Goal: Task Accomplishment & Management: Use online tool/utility

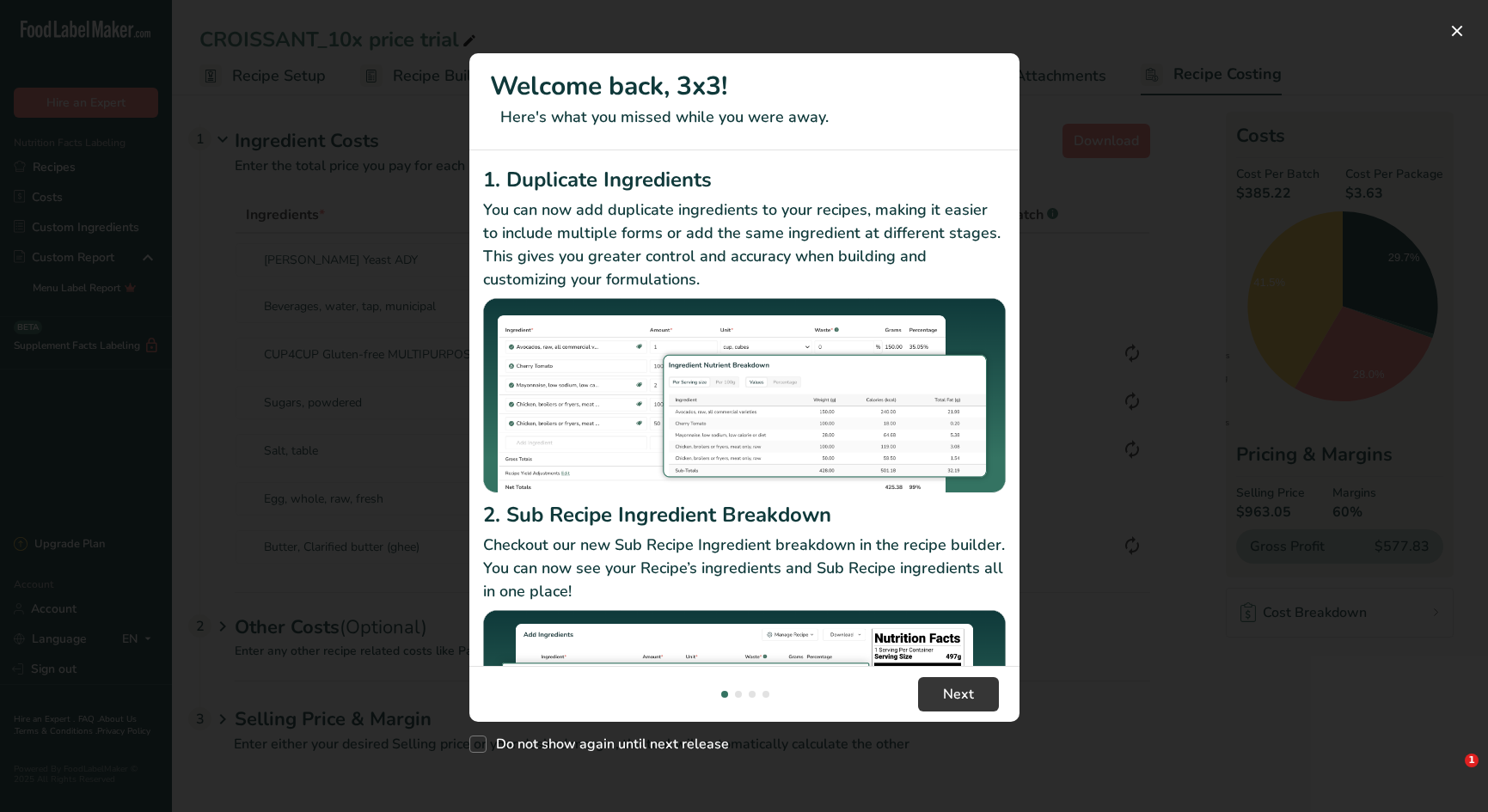
select select "12"
select select "5"
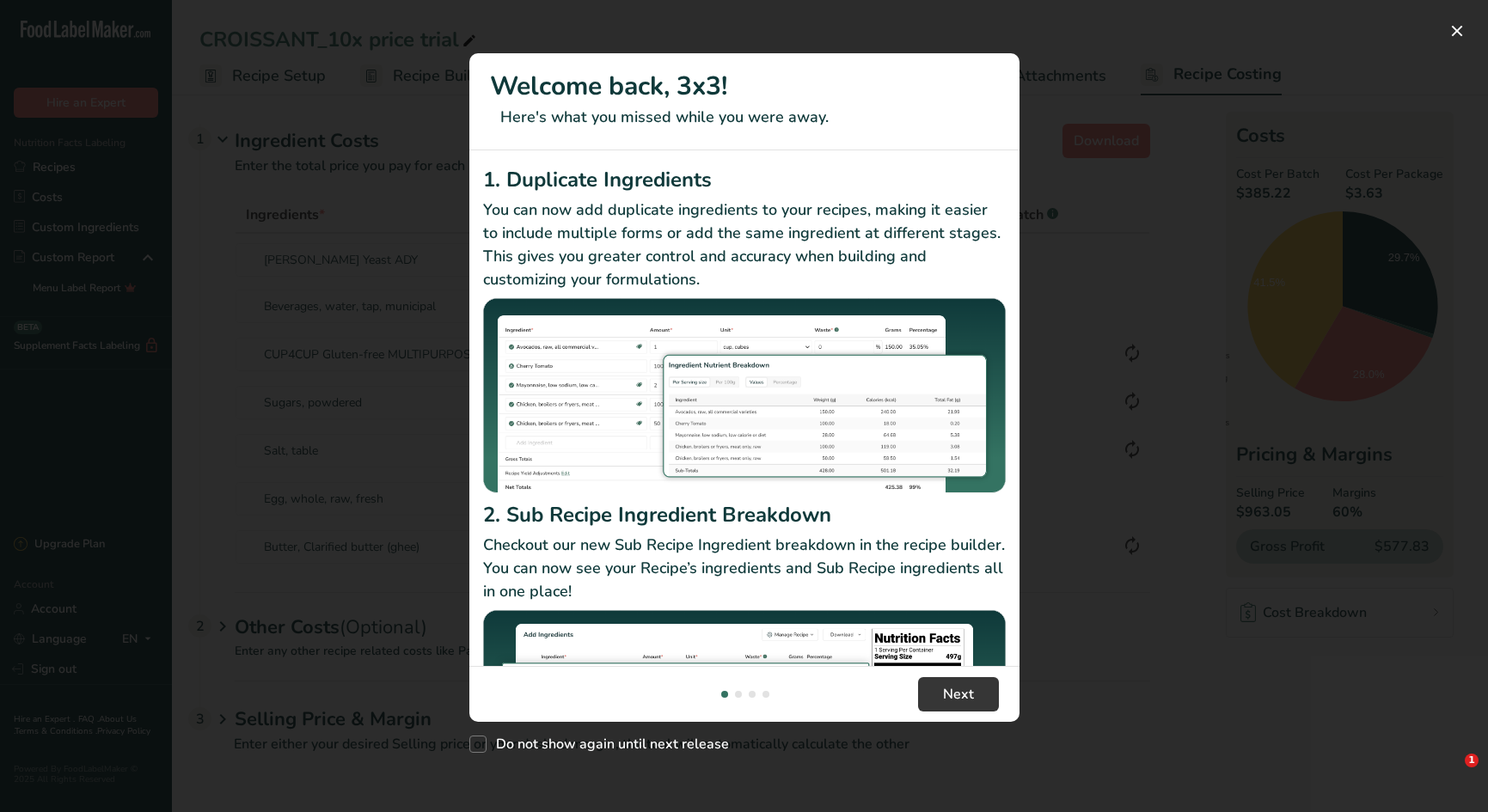
select select "12"
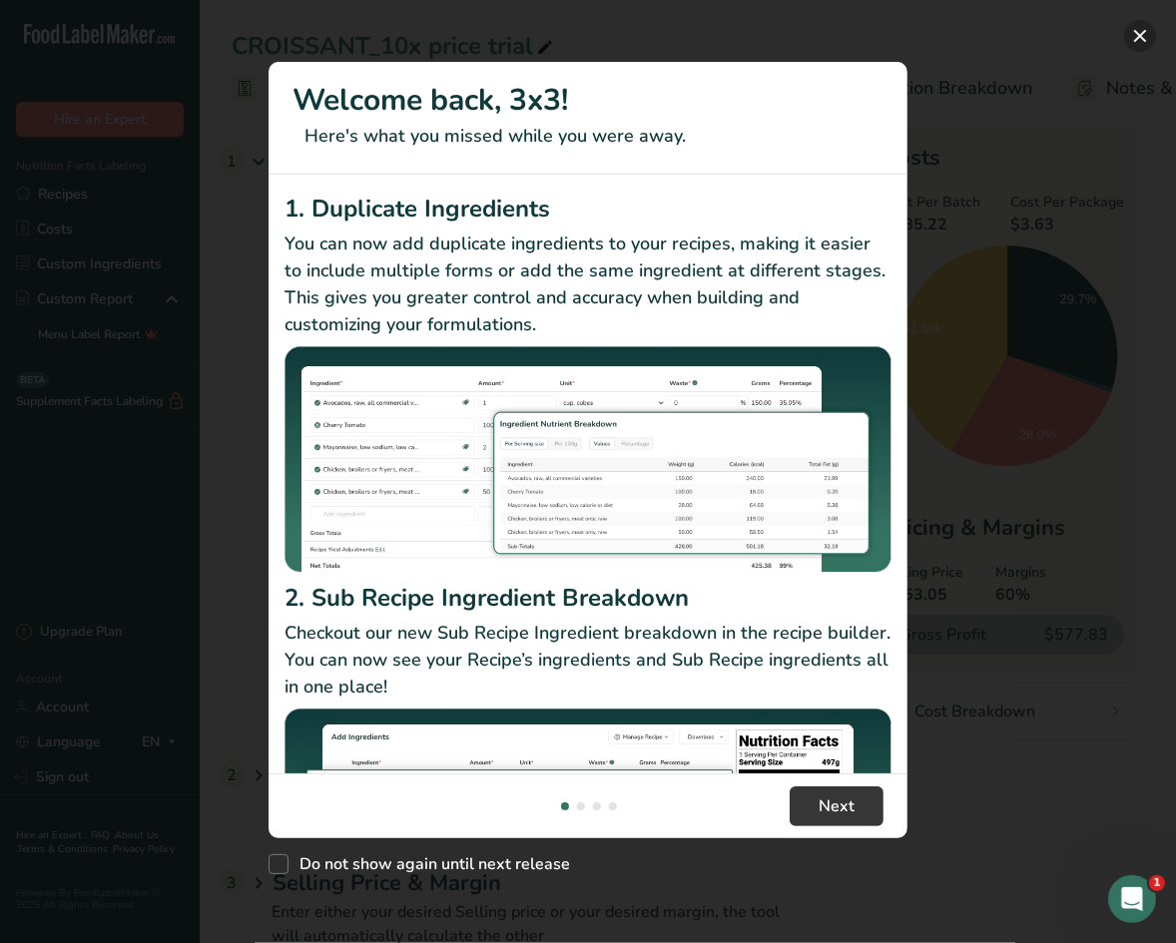
drag, startPoint x: 1137, startPoint y: 34, endPoint x: 1152, endPoint y: 6, distance: 31.7
click at [1137, 32] on button "New Features" at bounding box center [1140, 36] width 32 height 32
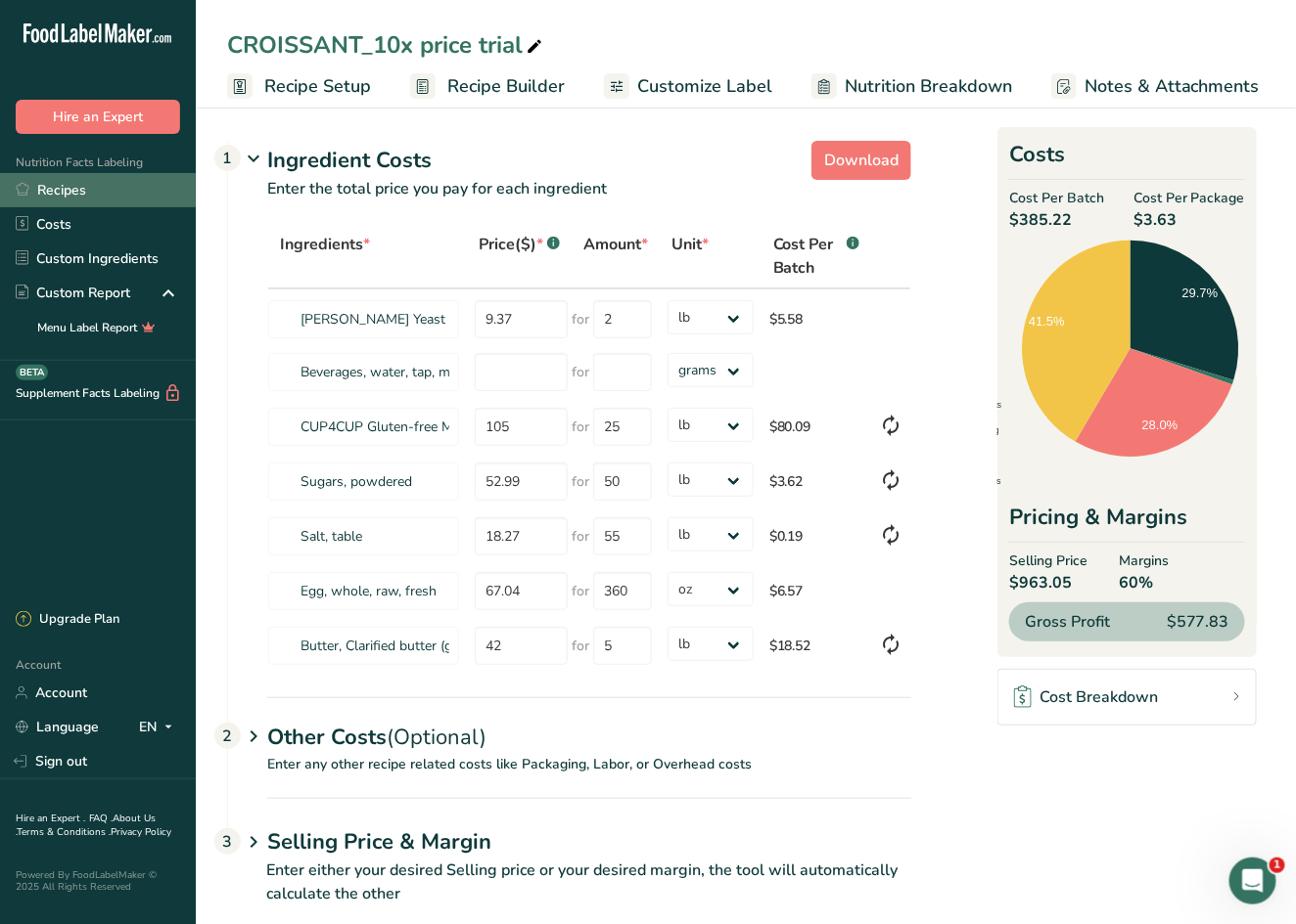
drag, startPoint x: 67, startPoint y: 188, endPoint x: 83, endPoint y: 190, distance: 16.1
click at [67, 188] on link "Recipes" at bounding box center [98, 190] width 196 height 34
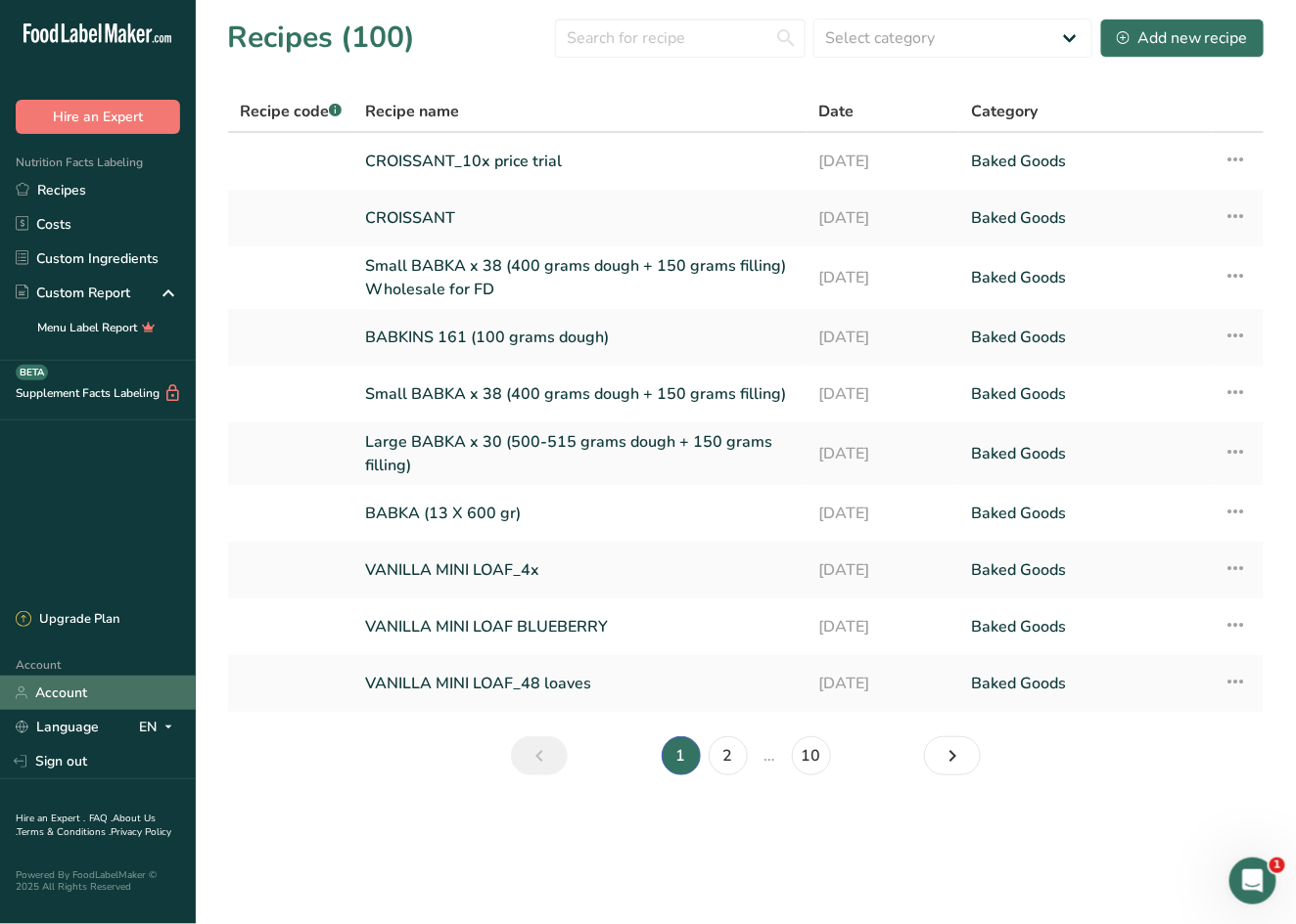
click at [60, 696] on link "Account" at bounding box center [98, 693] width 196 height 34
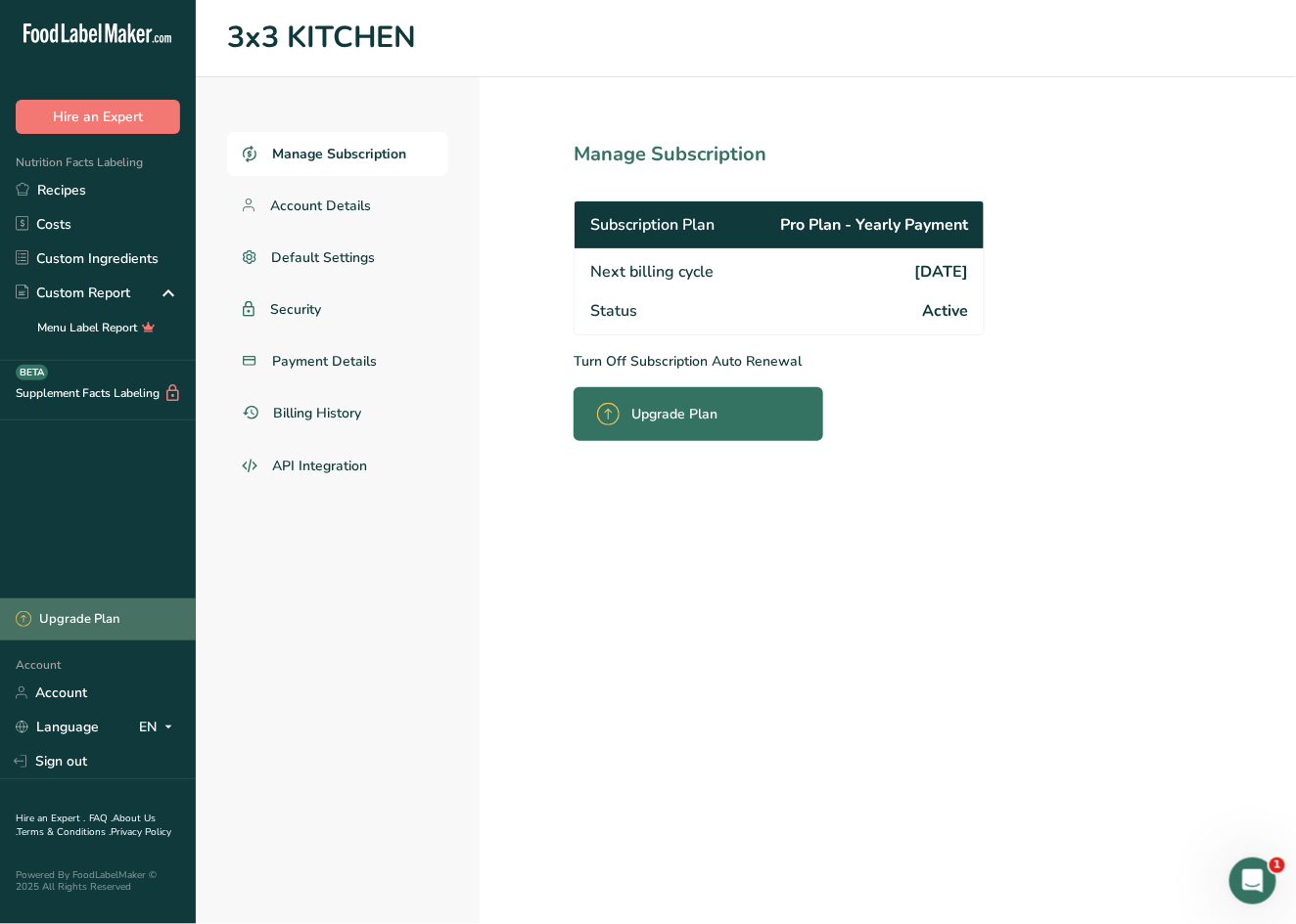
click at [75, 615] on div "Upgrade Plan" at bounding box center [68, 620] width 104 height 20
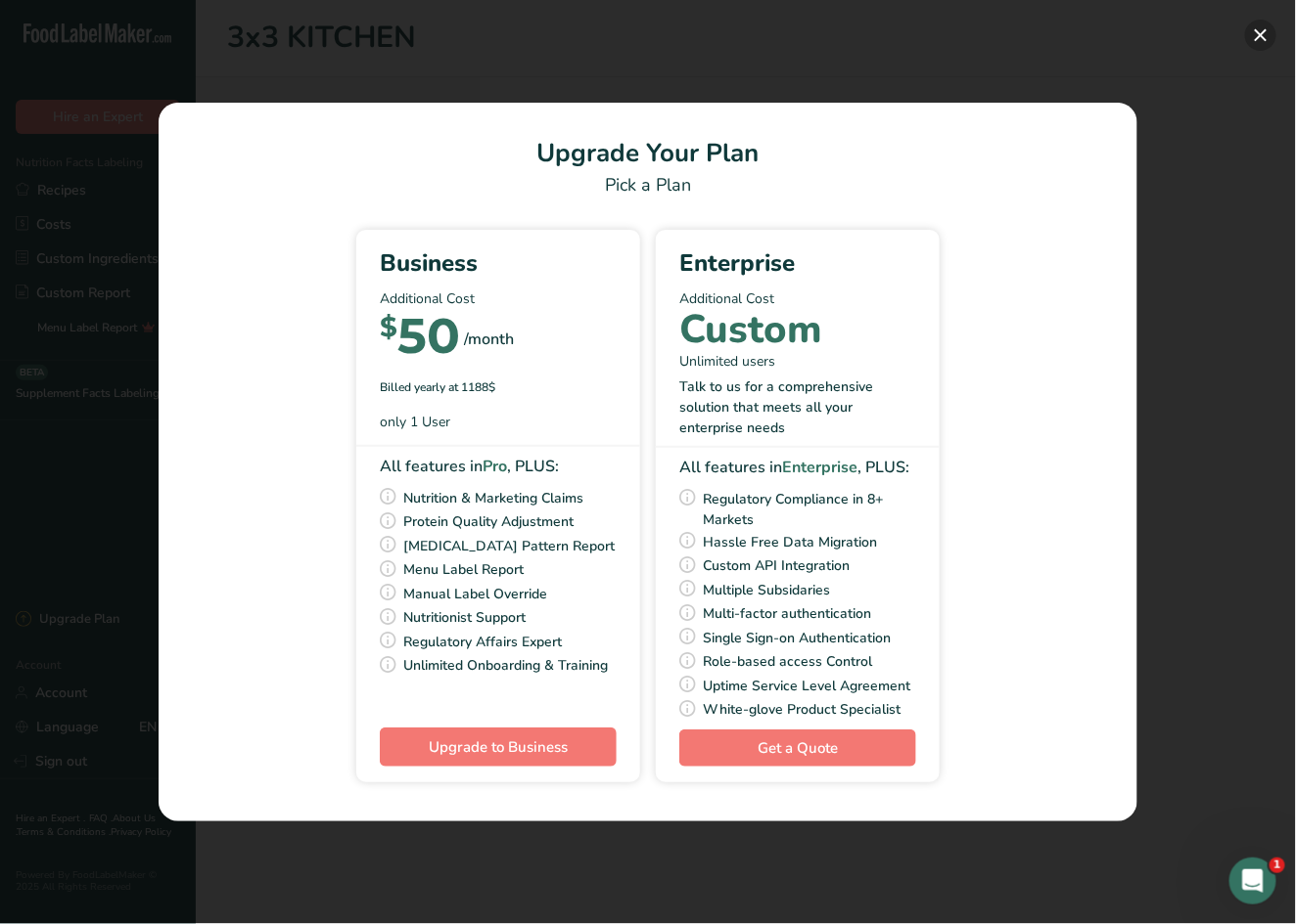
click at [1262, 29] on button "Pick Your Pricing Plan Modal" at bounding box center [1261, 35] width 31 height 31
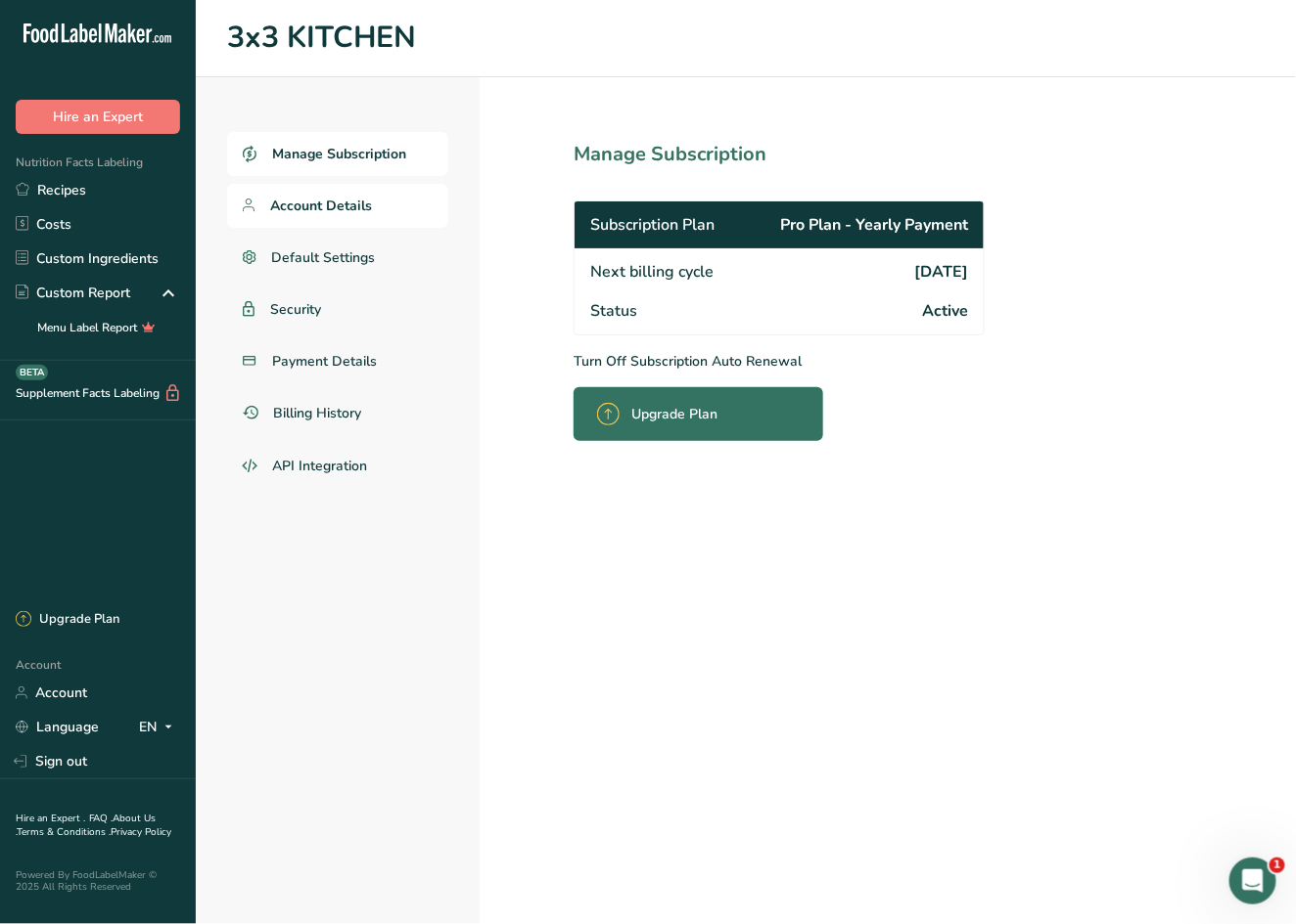
click at [296, 206] on span "Account Details" at bounding box center [321, 206] width 102 height 21
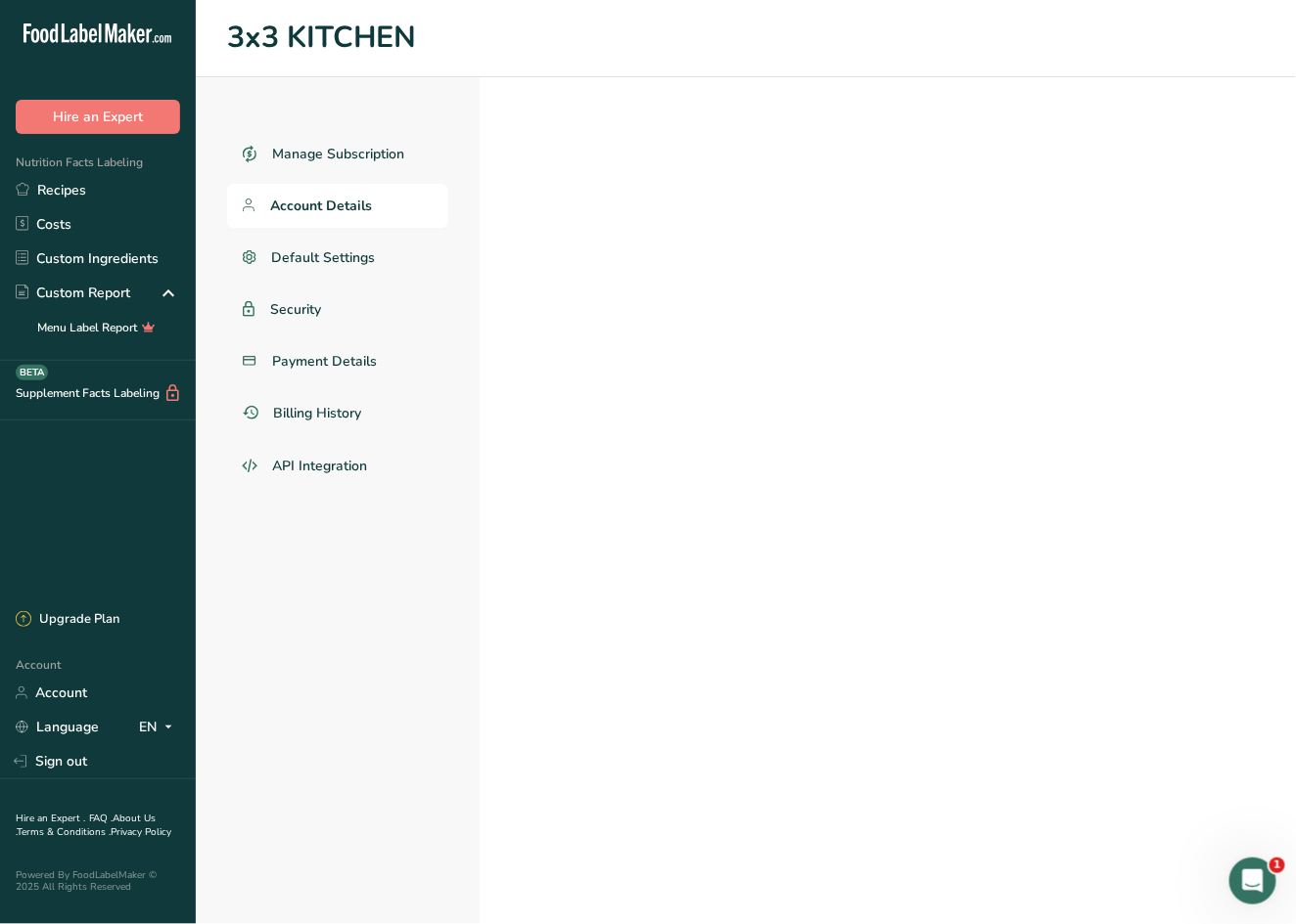
select select
select select "3"
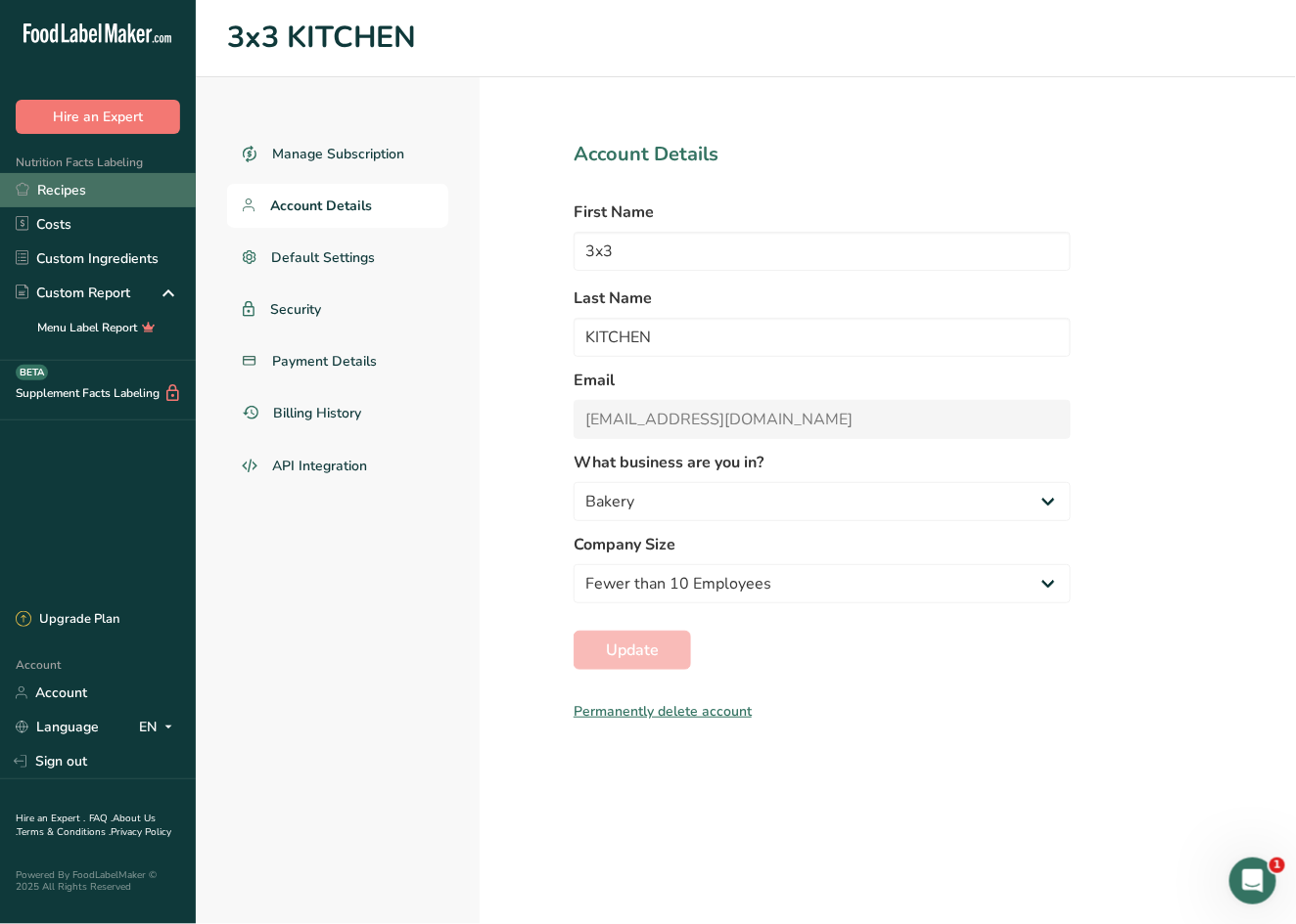
click at [59, 195] on link "Recipes" at bounding box center [98, 190] width 196 height 34
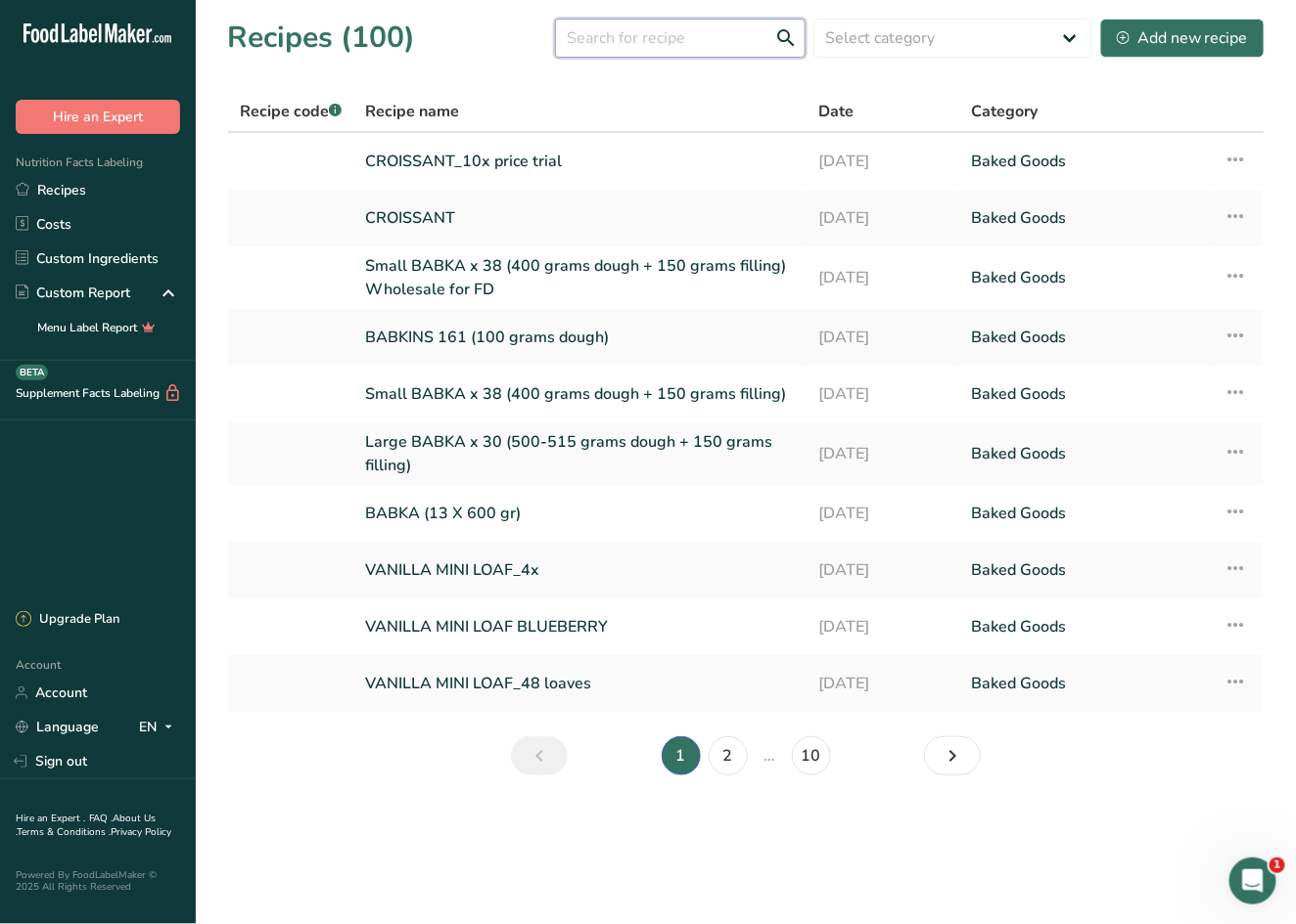
click at [642, 35] on input "text" at bounding box center [680, 38] width 251 height 39
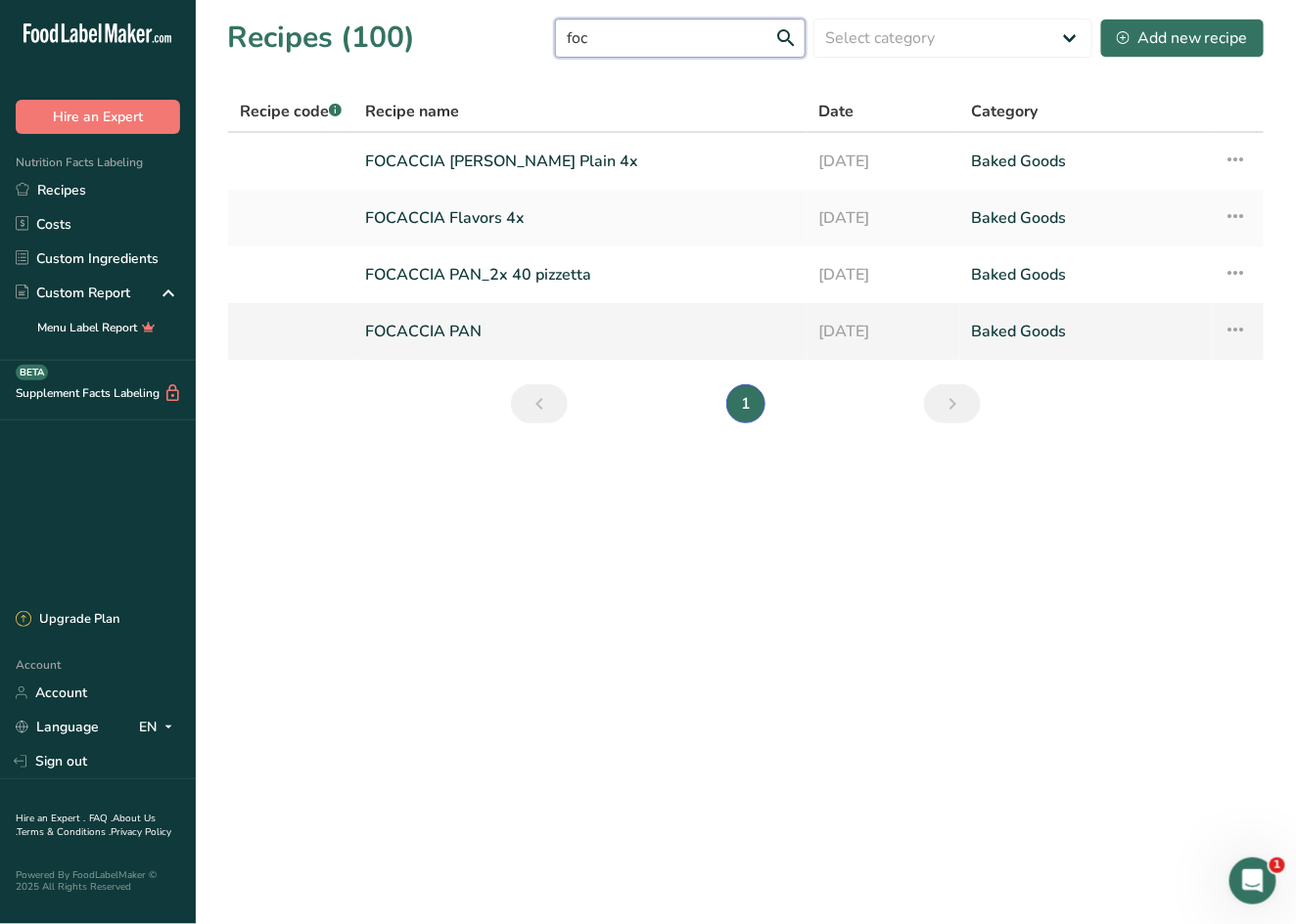
type input "foc"
click at [425, 332] on link "FOCACCIA PAN" at bounding box center [579, 331] width 430 height 41
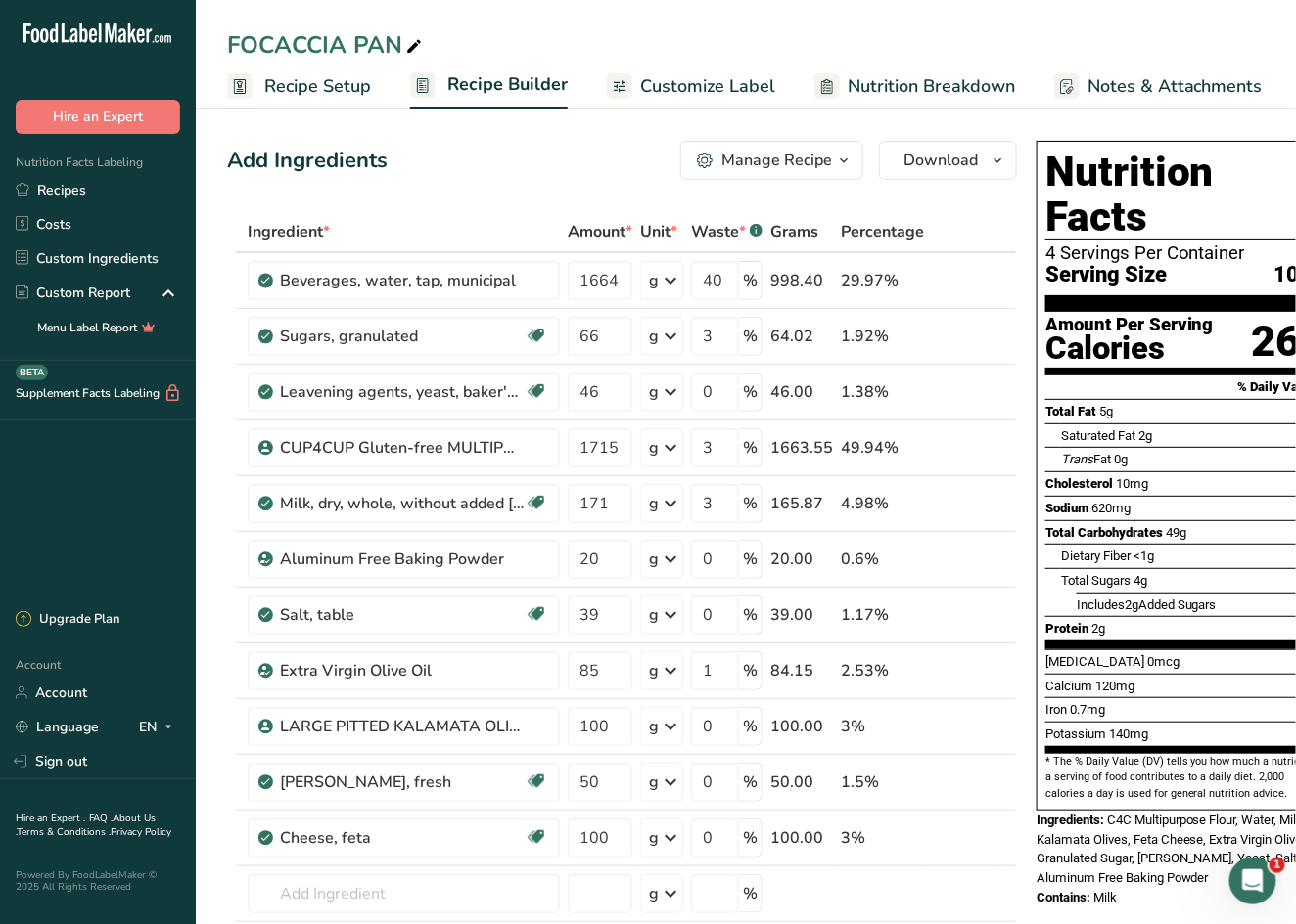
click at [804, 159] on div "Manage Recipe" at bounding box center [776, 161] width 111 height 24
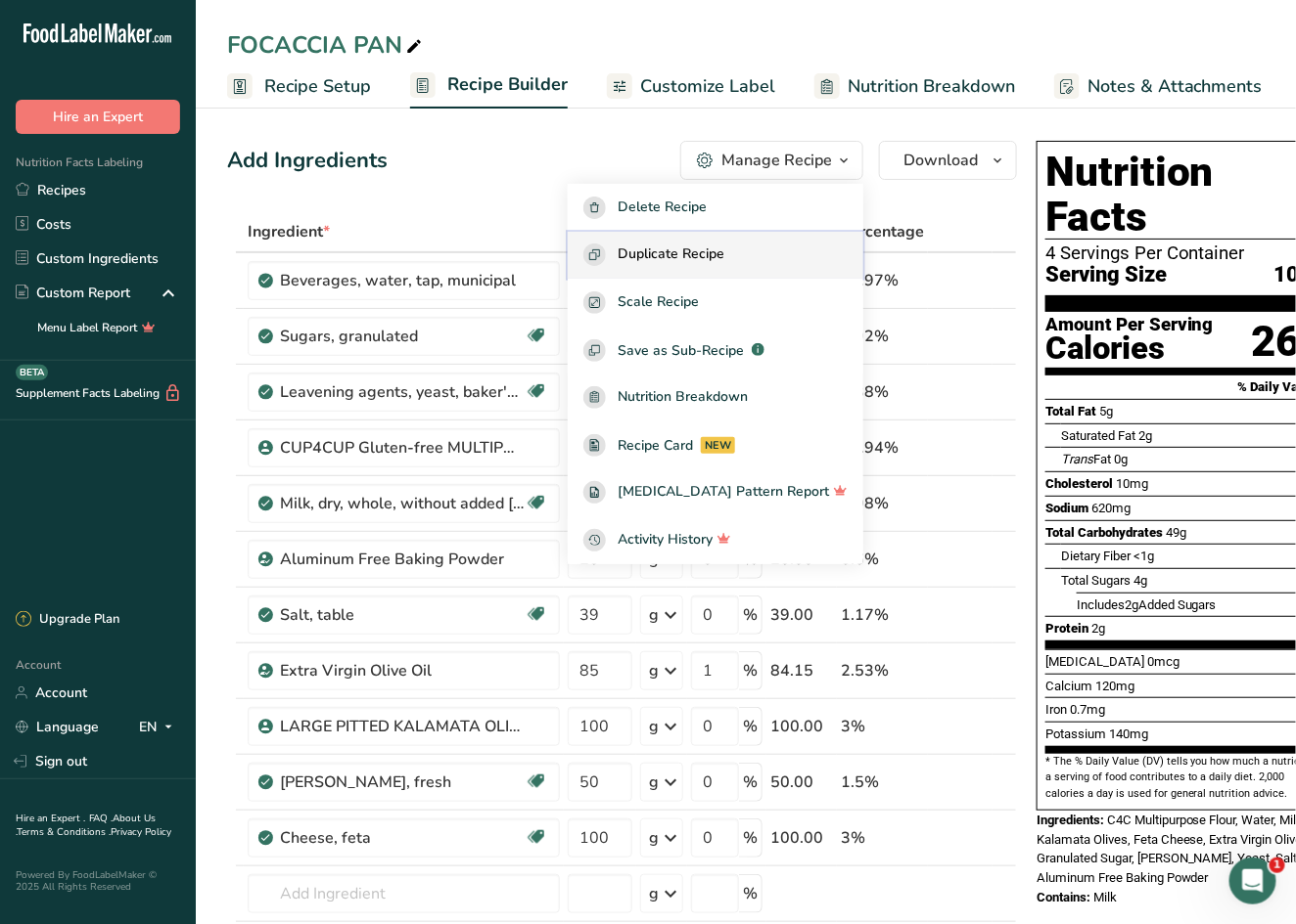
click at [724, 245] on span "Duplicate Recipe" at bounding box center [671, 255] width 107 height 23
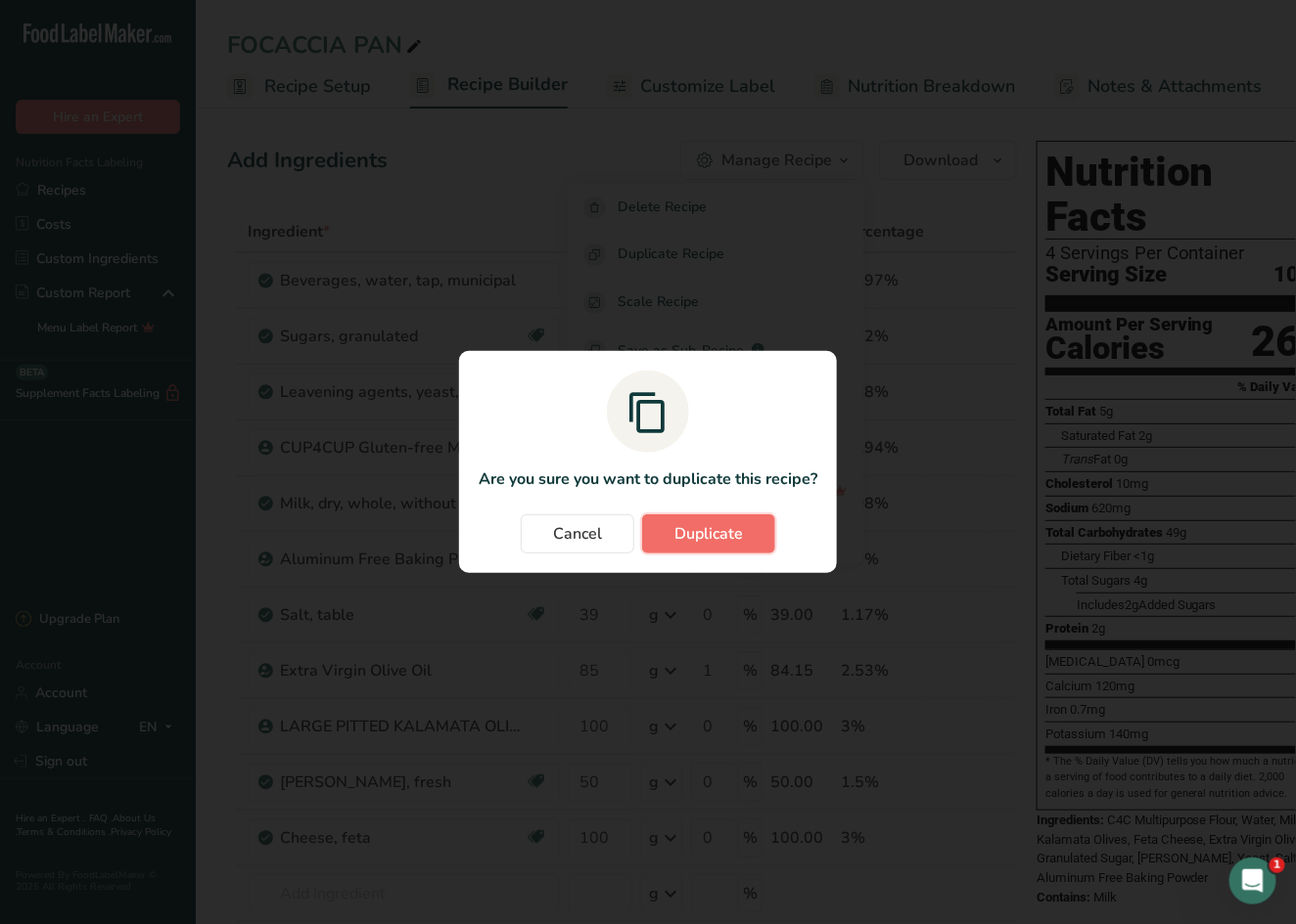
click at [735, 532] on span "Duplicate" at bounding box center [709, 534] width 69 height 24
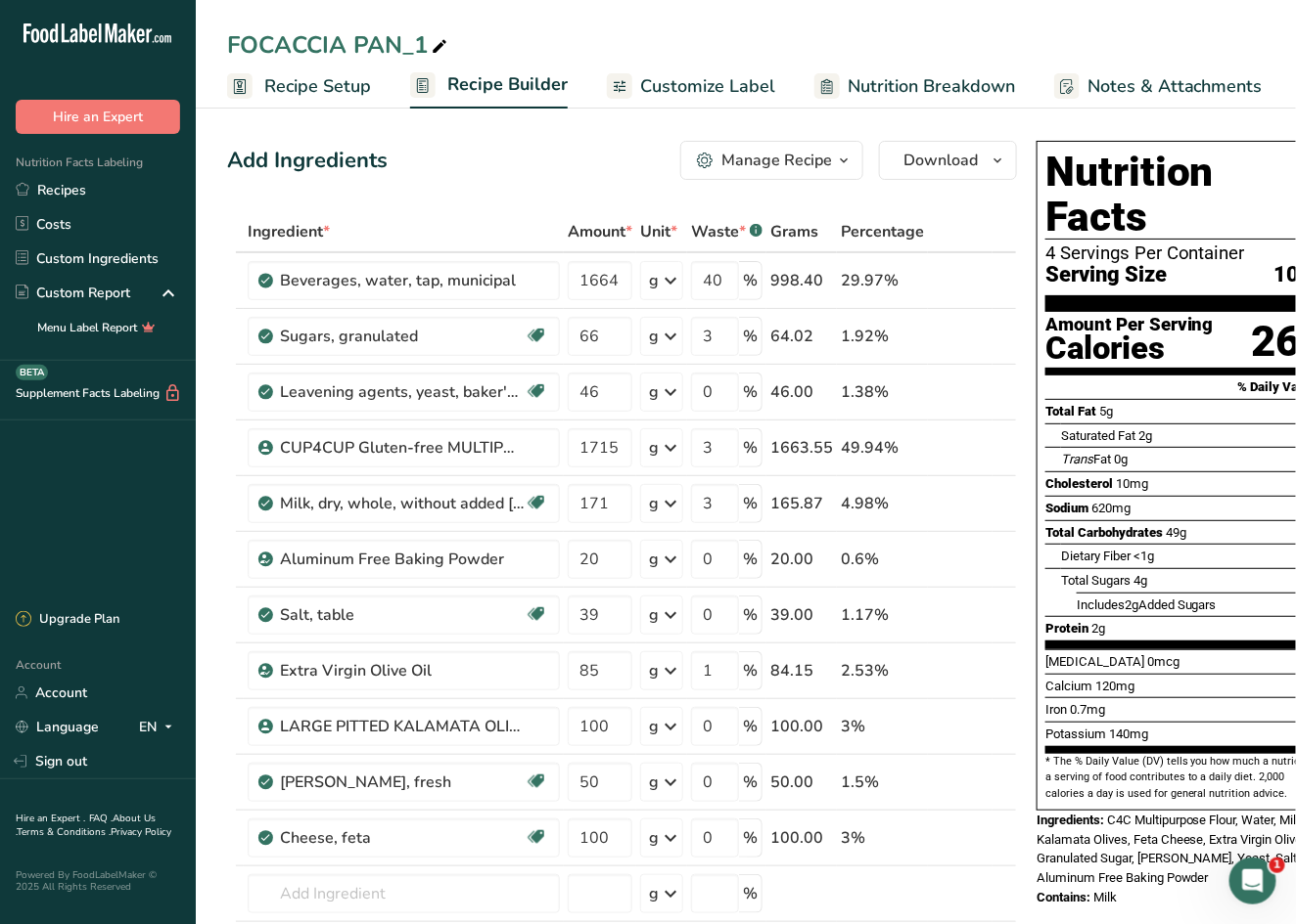
click at [442, 45] on icon at bounding box center [439, 47] width 18 height 27
type input "FOCACCIA [DATE] recipe for 1"
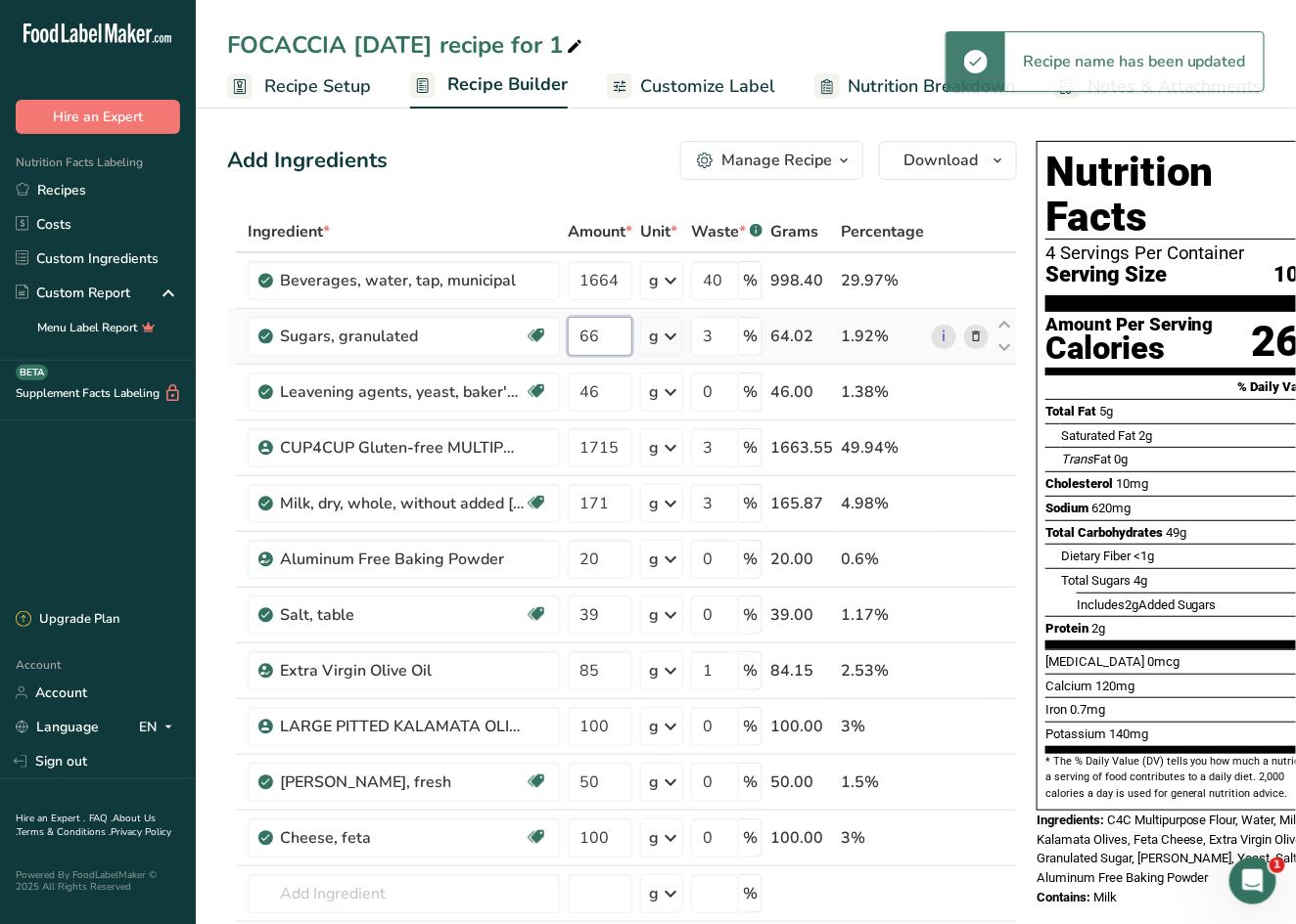
click at [622, 340] on input "66" at bounding box center [600, 336] width 65 height 39
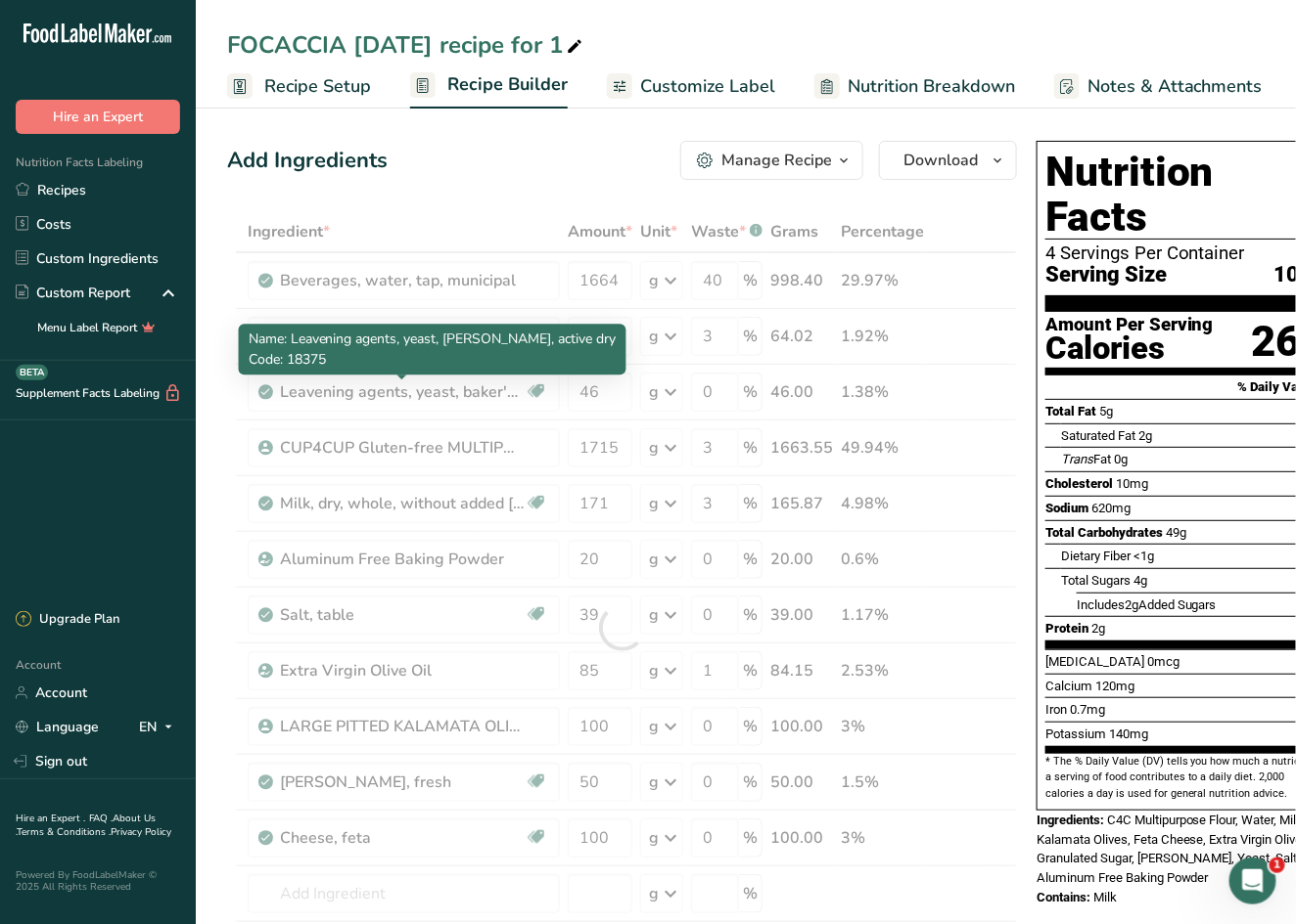
click at [443, 395] on div "Ingredient * Amount * Unit * Waste * .a-a{fill:#347362;}.b-a{fill:#fff;} Grams …" at bounding box center [623, 628] width 790 height 833
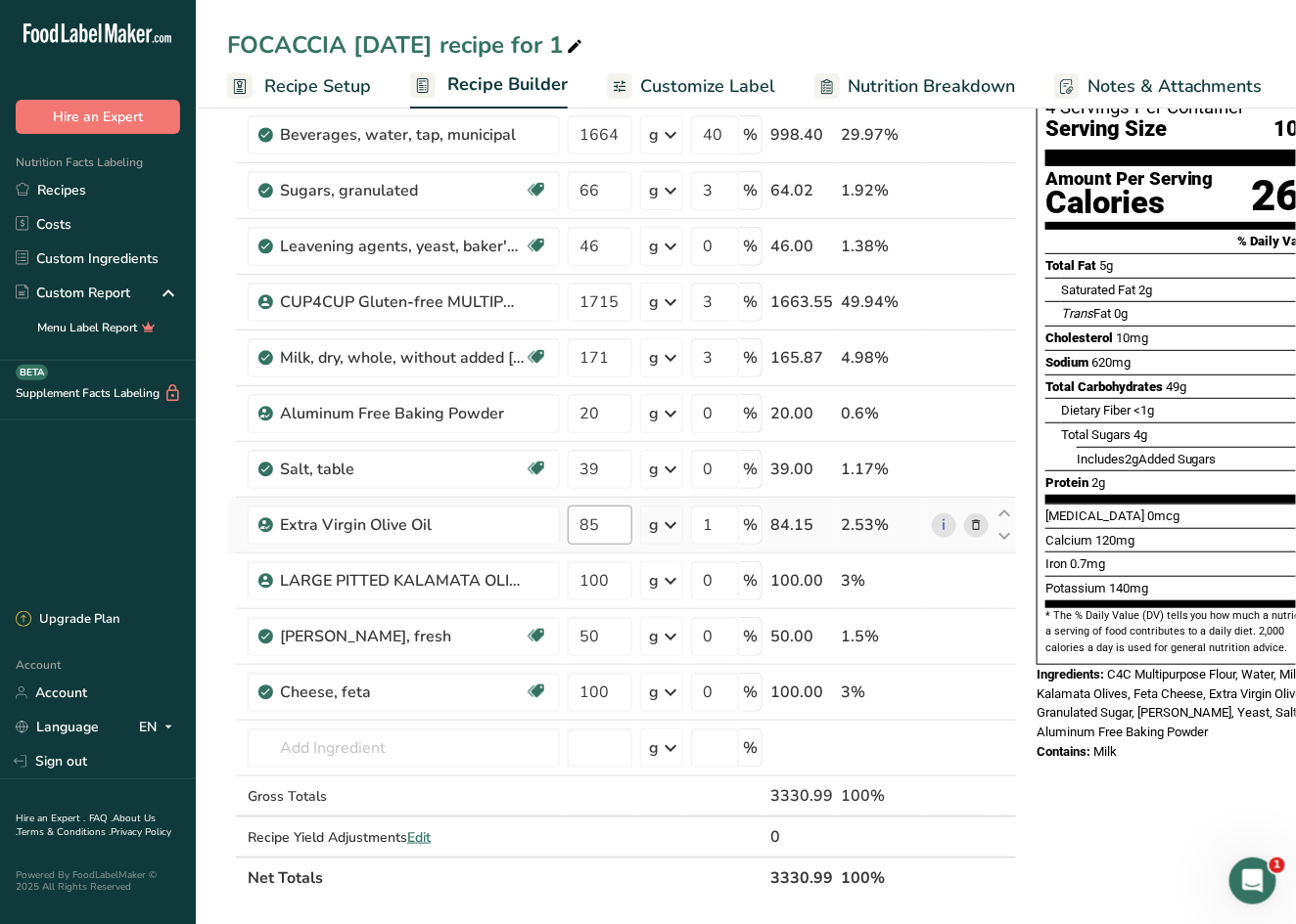
scroll to position [151, 0]
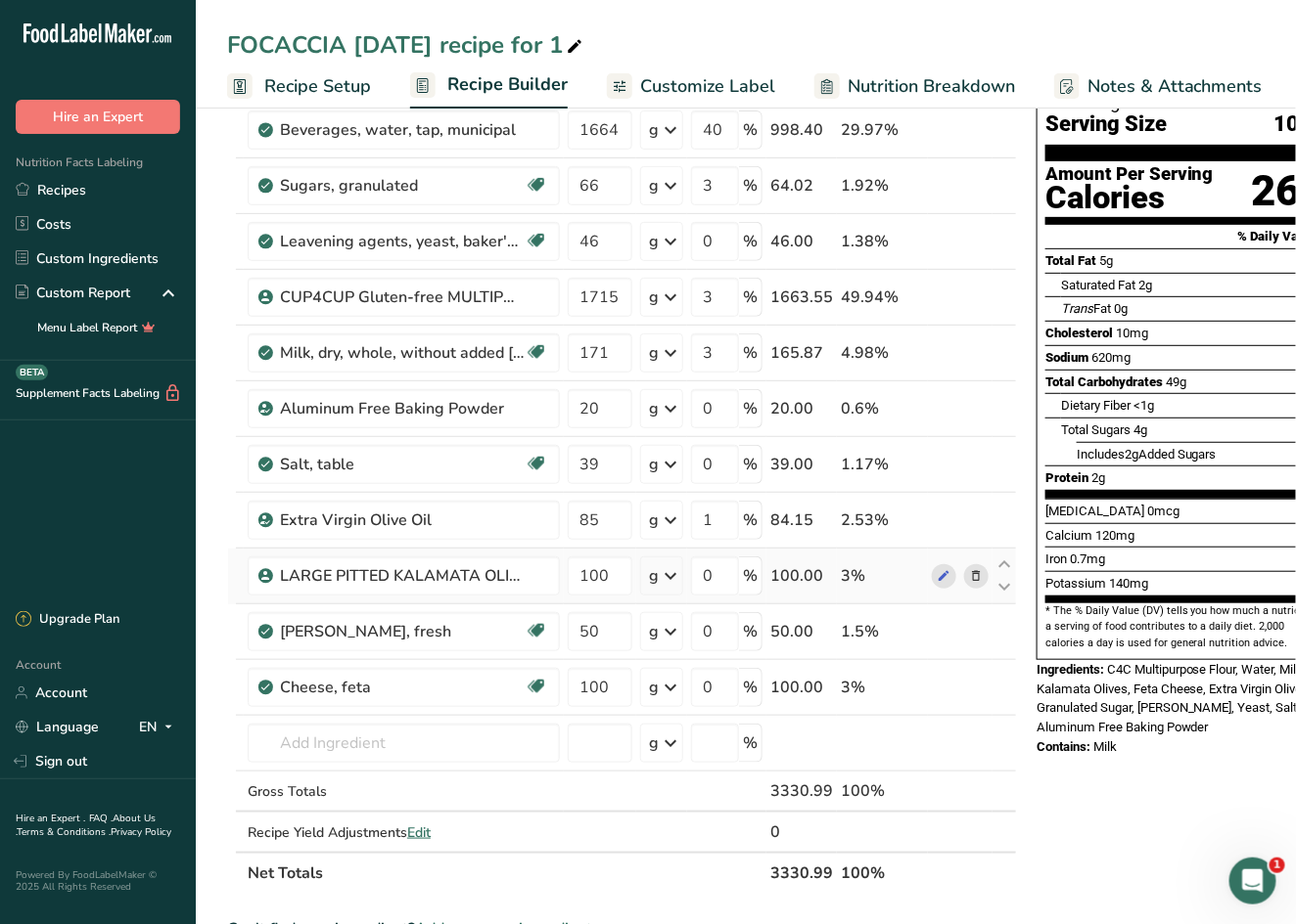
click at [972, 572] on icon at bounding box center [976, 576] width 14 height 21
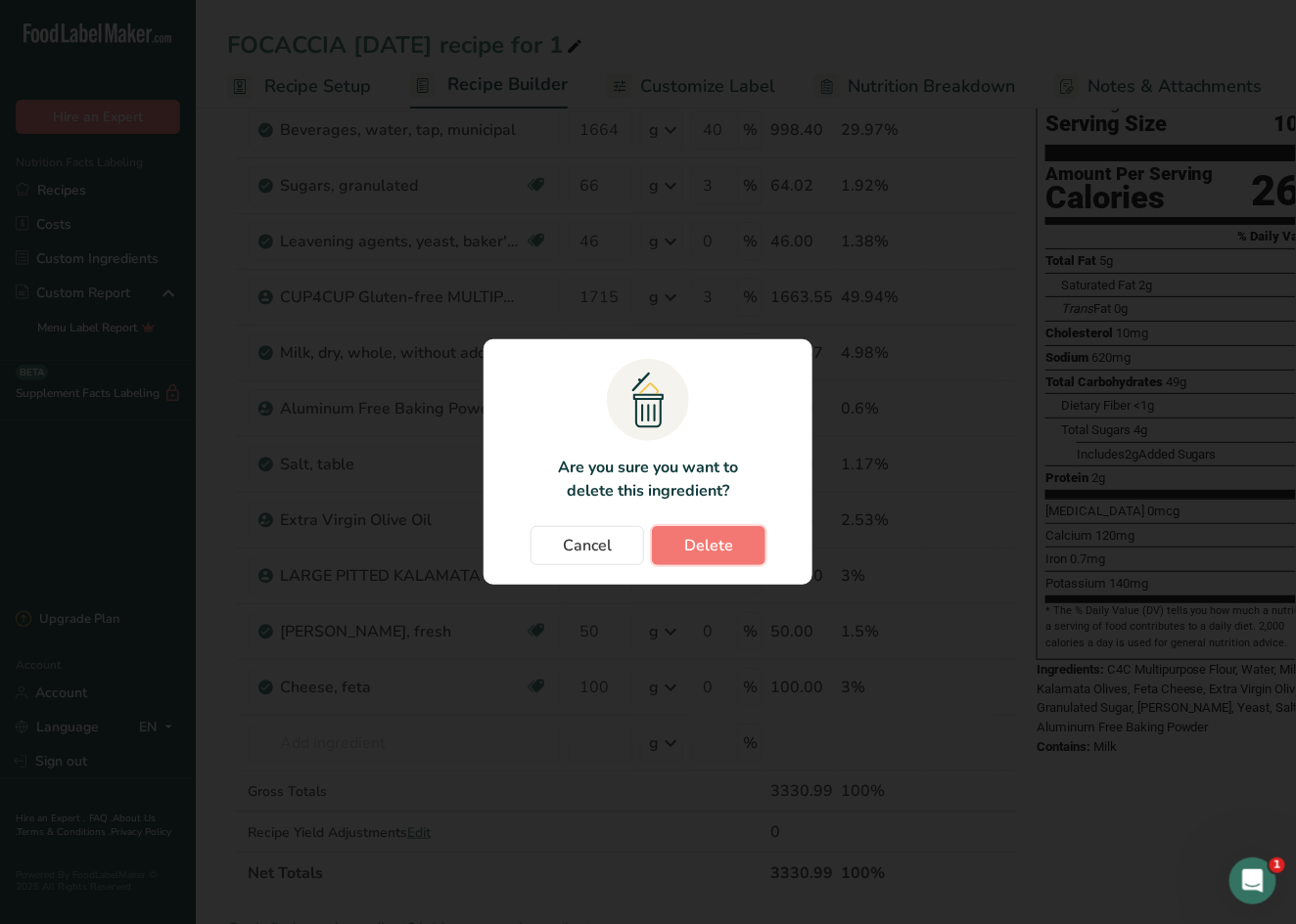
drag, startPoint x: 696, startPoint y: 539, endPoint x: 764, endPoint y: 557, distance: 70.3
click at [696, 539] on span "Delete" at bounding box center [709, 546] width 49 height 24
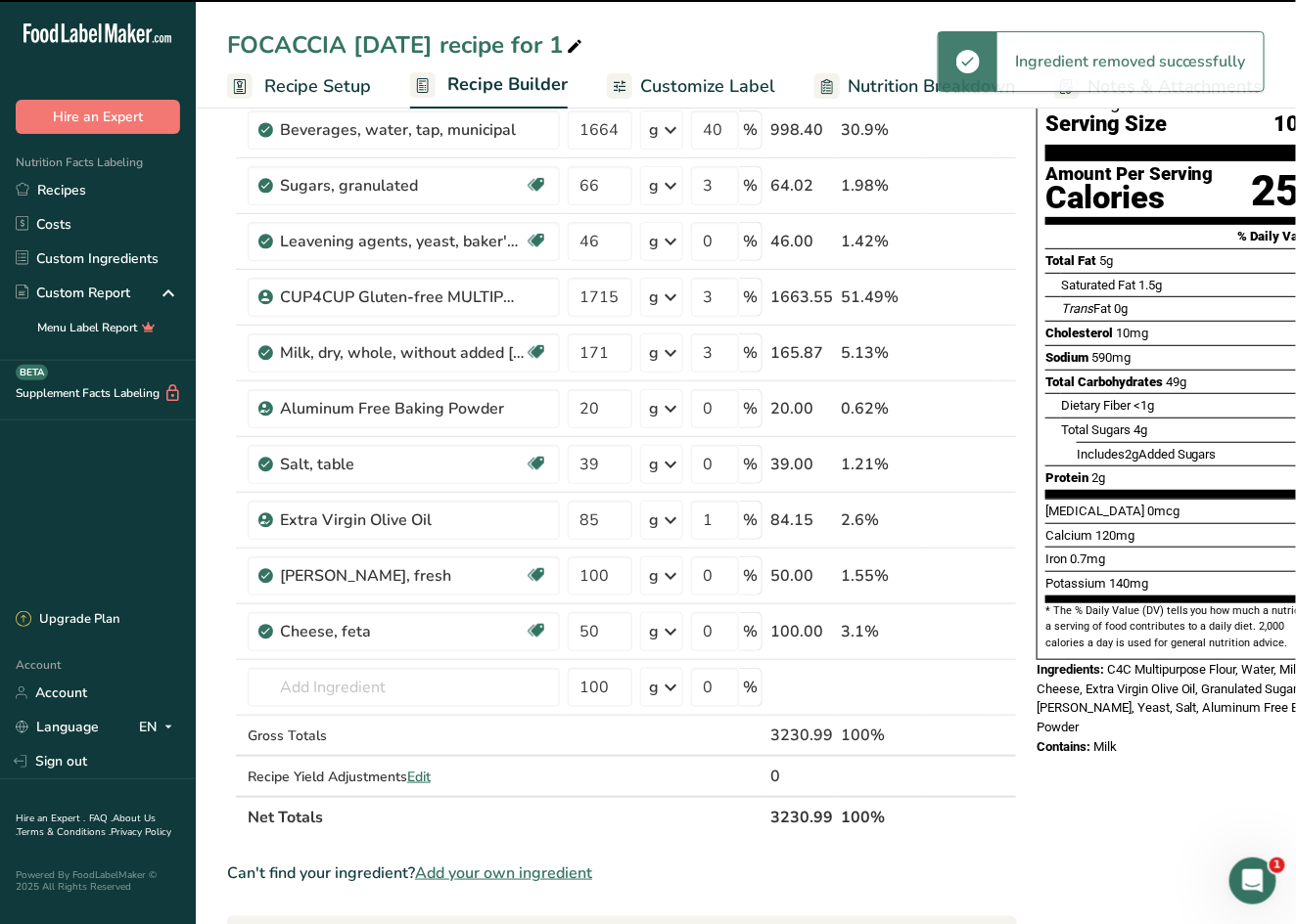
type input "50"
type input "100"
drag, startPoint x: 962, startPoint y: 570, endPoint x: 974, endPoint y: 572, distance: 12.2
click at [965, 570] on span at bounding box center [976, 576] width 24 height 24
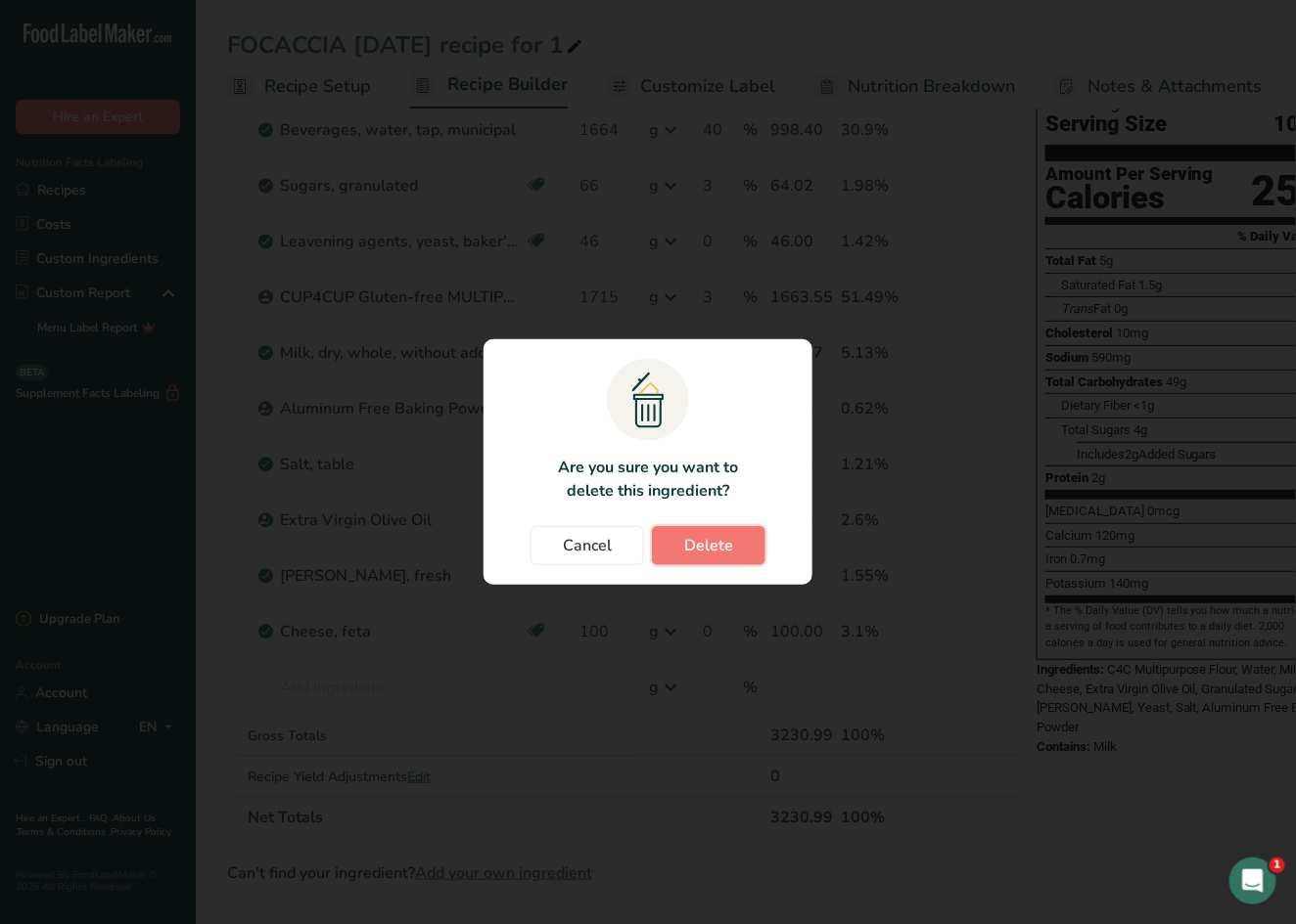
click at [732, 539] on button "Delete" at bounding box center [709, 546] width 114 height 39
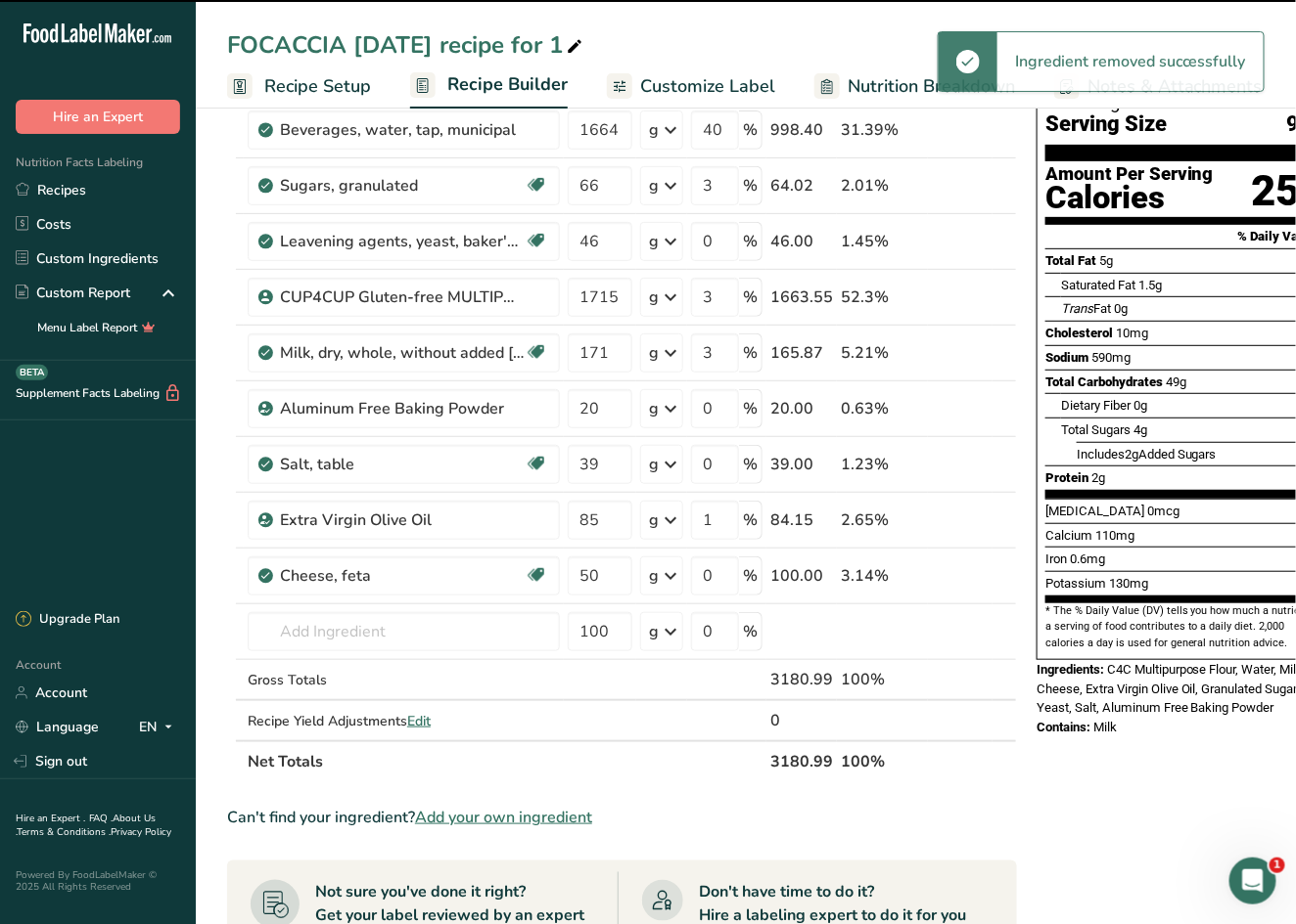
type input "100"
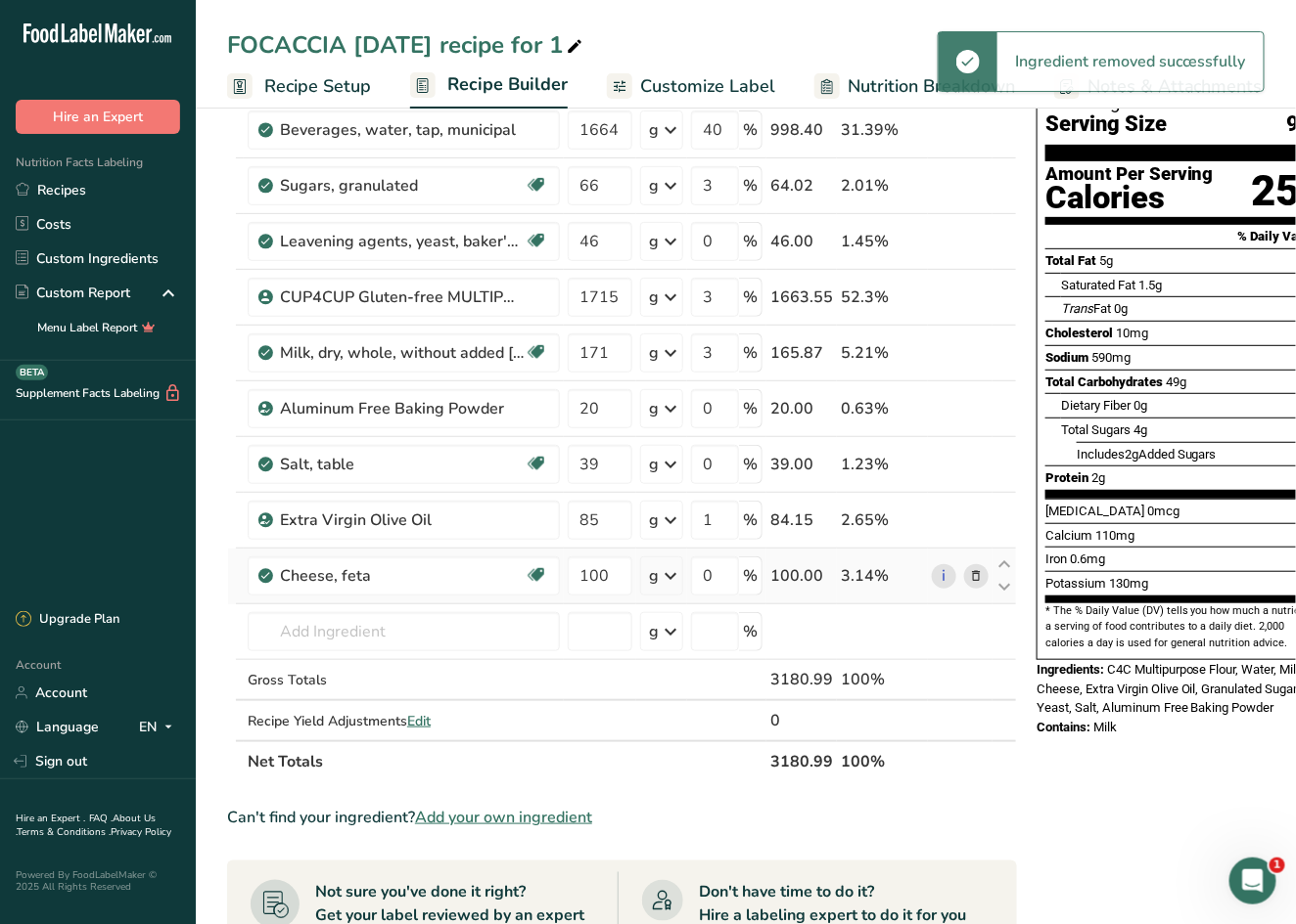
click at [975, 576] on icon at bounding box center [976, 576] width 14 height 21
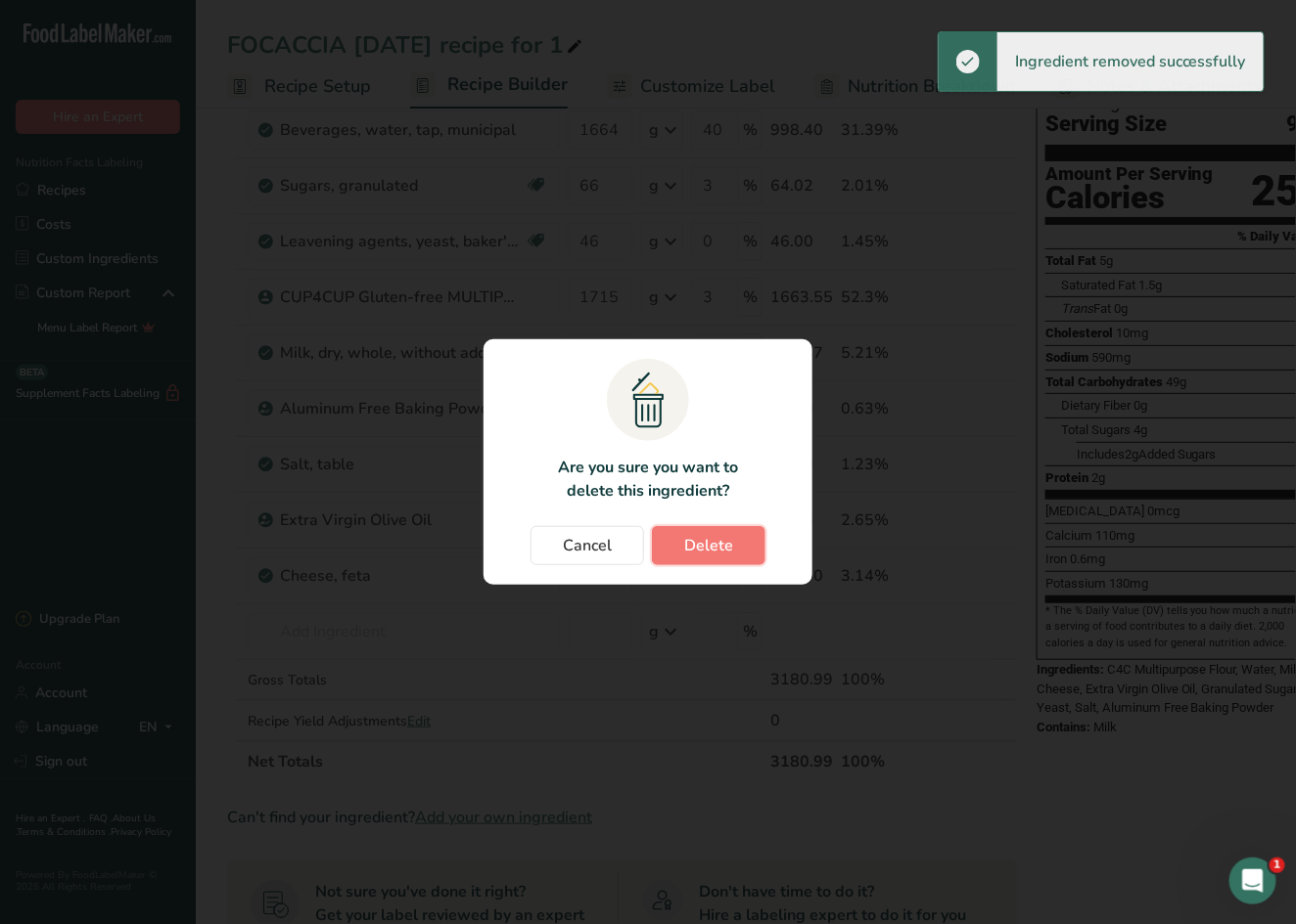
drag, startPoint x: 744, startPoint y: 548, endPoint x: 773, endPoint y: 553, distance: 29.4
click at [744, 548] on button "Delete" at bounding box center [709, 546] width 114 height 39
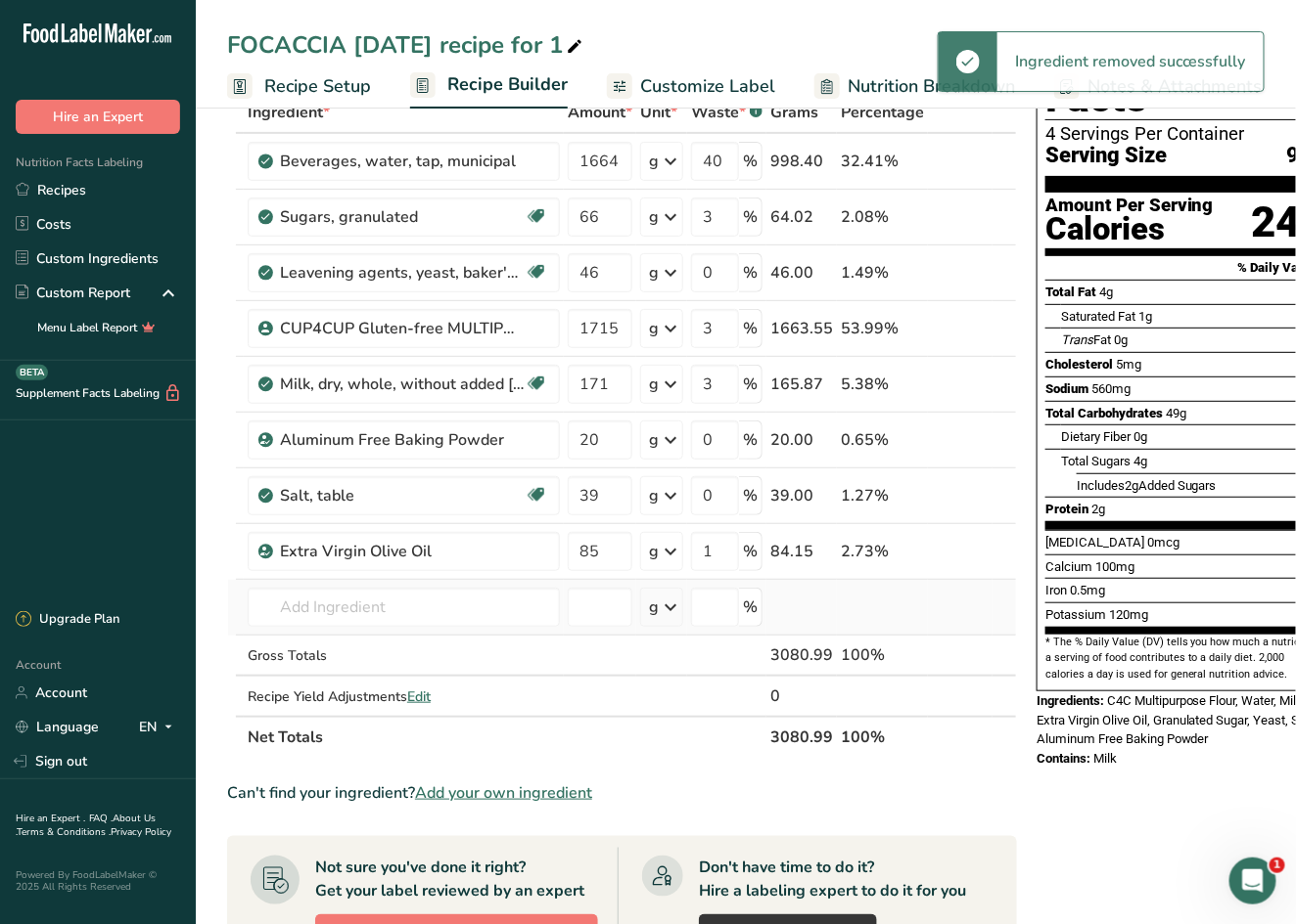
scroll to position [119, 0]
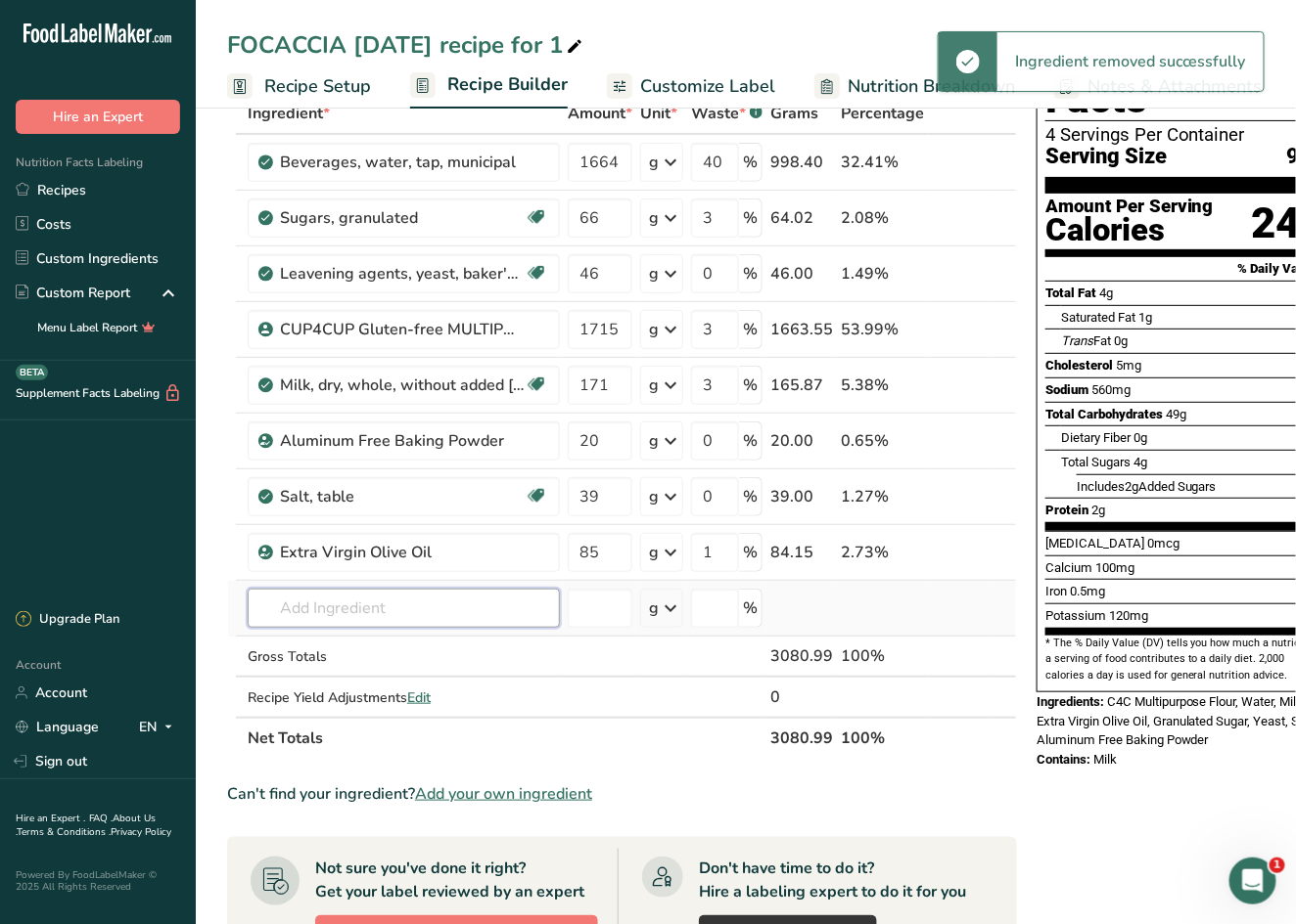
click at [352, 613] on input "text" at bounding box center [404, 608] width 312 height 39
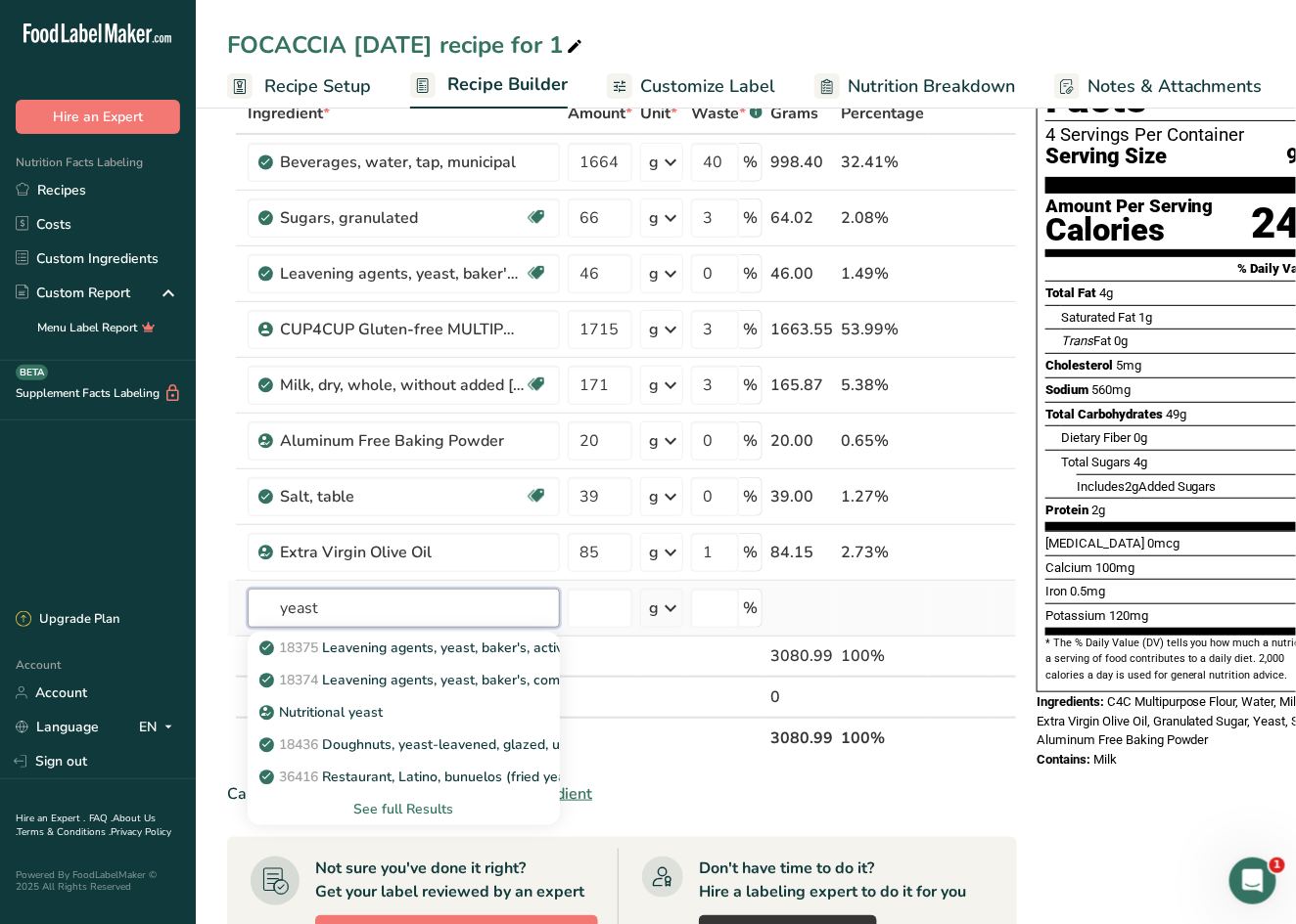
type input "yeast"
click at [402, 809] on div "See full Results" at bounding box center [404, 808] width 280 height 21
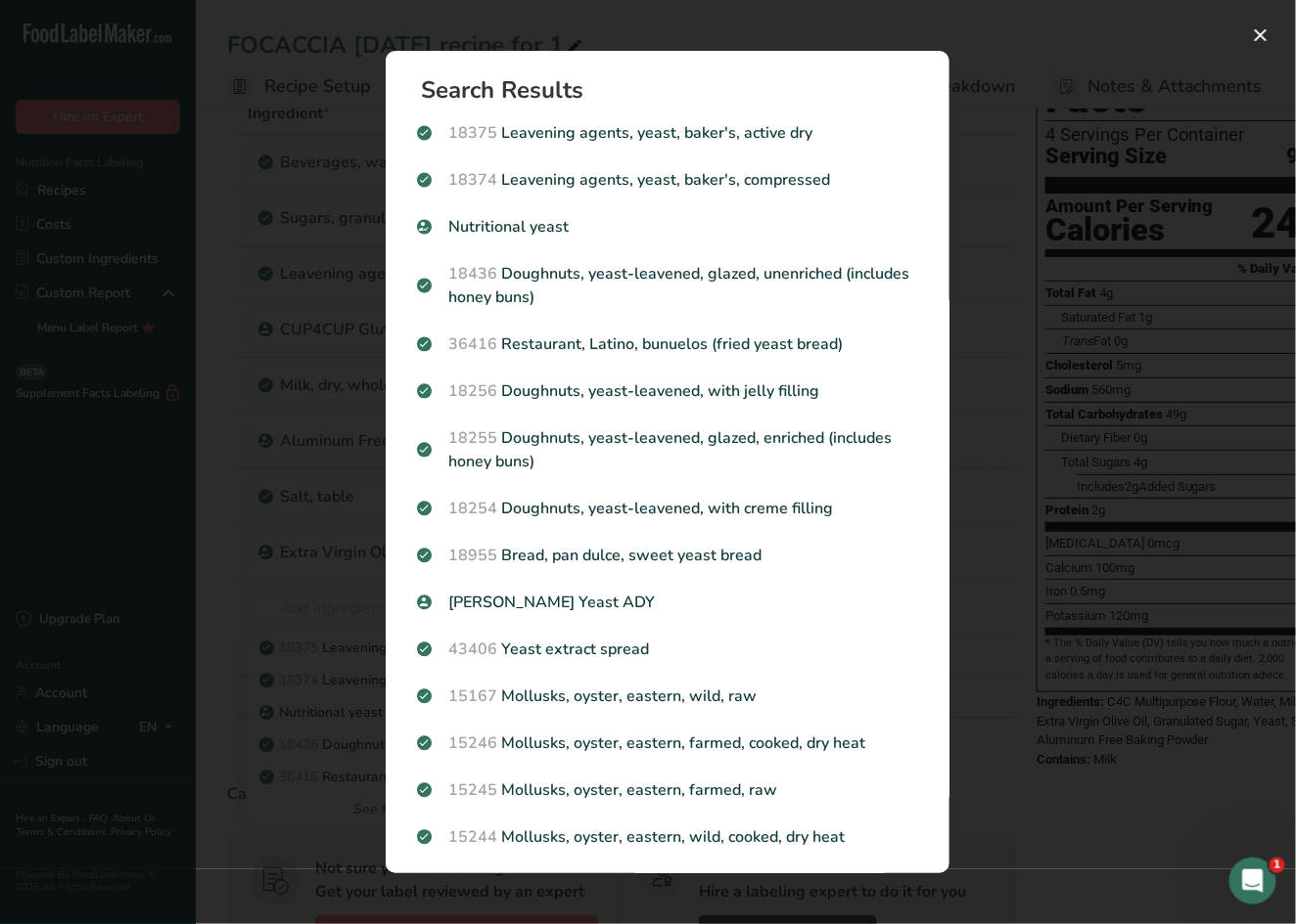
click at [548, 588] on div "[PERSON_NAME] Yeast ADY" at bounding box center [667, 603] width 524 height 47
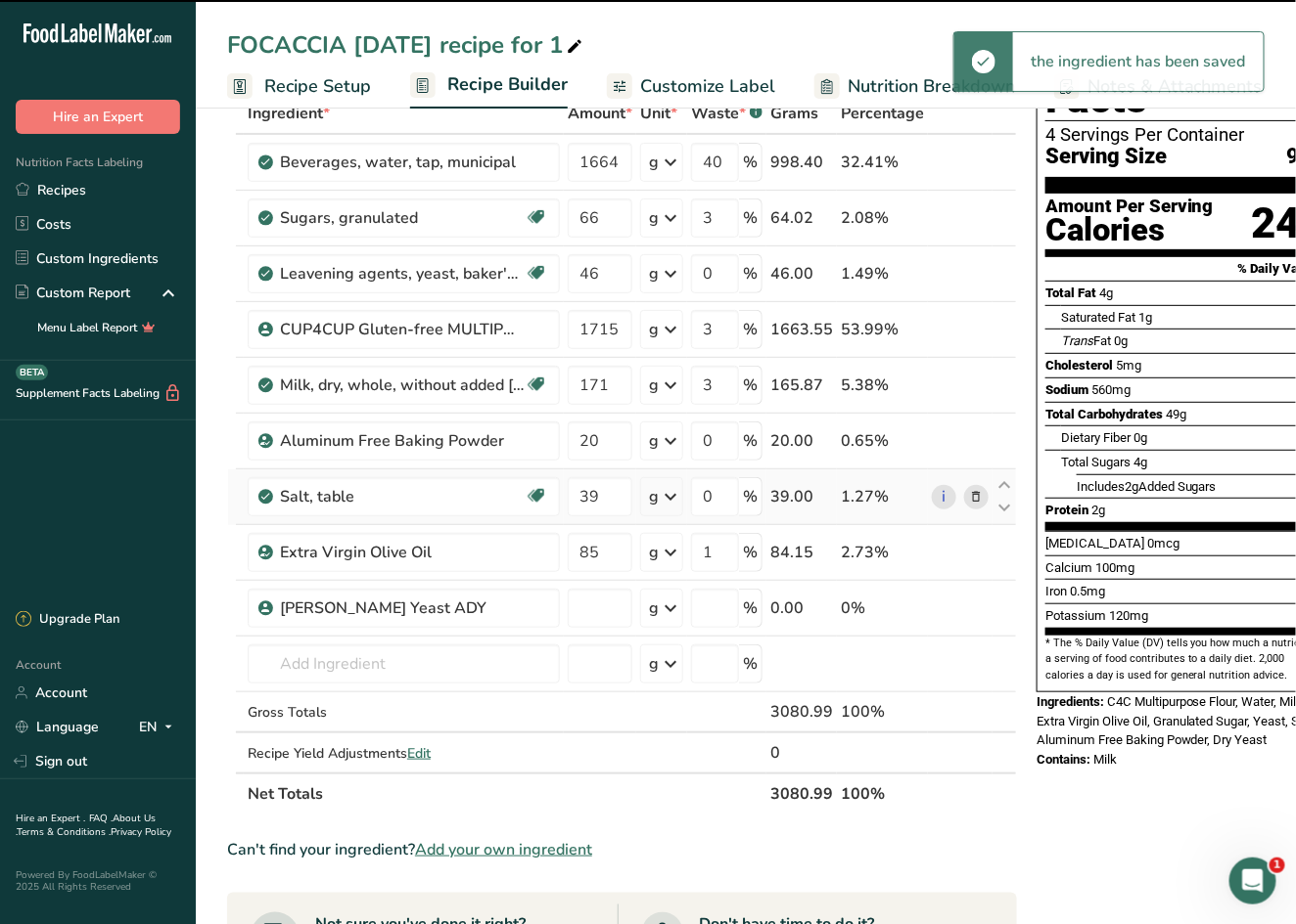
type input "0"
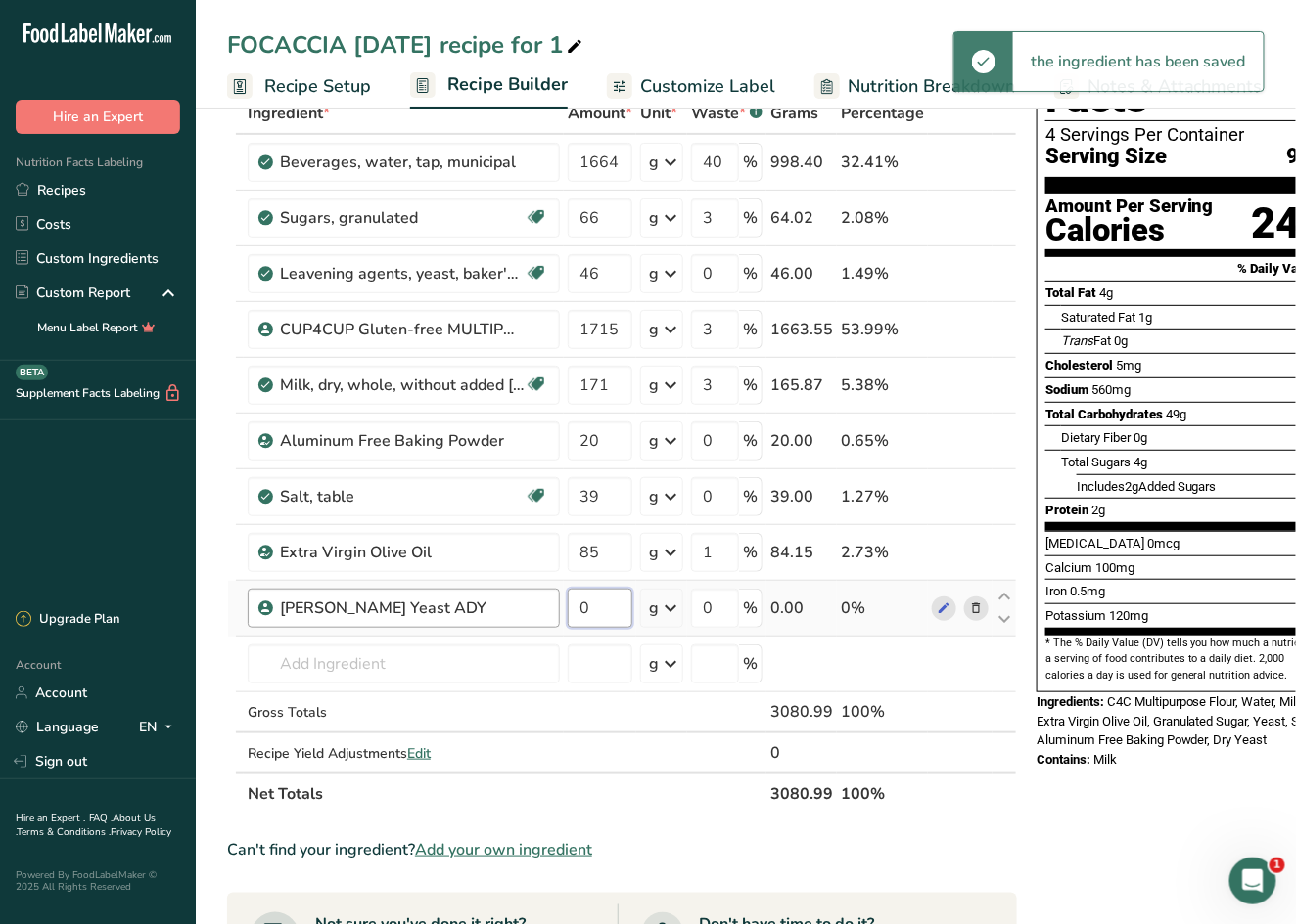
drag, startPoint x: 598, startPoint y: 603, endPoint x: 554, endPoint y: 597, distance: 44.4
click at [555, 597] on tr "[PERSON_NAME] Yeast ADY 0 g Weight Units g kg mg See more Volume Units l mL fl …" at bounding box center [623, 608] width 788 height 56
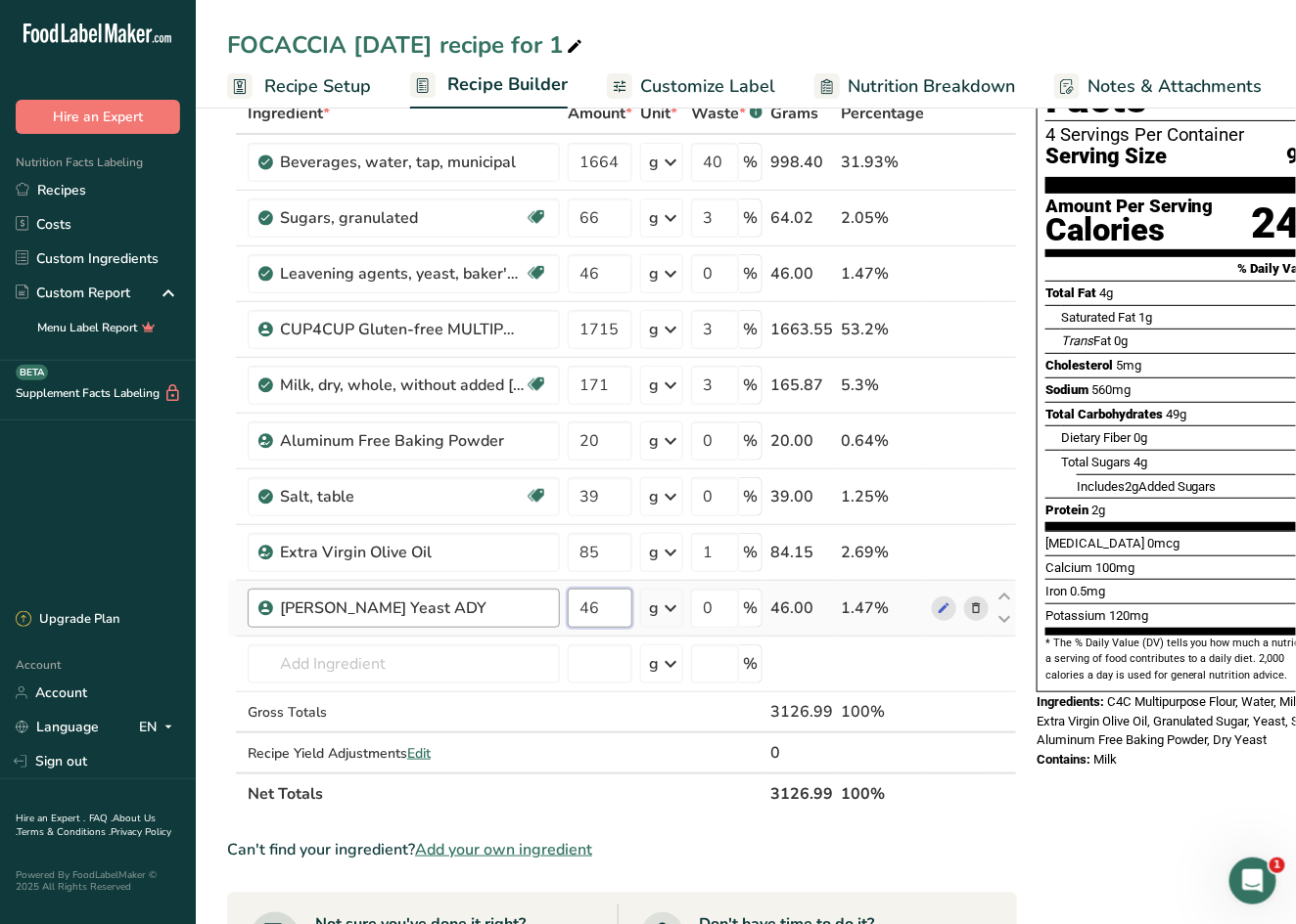
type input "46"
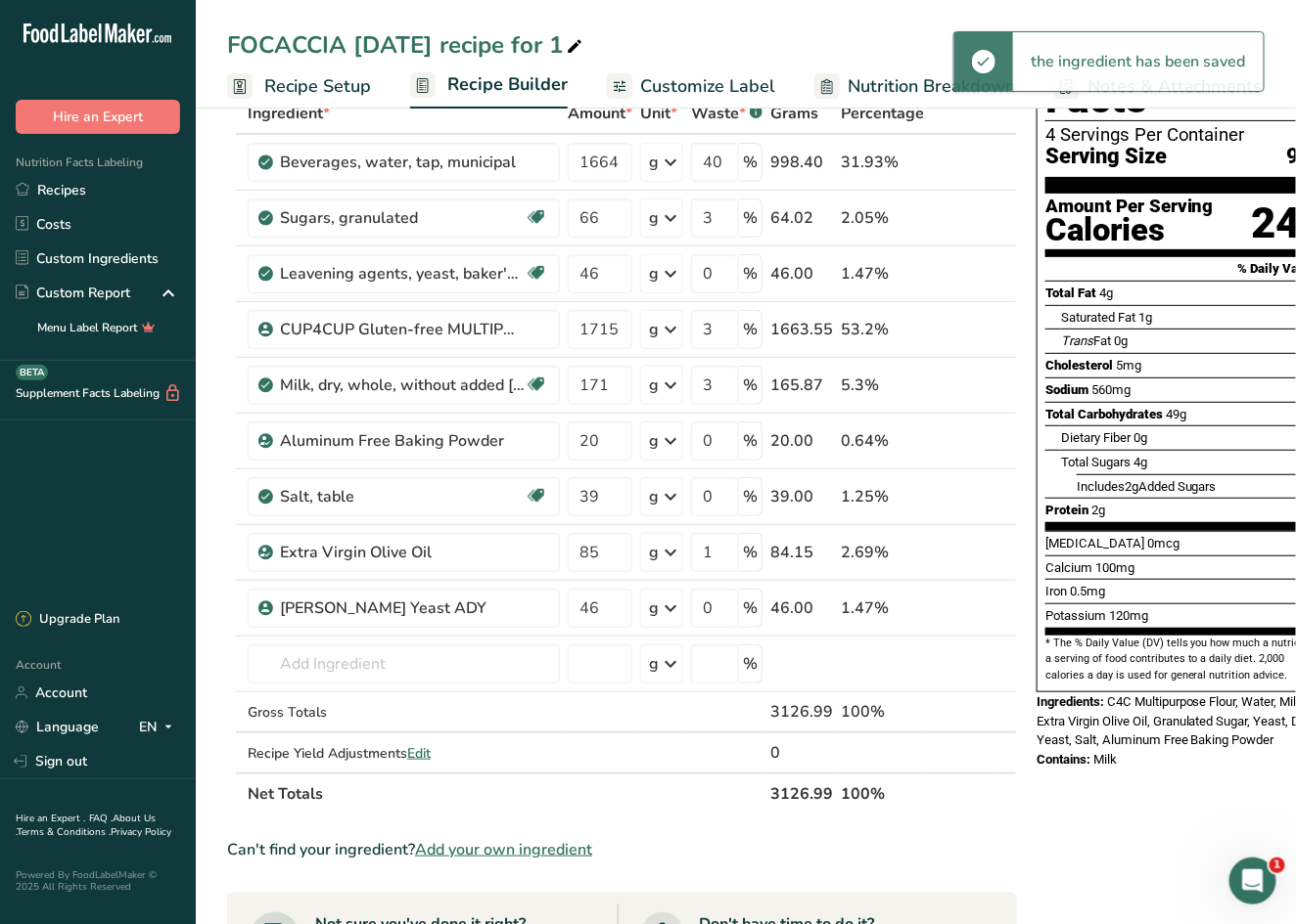
click at [977, 269] on icon at bounding box center [976, 274] width 14 height 21
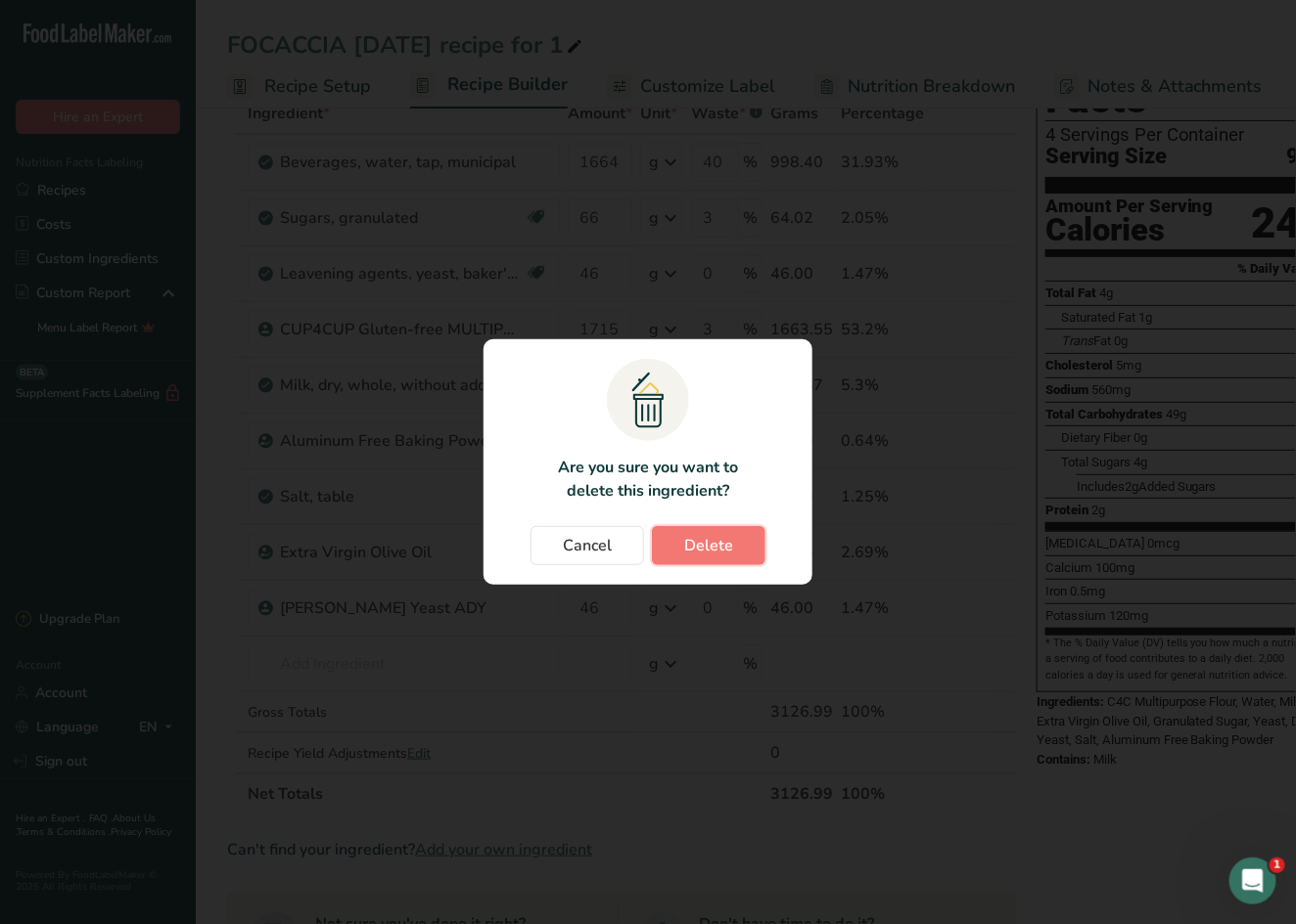
click at [731, 542] on button "Delete" at bounding box center [709, 546] width 114 height 39
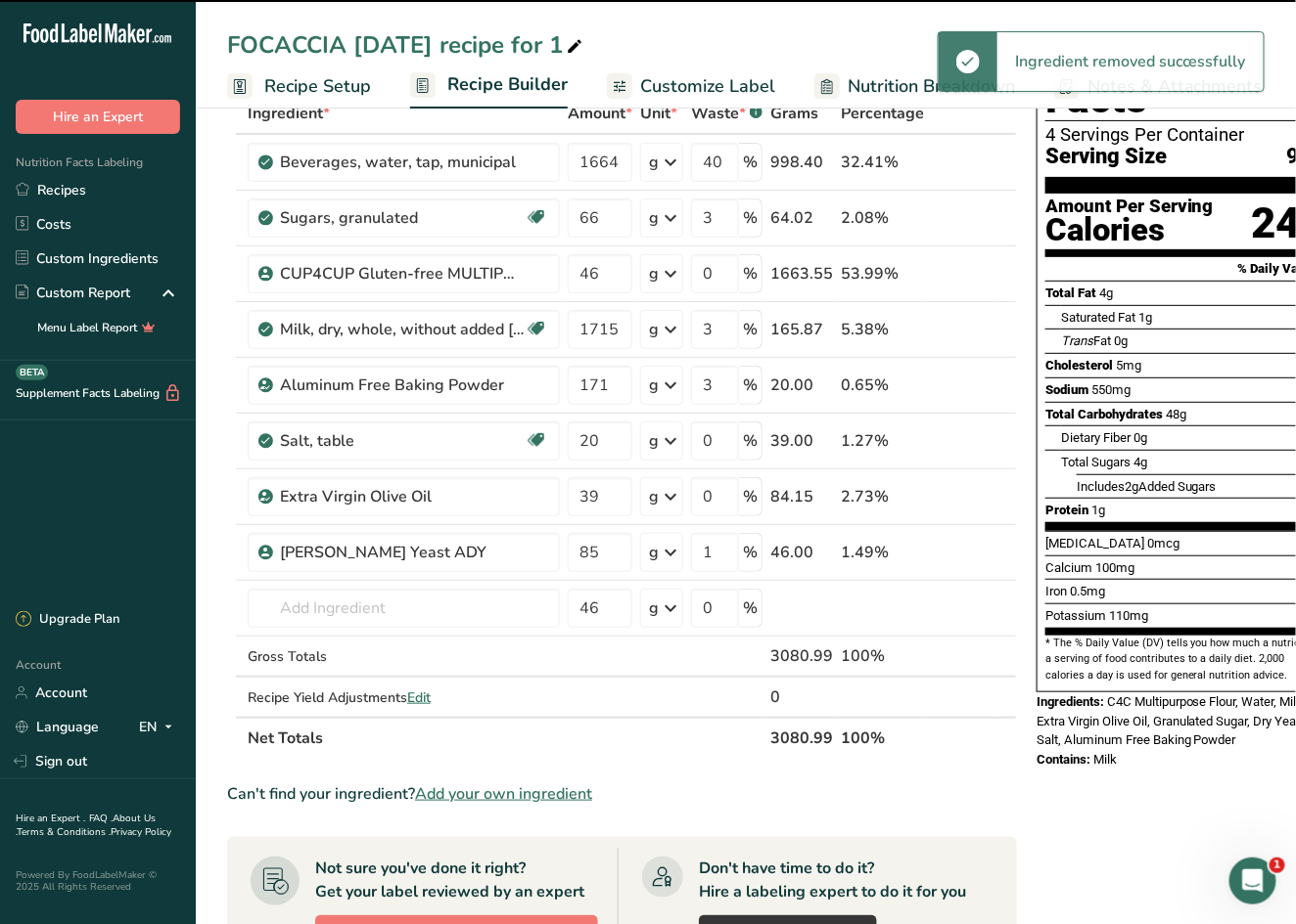
type input "1715"
type input "3"
type input "171"
type input "20"
type input "0"
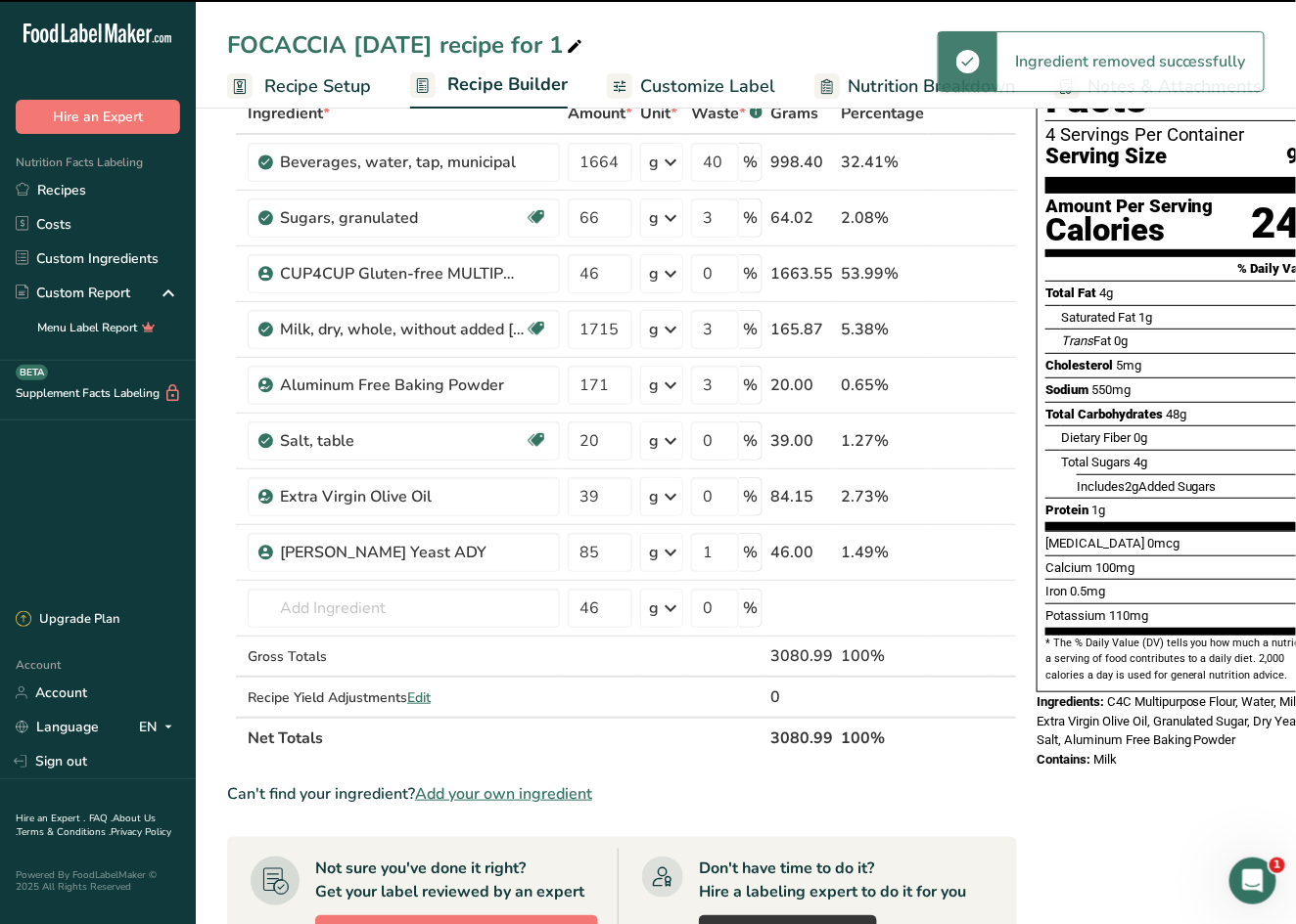
type input "39"
type input "85"
type input "1"
type input "46"
type input "0"
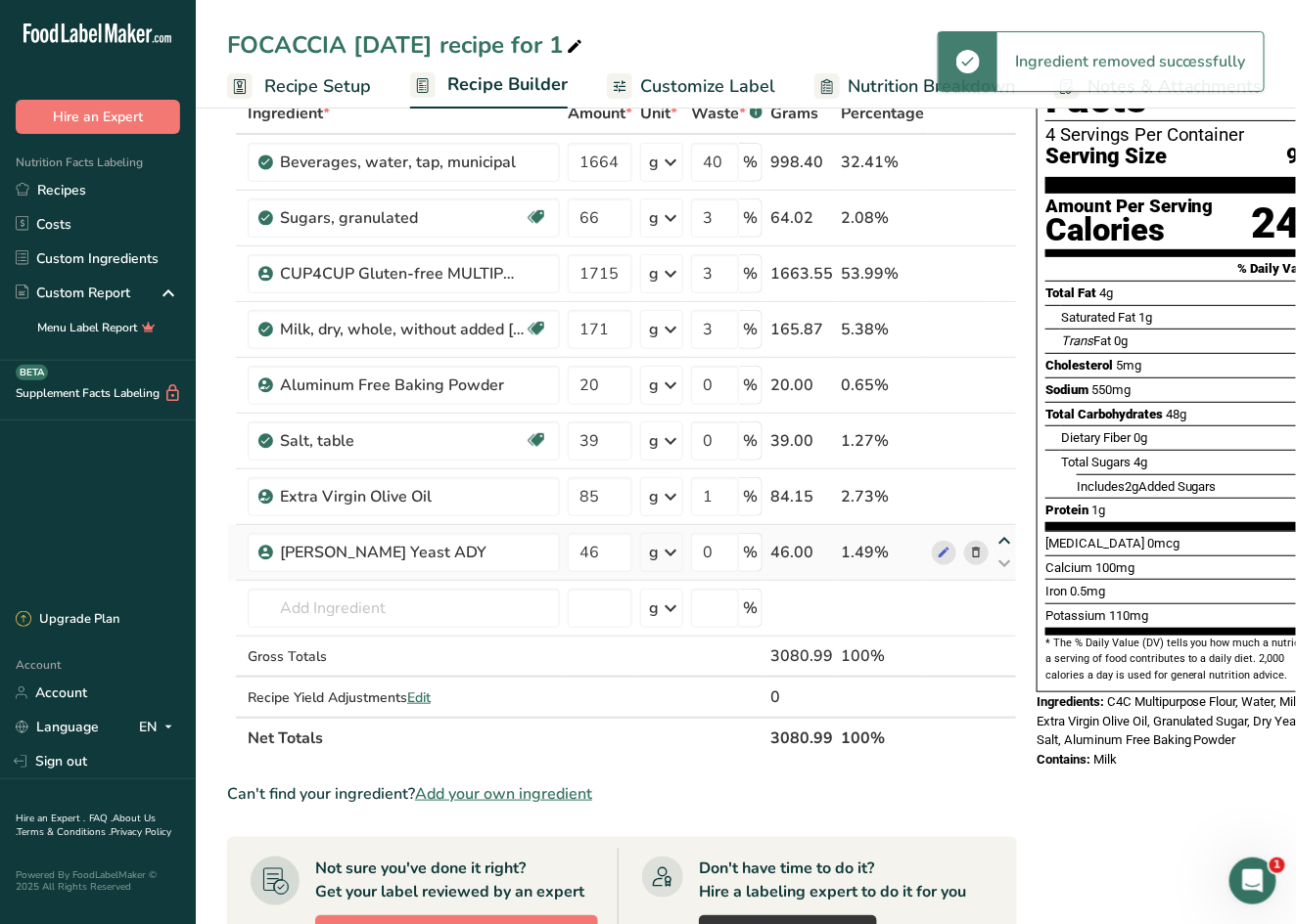
click at [1002, 538] on icon at bounding box center [1004, 541] width 24 height 15
type input "46"
type input "0"
type input "85"
type input "1"
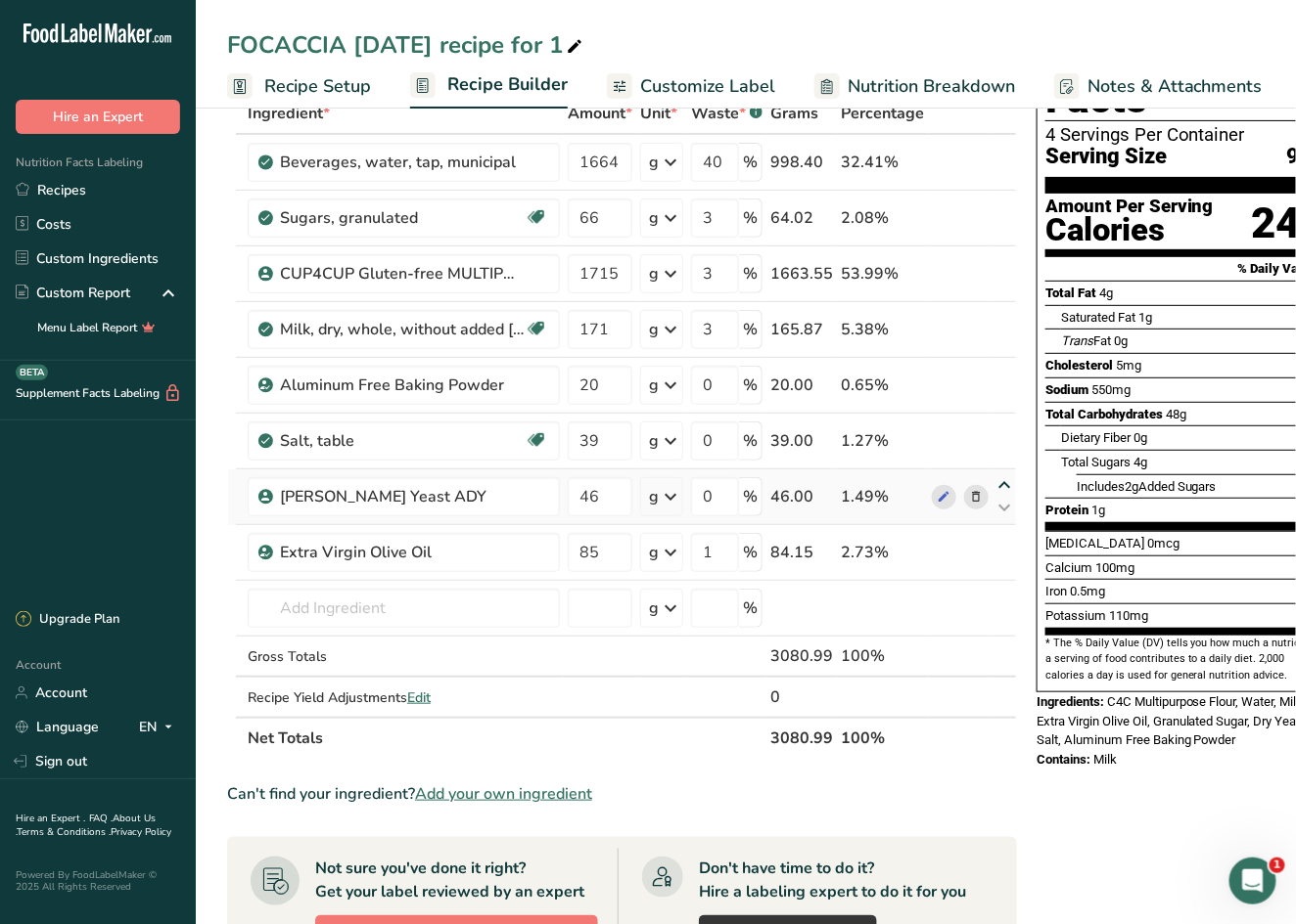
click at [999, 483] on icon at bounding box center [1004, 485] width 24 height 15
type input "46"
type input "39"
click at [1002, 429] on icon at bounding box center [1004, 429] width 24 height 15
type input "46"
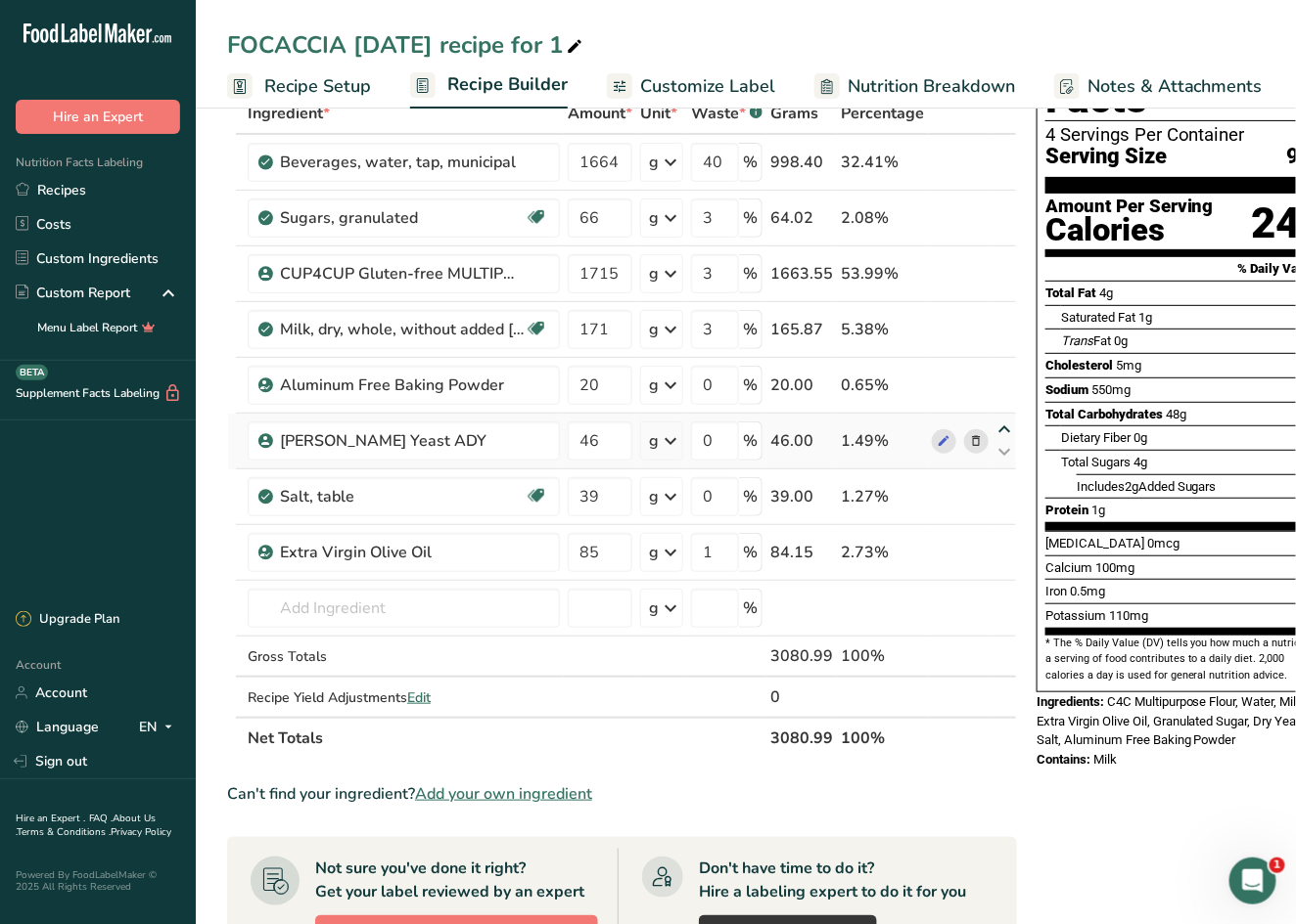
type input "20"
click at [999, 372] on icon at bounding box center [1004, 373] width 24 height 15
type input "46"
type input "0"
type input "171"
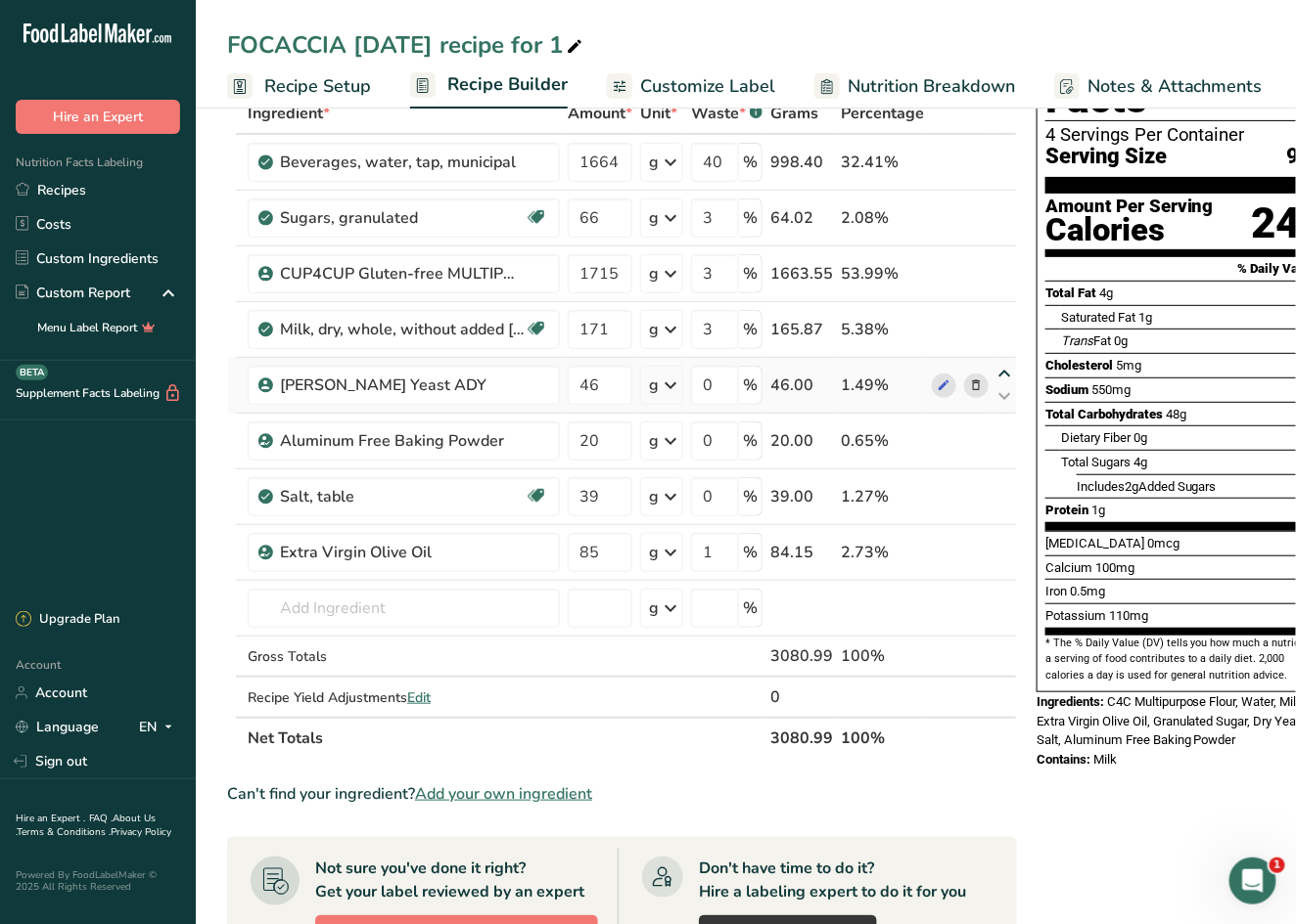
type input "3"
click at [1000, 316] on icon at bounding box center [1004, 317] width 24 height 15
type input "46"
type input "0"
type input "1715"
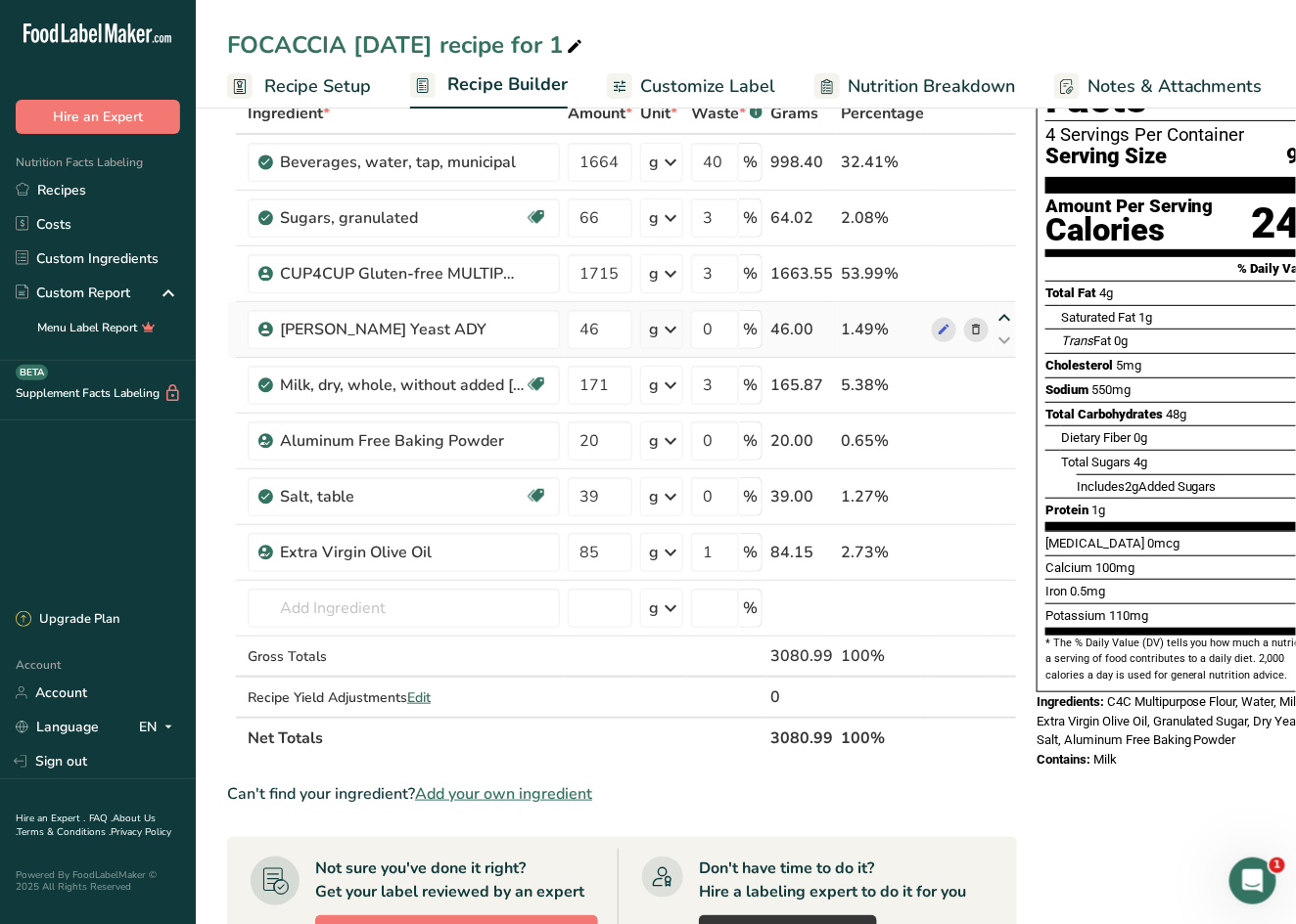
type input "3"
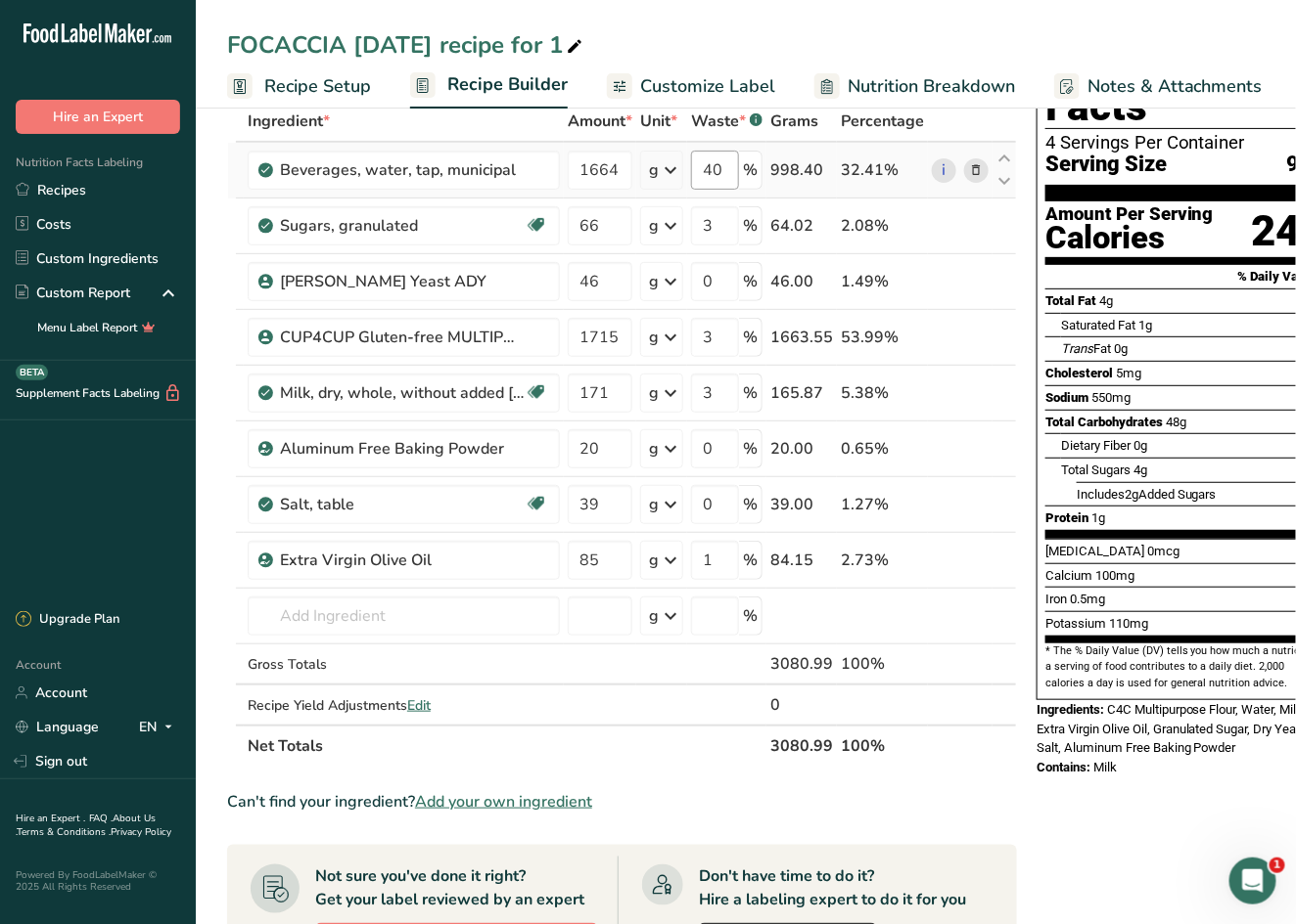
scroll to position [0, 4]
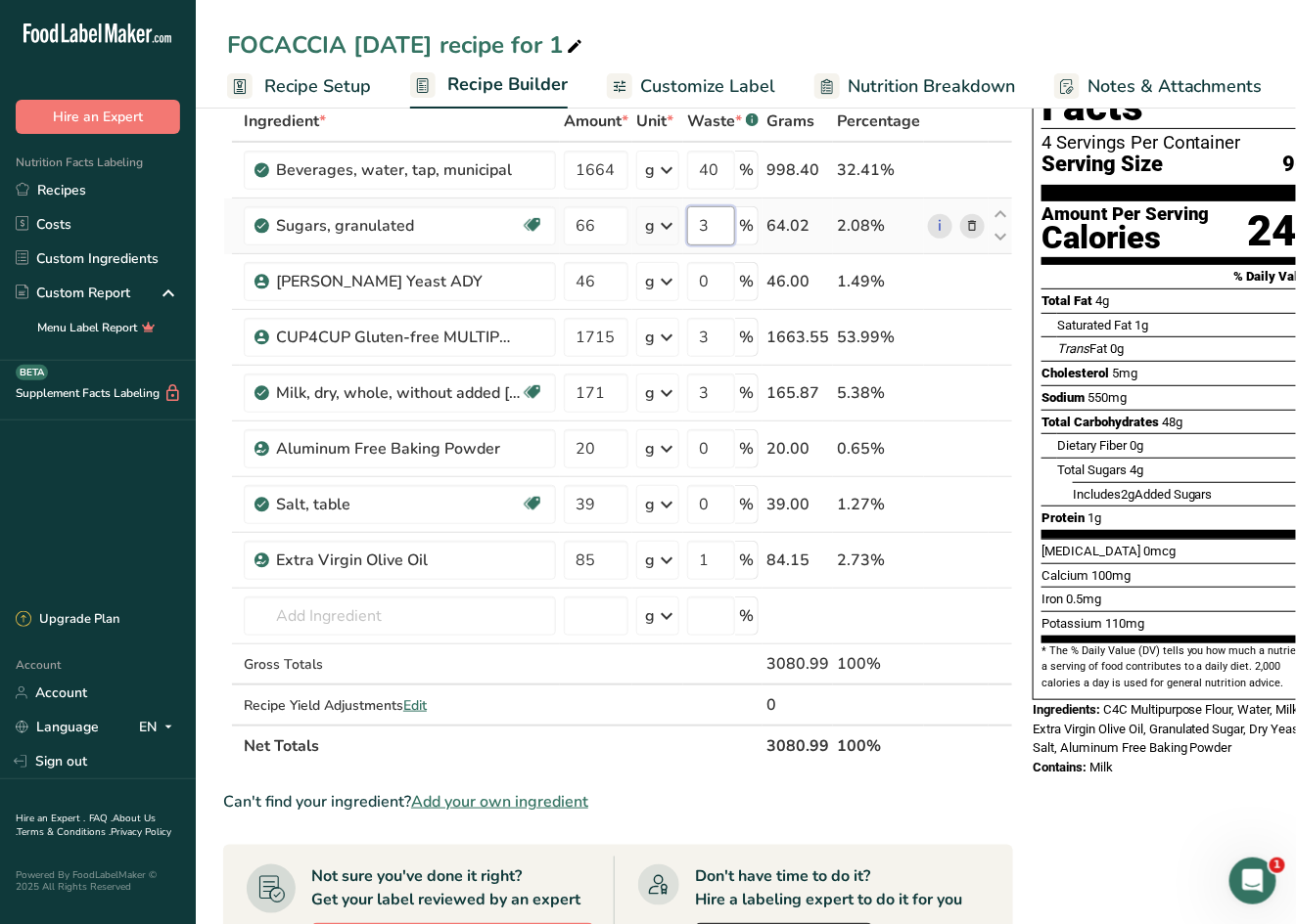
drag, startPoint x: 707, startPoint y: 226, endPoint x: 653, endPoint y: 221, distance: 54.2
click at [648, 220] on tr "Sugars, granulated Dairy free Gluten free Vegan Vegetarian Soy free 66 g Portio…" at bounding box center [619, 226] width 788 height 56
type input "0"
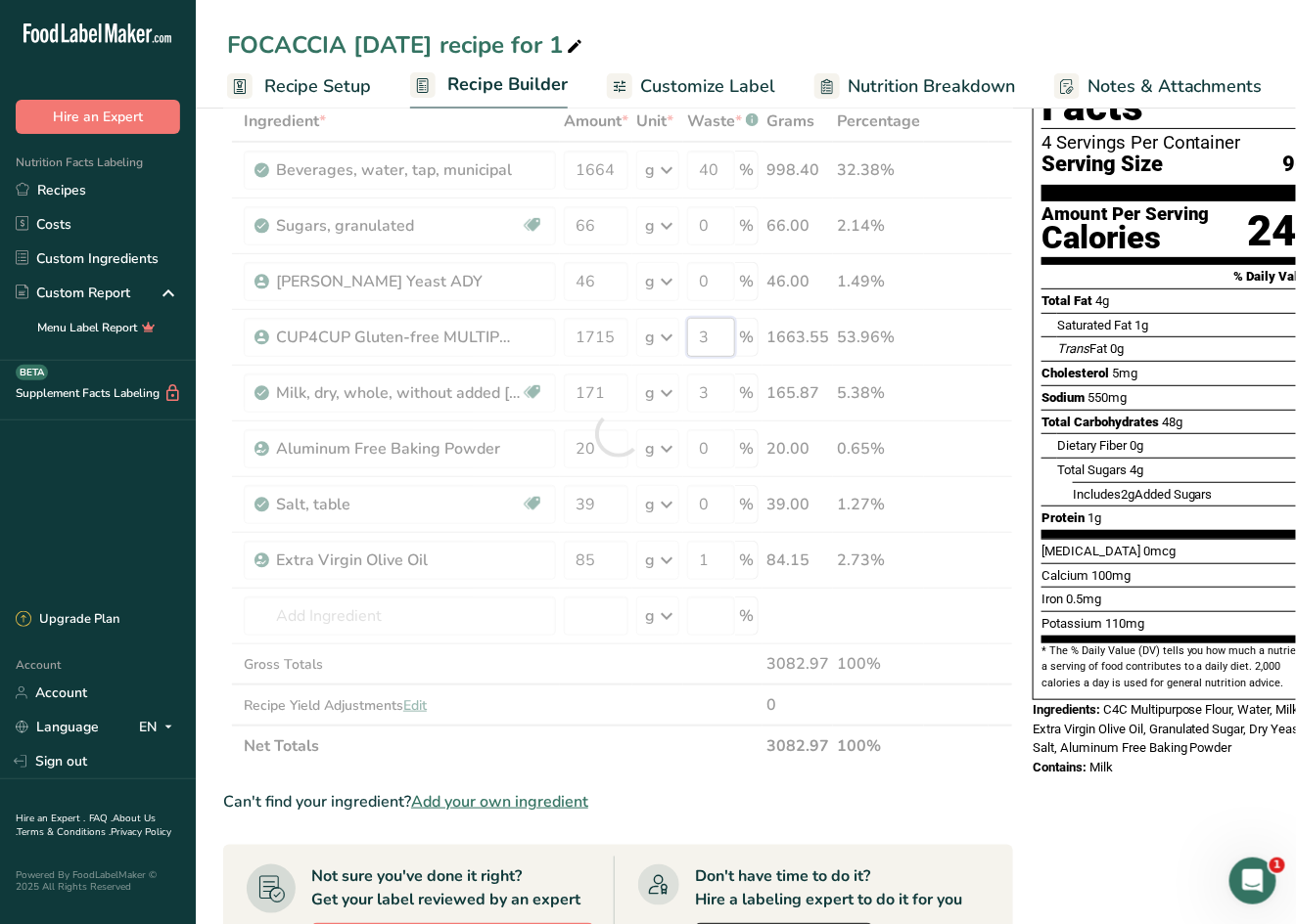
drag, startPoint x: 714, startPoint y: 335, endPoint x: 670, endPoint y: 328, distance: 44.6
click at [670, 328] on div "Ingredient * Amount * Unit * Waste * .a-a{fill:#347362;}.b-a{fill:#fff;} Grams …" at bounding box center [619, 434] width 790 height 666
type input "3"
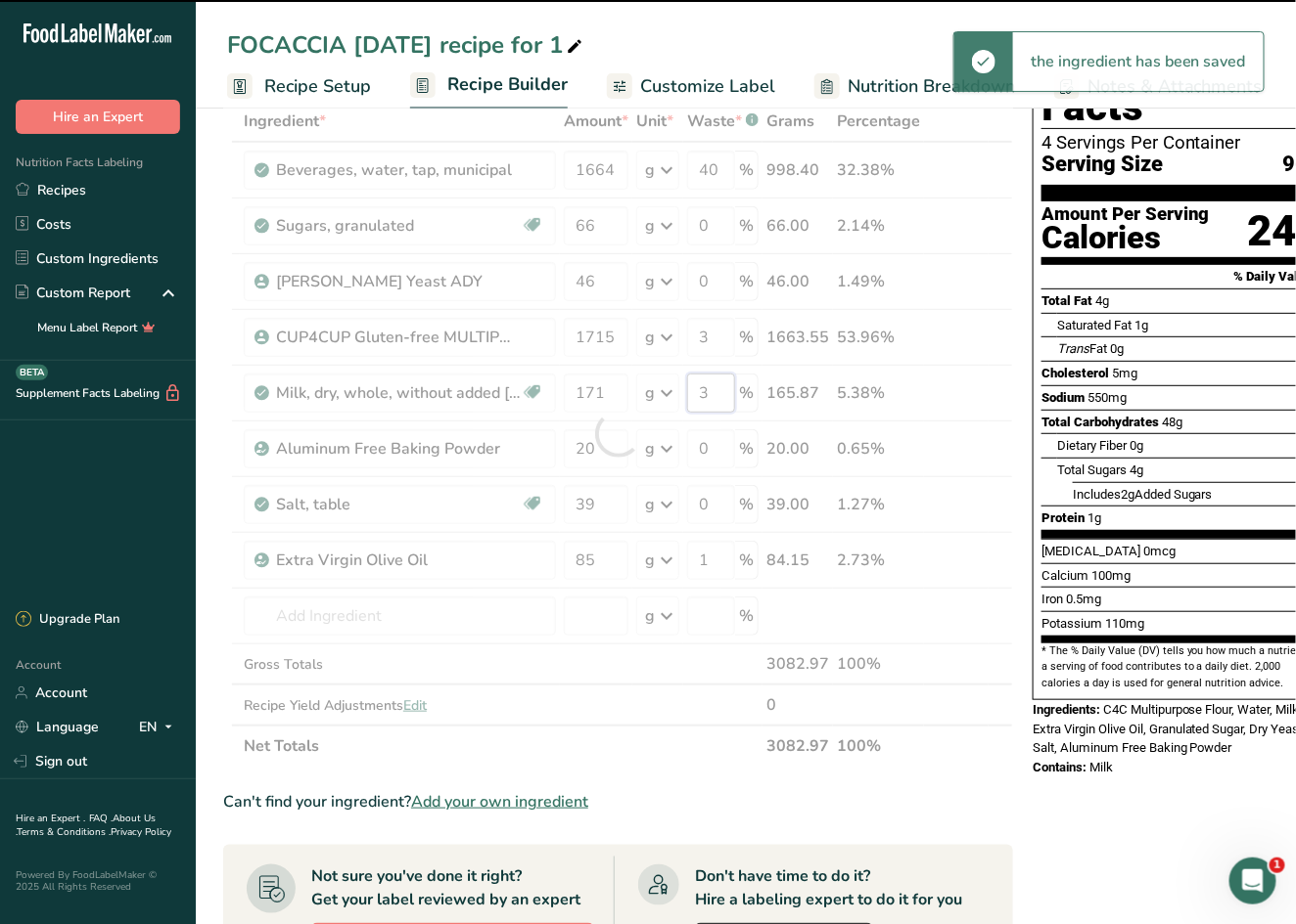
drag, startPoint x: 722, startPoint y: 392, endPoint x: 704, endPoint y: 390, distance: 18.1
click at [704, 390] on div "Ingredient * Amount * Unit * Waste * .a-a{fill:#347362;}.b-a{fill:#fff;} Grams …" at bounding box center [619, 434] width 790 height 666
click at [680, 386] on tr "Milk, dry, whole, without added [MEDICAL_DATA] Gluten free Vegetarian Soy free …" at bounding box center [619, 393] width 788 height 56
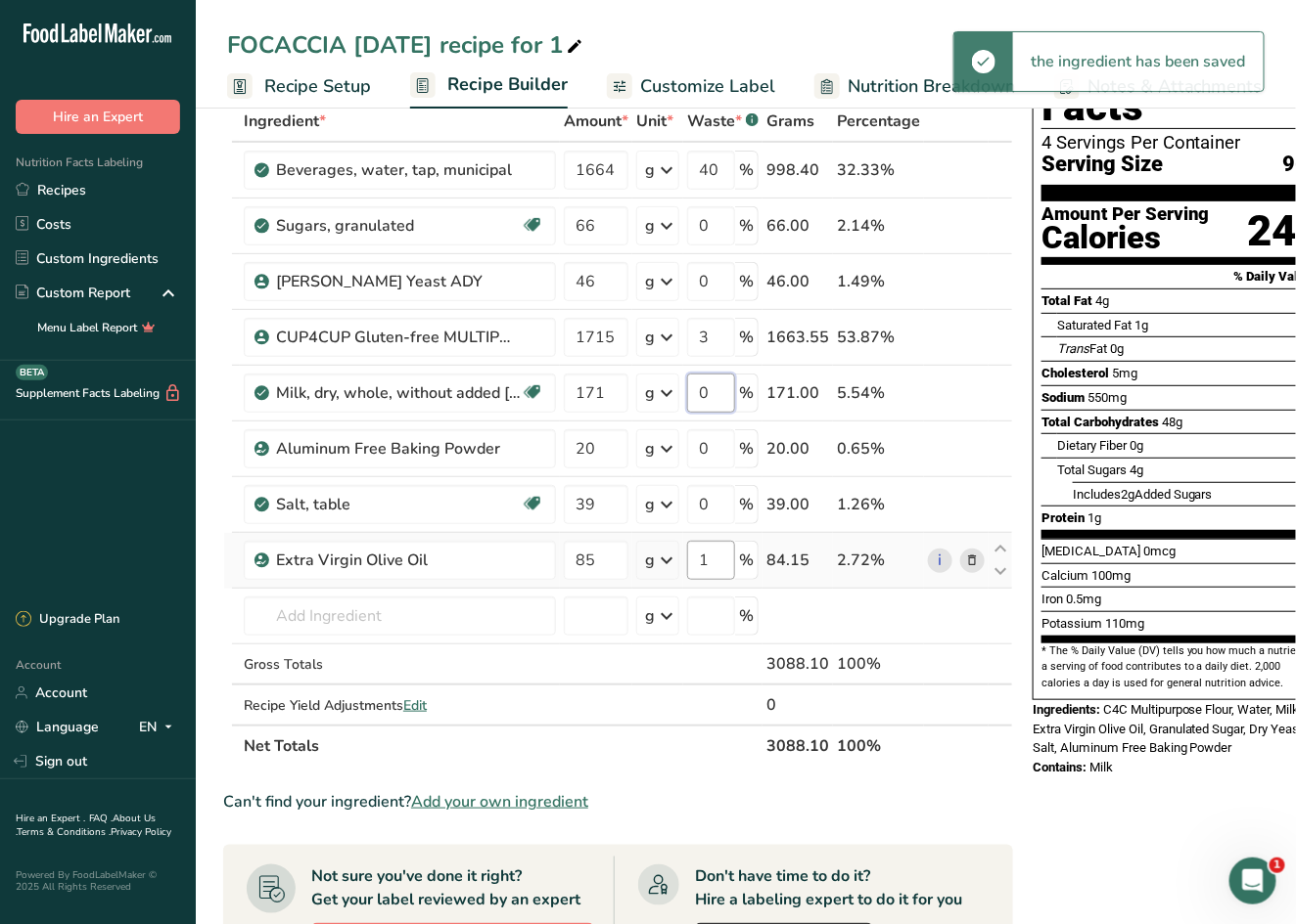
type input "0"
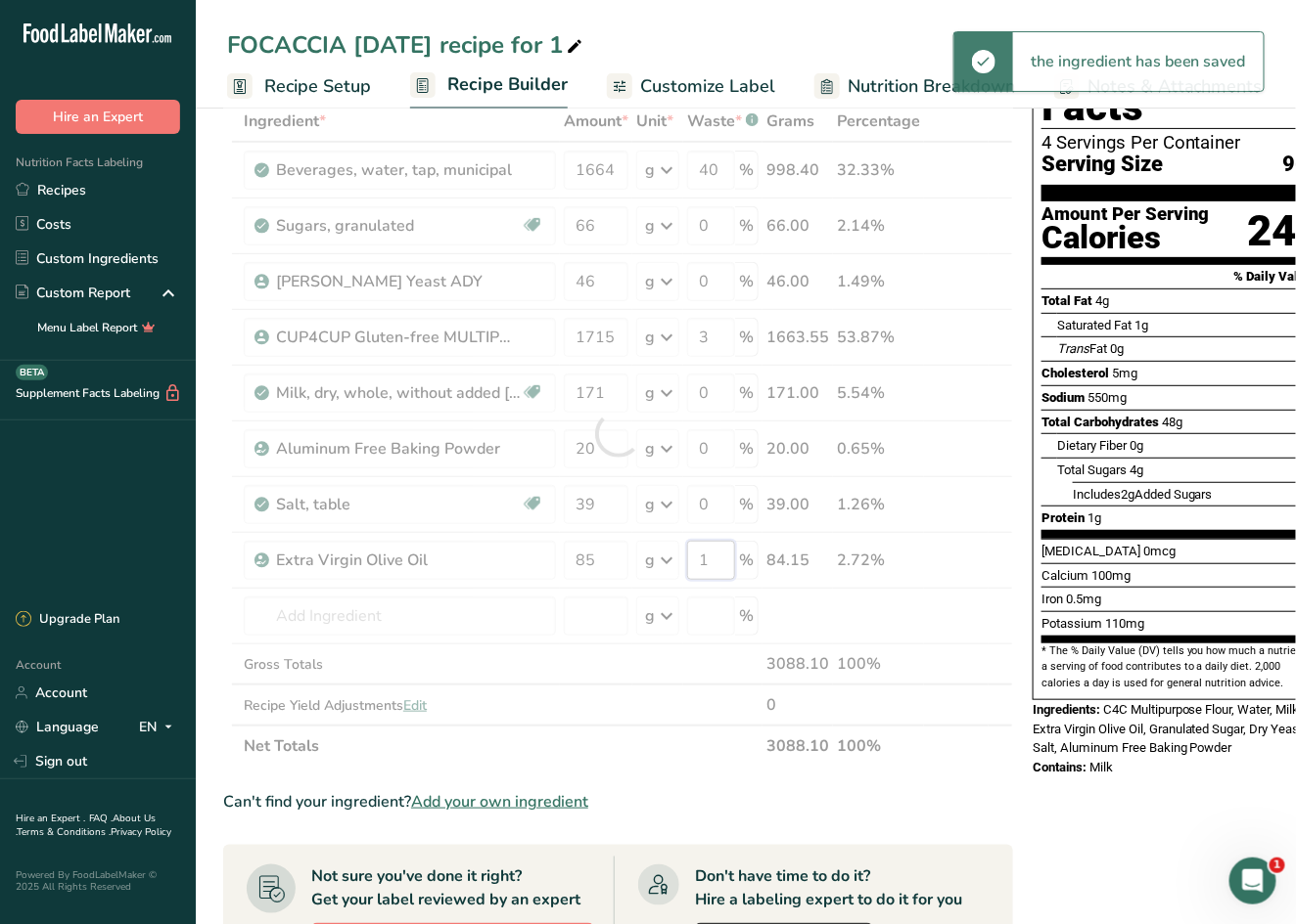
drag, startPoint x: 717, startPoint y: 563, endPoint x: 687, endPoint y: 559, distance: 30.3
click at [687, 559] on div "Ingredient * Amount * Unit * Waste * .a-a{fill:#347362;}.b-a{fill:#fff;} Grams …" at bounding box center [619, 434] width 790 height 666
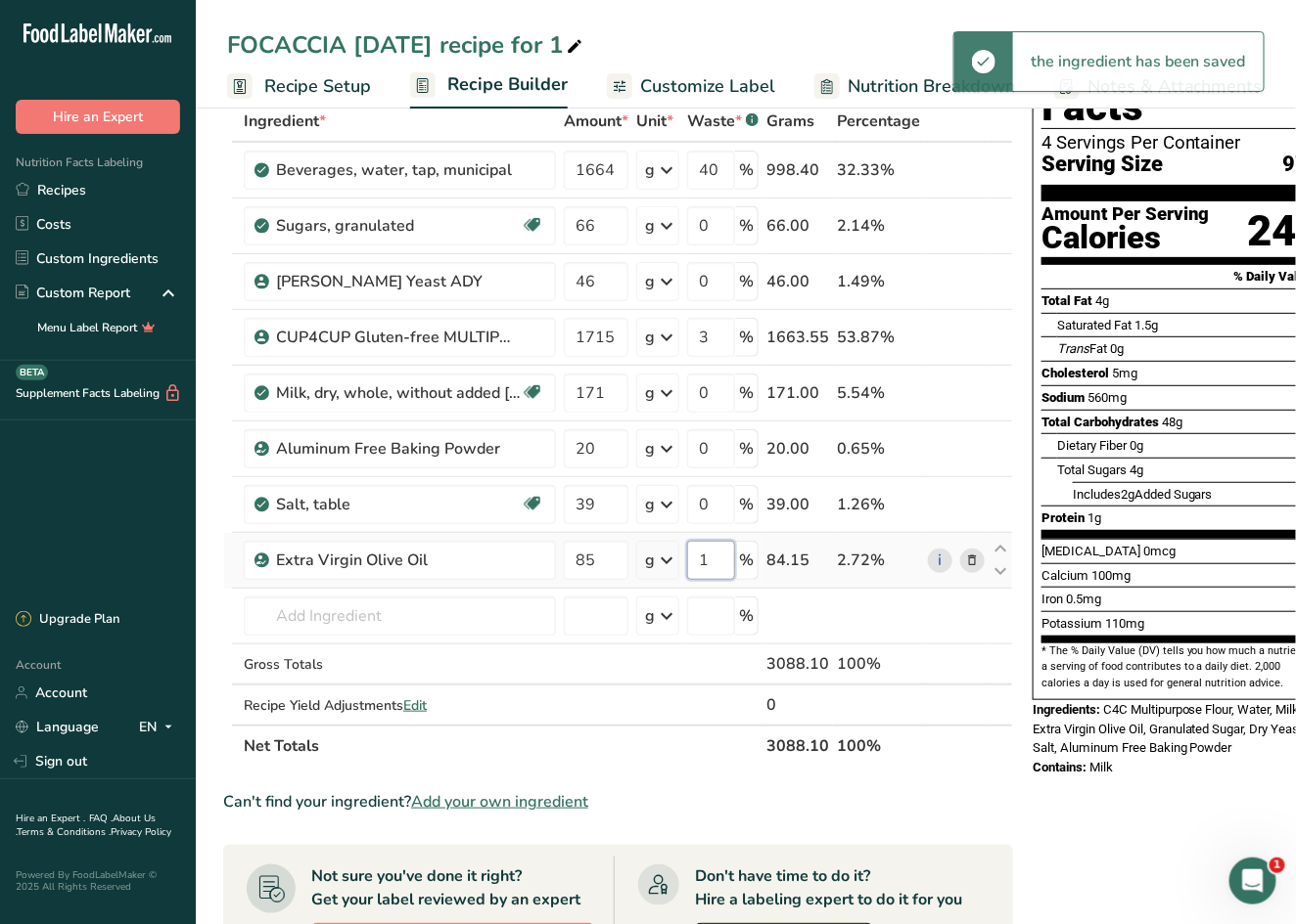
drag, startPoint x: 709, startPoint y: 555, endPoint x: 697, endPoint y: 552, distance: 12.4
click at [694, 554] on input "1" at bounding box center [711, 560] width 48 height 39
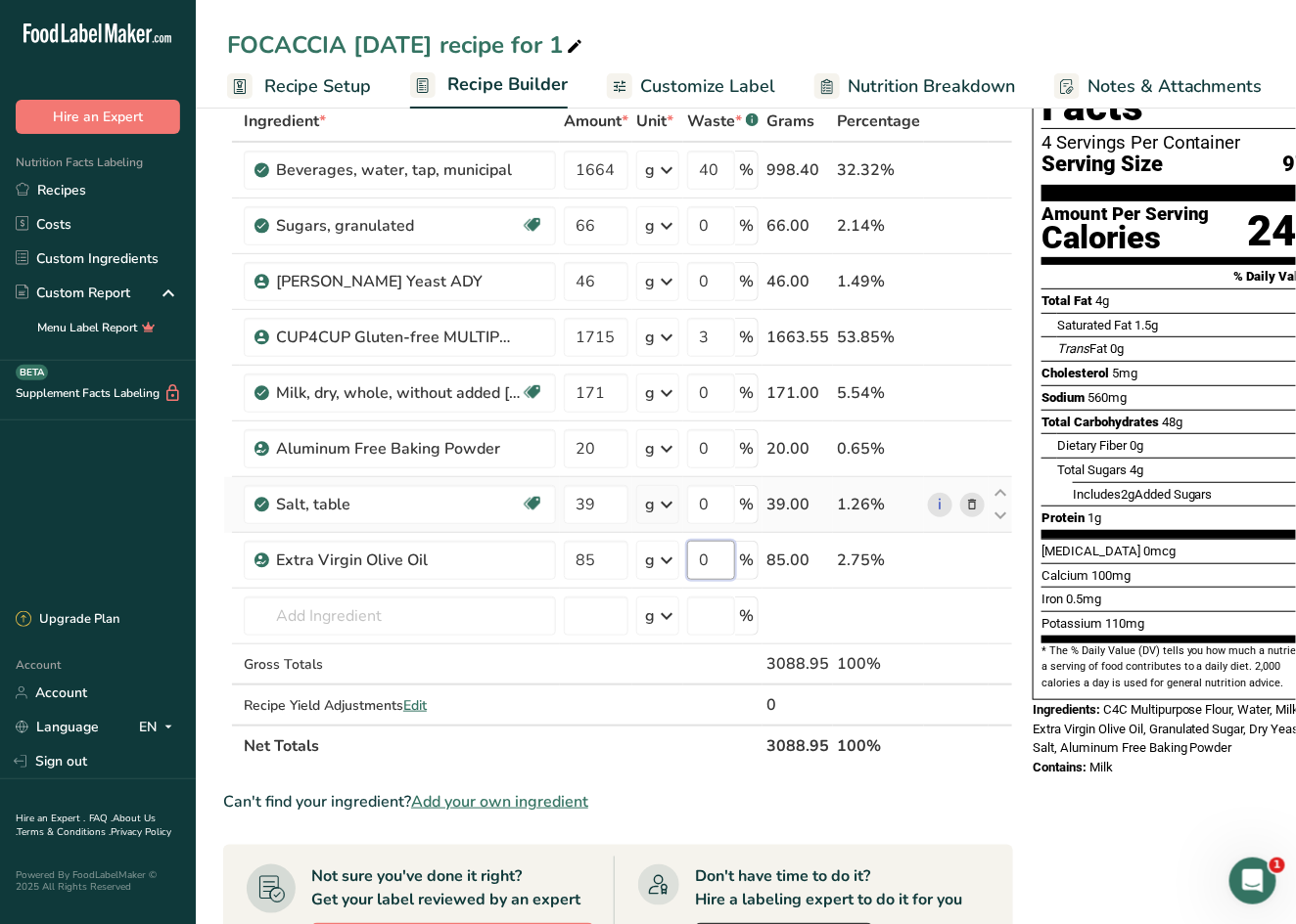
type input "0"
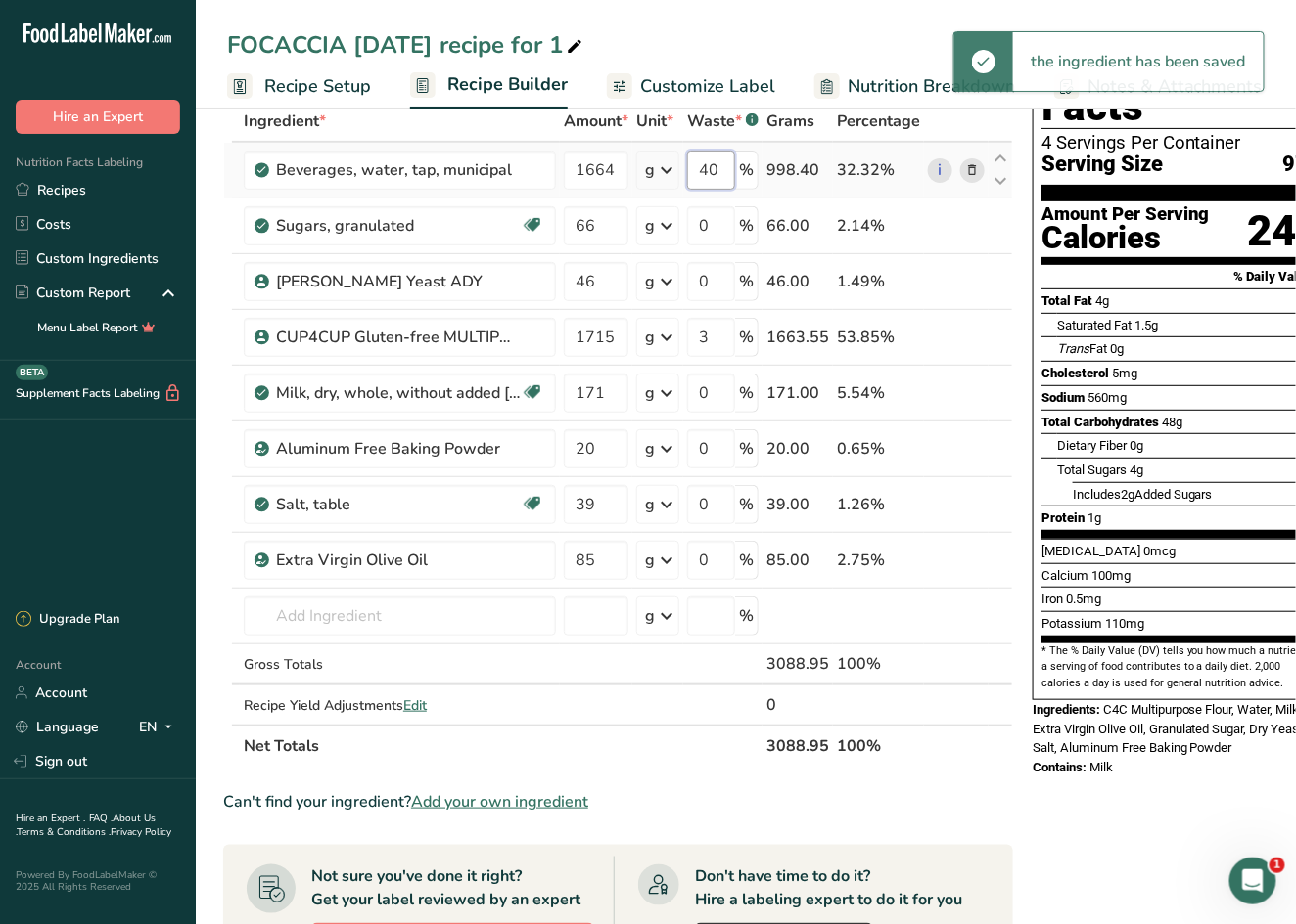
drag, startPoint x: 702, startPoint y: 172, endPoint x: 686, endPoint y: 167, distance: 16.8
click at [686, 167] on td "40 %" at bounding box center [723, 170] width 79 height 56
type input "3"
type input "4"
drag, startPoint x: 729, startPoint y: 170, endPoint x: 711, endPoint y: 167, distance: 18.2
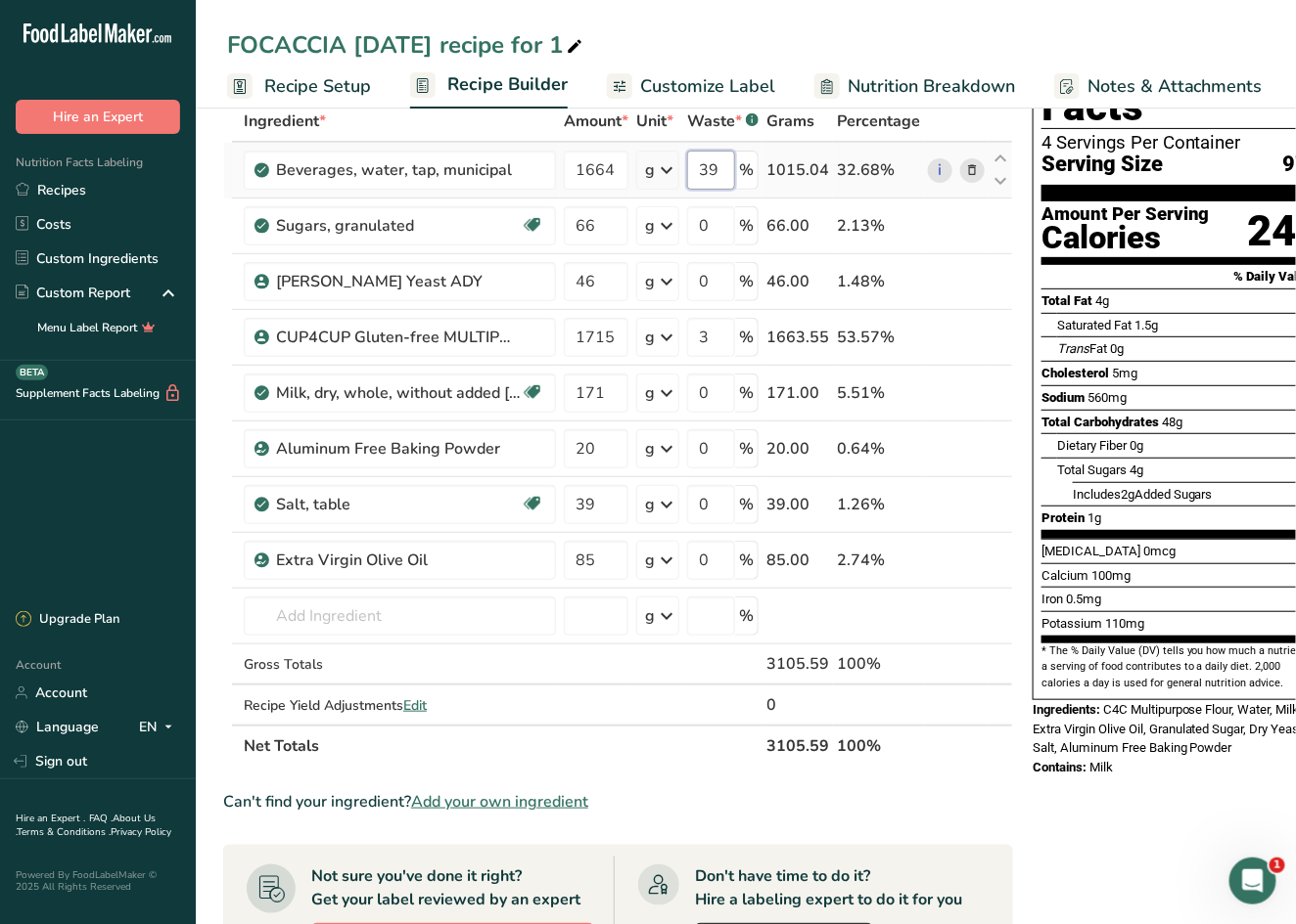
click at [706, 166] on input "39" at bounding box center [711, 170] width 48 height 39
click at [719, 167] on input "39" at bounding box center [711, 170] width 48 height 39
click at [725, 170] on input "39.5" at bounding box center [711, 170] width 48 height 39
click at [721, 169] on input "39.1" at bounding box center [711, 170] width 48 height 39
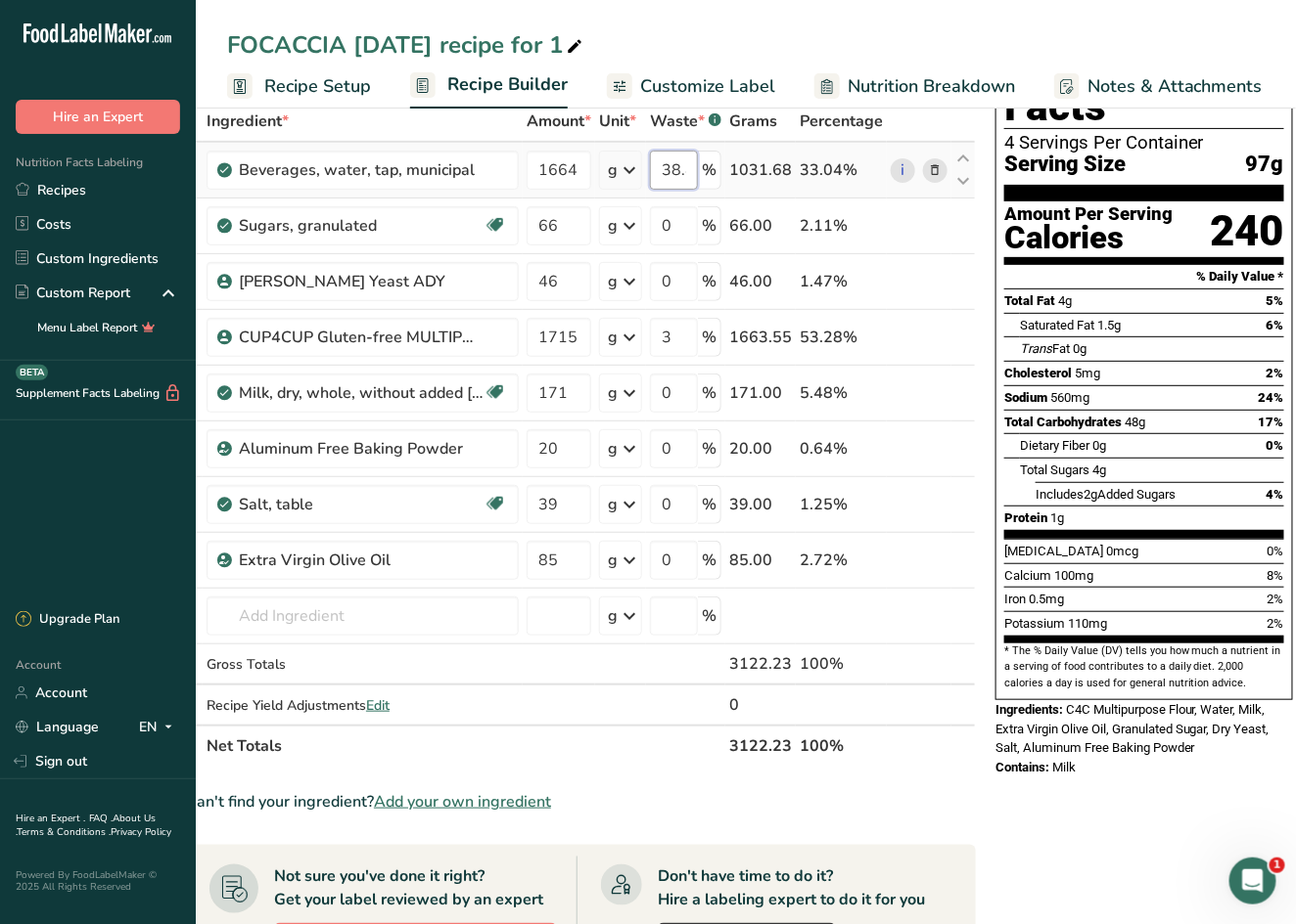
scroll to position [0, 7]
type input "38.8"
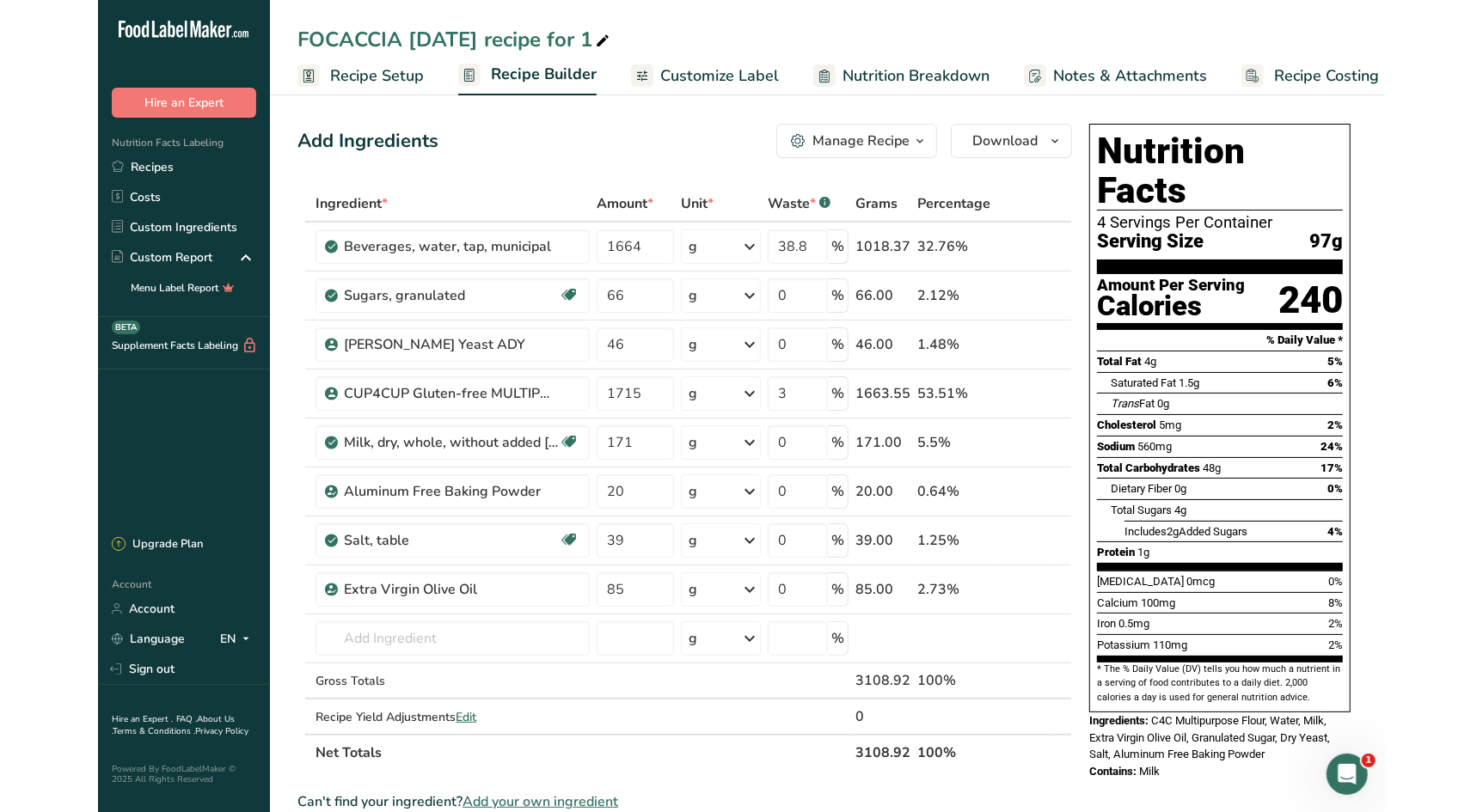
scroll to position [0, 0]
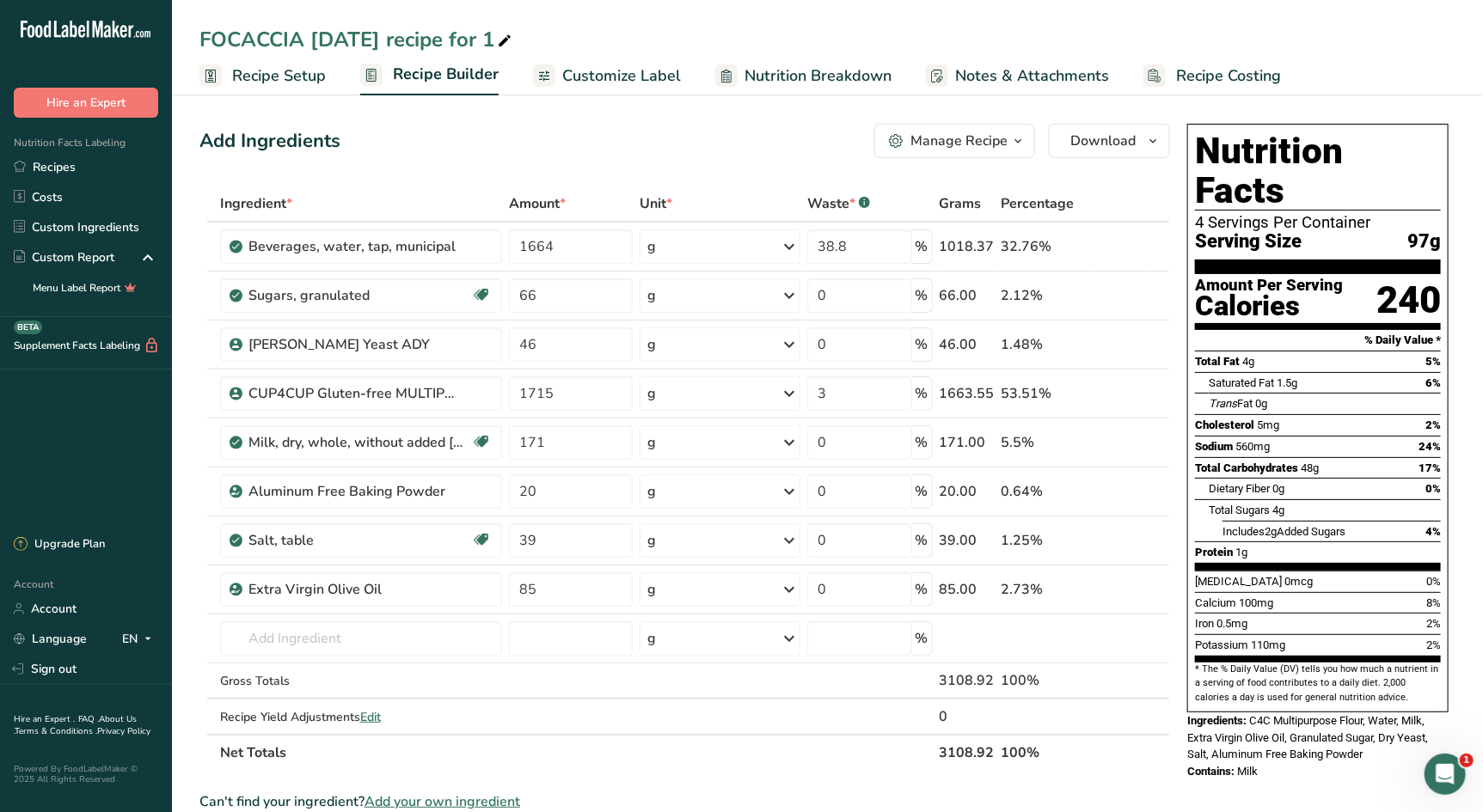
click at [1188, 73] on span "Recipe Costing" at bounding box center [1228, 76] width 105 height 23
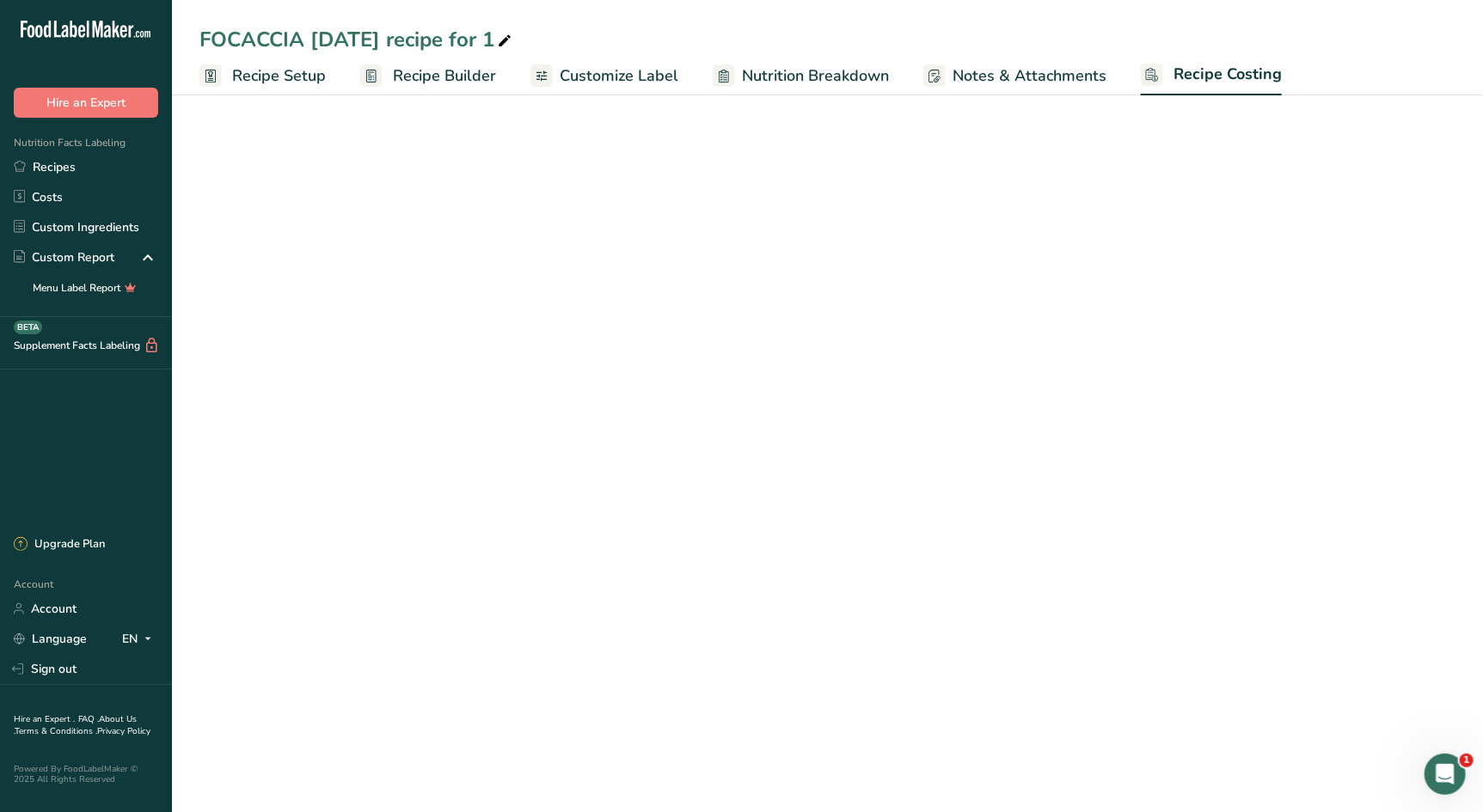
select select "12"
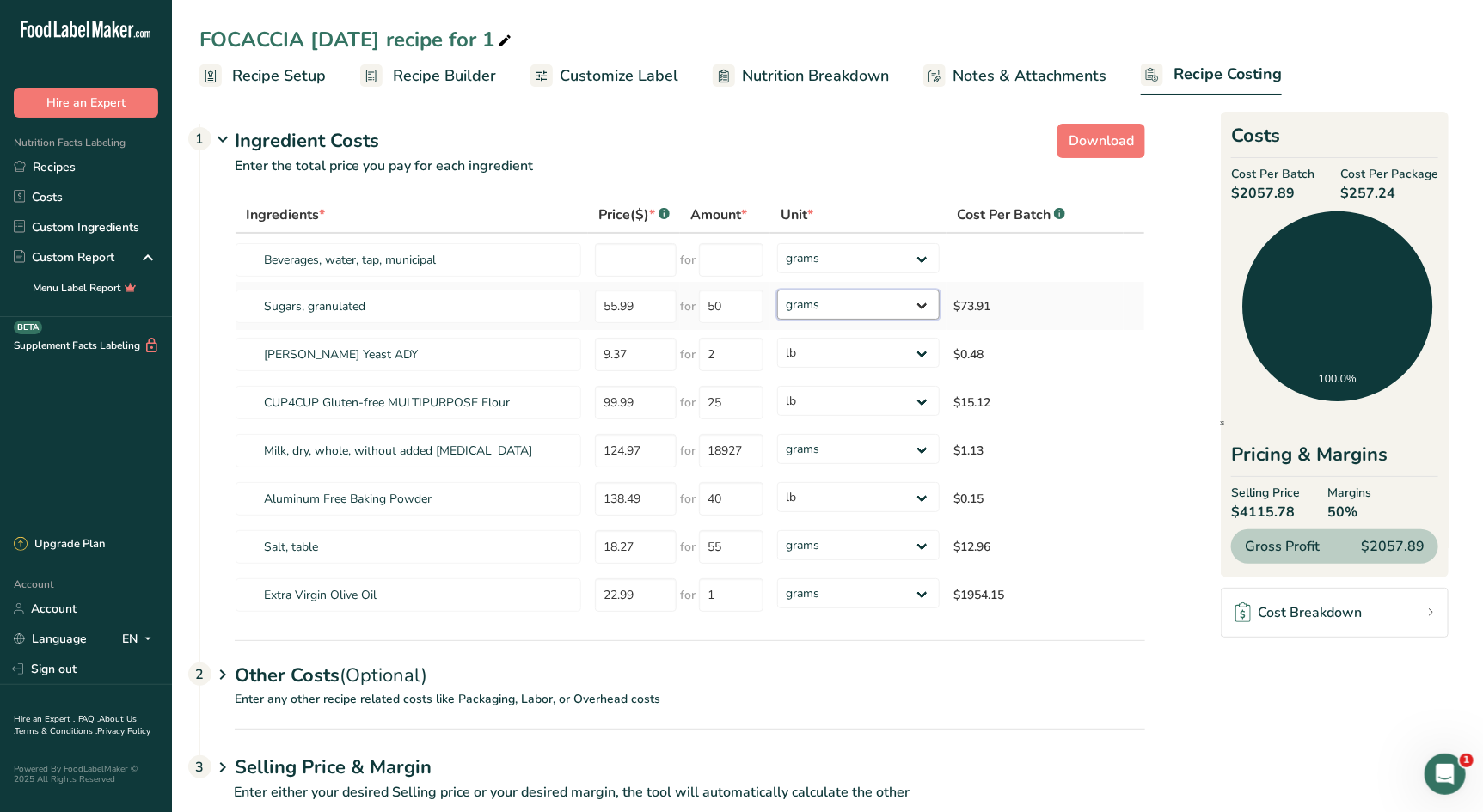
click at [863, 310] on select "grams kg mg mcg lb oz" at bounding box center [858, 304] width 163 height 30
select select "12"
click at [777, 289] on select "grams kg mg mcg lb oz" at bounding box center [858, 304] width 163 height 30
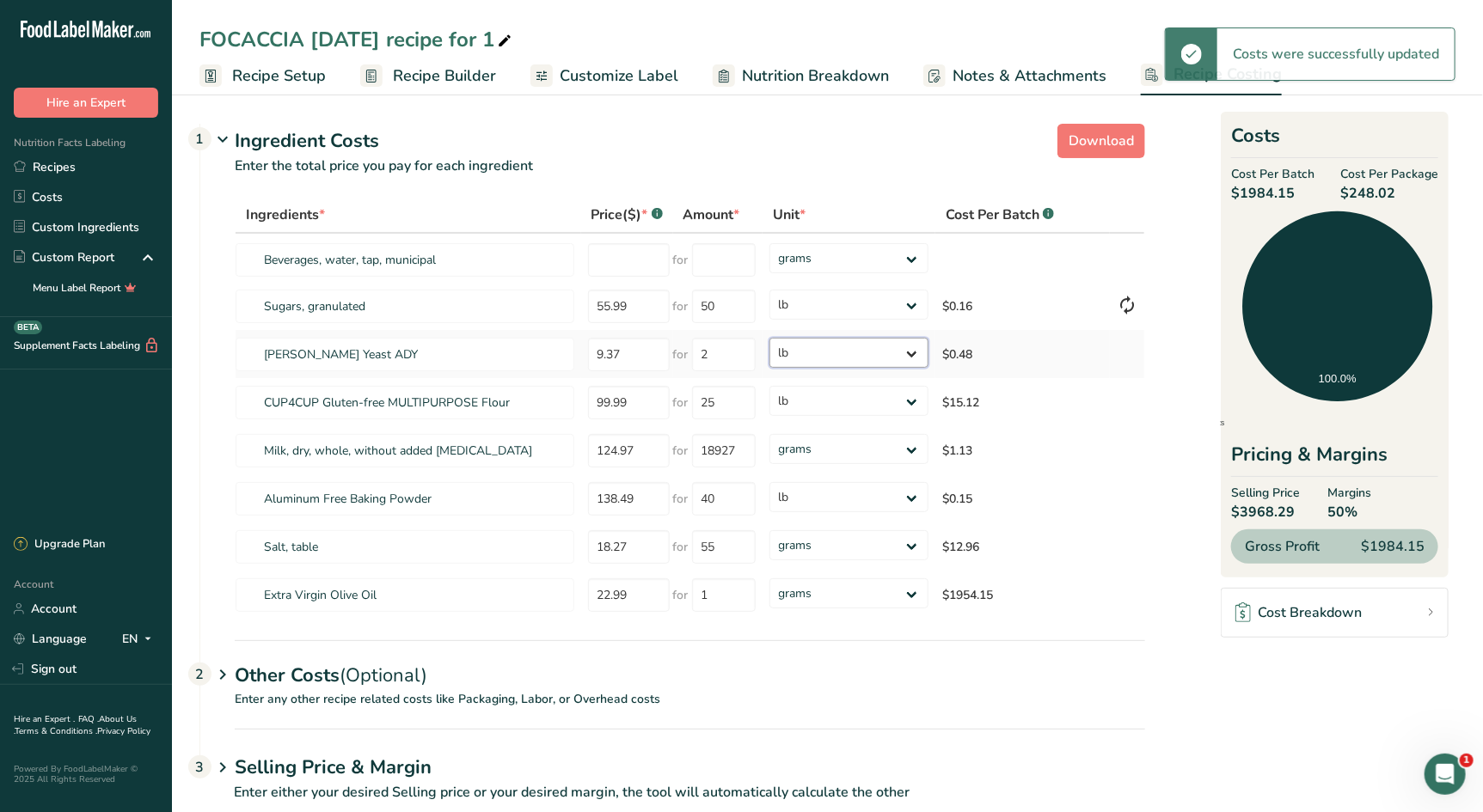
click at [854, 357] on select "grams kg mg mcg lb oz" at bounding box center [848, 352] width 159 height 30
click at [769, 338] on select "grams kg mg mcg lb oz" at bounding box center [848, 352] width 159 height 30
click at [861, 405] on select "grams kg mg mcg lb oz" at bounding box center [848, 400] width 159 height 30
click at [769, 386] on select "grams kg mg mcg lb oz" at bounding box center [848, 400] width 159 height 30
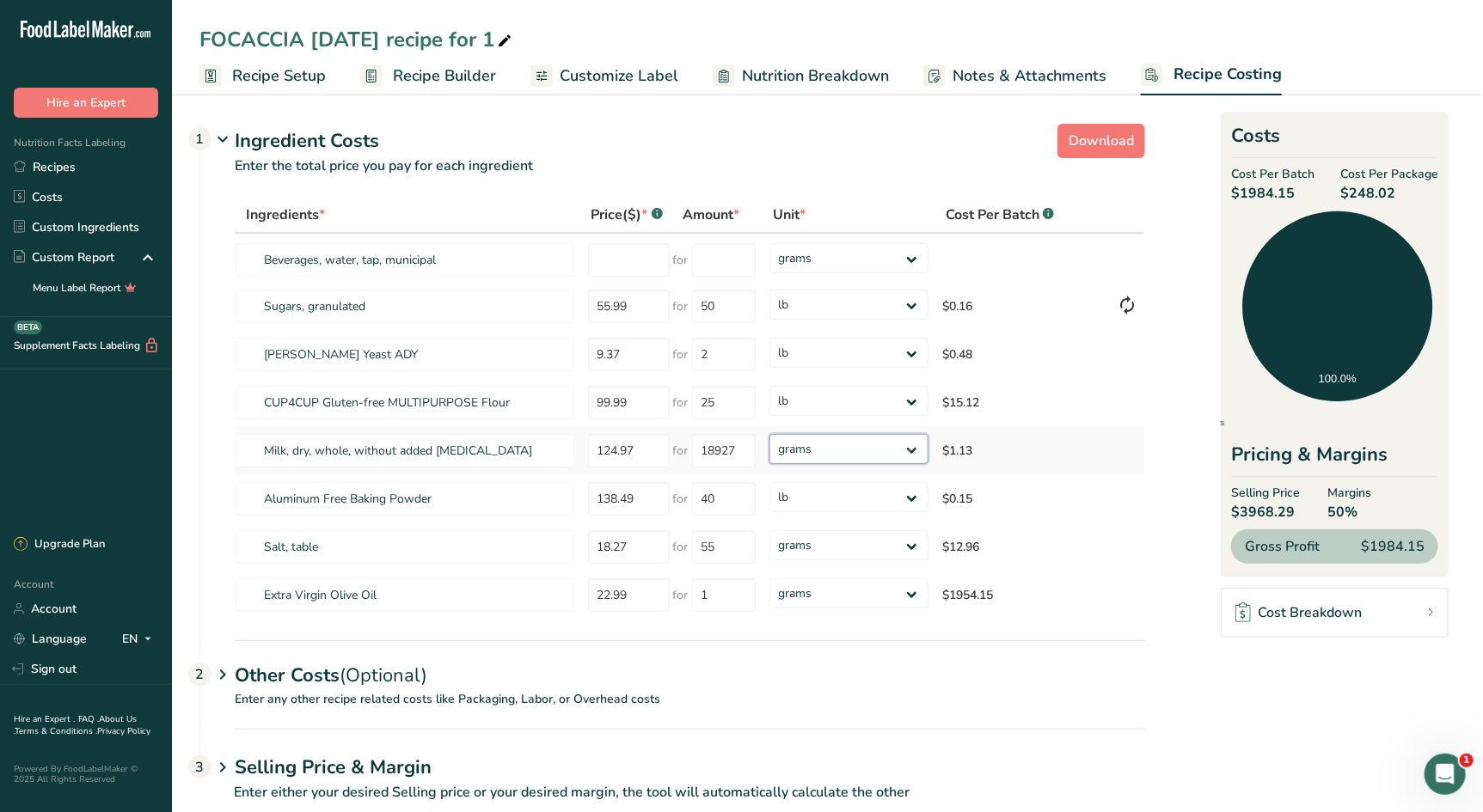
click at [860, 448] on select "grams kg mg mcg lb oz" at bounding box center [848, 449] width 159 height 30
click at [853, 453] on select "grams kg mg mcg lb oz" at bounding box center [848, 449] width 159 height 30
drag, startPoint x: 645, startPoint y: 457, endPoint x: 575, endPoint y: 443, distance: 71.4
click at [575, 443] on tr "Milk, dry, whole, without added [MEDICAL_DATA] 124.97 for 18927 grams kg mg mcg…" at bounding box center [689, 450] width 909 height 48
type input "32.99"
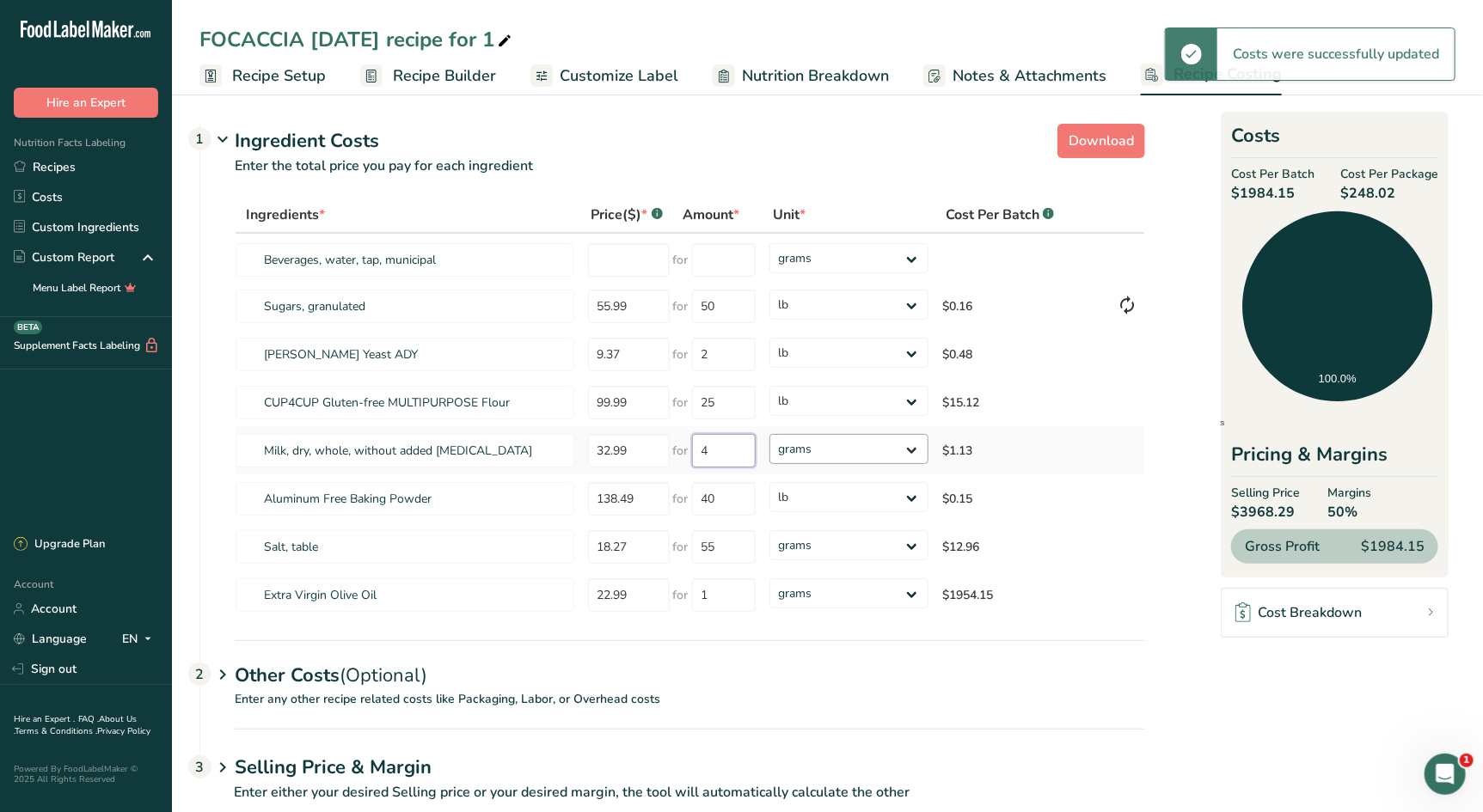
type input "18927"
click at [877, 457] on select "grams kg mg mcg lb oz" at bounding box center [848, 449] width 159 height 30
select select "12"
click at [769, 434] on select "grams kg mg mcg lb oz" at bounding box center [848, 449] width 159 height 30
drag, startPoint x: 645, startPoint y: 452, endPoint x: 584, endPoint y: 437, distance: 62.8
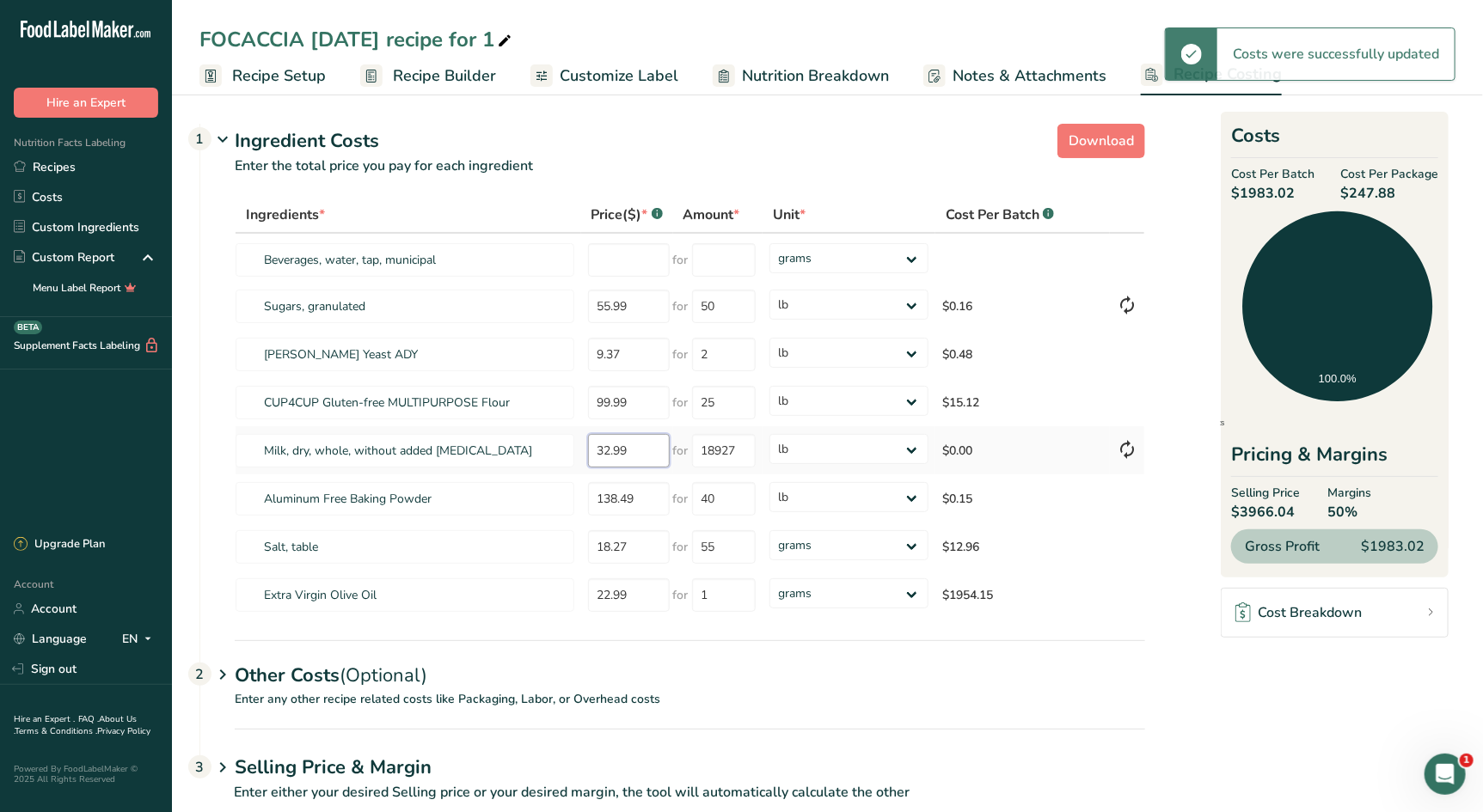
click at [584, 437] on td "32.99" at bounding box center [627, 450] width 92 height 48
type input "34"
type input "4"
click at [654, 456] on input "34" at bounding box center [629, 450] width 82 height 34
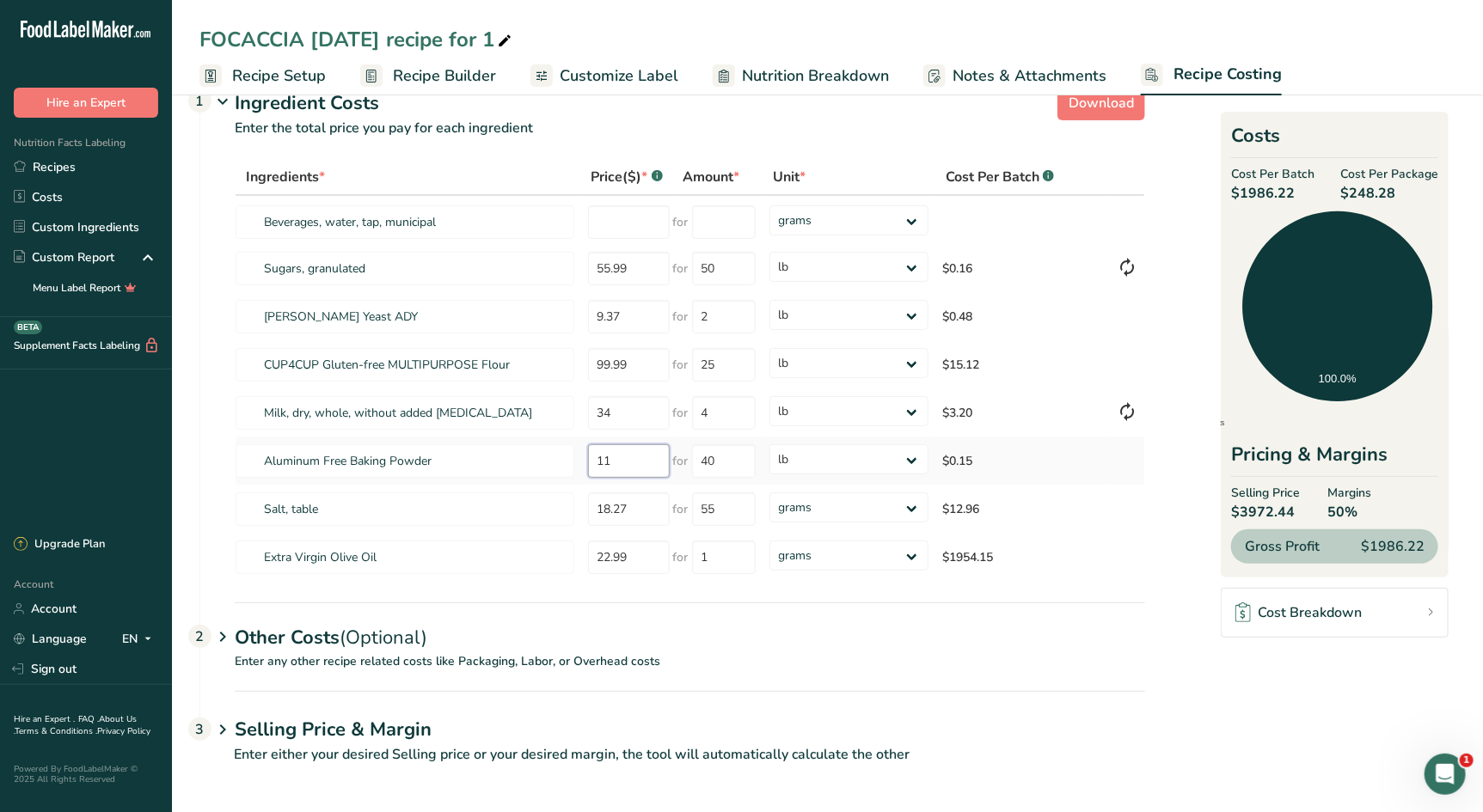
type input "11"
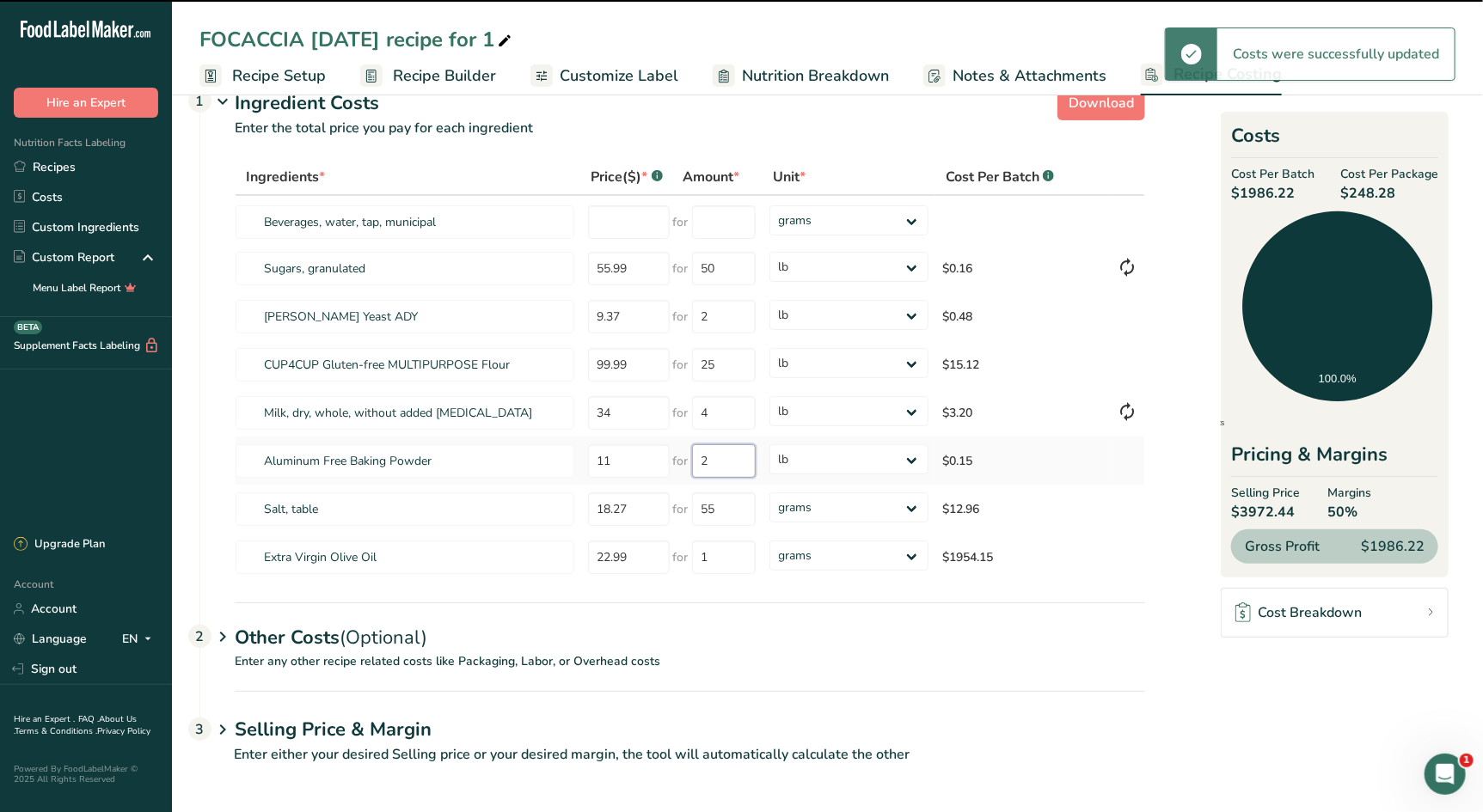
type input "40"
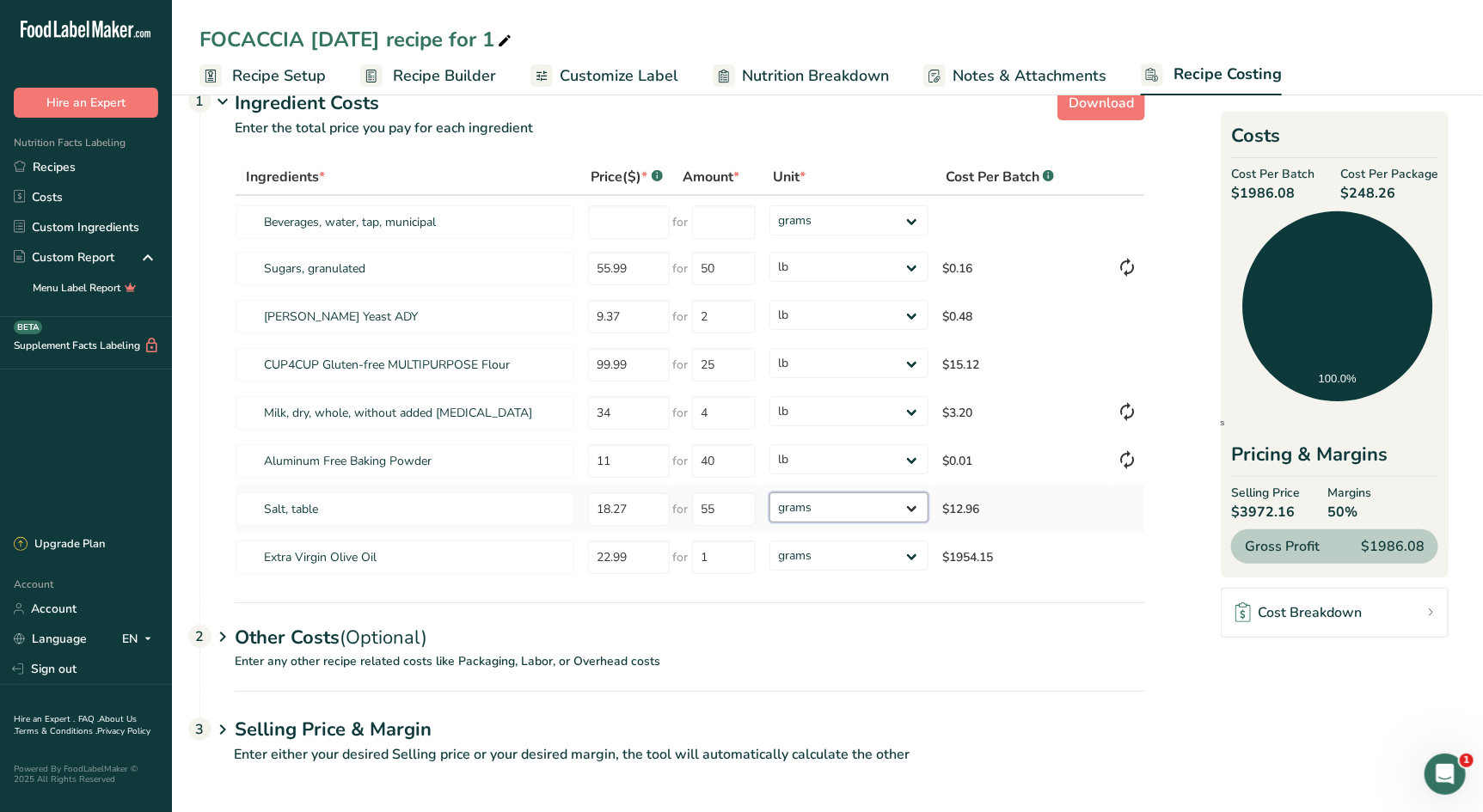
click at [887, 512] on select "grams kg mg mcg lb oz" at bounding box center [848, 507] width 159 height 30
select select "12"
click at [769, 493] on select "grams kg mg mcg lb oz" at bounding box center [848, 507] width 159 height 30
click at [818, 562] on select "grams kg mg mcg lb oz" at bounding box center [848, 555] width 159 height 30
select select "1"
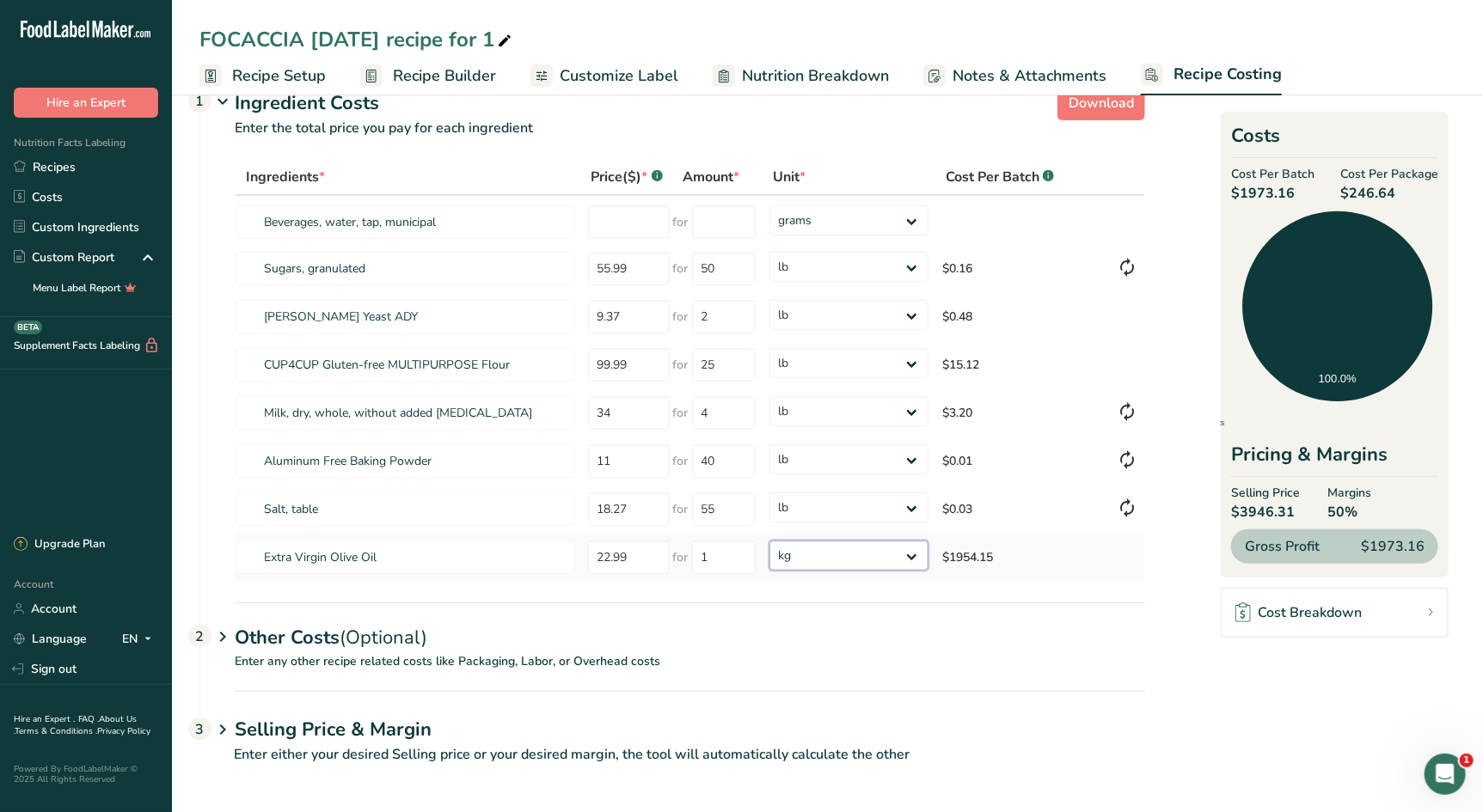
click at [769, 541] on select "grams kg mg mcg lb oz" at bounding box center [848, 555] width 159 height 30
click at [314, 635] on div "Other Costs (Optional) 2" at bounding box center [689, 628] width 910 height 50
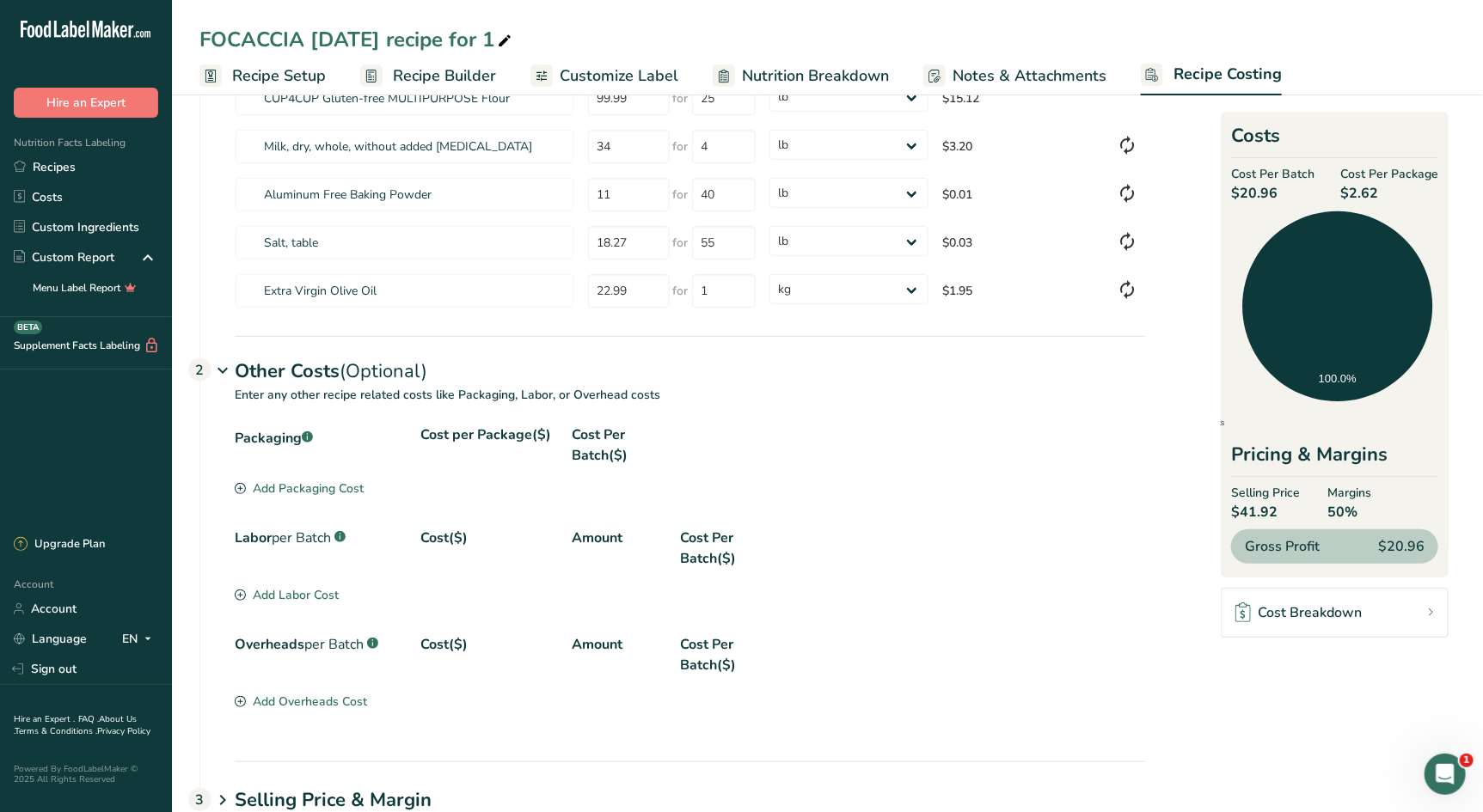
scroll to position [344, 0]
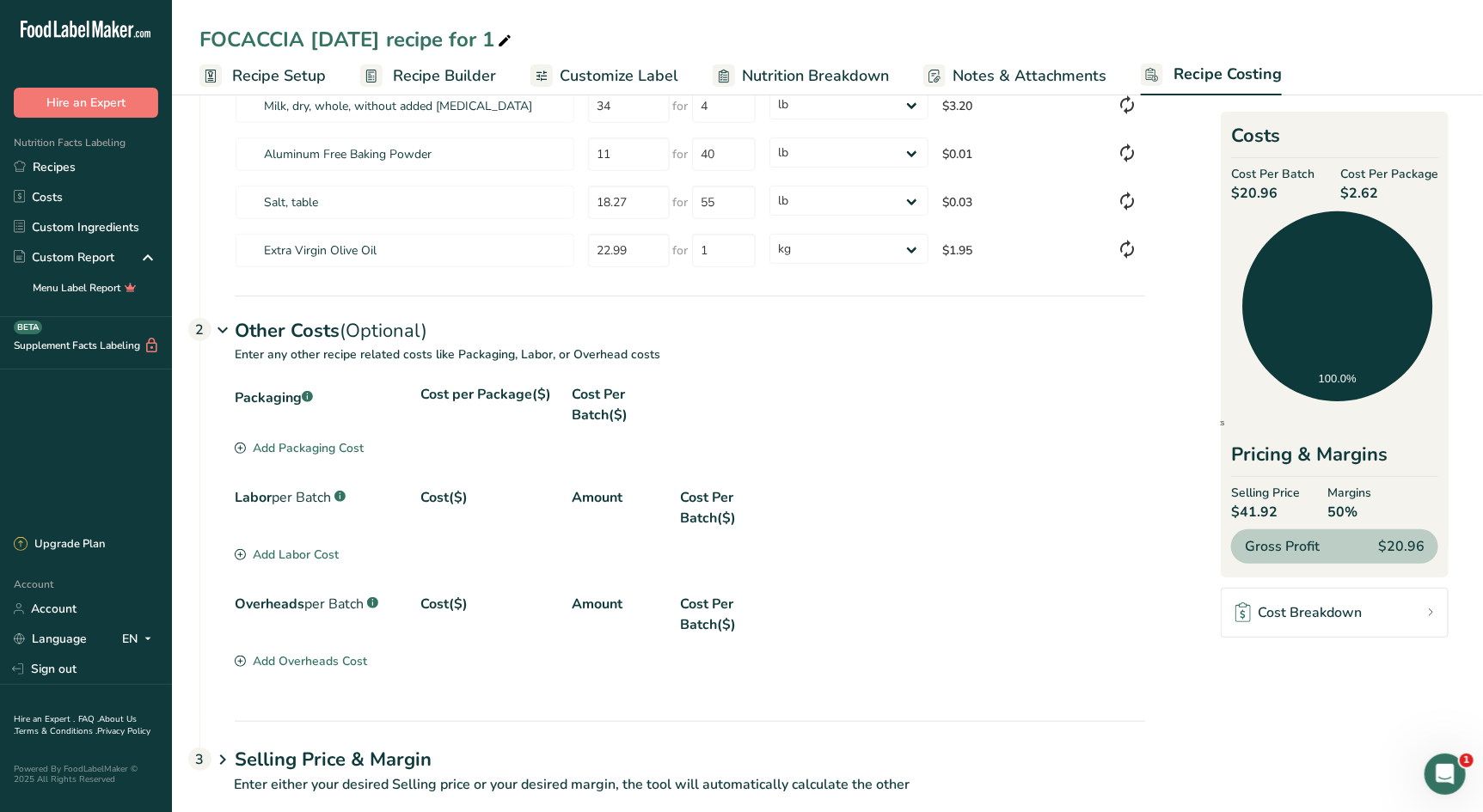
click at [288, 442] on div "Add Packaging Cost" at bounding box center [299, 448] width 129 height 18
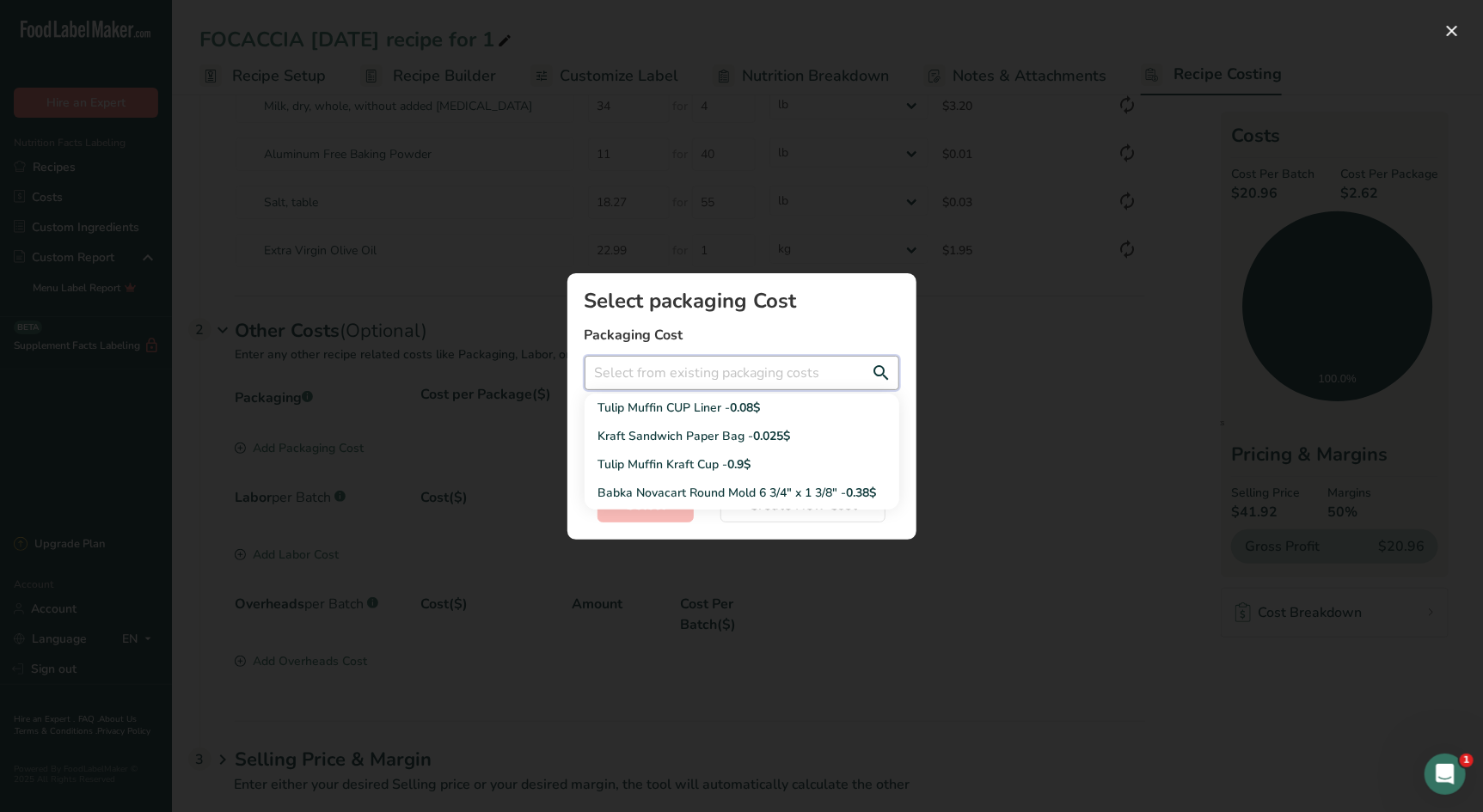
click at [626, 382] on input "Add New Recipe Cost Modal" at bounding box center [742, 373] width 314 height 34
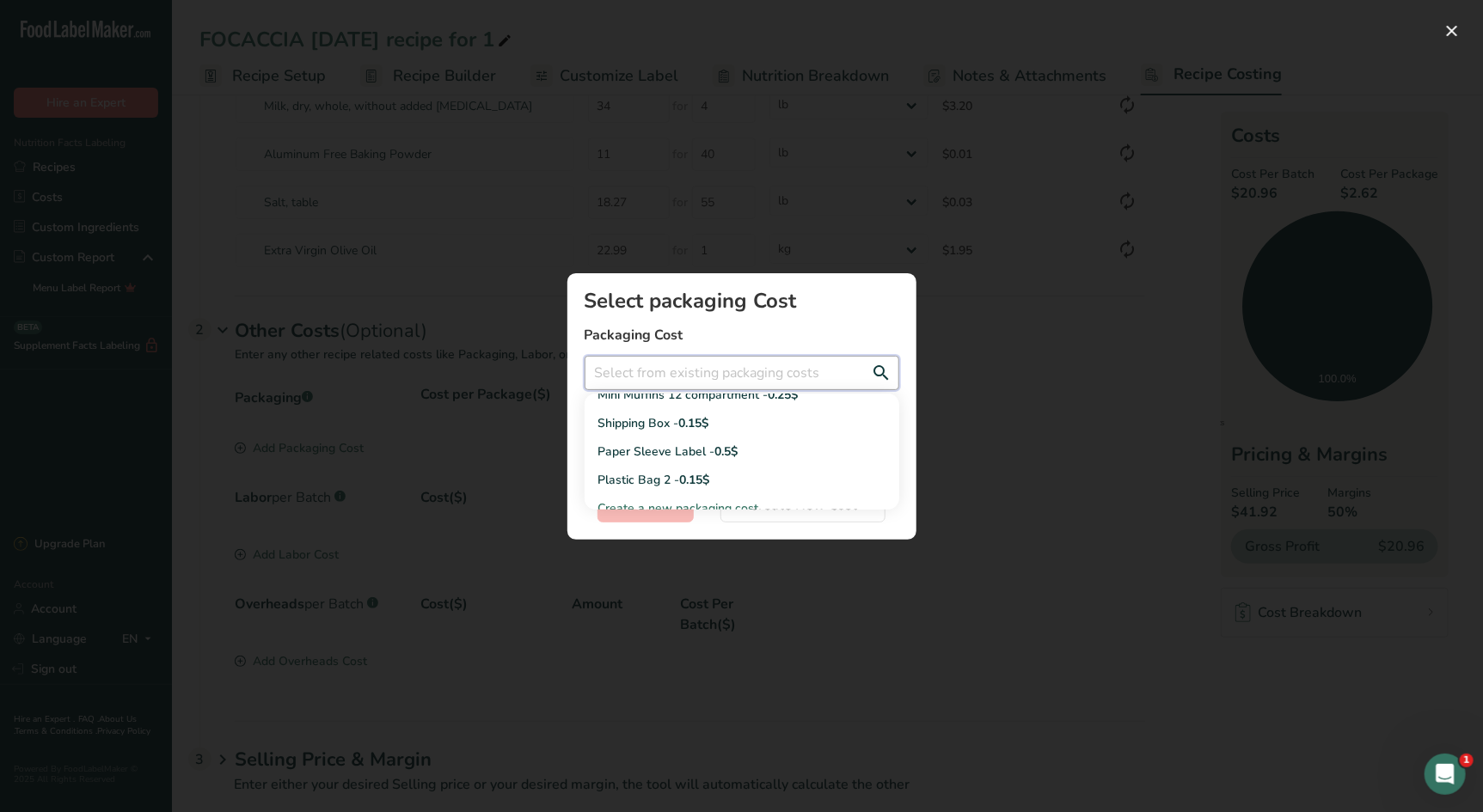
scroll to position [479, 0]
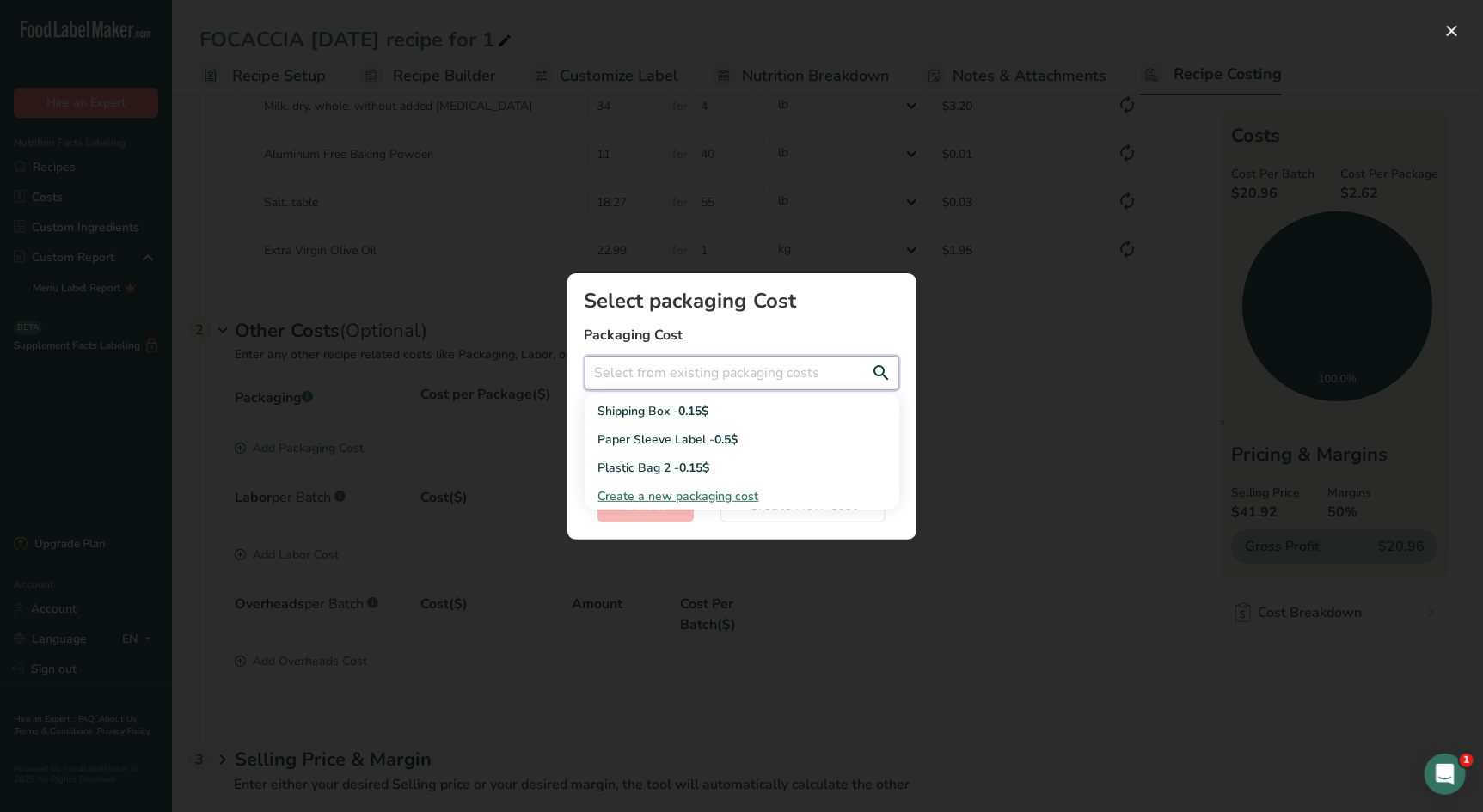
click at [635, 379] on input "Add New Recipe Cost Modal" at bounding box center [742, 373] width 314 height 34
type input "Kraft Hot Dog Trays"
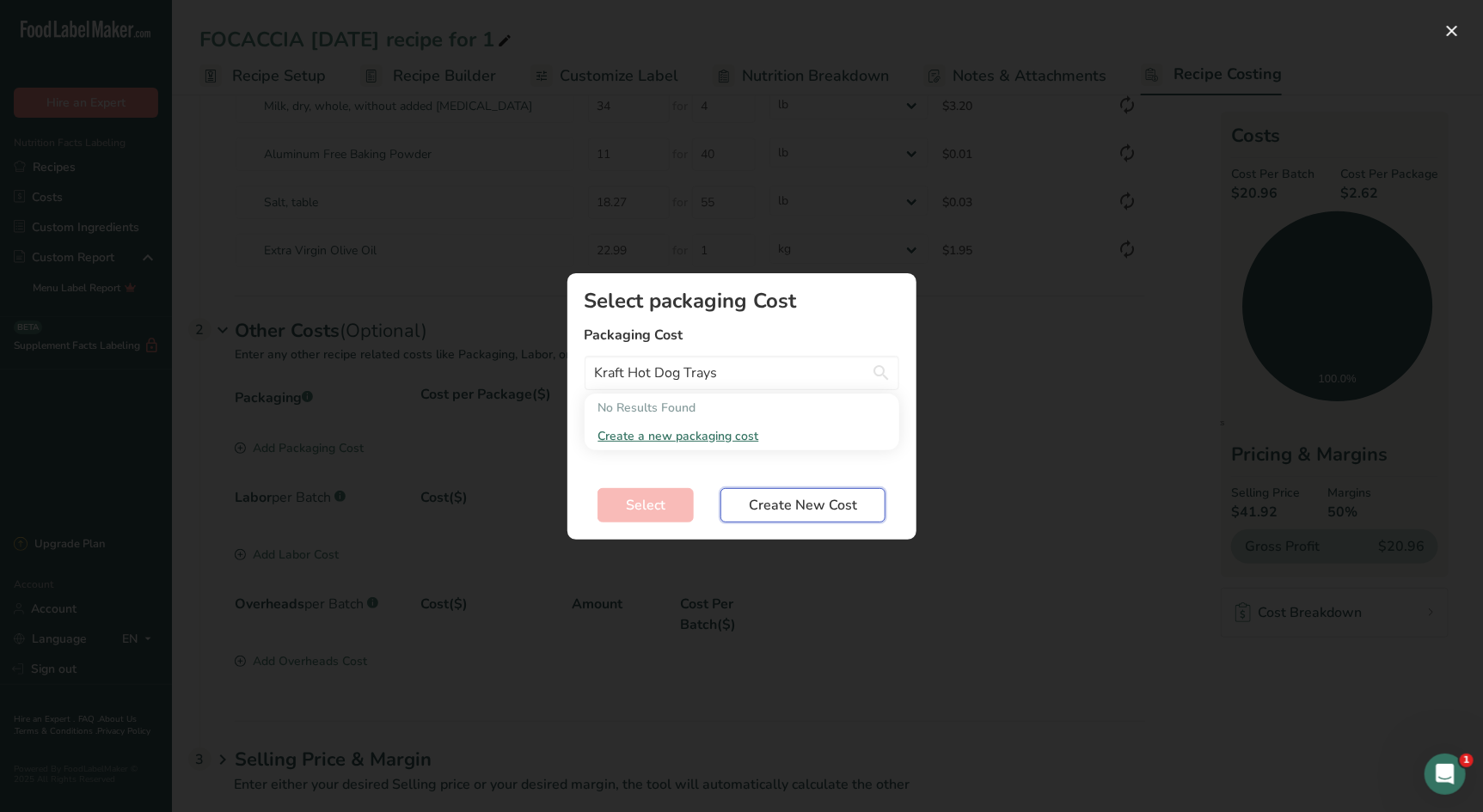
click at [841, 503] on span "Create New Cost" at bounding box center [803, 505] width 109 height 21
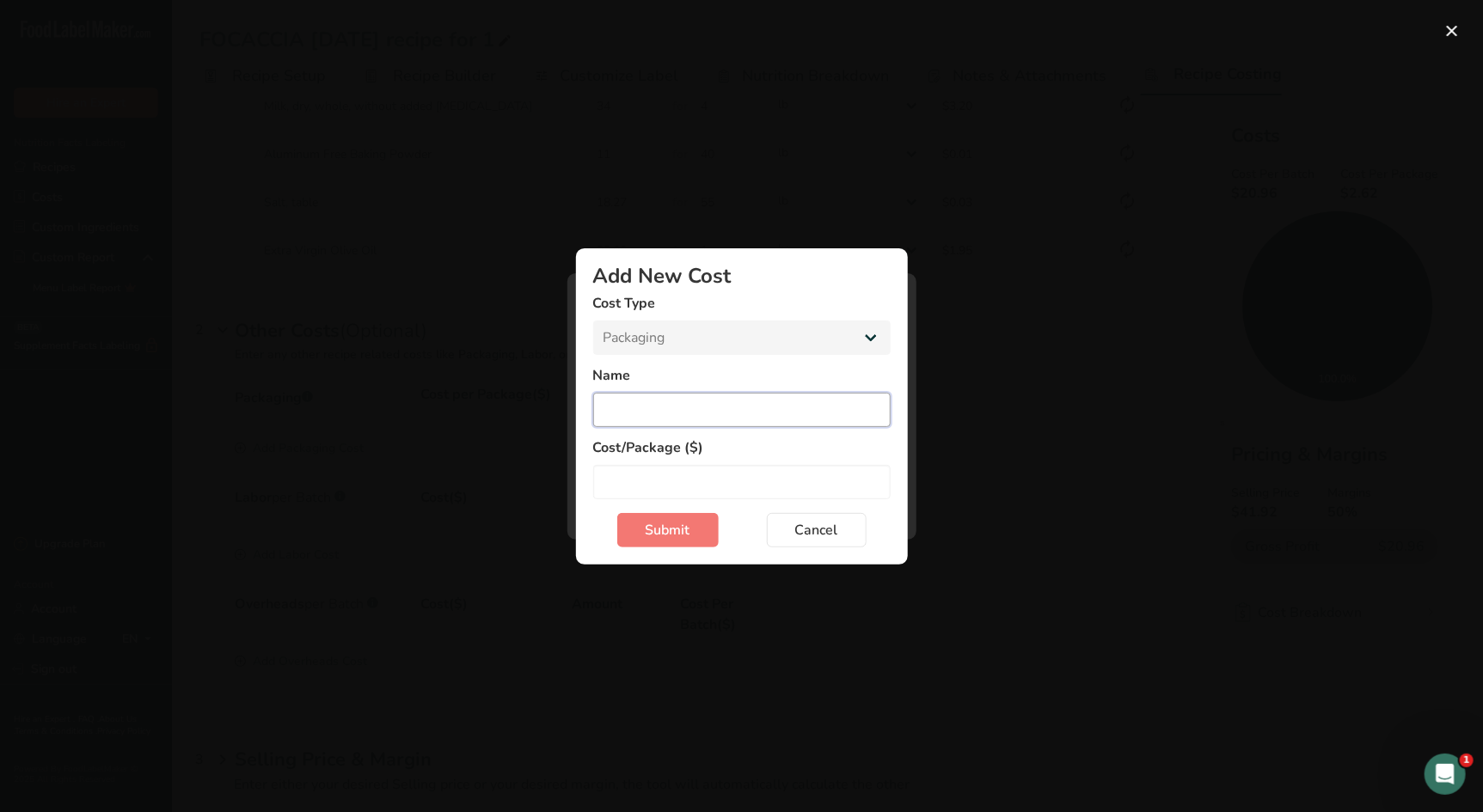
click at [723, 417] on input "Add New Cost Modal" at bounding box center [742, 410] width 297 height 34
type input "Kraft Hot Dog Tarys"
click at [708, 485] on input "Add New Cost Modal" at bounding box center [742, 482] width 297 height 34
type input "0.035"
drag, startPoint x: 655, startPoint y: 521, endPoint x: 874, endPoint y: 567, distance: 223.8
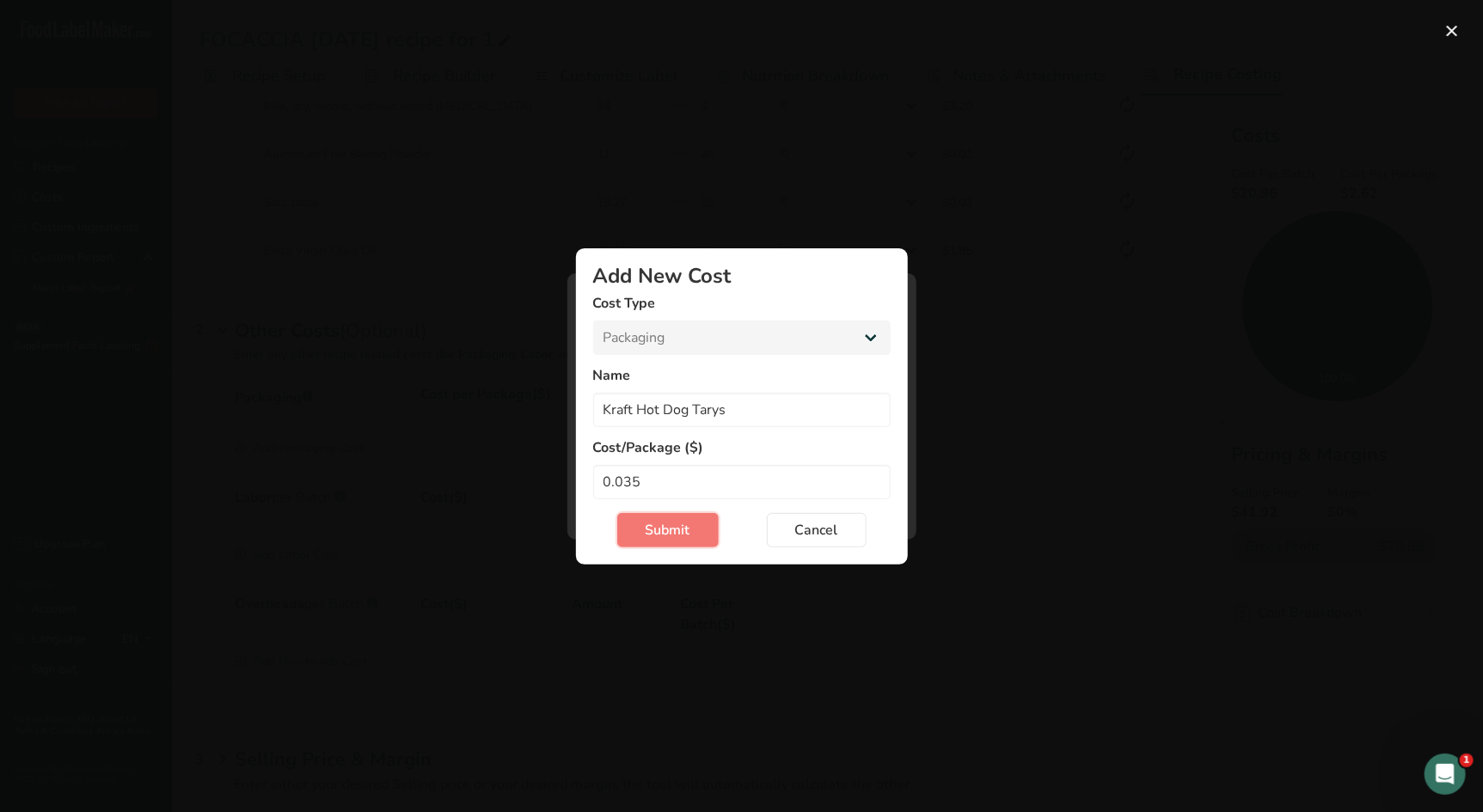
click at [655, 521] on span "Submit" at bounding box center [668, 530] width 45 height 21
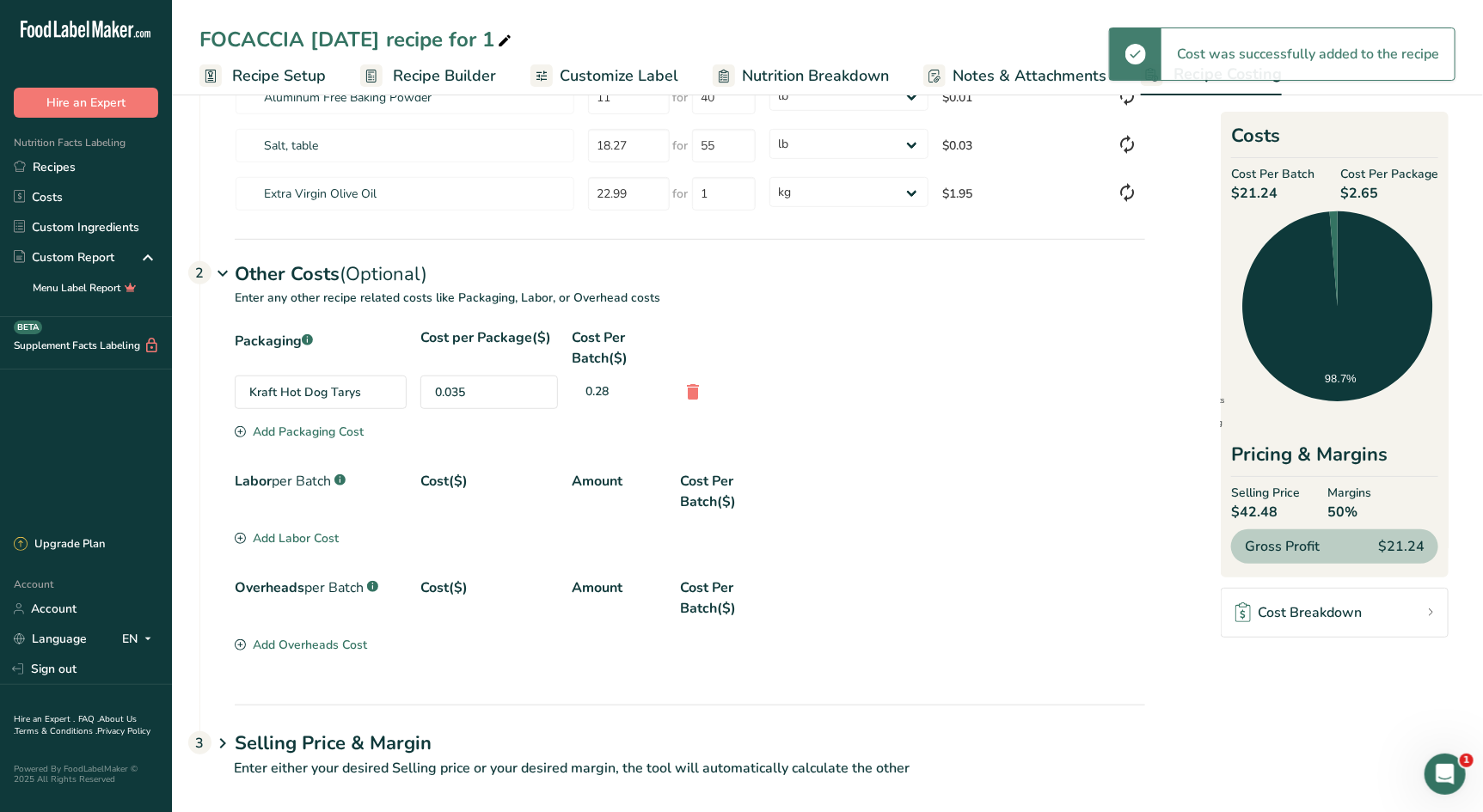
scroll to position [414, 0]
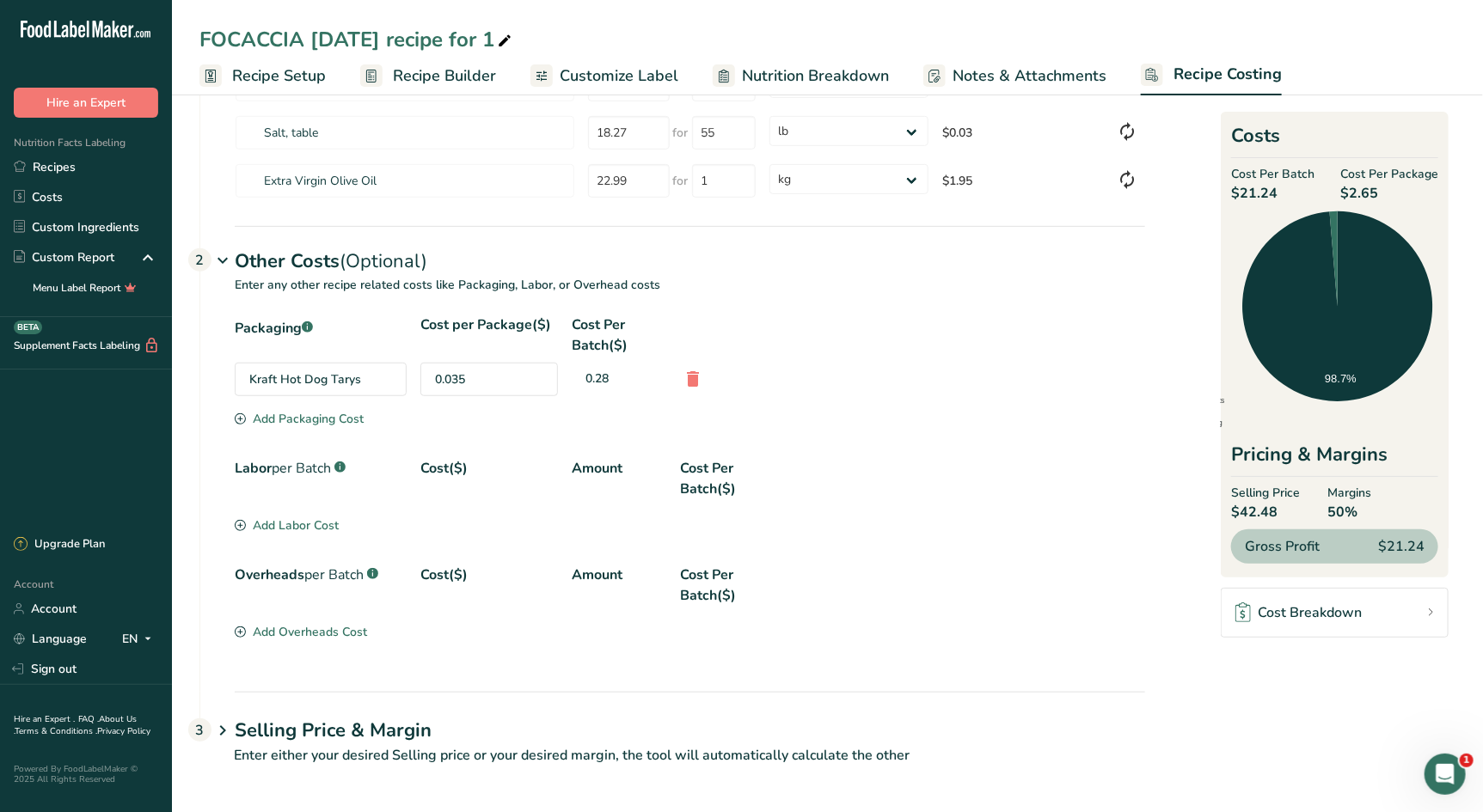
click at [313, 414] on div "Add Packaging Cost" at bounding box center [299, 418] width 129 height 18
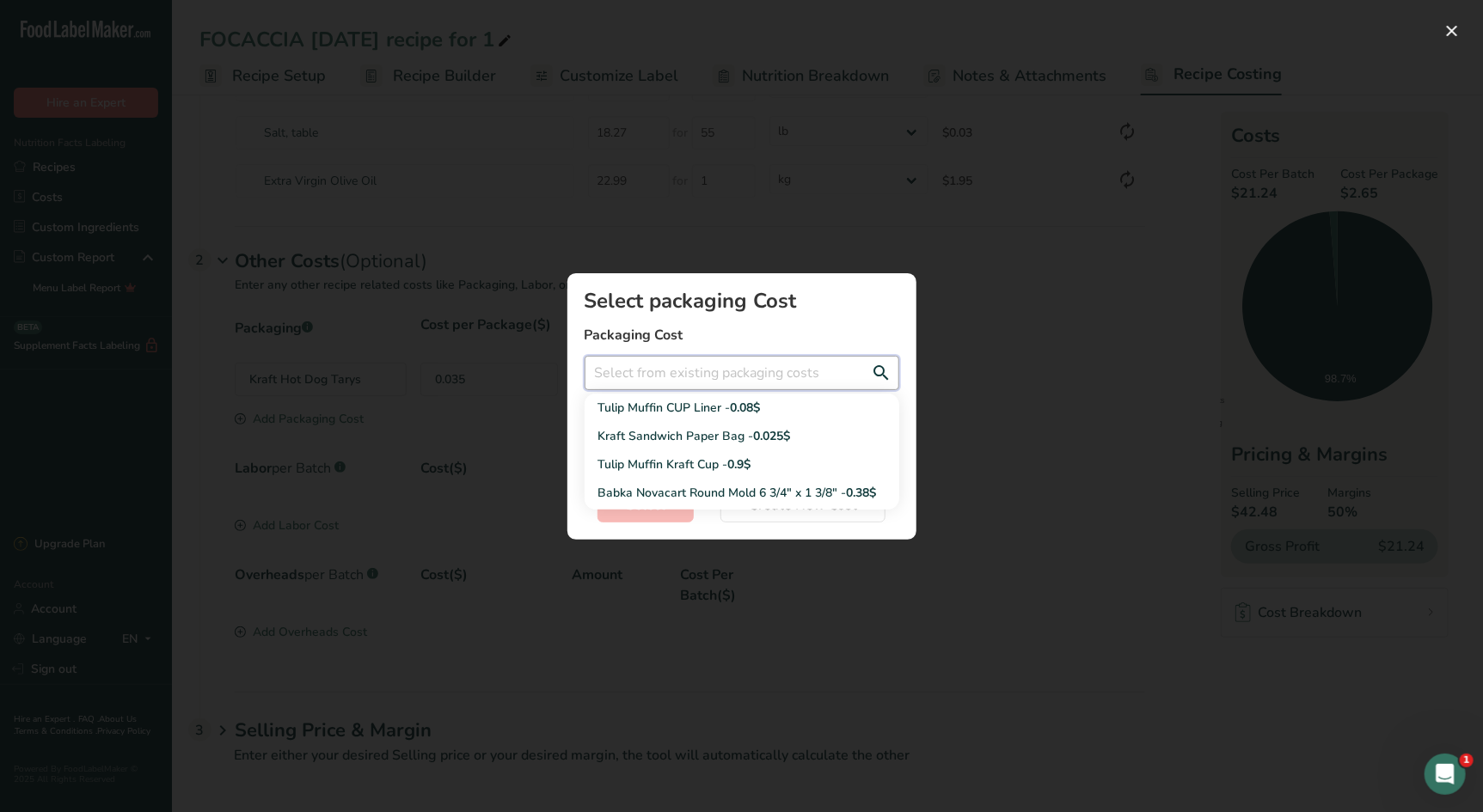
click at [631, 382] on input "Add New Recipe Cost Modal" at bounding box center [742, 373] width 314 height 34
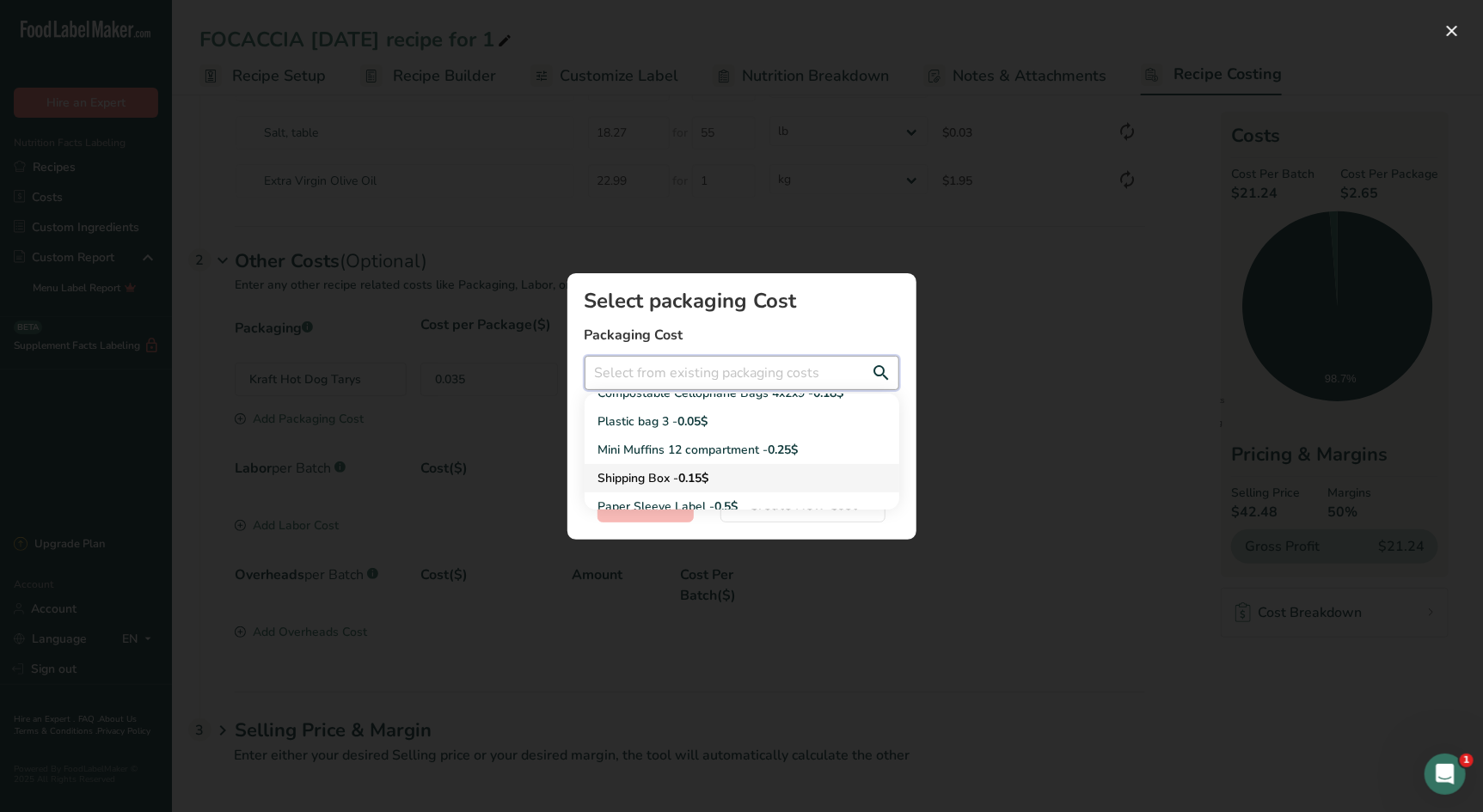
scroll to position [423, 0]
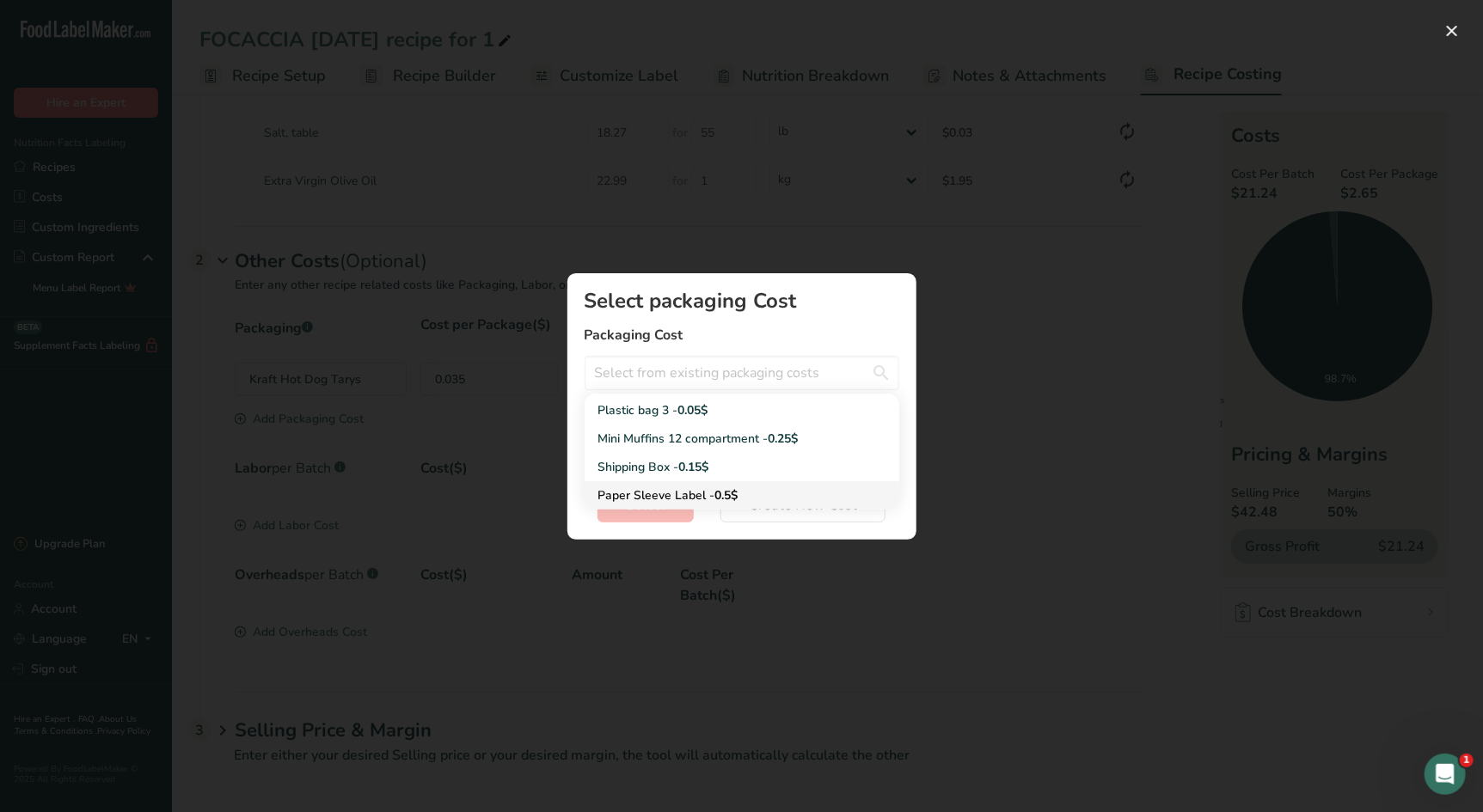
click at [686, 496] on div "Paper Sleeve Label - 0.5$" at bounding box center [728, 495] width 259 height 18
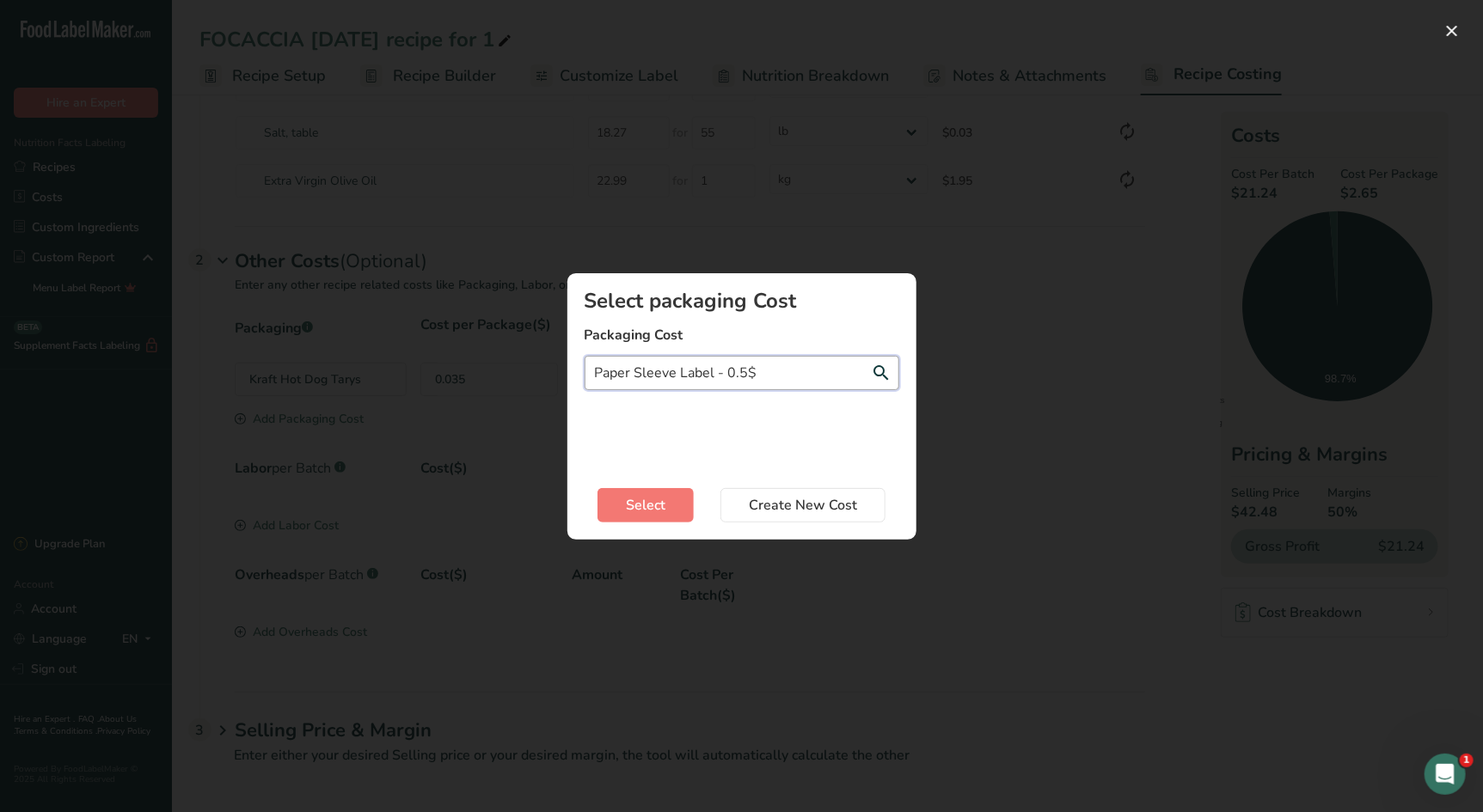
click at [704, 376] on input "Paper Sleeve Label - 0.5$" at bounding box center [742, 373] width 314 height 34
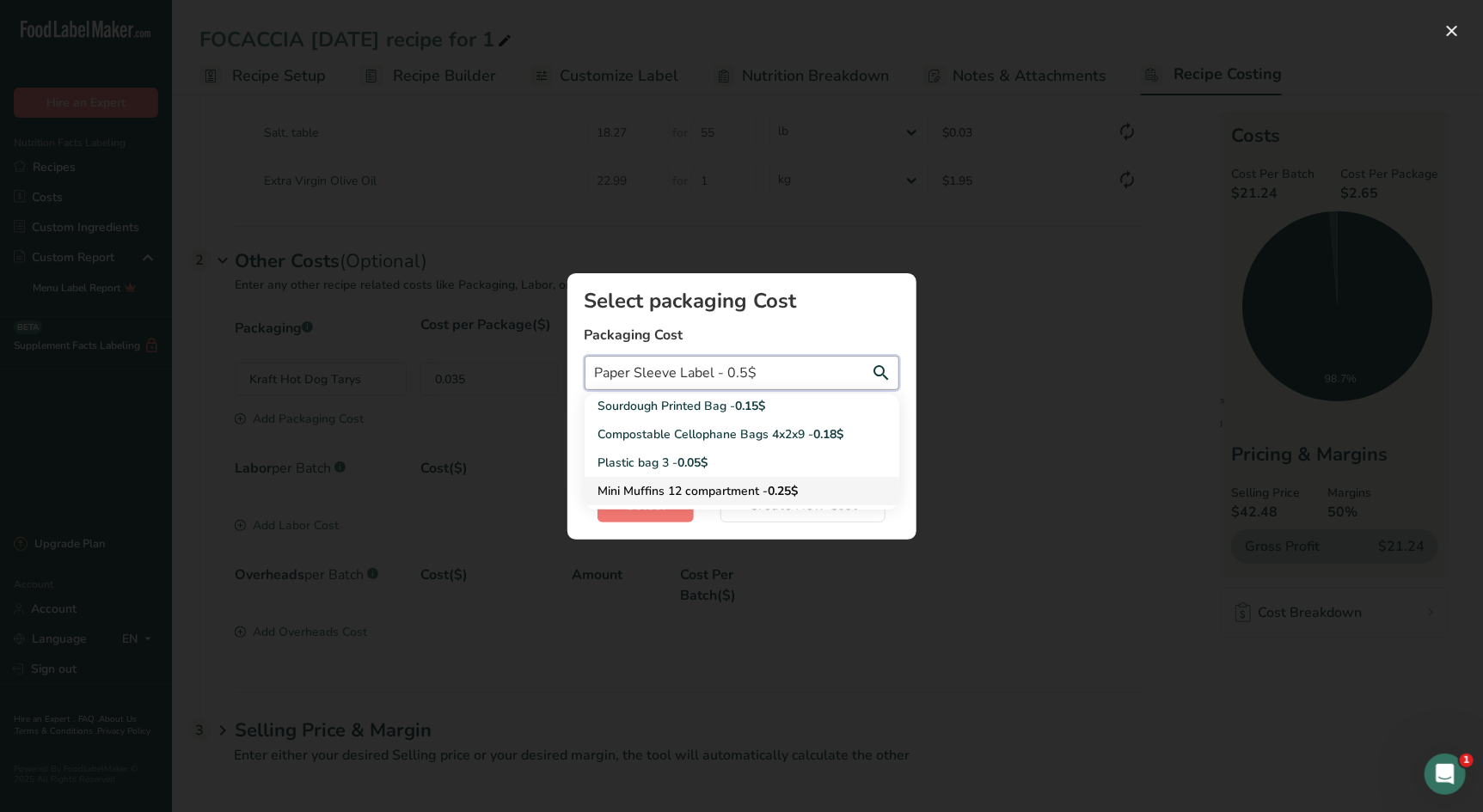
scroll to position [369, 0]
click at [694, 457] on span "0.05$" at bounding box center [693, 463] width 30 height 16
type input "Plastic bag 3 - 0.05$"
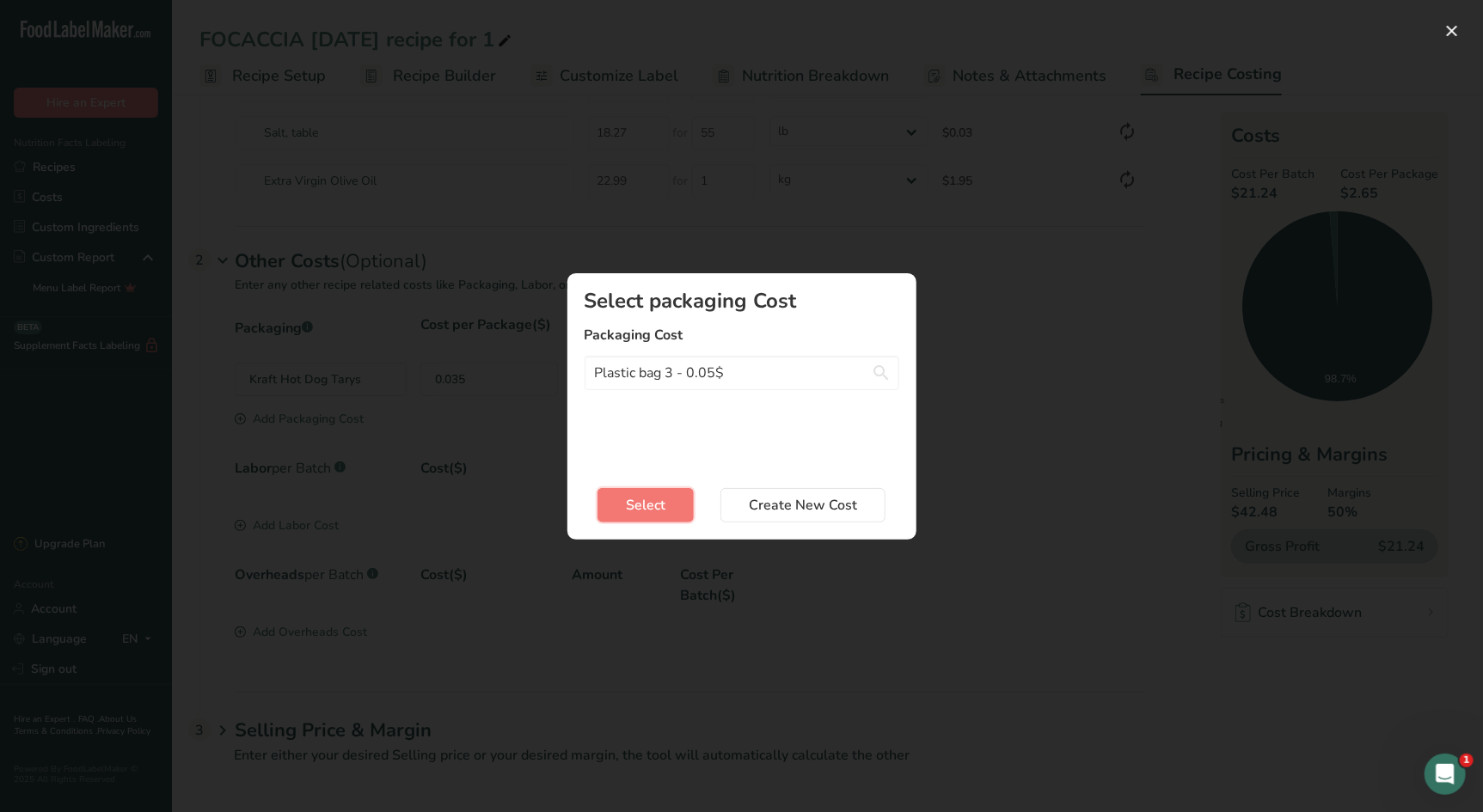
click at [655, 508] on span "Select" at bounding box center [646, 505] width 40 height 21
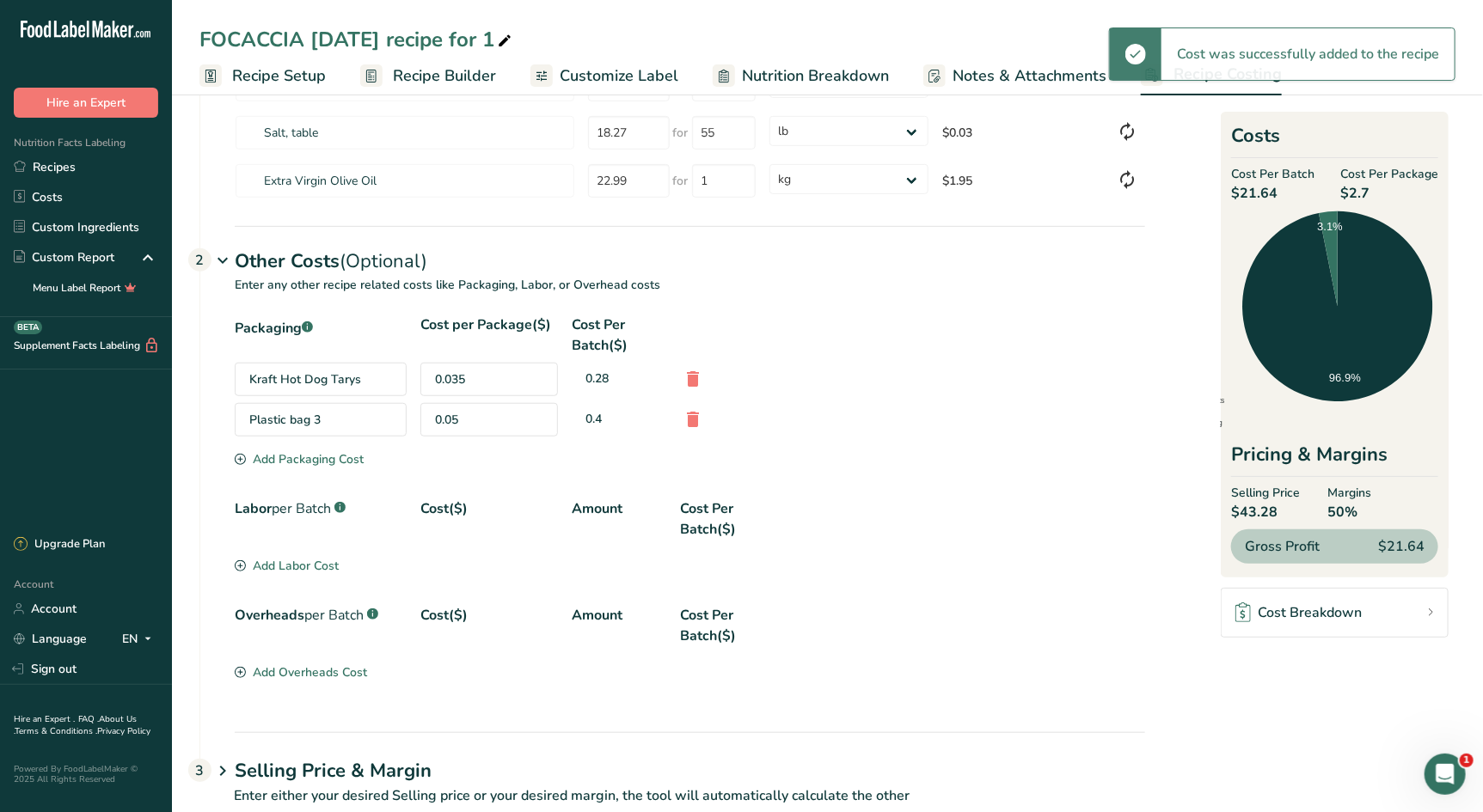
click at [292, 567] on div "Add Labor Cost" at bounding box center [286, 566] width 104 height 18
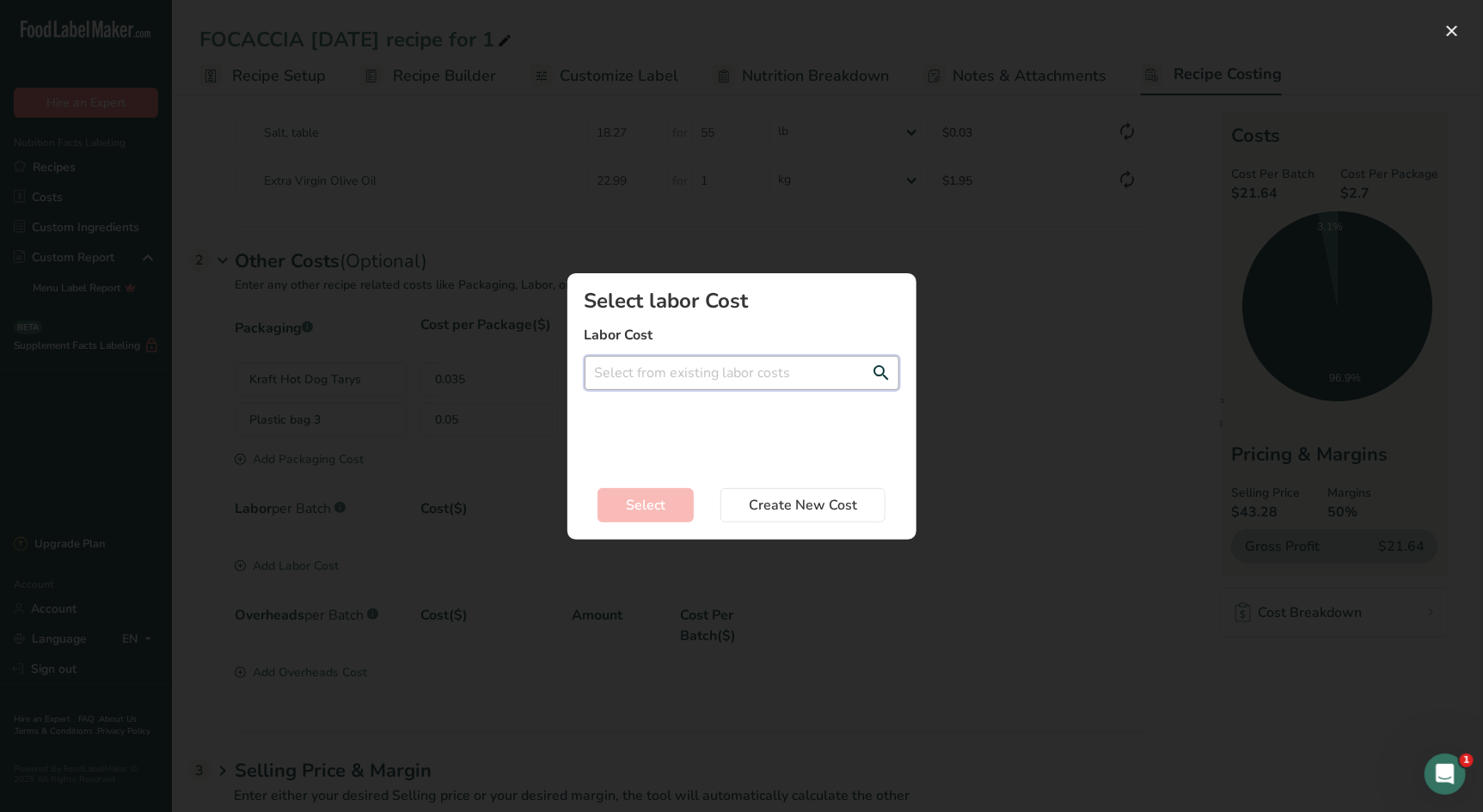
click at [648, 385] on input "Add New Recipe Cost Modal" at bounding box center [742, 373] width 314 height 34
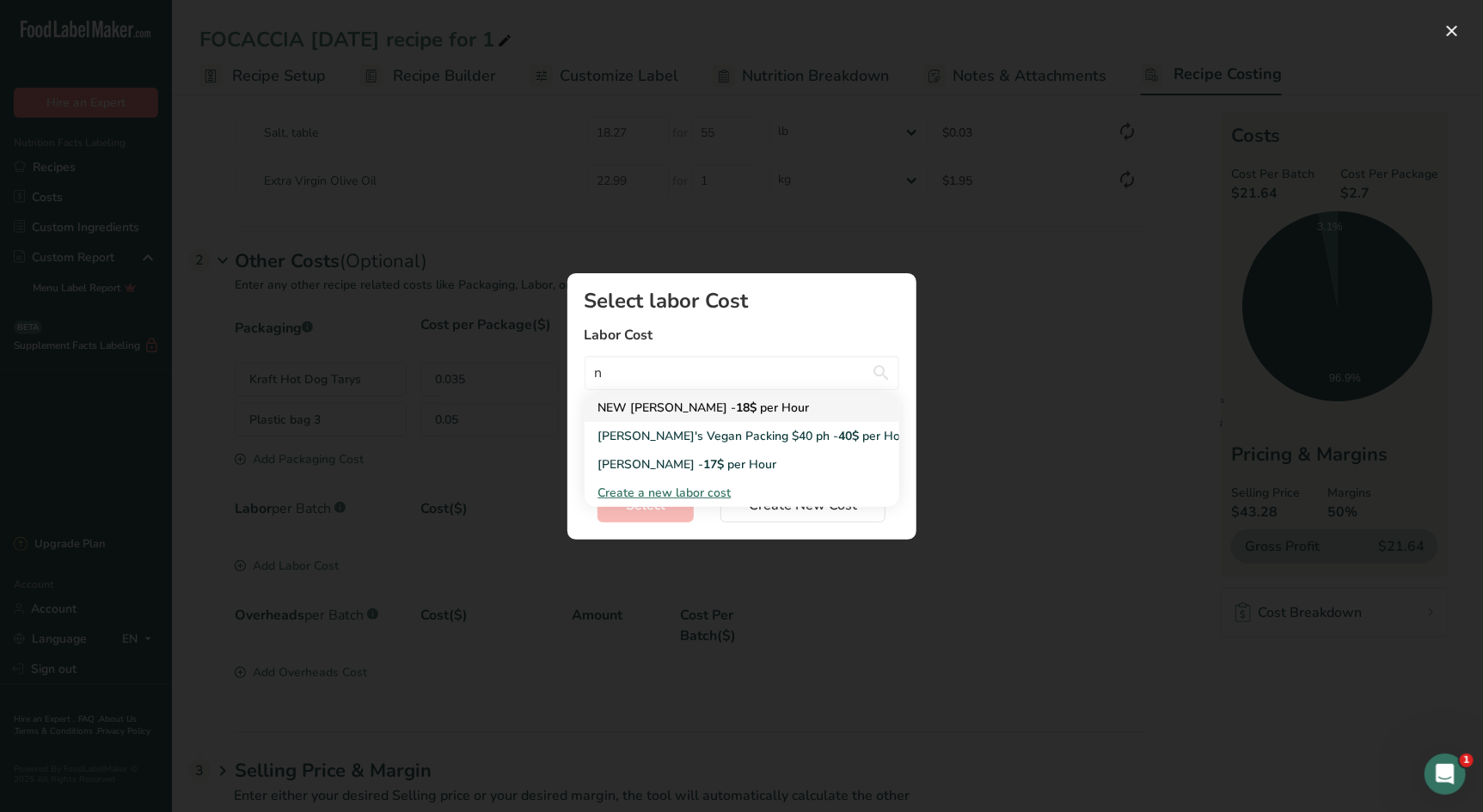
click at [648, 406] on div "NEW NATALIA RATE - 18$ per Hour" at bounding box center [728, 407] width 259 height 18
type input "NEW NATALIA RATE - 18$ per Hour"
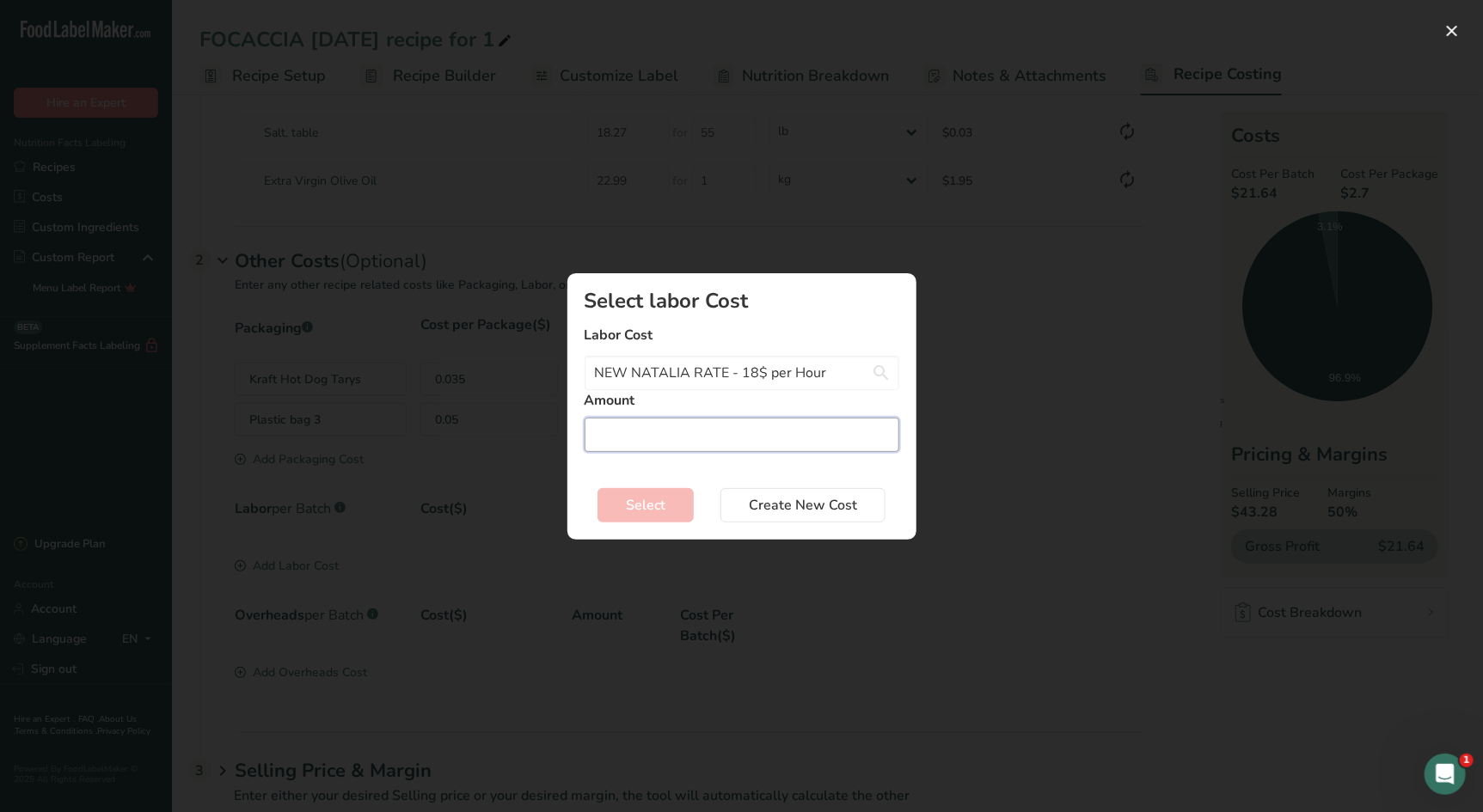
click at [636, 431] on input "Add New Recipe Cost Modal" at bounding box center [742, 435] width 314 height 34
type input "2"
type input "1.5"
click at [655, 509] on span "Select" at bounding box center [646, 505] width 40 height 21
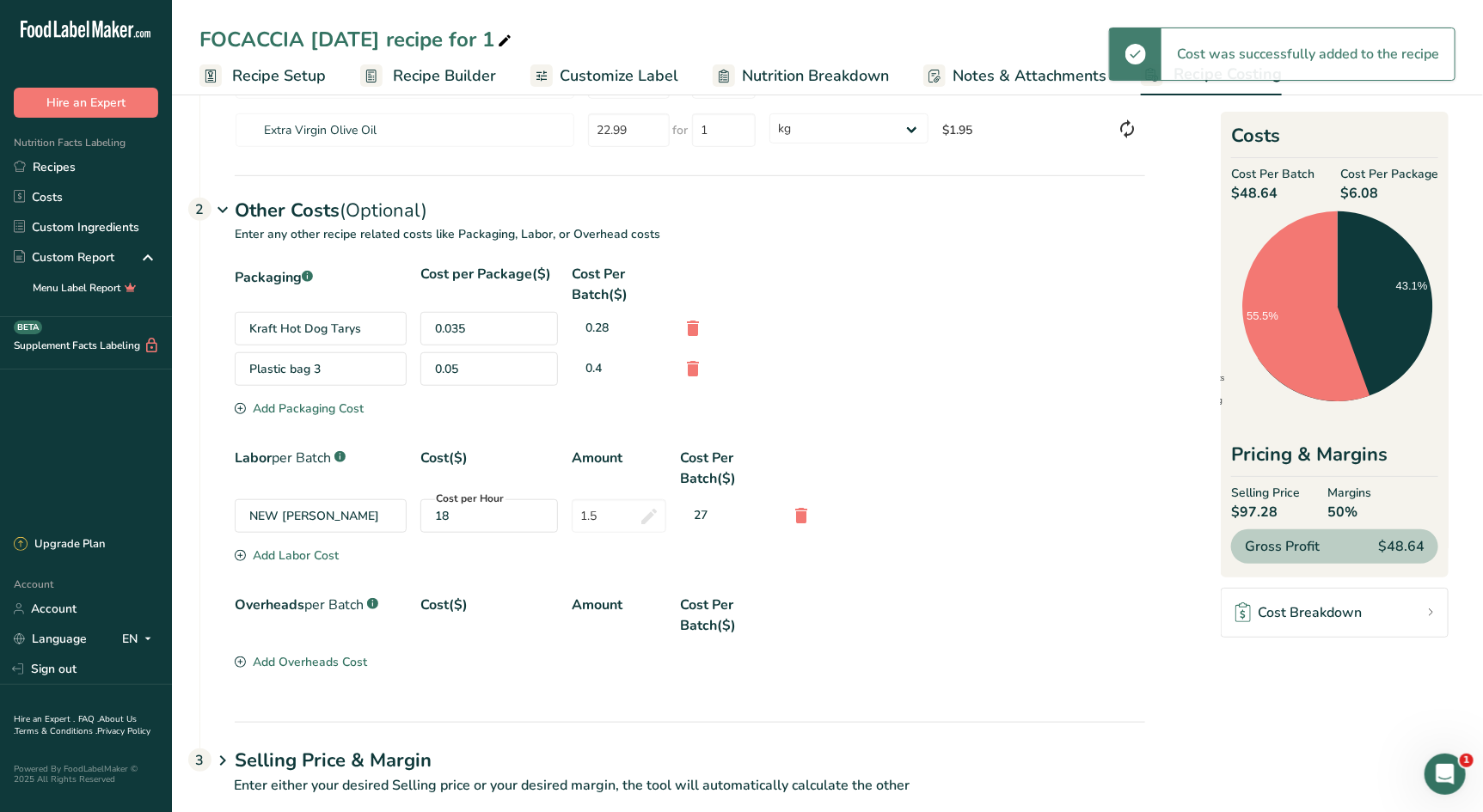
scroll to position [495, 0]
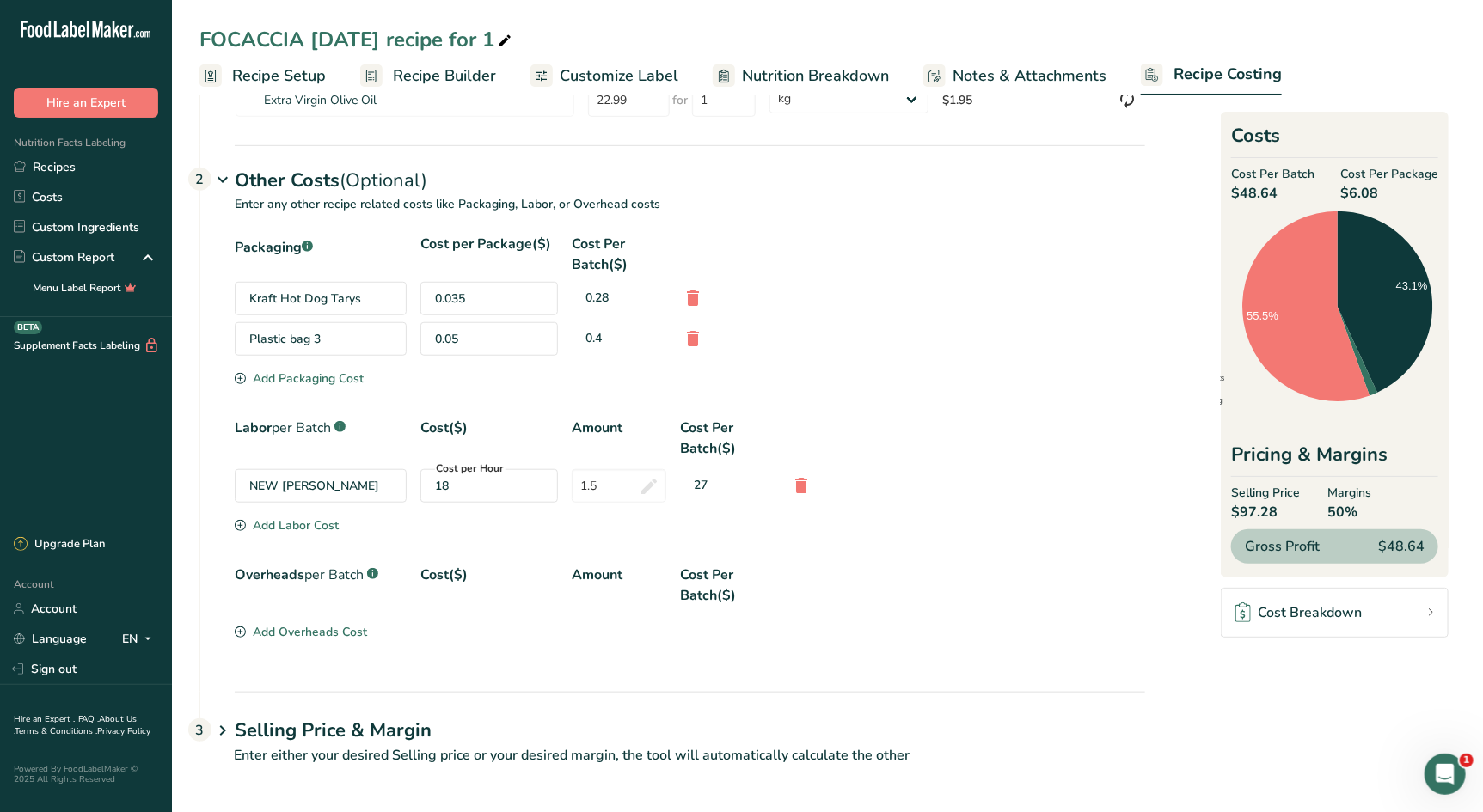
click at [305, 524] on div "Add Labor Cost" at bounding box center [286, 525] width 104 height 18
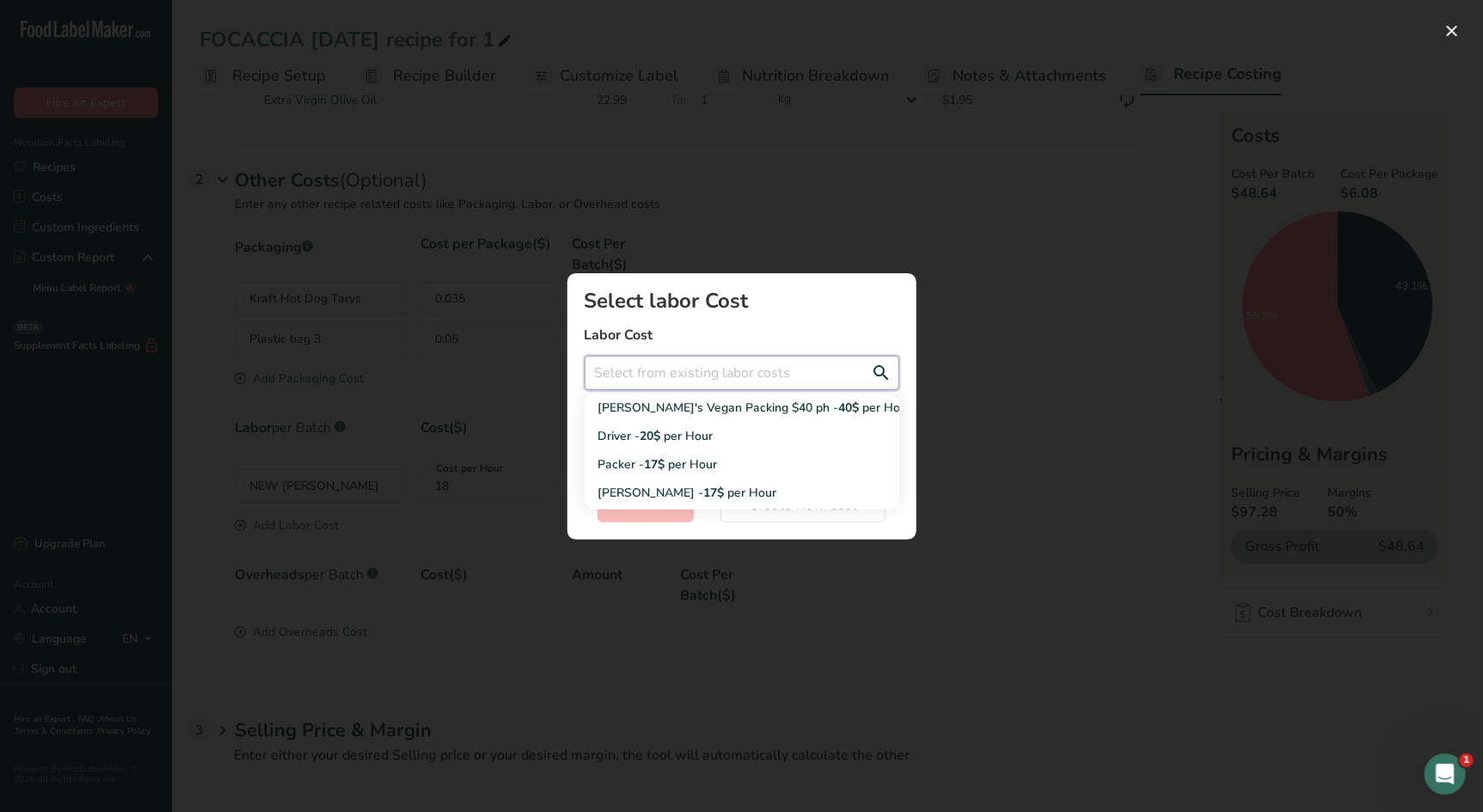
click at [648, 369] on input "Add New Recipe Cost Modal" at bounding box center [742, 373] width 314 height 34
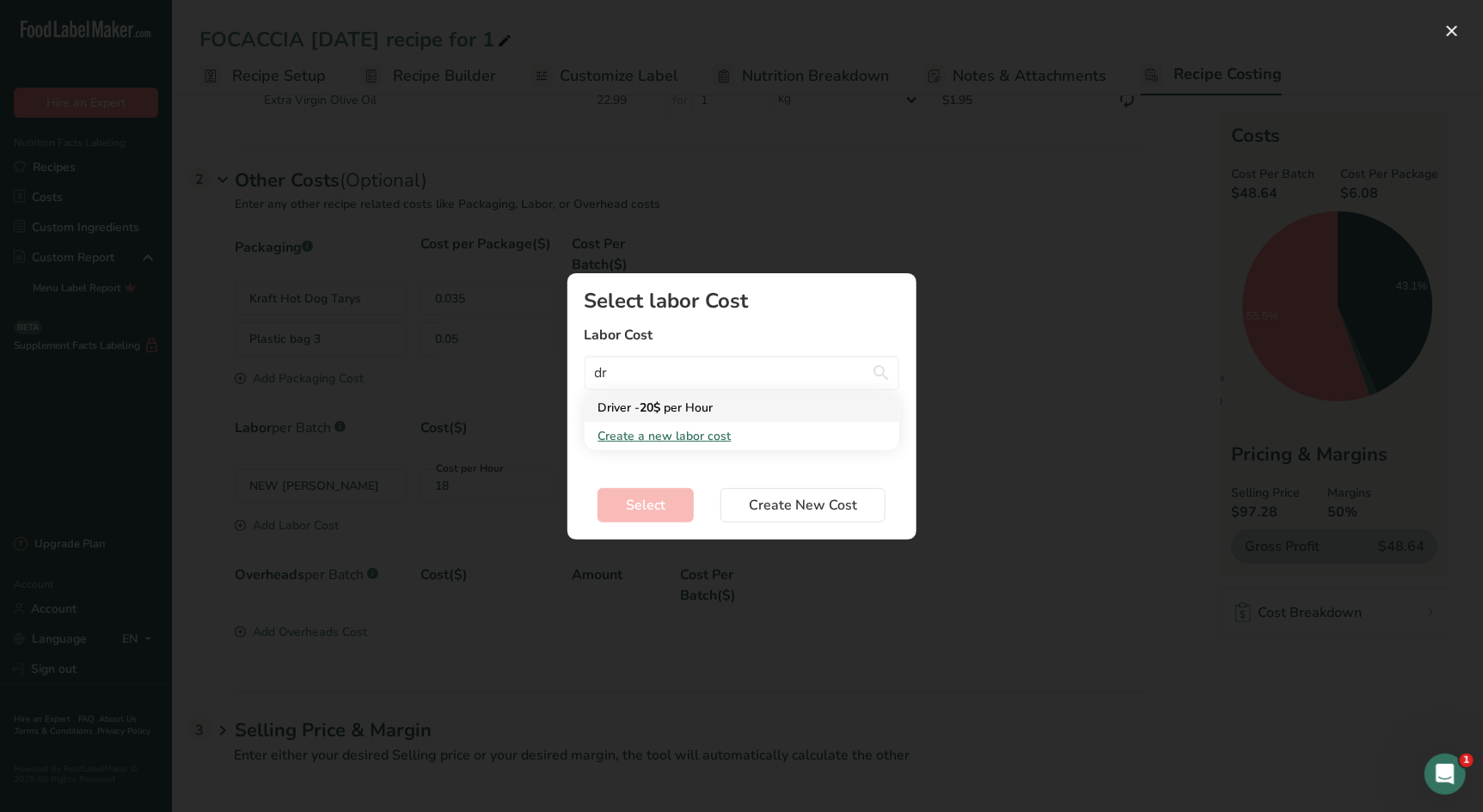
click at [645, 407] on span "20$" at bounding box center [651, 407] width 21 height 16
type input "Driver - 20$ per Hour"
click at [636, 443] on input "Add New Recipe Cost Modal" at bounding box center [742, 435] width 314 height 34
type input "0.5"
click at [638, 515] on span "Select" at bounding box center [646, 505] width 40 height 21
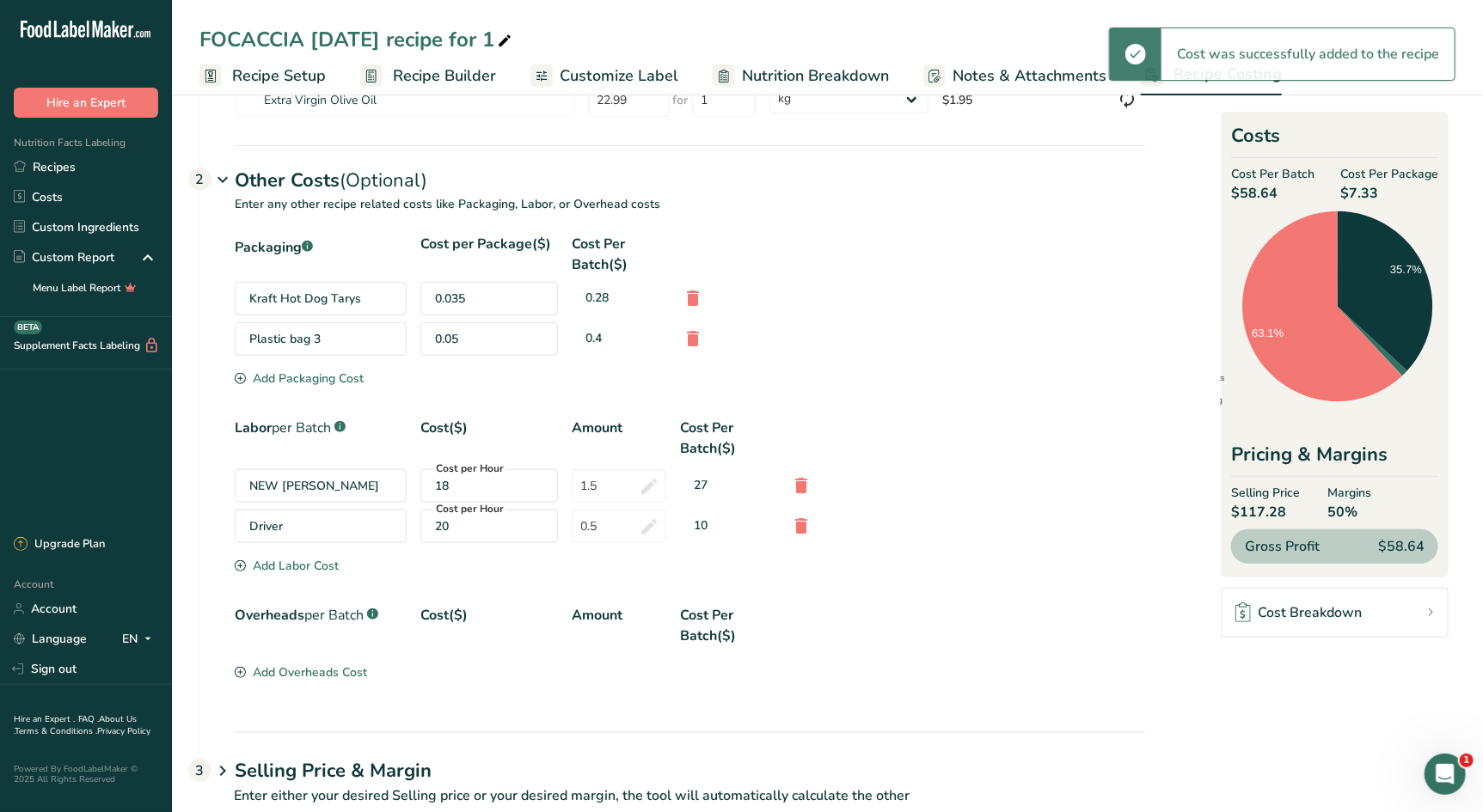
click at [317, 573] on div "Add Labor Cost" at bounding box center [286, 566] width 104 height 18
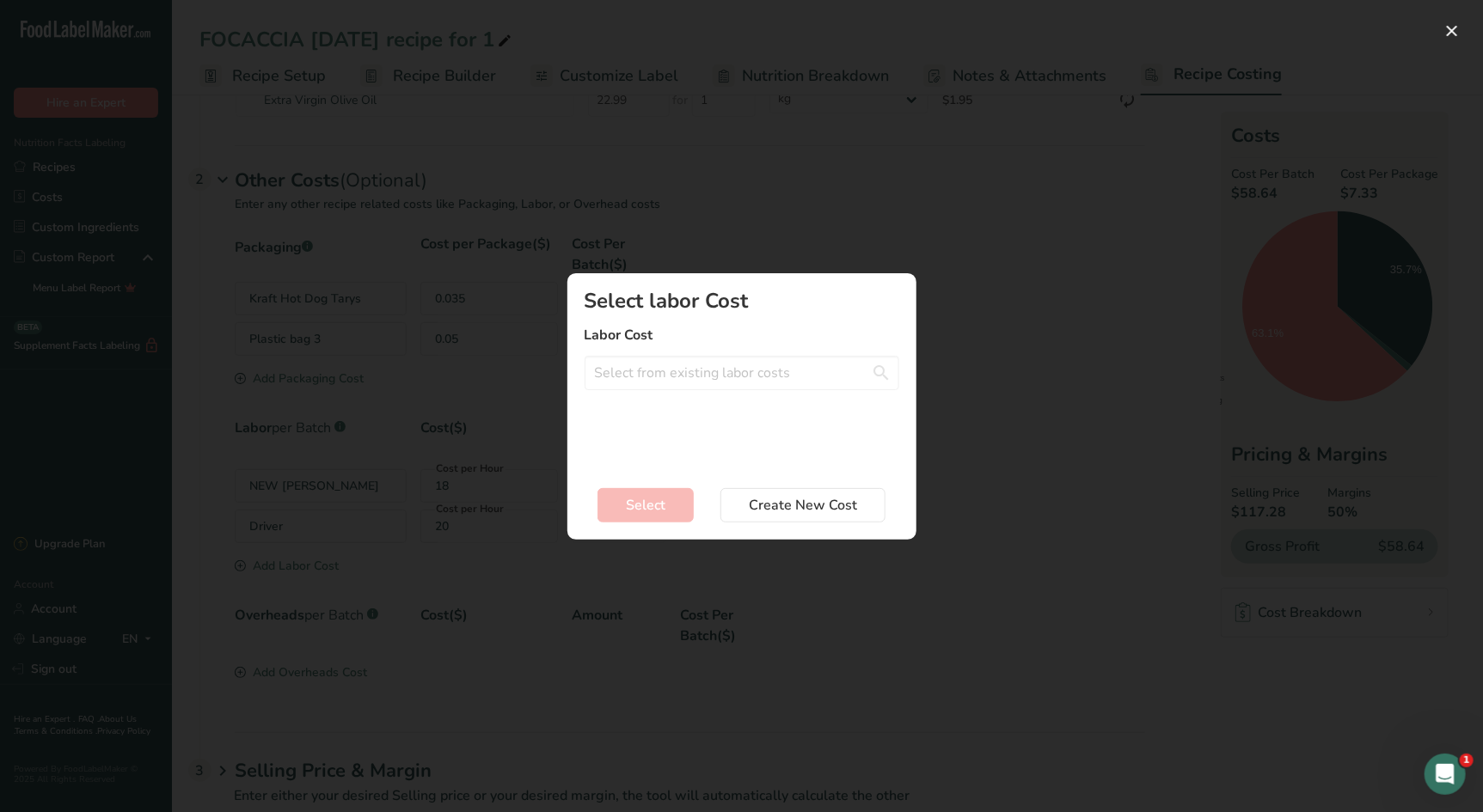
drag, startPoint x: 1143, startPoint y: 486, endPoint x: 1068, endPoint y: 479, distance: 75.3
click at [1139, 485] on div "Add New Recipe Cost Modal" at bounding box center [742, 406] width 1483 height 812
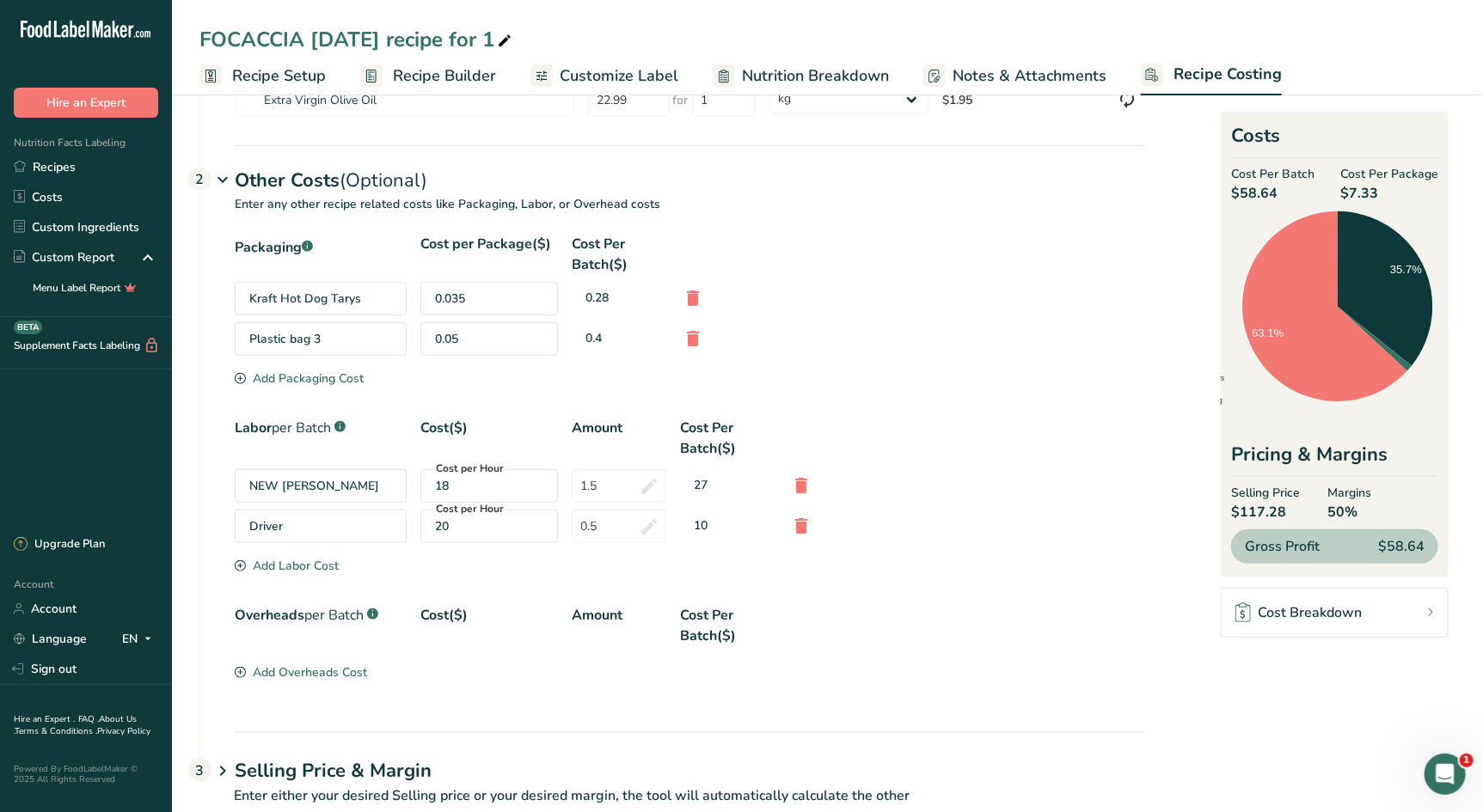
scroll to position [494, 0]
click at [313, 672] on div "Add Overheads Cost" at bounding box center [301, 673] width 133 height 18
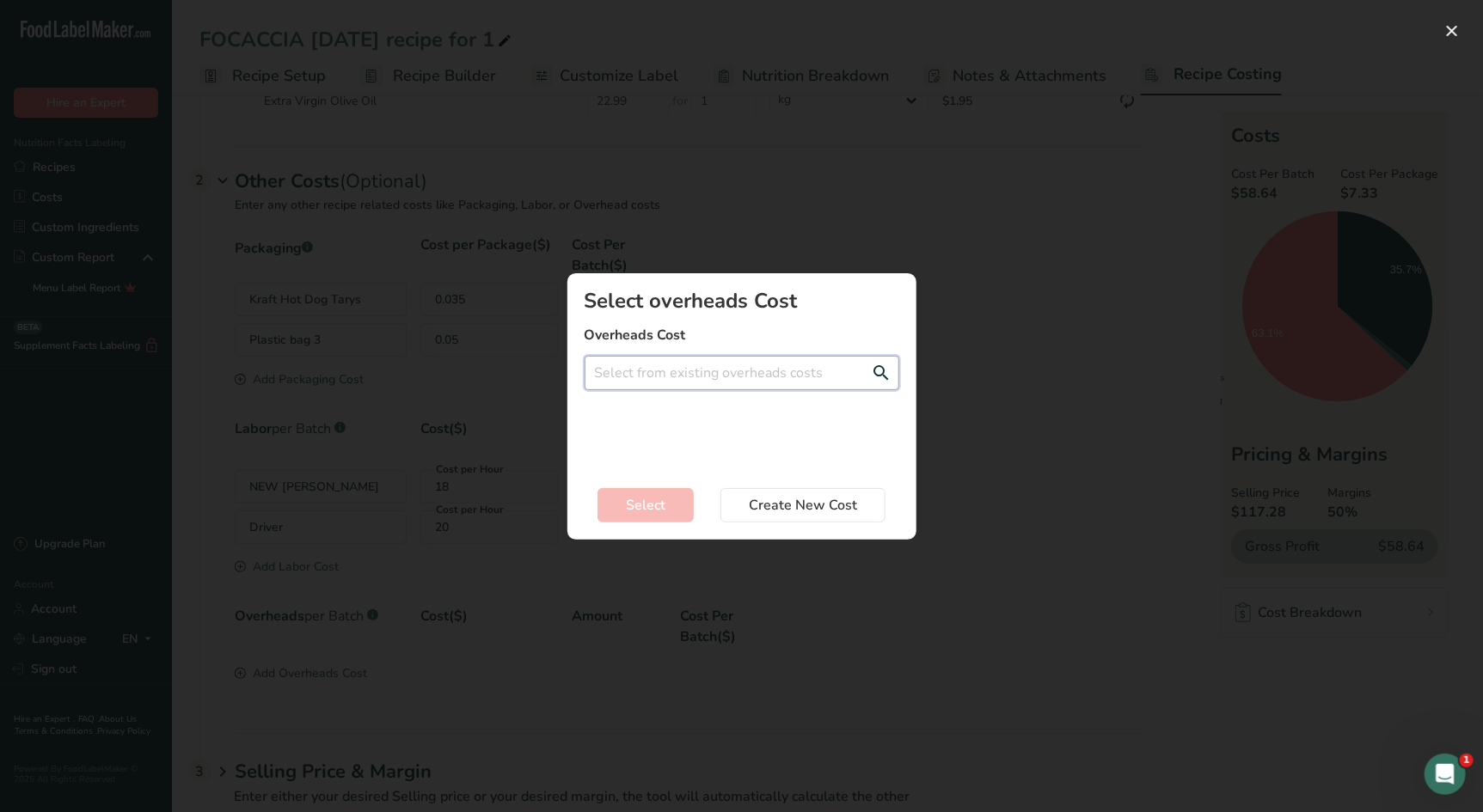
click at [655, 374] on input "Add New Recipe Cost Modal" at bounding box center [742, 373] width 314 height 34
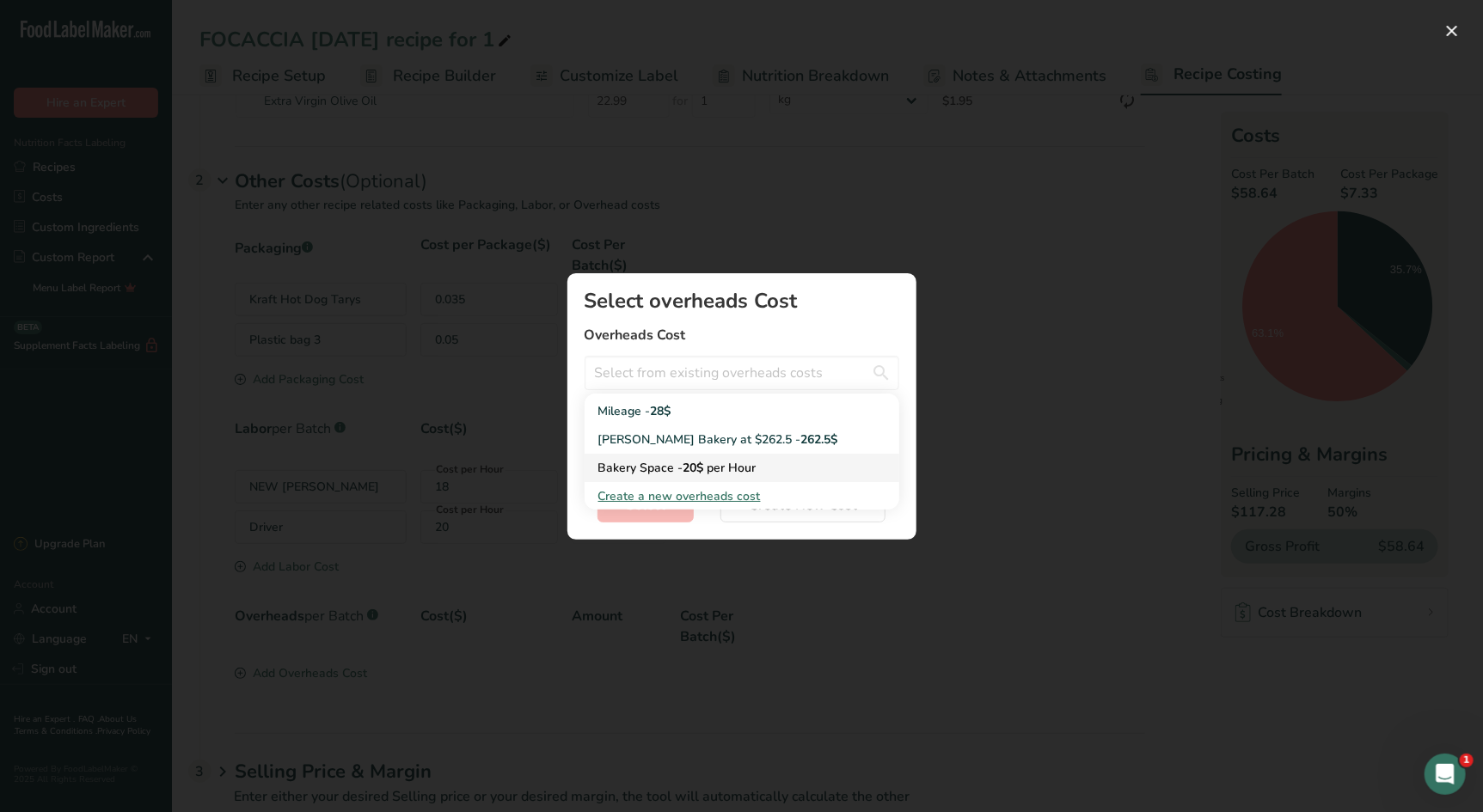
click at [662, 467] on div "Bakery Space - 20$ per Hour" at bounding box center [728, 468] width 259 height 18
type input "Bakery Space - 20$ per Hour"
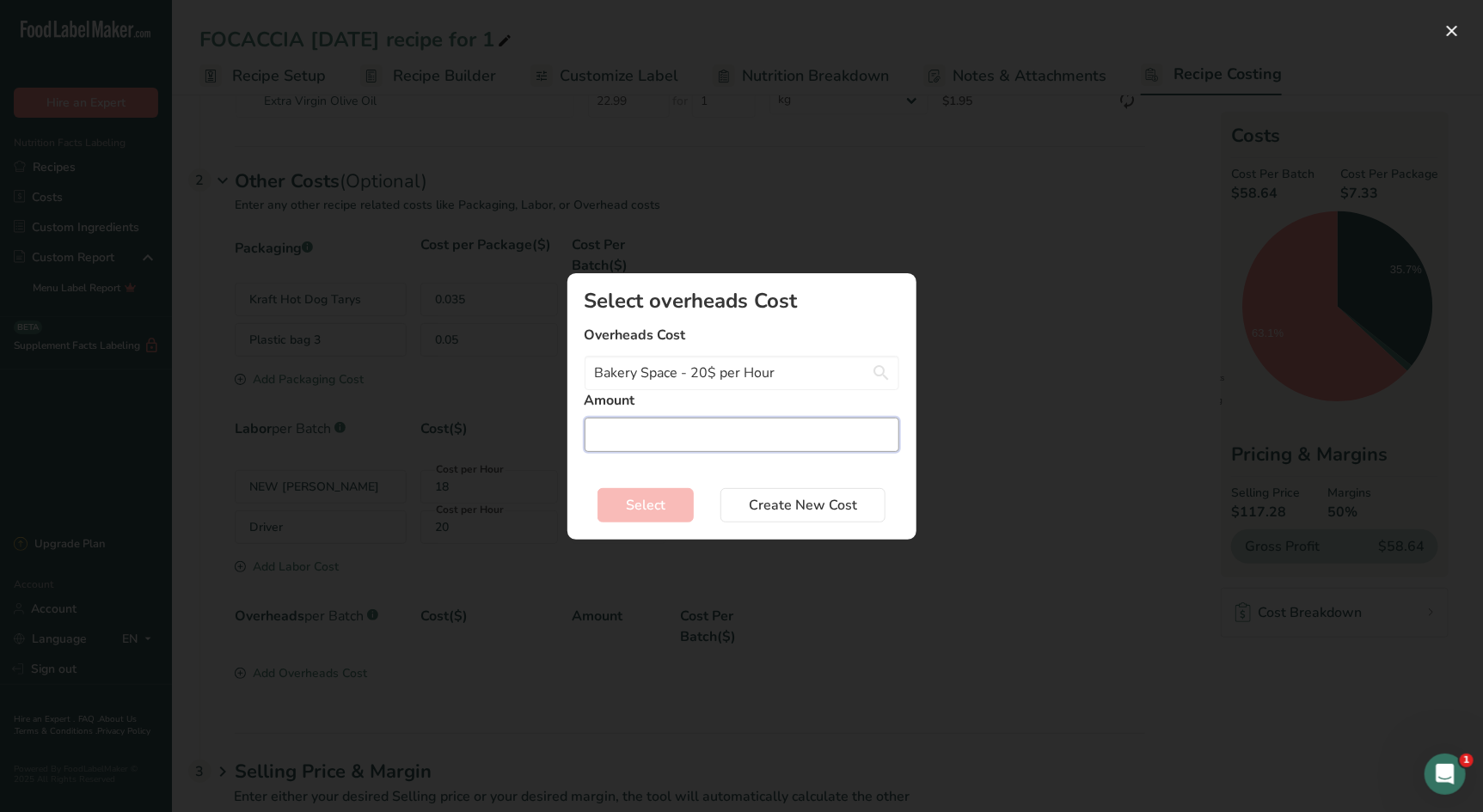
click at [648, 437] on input "Add New Recipe Cost Modal" at bounding box center [742, 435] width 314 height 34
type input "2"
drag, startPoint x: 653, startPoint y: 513, endPoint x: 673, endPoint y: 516, distance: 20.2
click at [653, 513] on span "Select" at bounding box center [646, 505] width 40 height 21
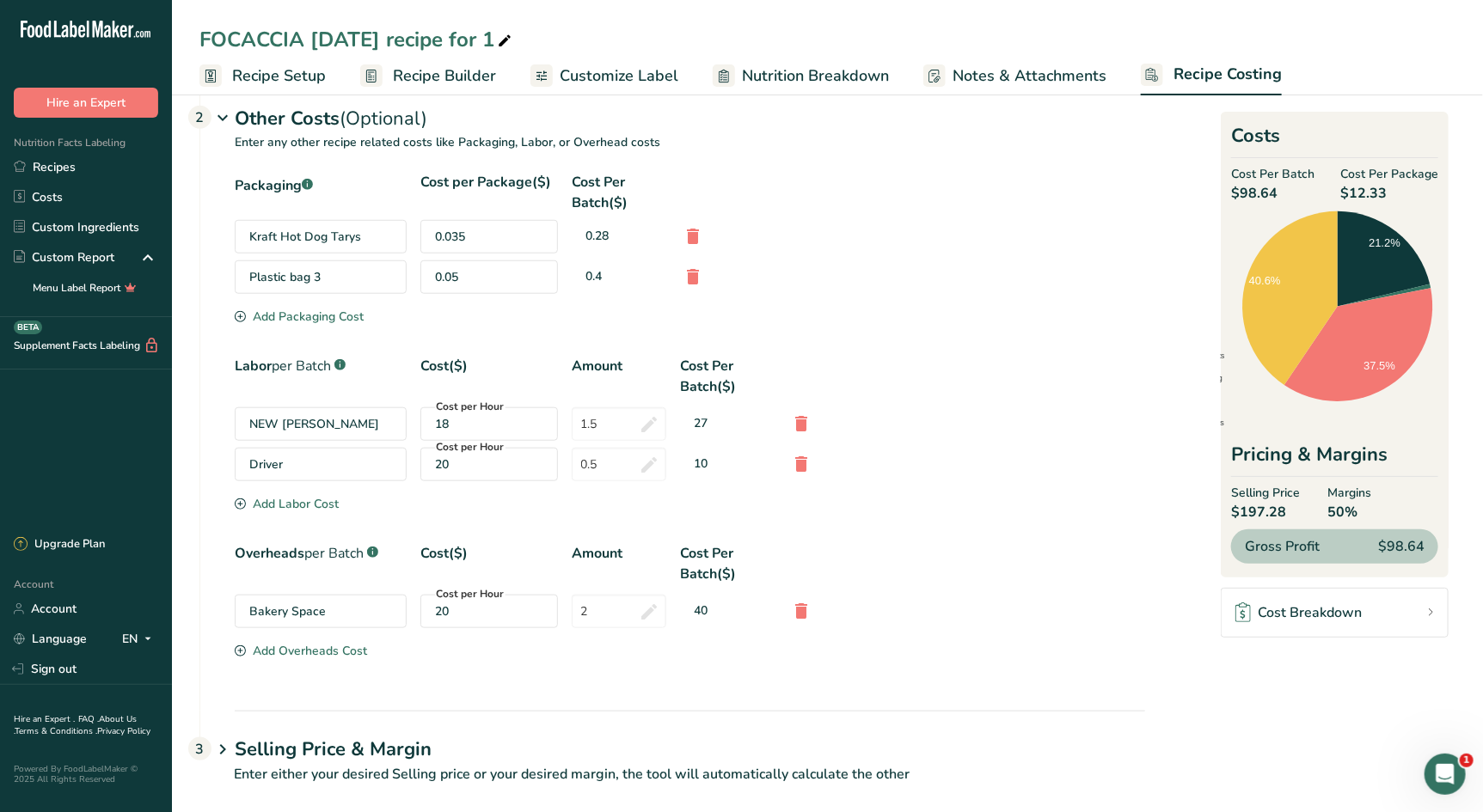
scroll to position [576, 0]
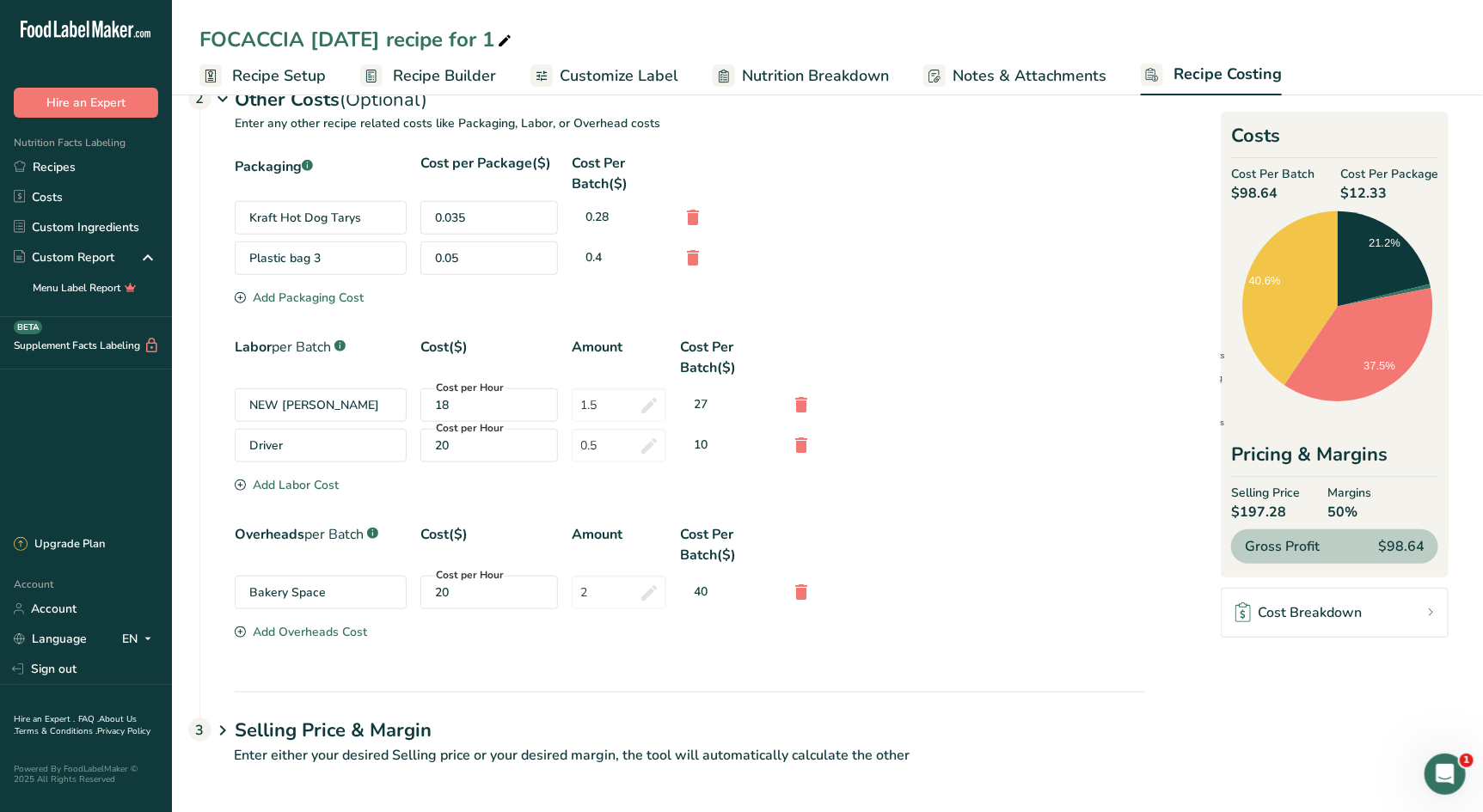
click at [356, 740] on h1 "Selling Price & Margin" at bounding box center [689, 730] width 910 height 28
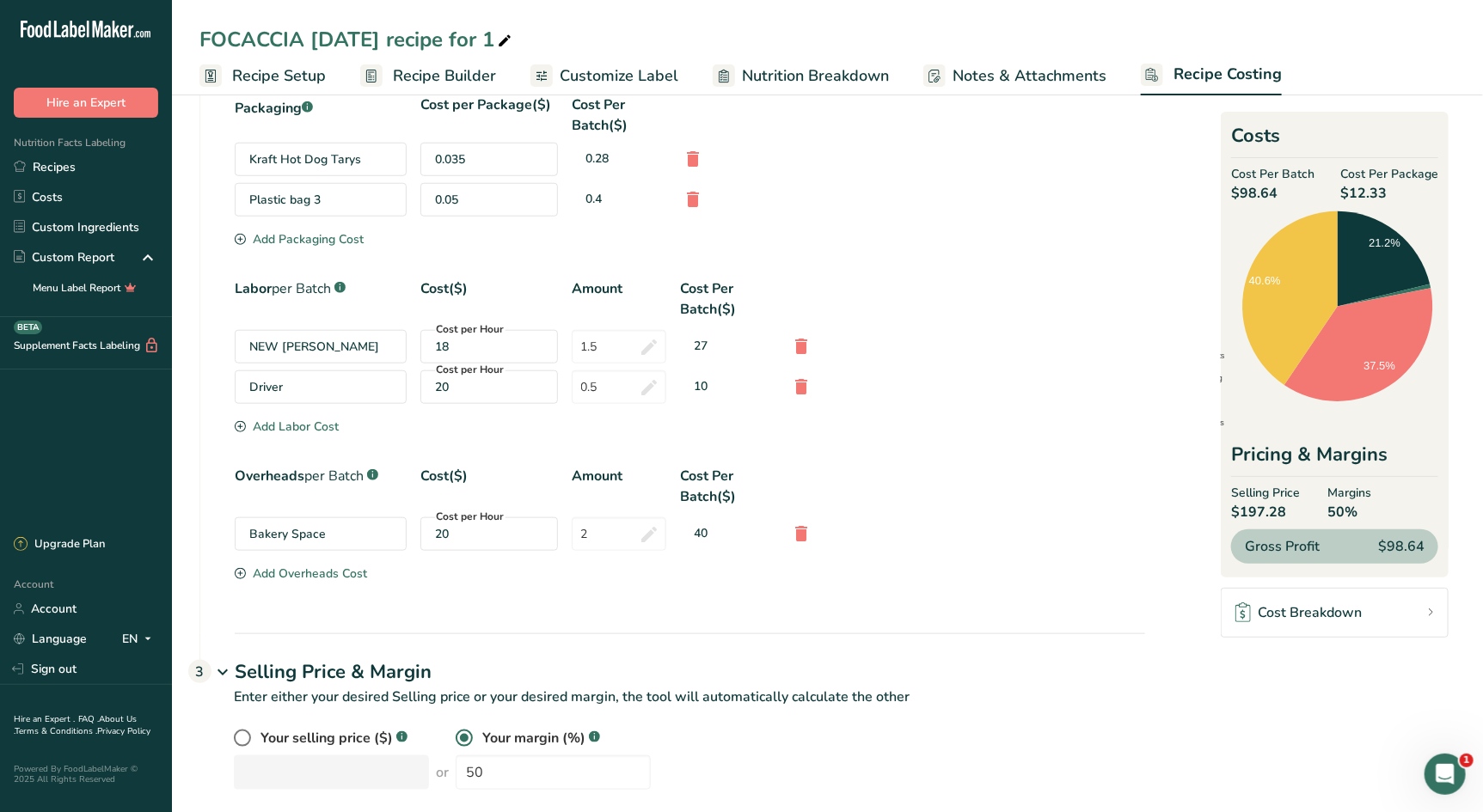
scroll to position [659, 0]
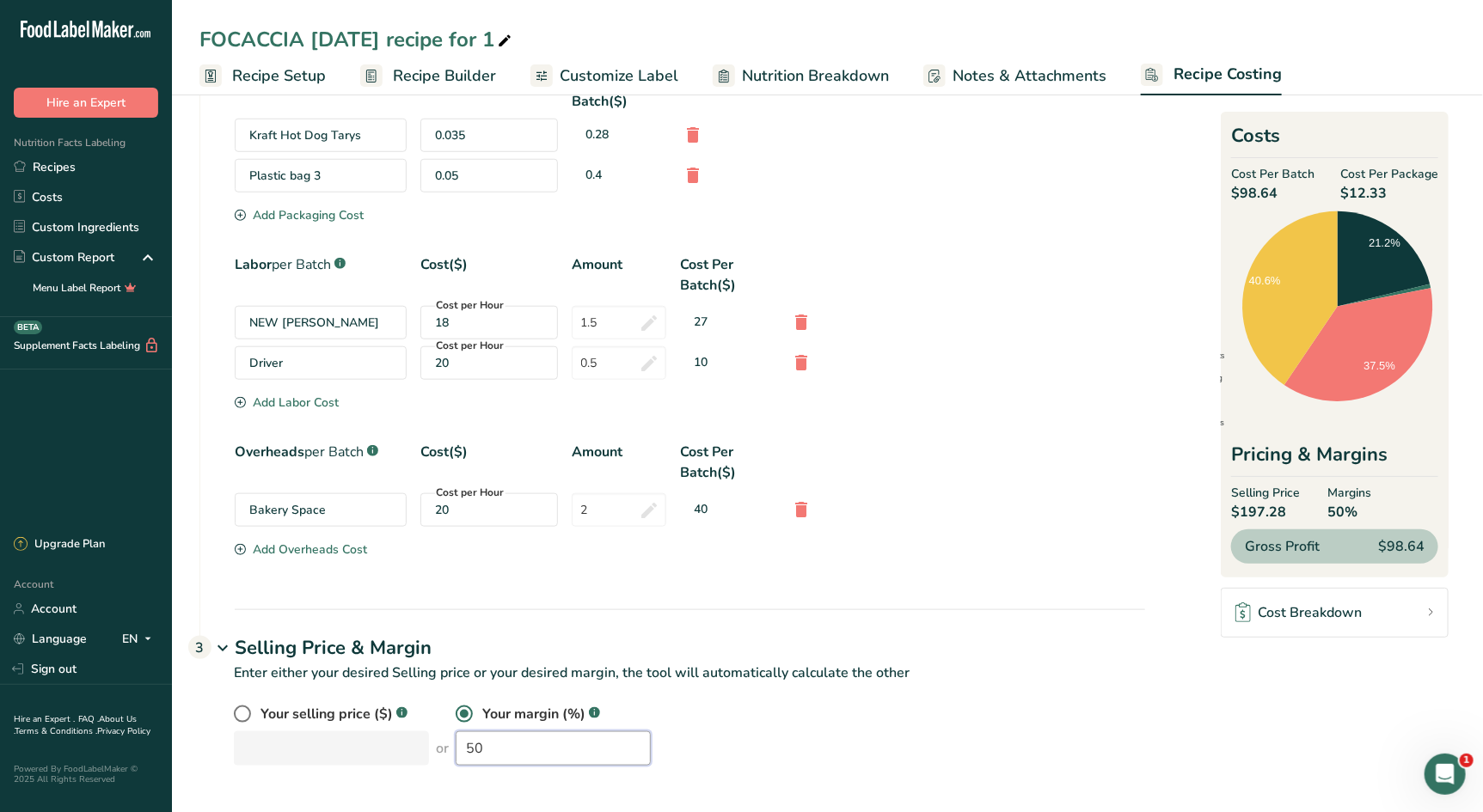
drag, startPoint x: 495, startPoint y: 750, endPoint x: 421, endPoint y: 739, distance: 74.8
click at [422, 739] on div "Your selling price ($) .a-a{fill:#347362;}.b-a{fill:#fff;} or Your margin (%) .…" at bounding box center [689, 735] width 911 height 62
drag, startPoint x: 463, startPoint y: 754, endPoint x: 419, endPoint y: 741, distance: 45.9
click at [420, 741] on div "Your selling price ($) .a-a{fill:#347362;}.b-a{fill:#fff;} or Your margin (%) .…" at bounding box center [689, 735] width 911 height 62
drag, startPoint x: 463, startPoint y: 753, endPoint x: 437, endPoint y: 746, distance: 26.9
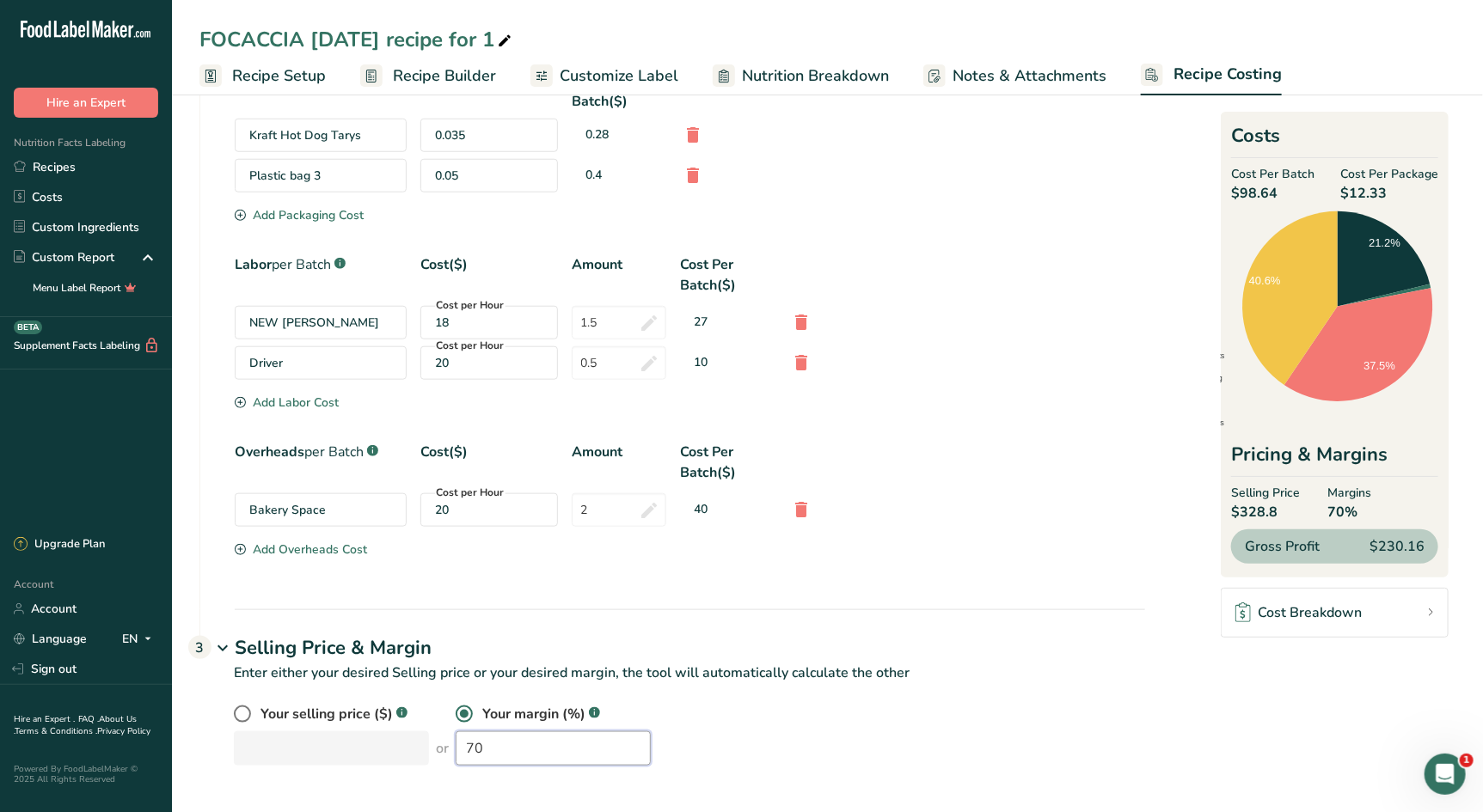
click at [456, 746] on input "70" at bounding box center [553, 748] width 195 height 34
drag, startPoint x: 469, startPoint y: 751, endPoint x: 409, endPoint y: 733, distance: 62.6
click at [409, 733] on div "Your selling price ($) .a-a{fill:#347362;}.b-a{fill:#fff;} or Your margin (%) .…" at bounding box center [689, 735] width 911 height 62
type input "60"
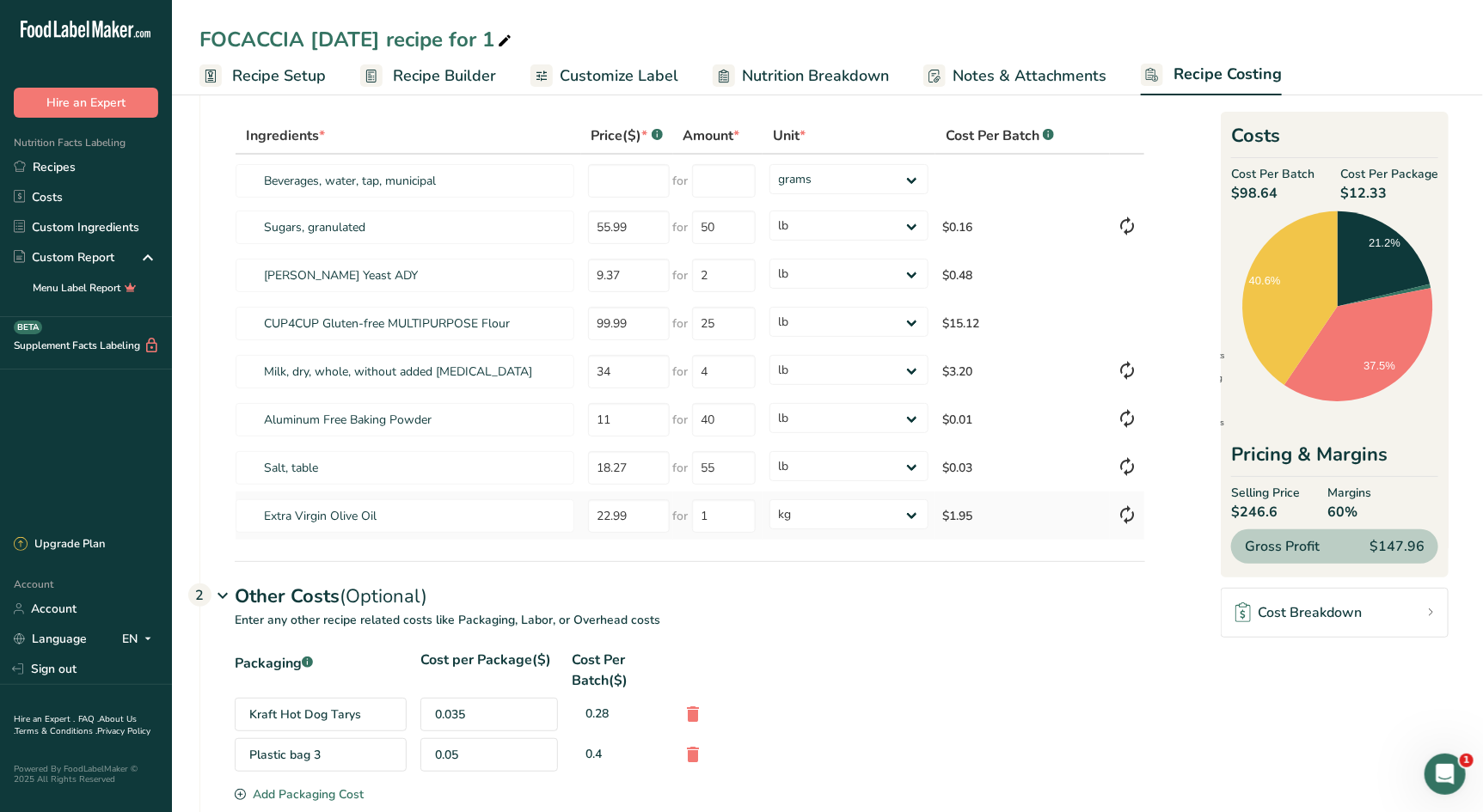
scroll to position [0, 0]
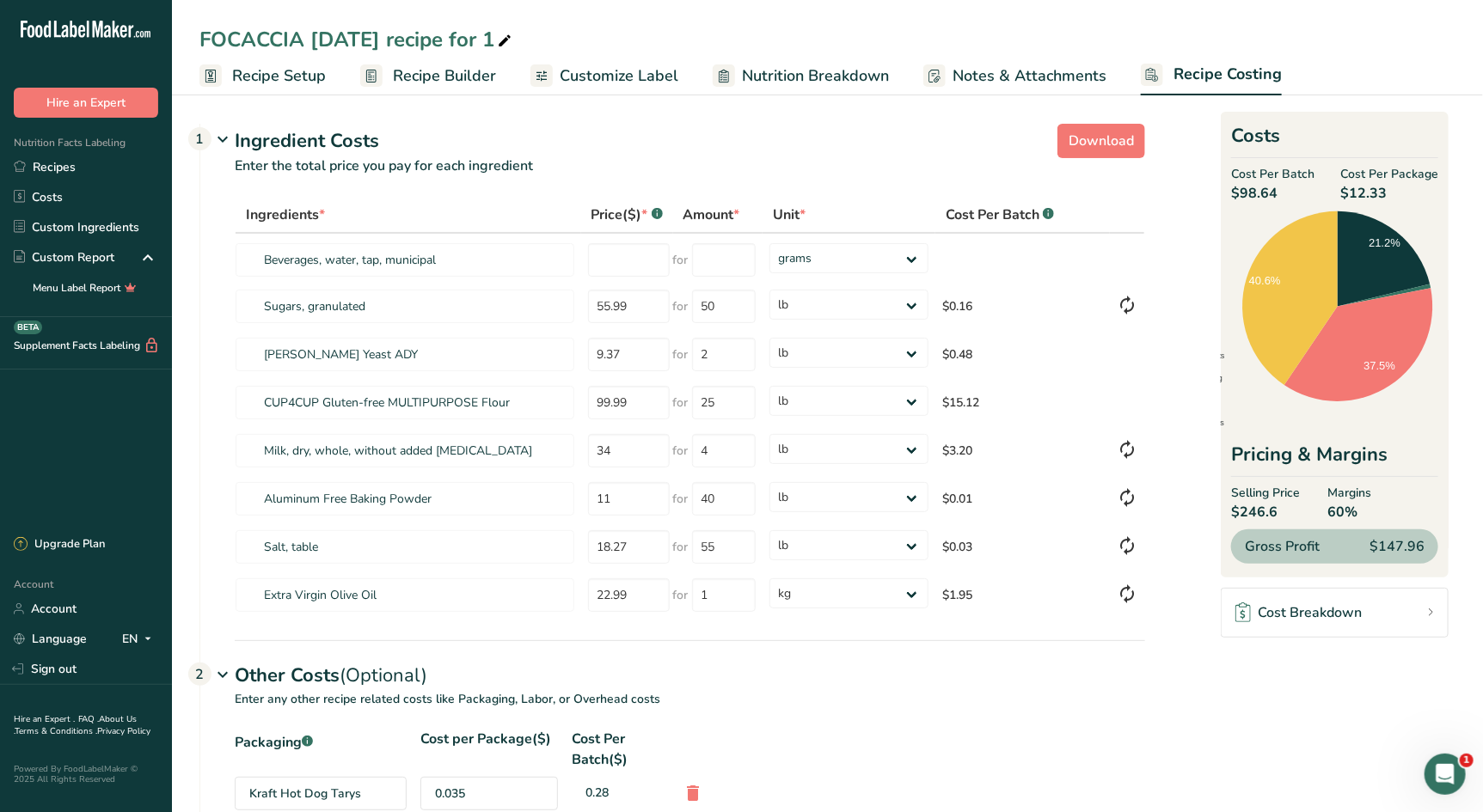
click at [292, 86] on span "Recipe Setup" at bounding box center [279, 76] width 94 height 23
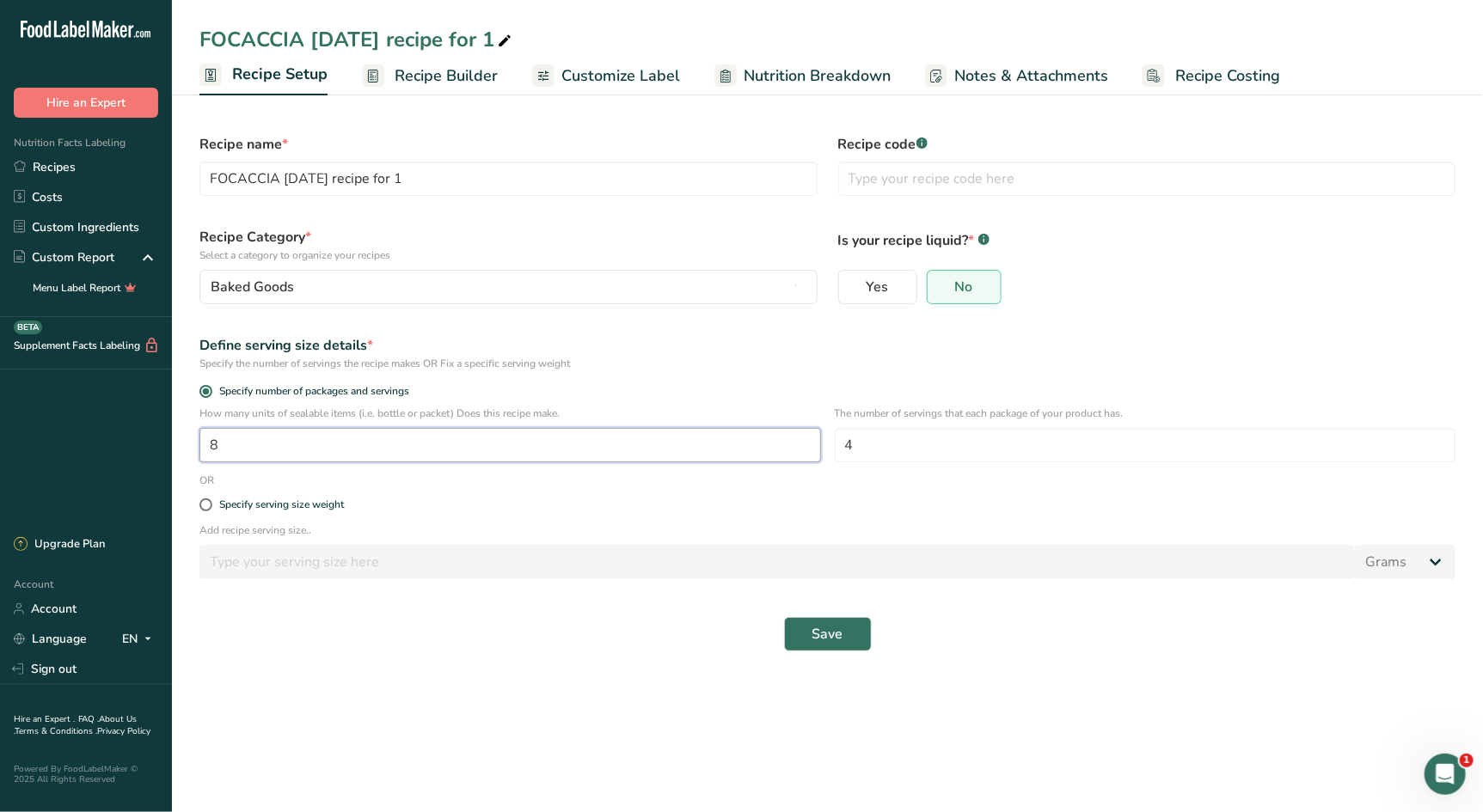
drag, startPoint x: 254, startPoint y: 456, endPoint x: 204, endPoint y: 442, distance: 51.9
click at [205, 442] on input "8" at bounding box center [511, 445] width 622 height 34
type input "20"
type input "1"
click at [834, 637] on span "Save" at bounding box center [828, 635] width 31 height 21
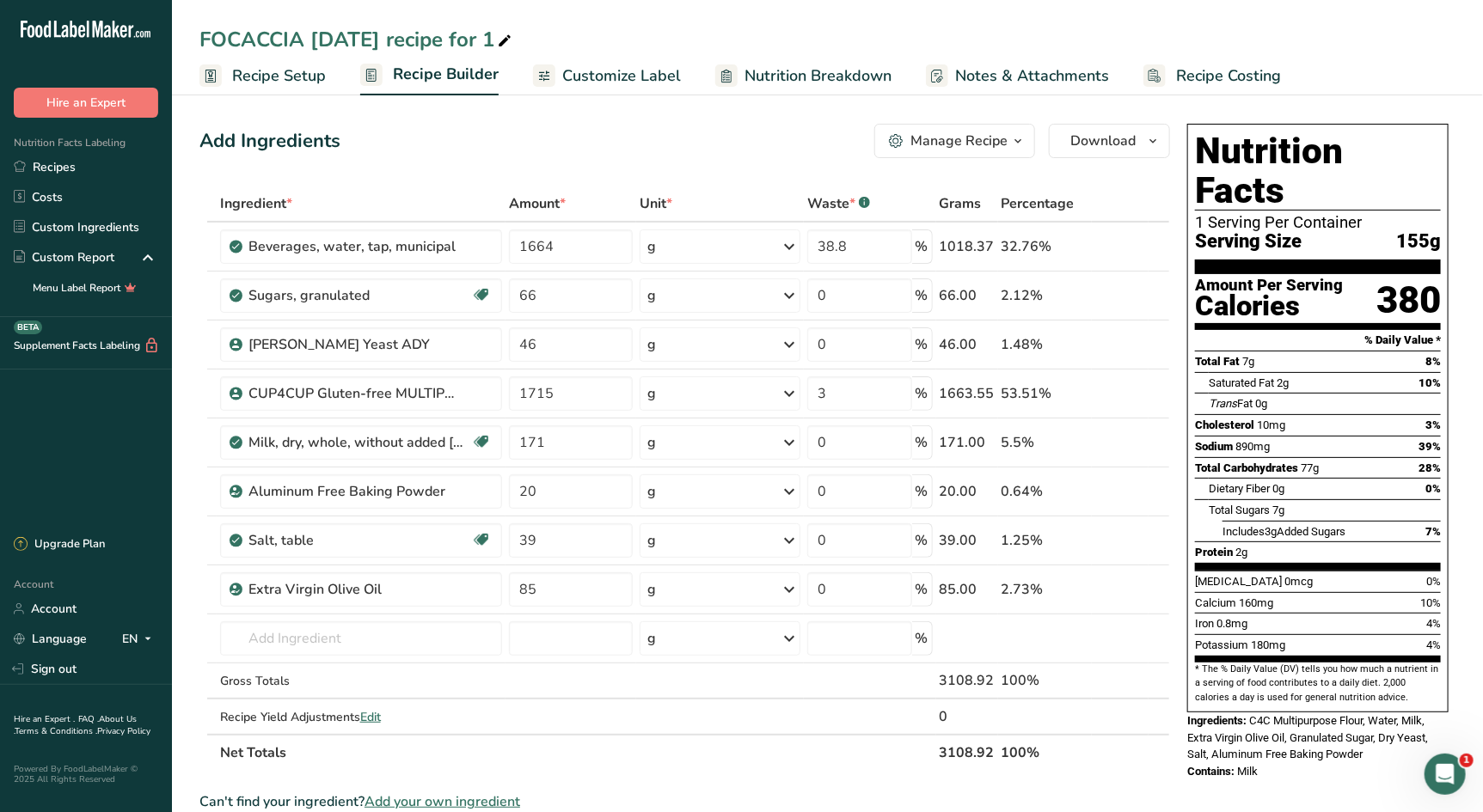
click at [1181, 74] on span "Recipe Costing" at bounding box center [1228, 76] width 105 height 23
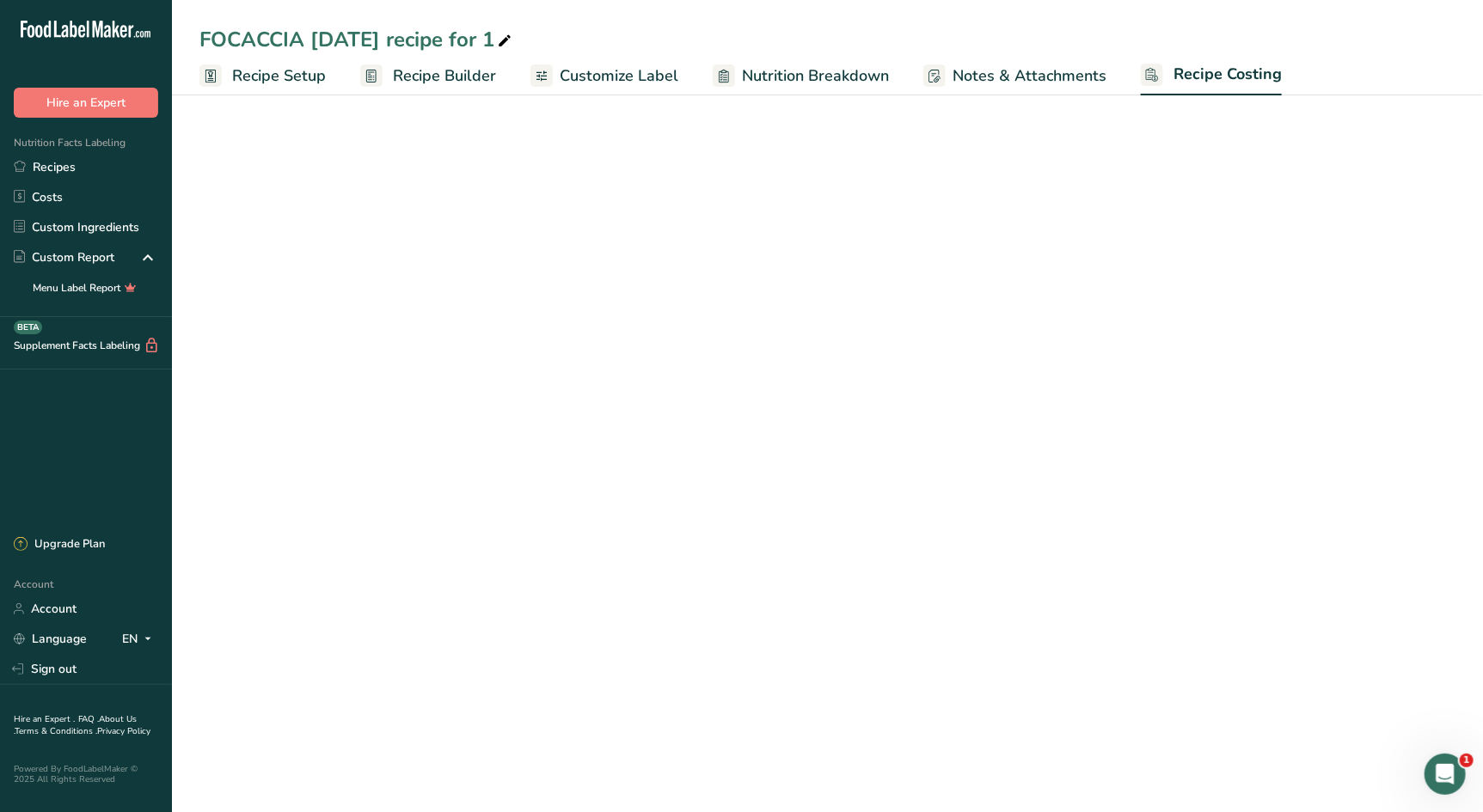
select select "12"
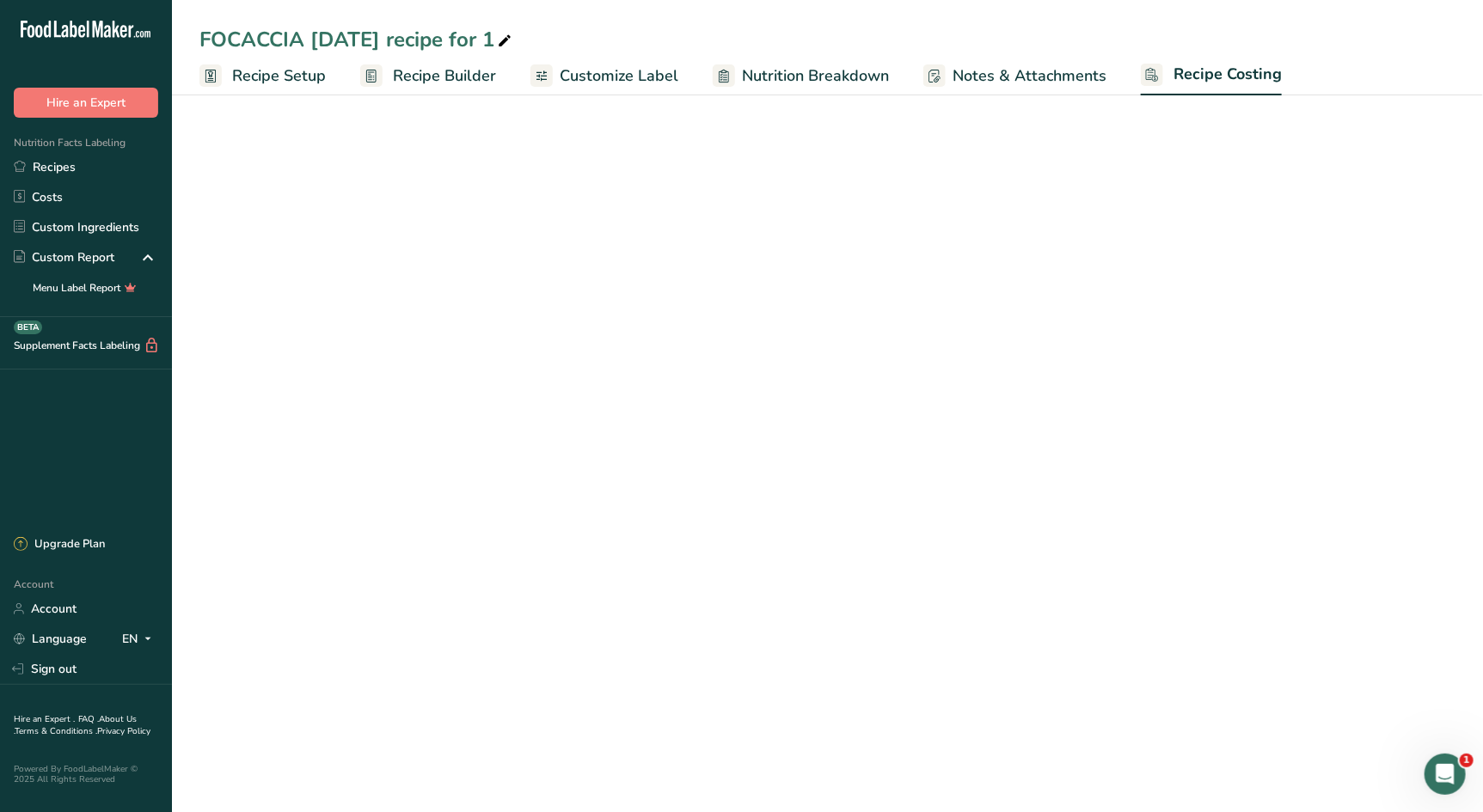
select select "12"
select select "1"
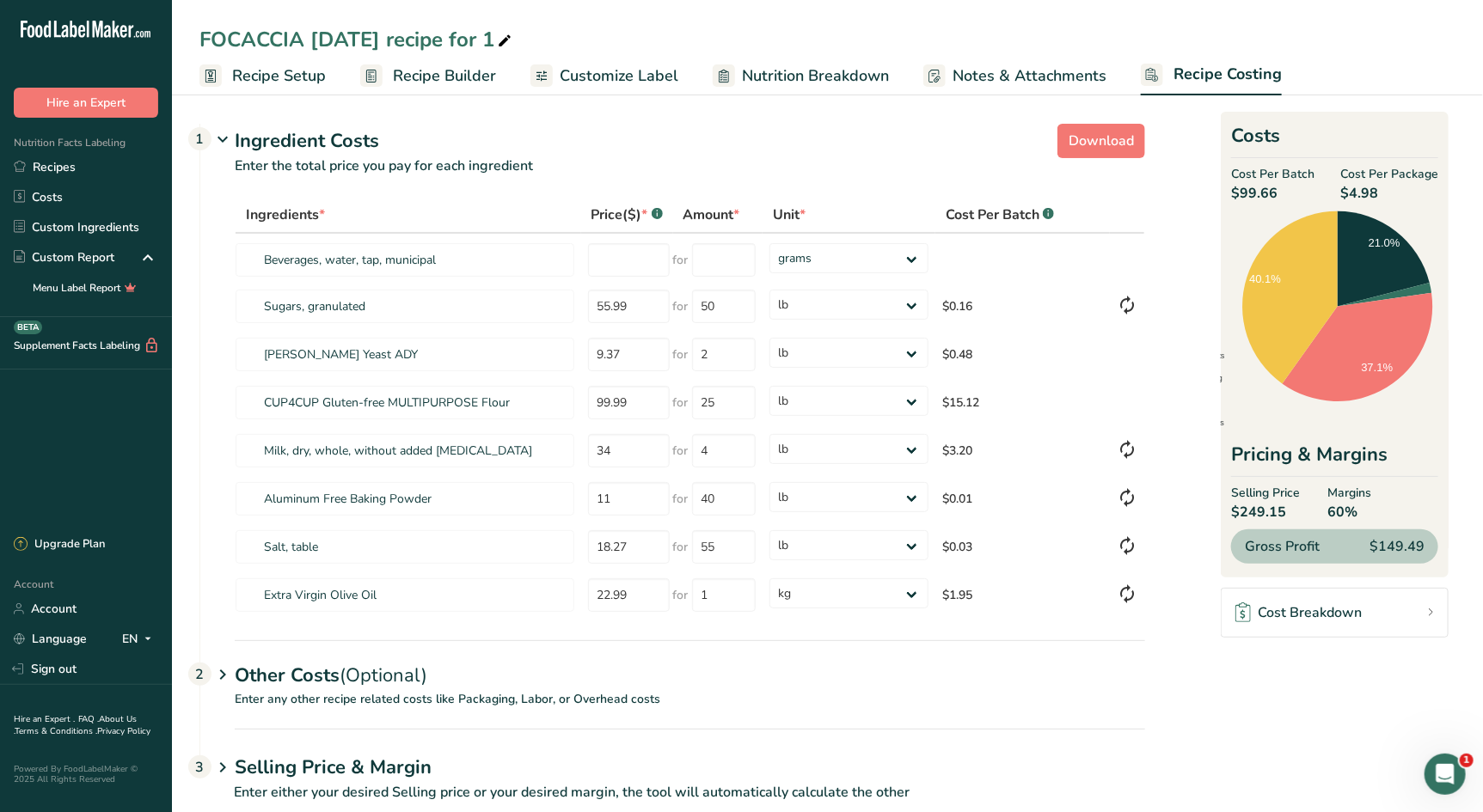
drag, startPoint x: 293, startPoint y: 677, endPoint x: 557, endPoint y: 697, distance: 264.8
click at [295, 676] on div "Other Costs (Optional) 2" at bounding box center [689, 666] width 910 height 50
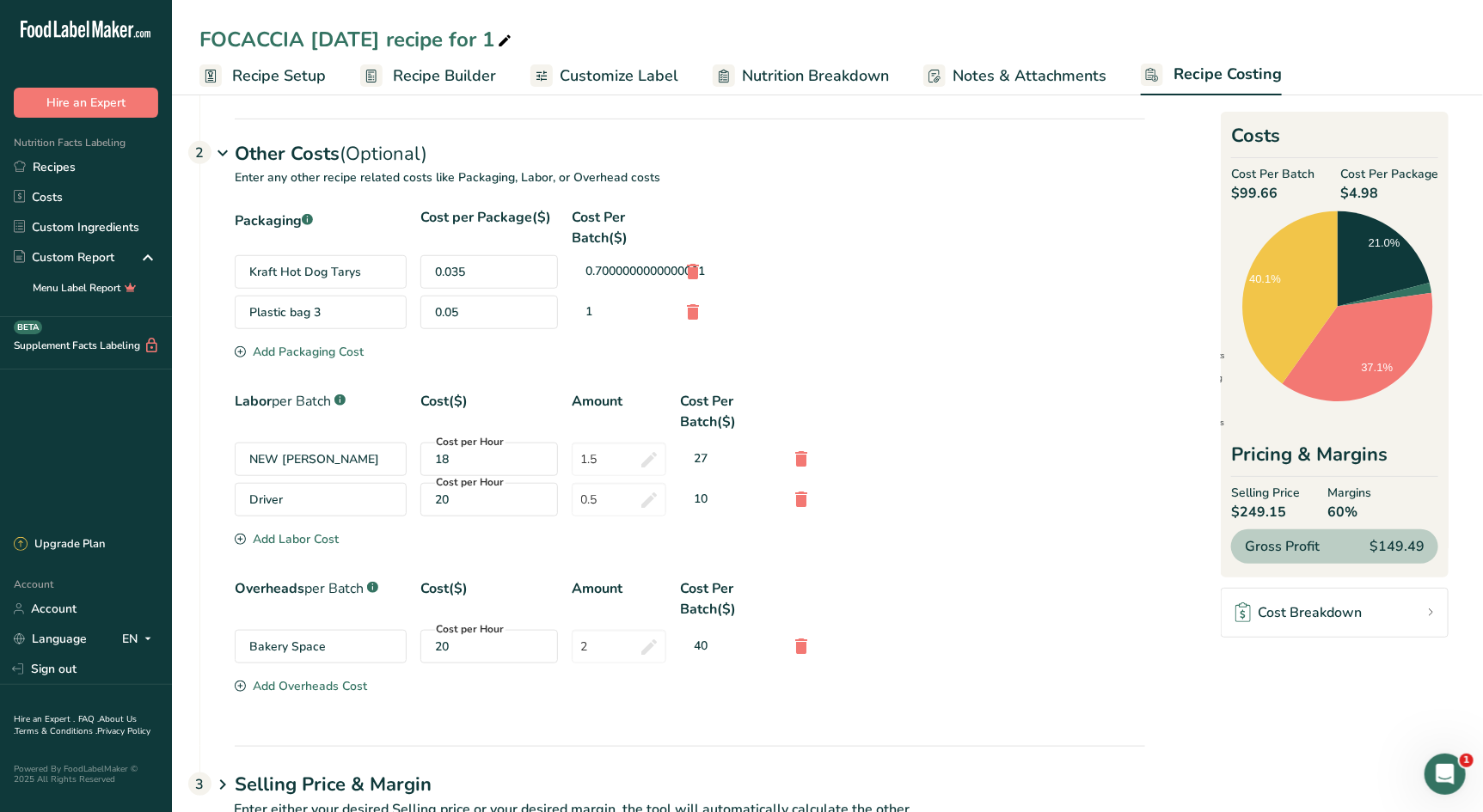
scroll to position [576, 0]
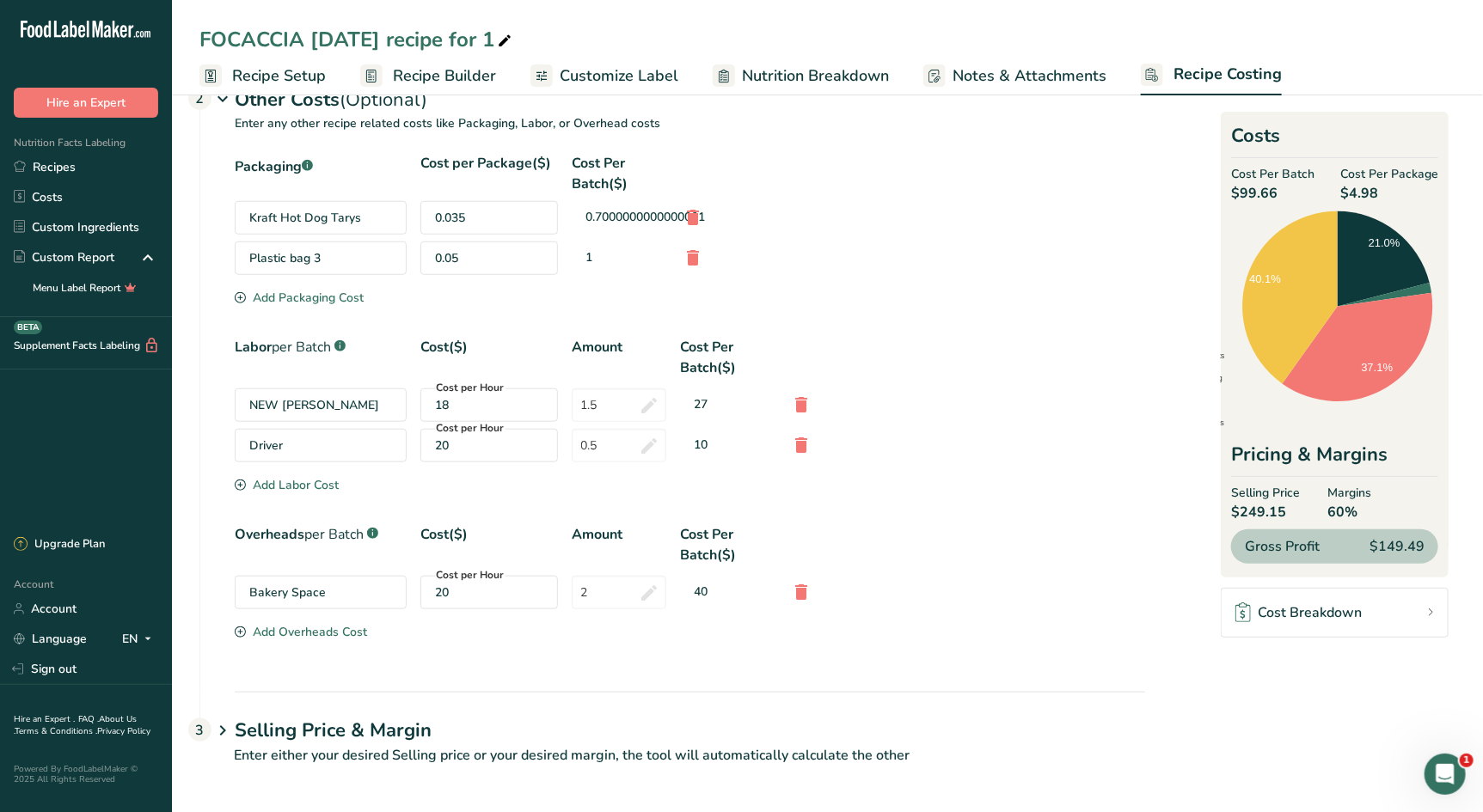
click at [276, 84] on span "Recipe Setup" at bounding box center [279, 76] width 94 height 23
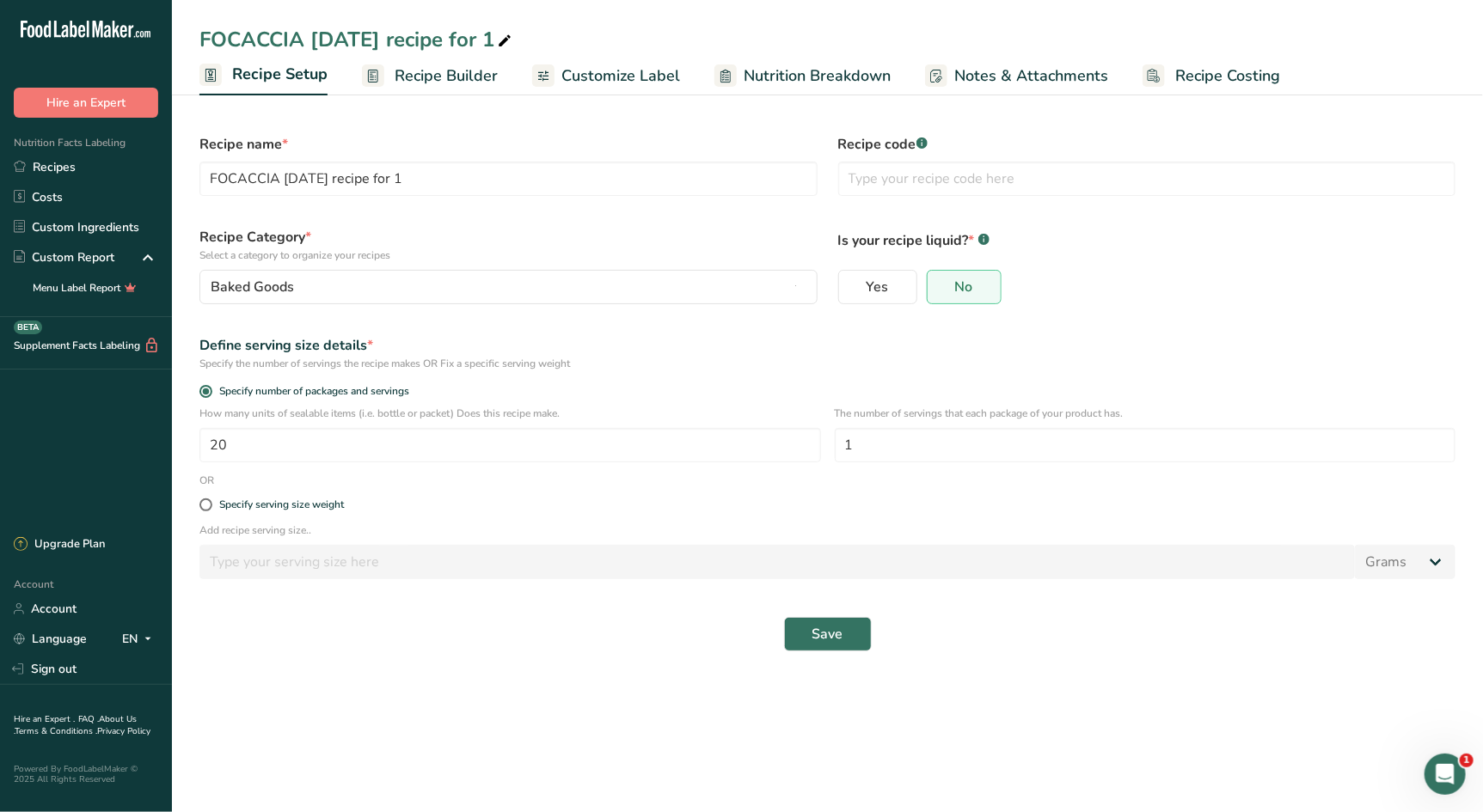
drag, startPoint x: 447, startPoint y: 83, endPoint x: 857, endPoint y: 228, distance: 434.9
click at [447, 83] on span "Recipe Builder" at bounding box center [446, 76] width 103 height 23
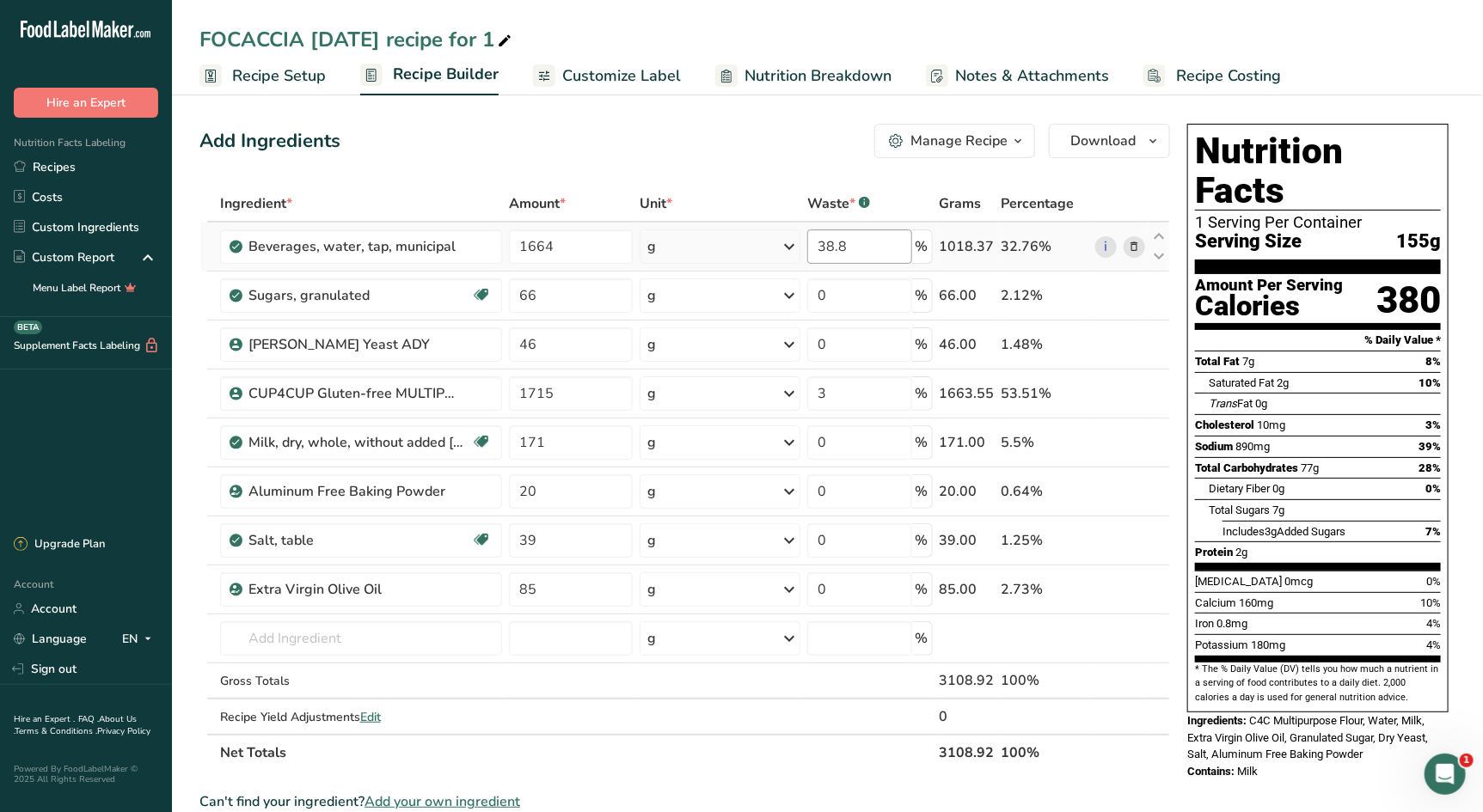
drag, startPoint x: 1214, startPoint y: 76, endPoint x: 864, endPoint y: 230, distance: 382.4
click at [1214, 76] on span "Recipe Costing" at bounding box center [1228, 76] width 105 height 23
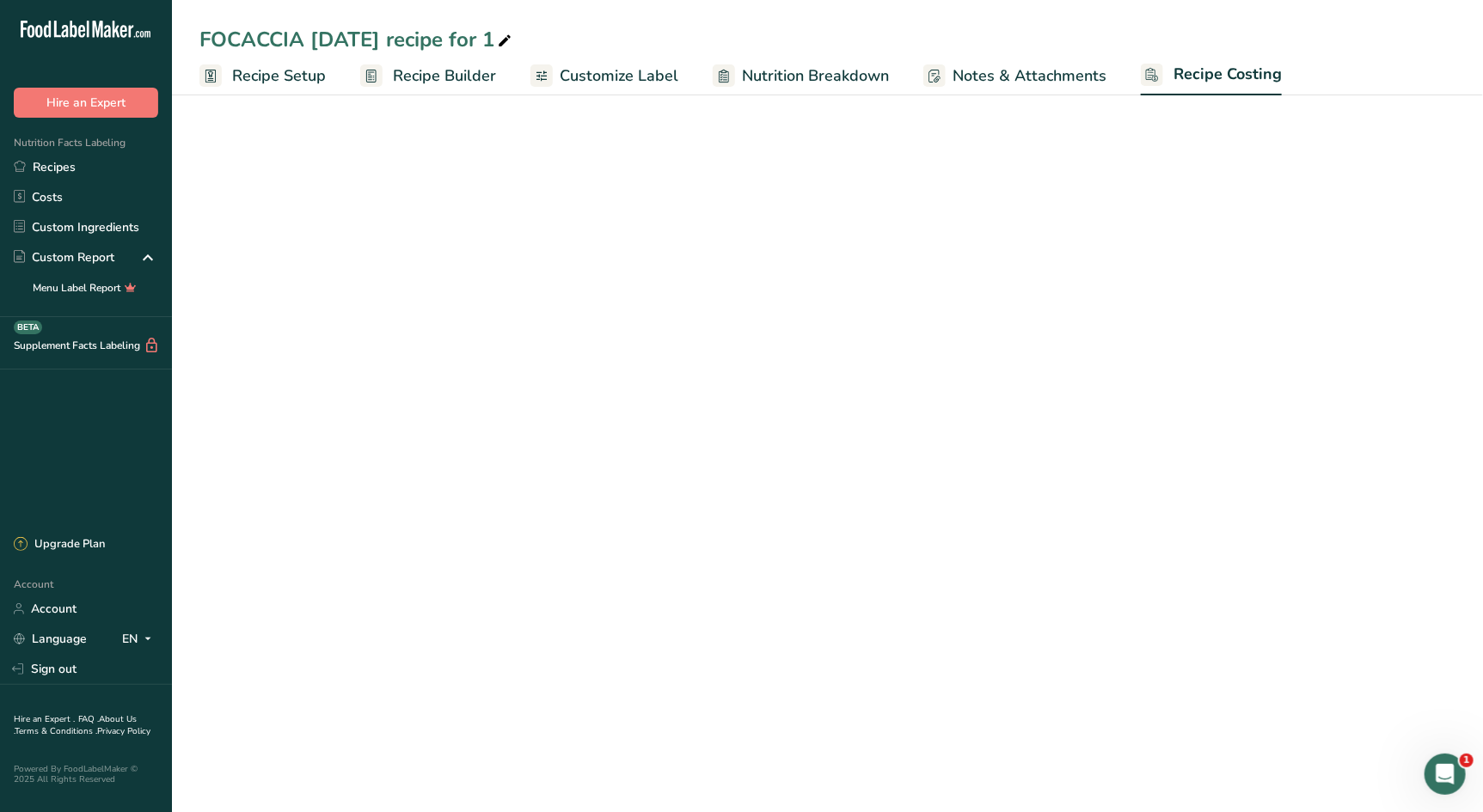
select select "12"
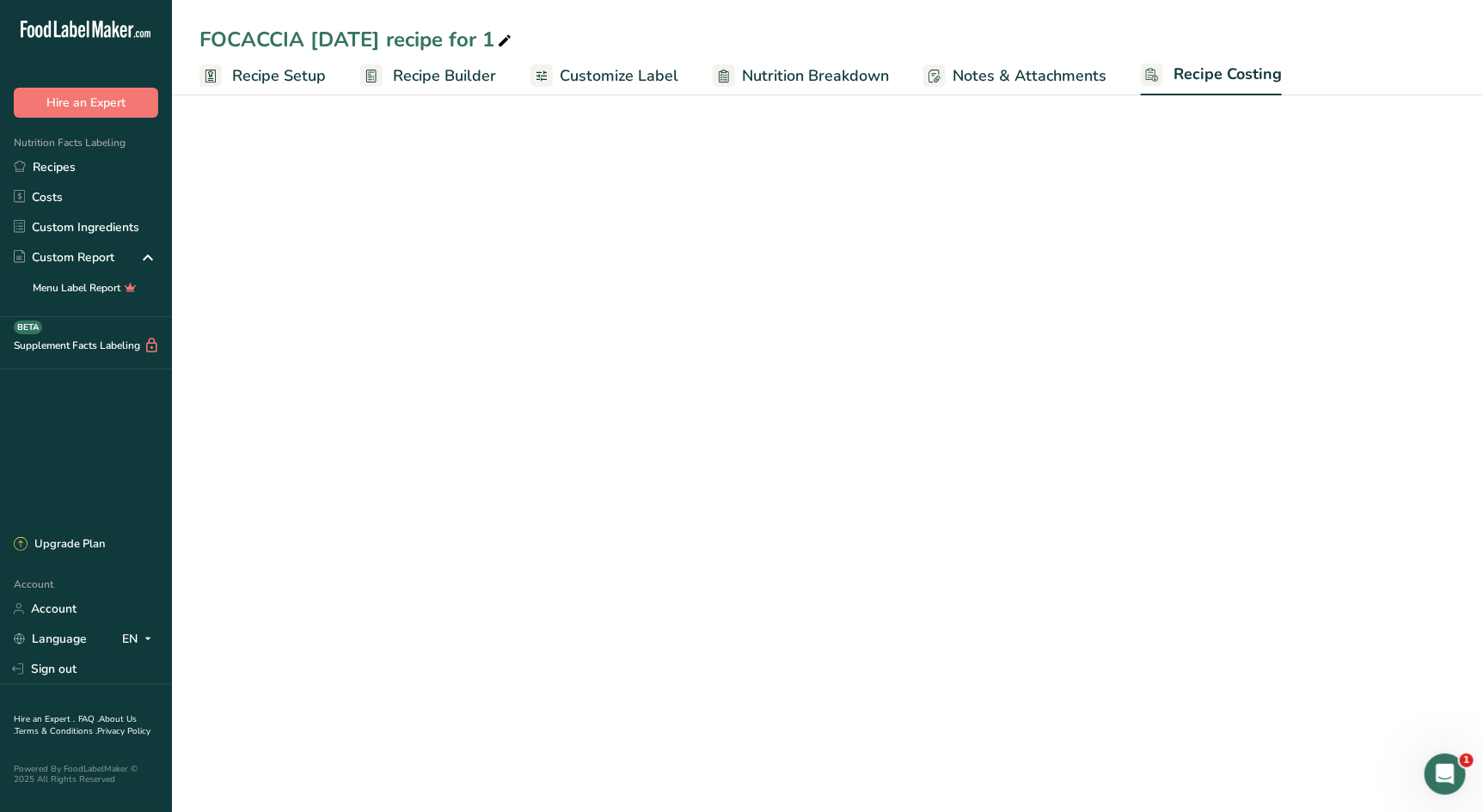
select select "12"
select select "1"
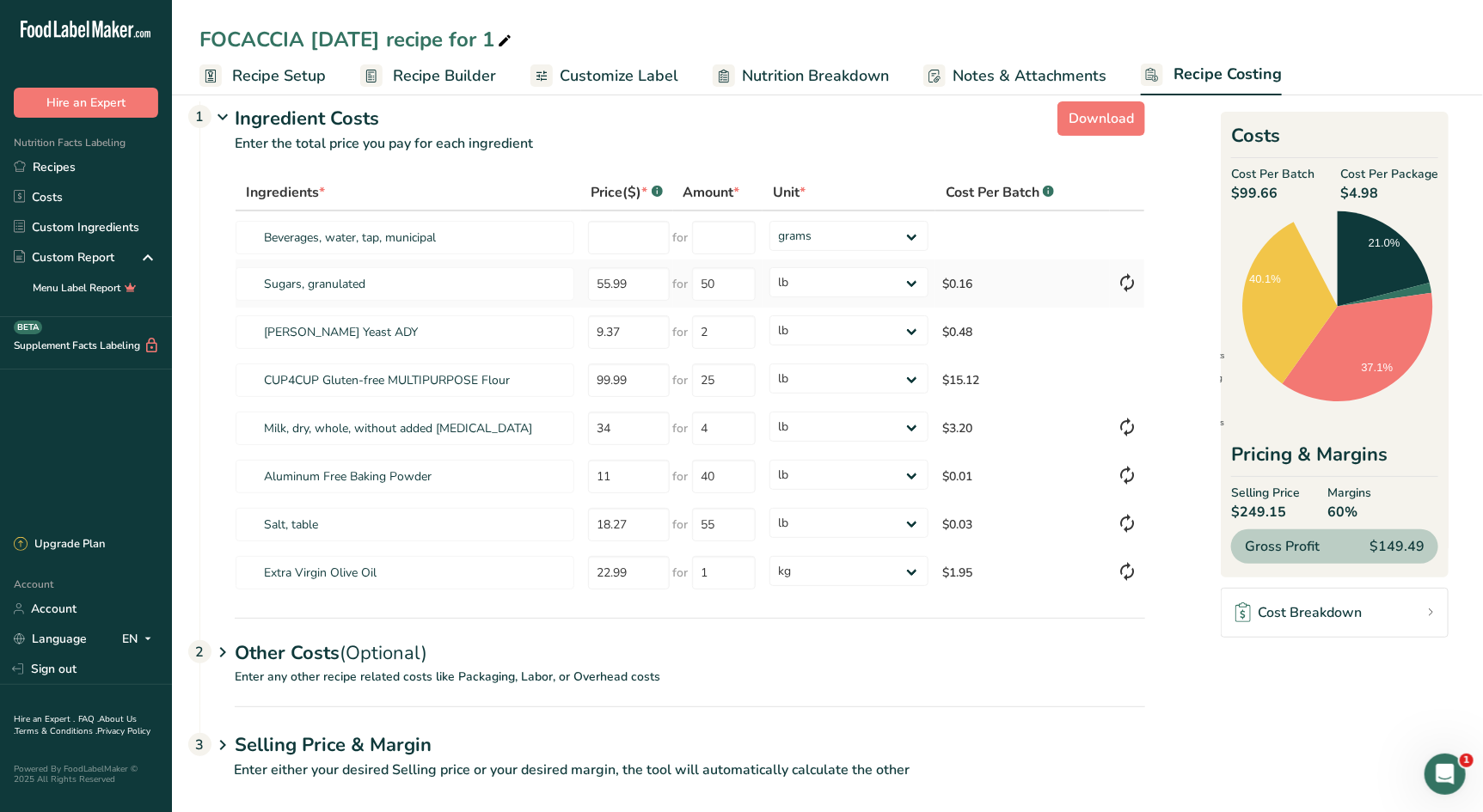
scroll to position [38, 0]
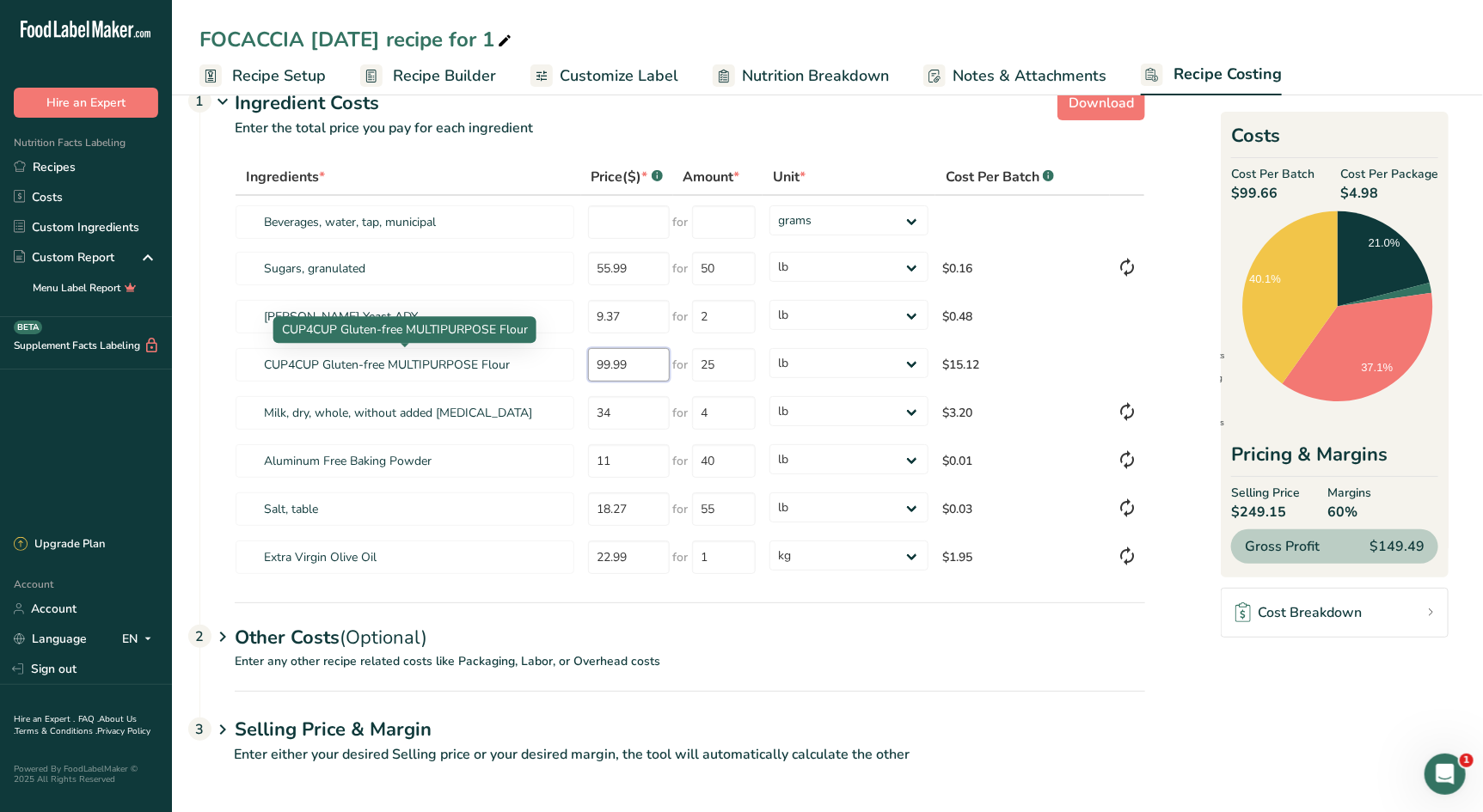
drag, startPoint x: 644, startPoint y: 367, endPoint x: 500, endPoint y: 334, distance: 147.7
click at [500, 334] on body ".a-20{fill:#fff;} Hire an Expert Nutrition Facts Labeling Recipes Costs Custom …" at bounding box center [742, 387] width 1483 height 851
type input "9"
type input "105"
click at [298, 632] on div "Other Costs (Optional) 2" at bounding box center [689, 628] width 910 height 50
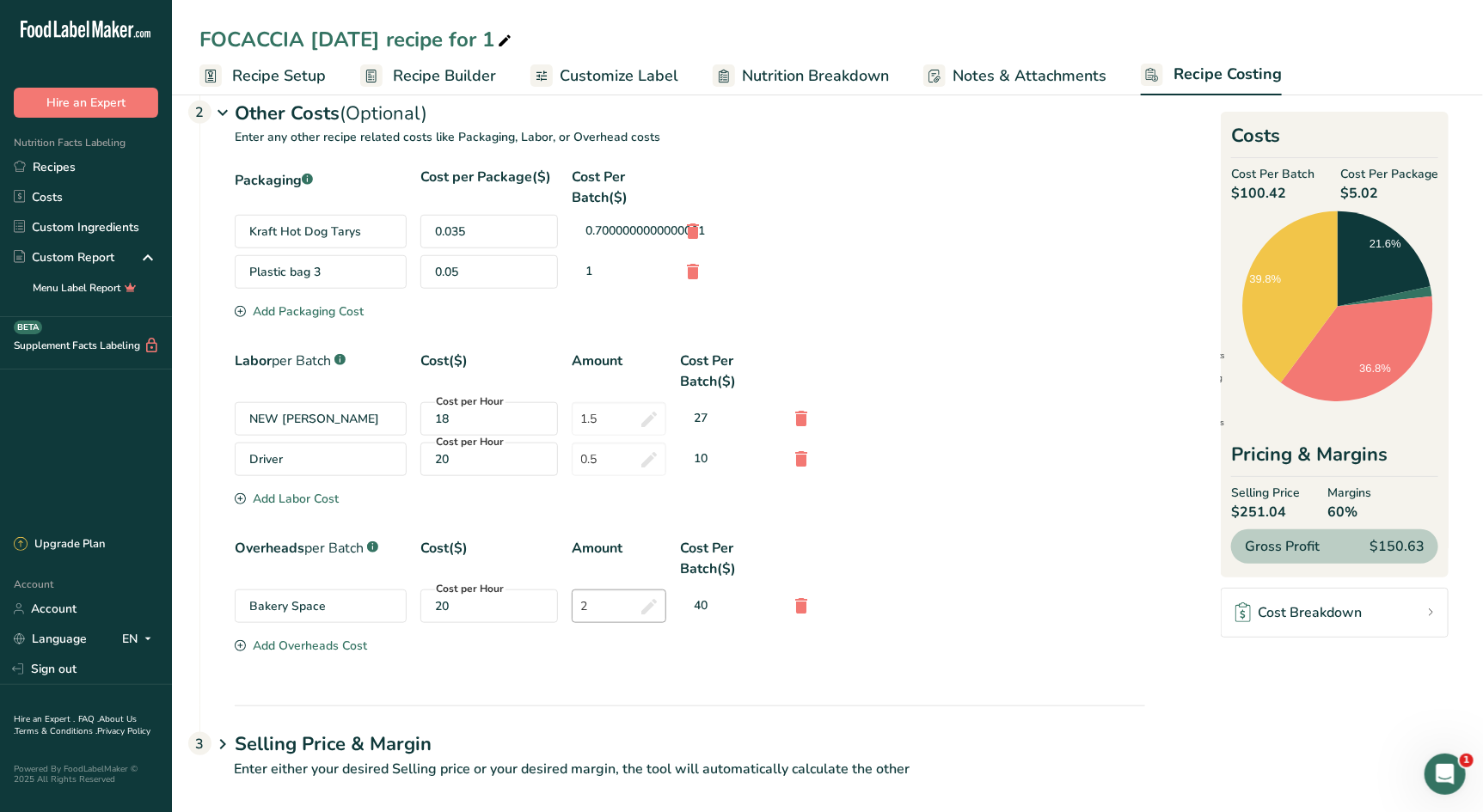
scroll to position [576, 0]
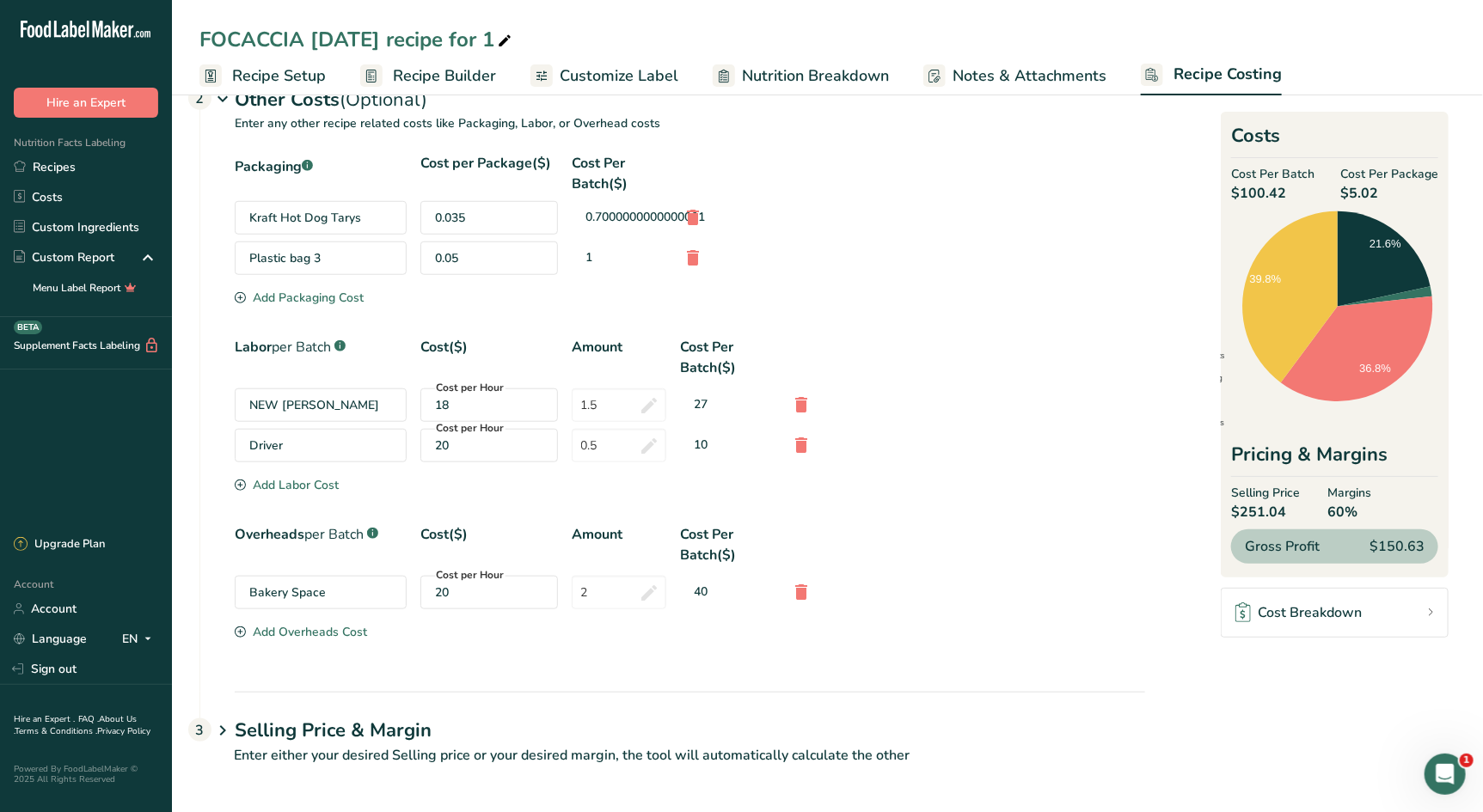
drag, startPoint x: 342, startPoint y: 723, endPoint x: 362, endPoint y: 725, distance: 20.1
click at [342, 722] on h1 "Selling Price & Margin" at bounding box center [689, 730] width 910 height 28
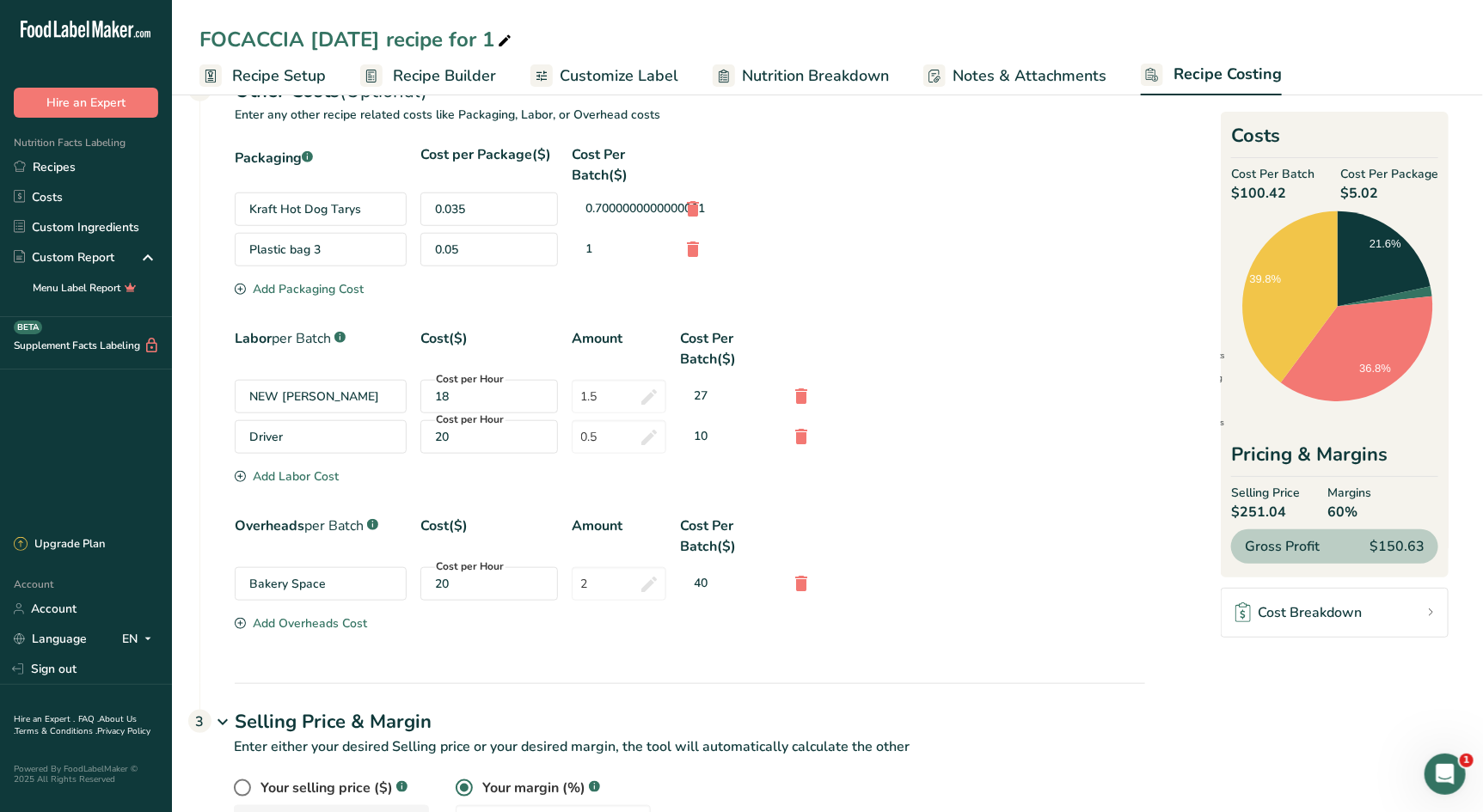
scroll to position [659, 0]
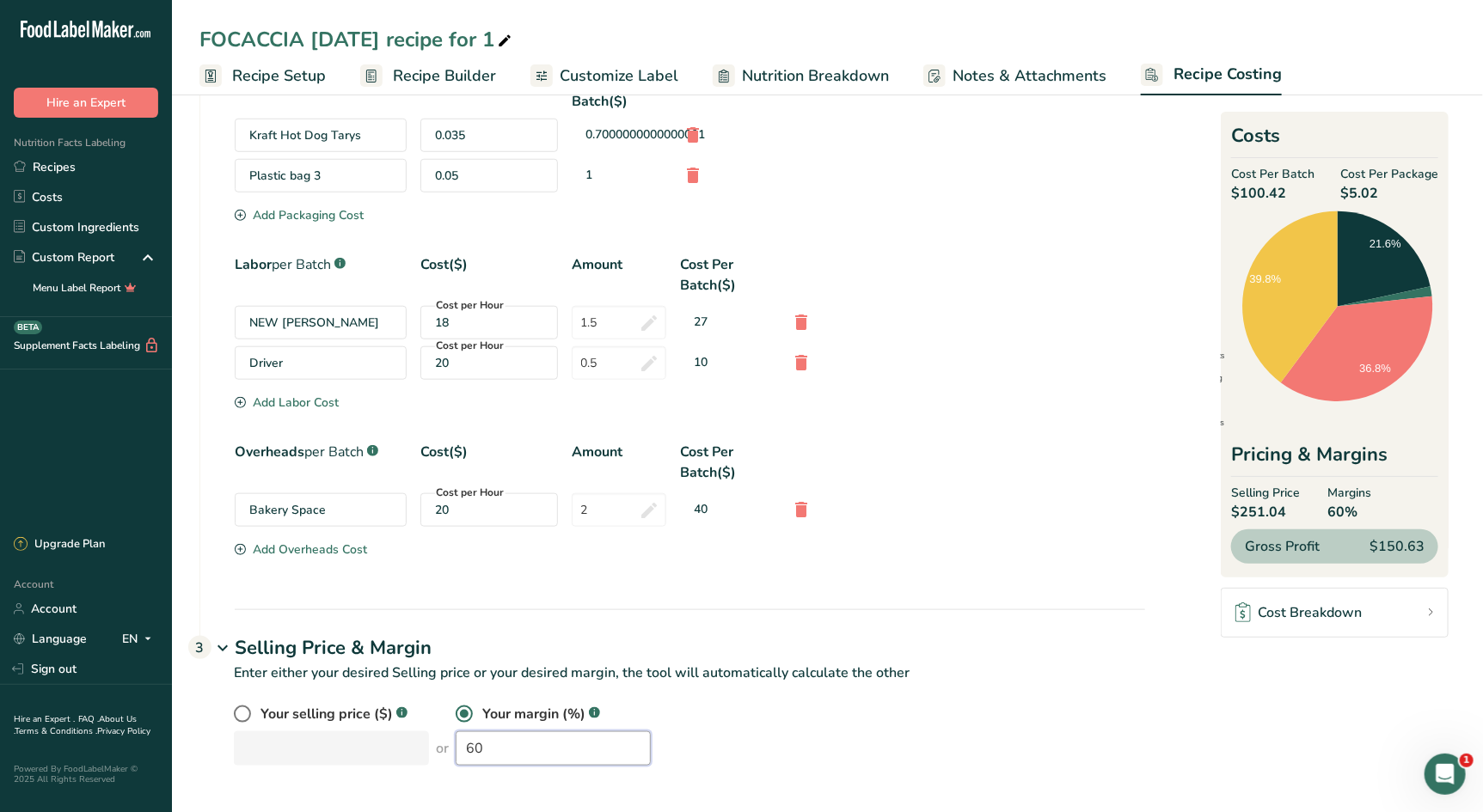
drag, startPoint x: 489, startPoint y: 744, endPoint x: 406, endPoint y: 725, distance: 85.1
click at [406, 725] on div "Your selling price ($) .a-a{fill:#347362;}.b-a{fill:#fff;} or Your margin (%) .…" at bounding box center [689, 735] width 911 height 62
click at [479, 750] on input "40" at bounding box center [553, 748] width 195 height 34
drag, startPoint x: 517, startPoint y: 749, endPoint x: 429, endPoint y: 724, distance: 91.5
click at [429, 724] on div "Your selling price ($) .a-a{fill:#347362;}.b-a{fill:#fff;} or Your margin (%) .…" at bounding box center [689, 735] width 911 height 62
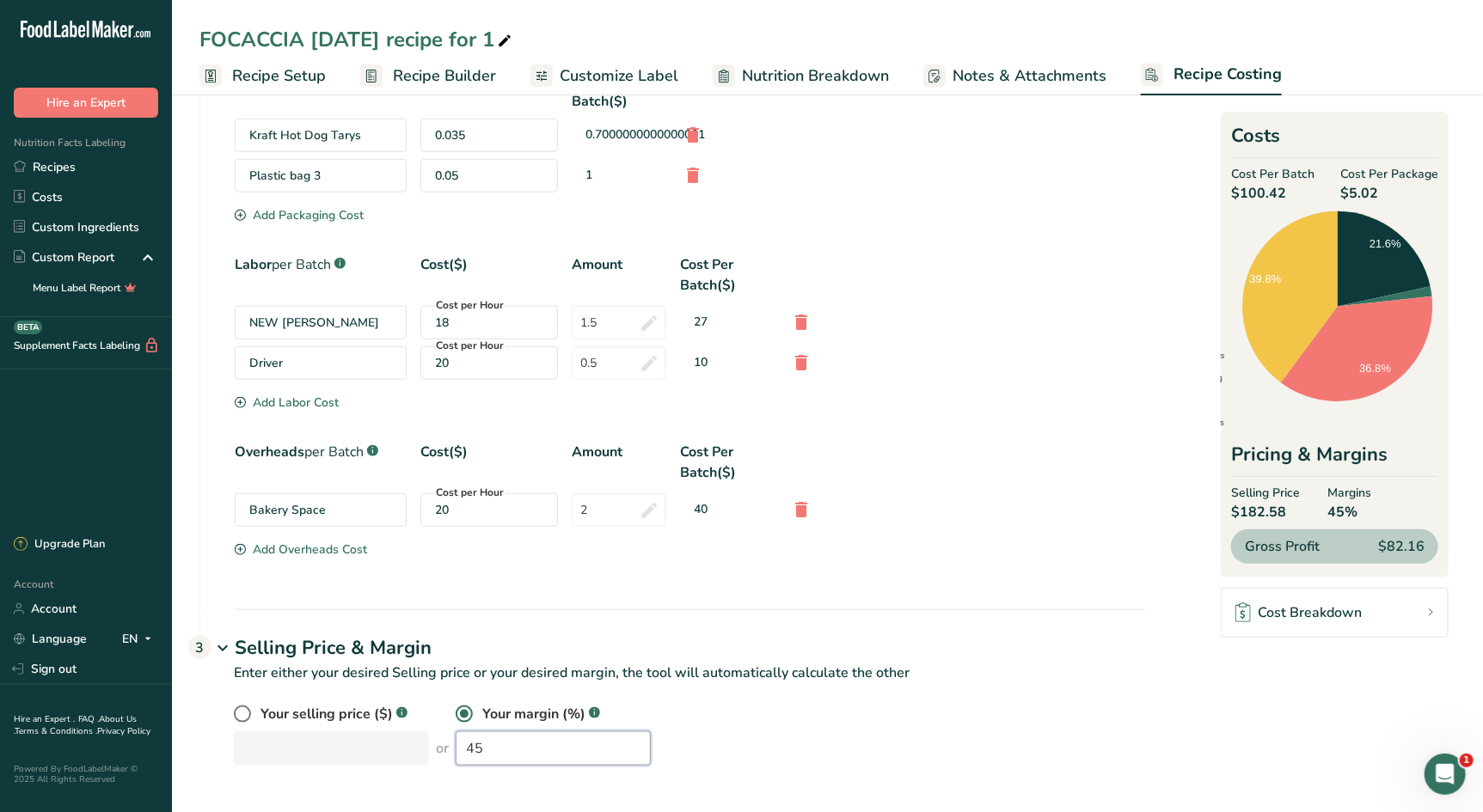
type input "6"
type input "60"
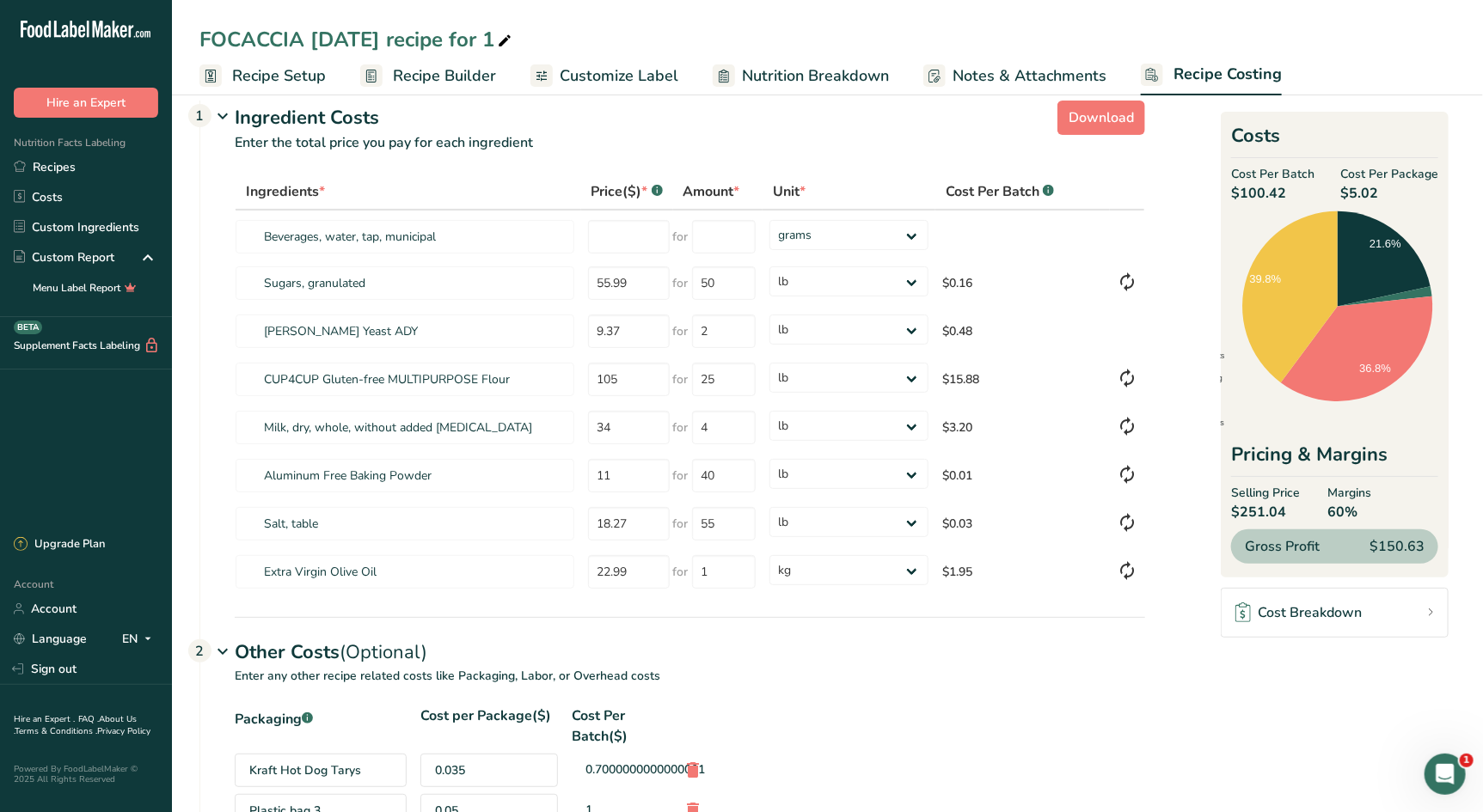
scroll to position [0, 0]
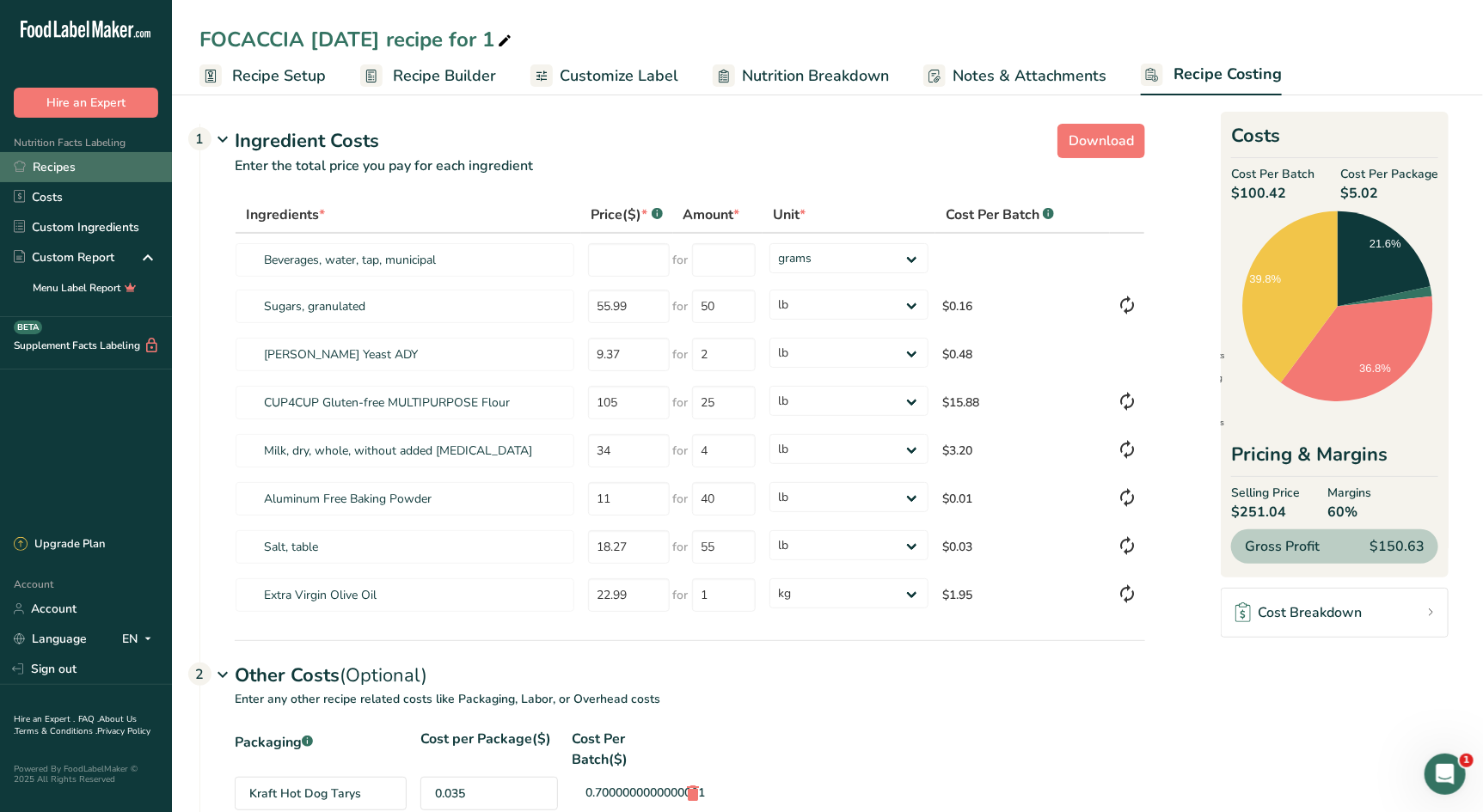
click at [51, 169] on link "Recipes" at bounding box center [86, 167] width 172 height 30
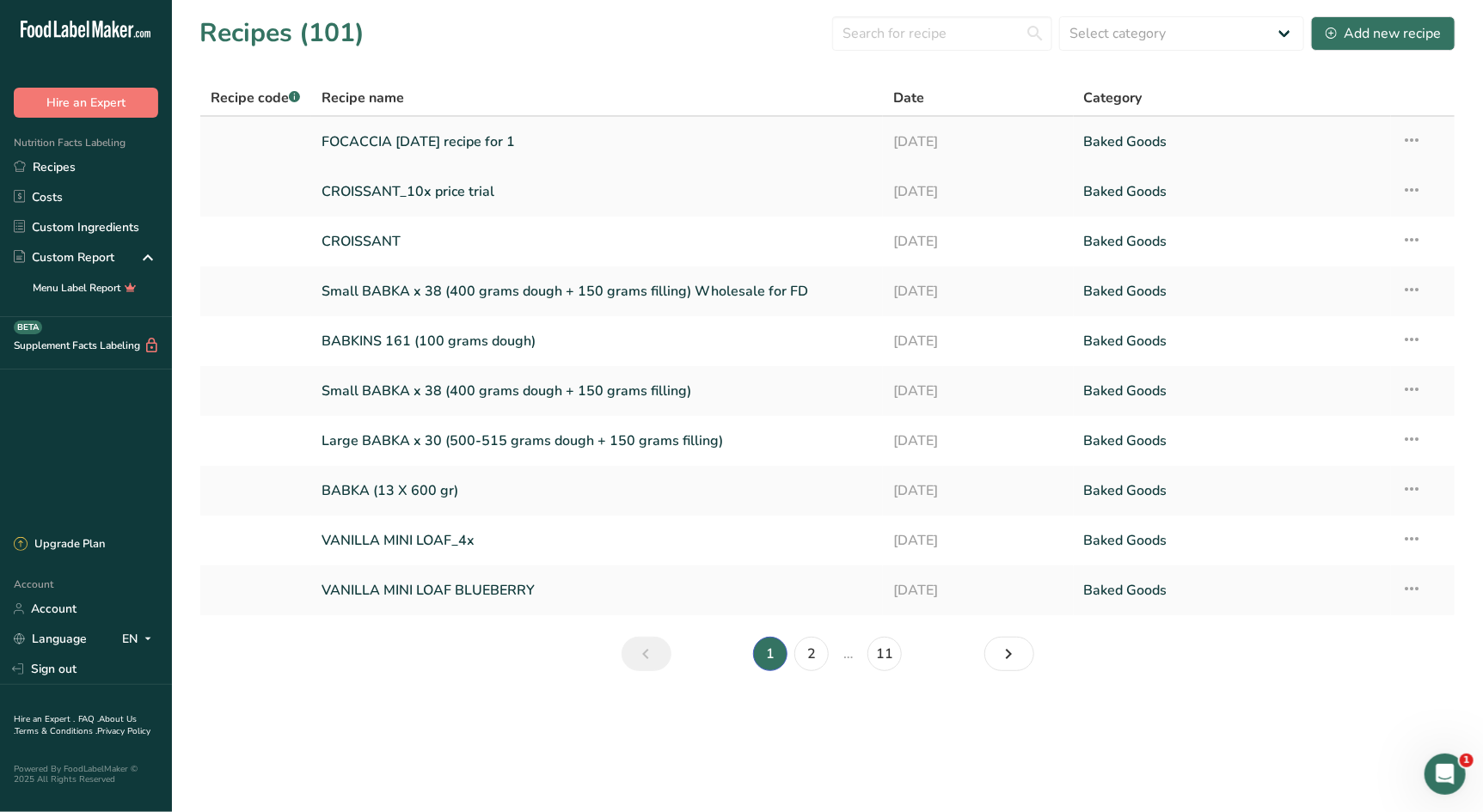
drag, startPoint x: 577, startPoint y: 149, endPoint x: 591, endPoint y: 157, distance: 16.1
click at [576, 148] on link "FOCACCIA [DATE] recipe for 1" at bounding box center [597, 142] width 551 height 36
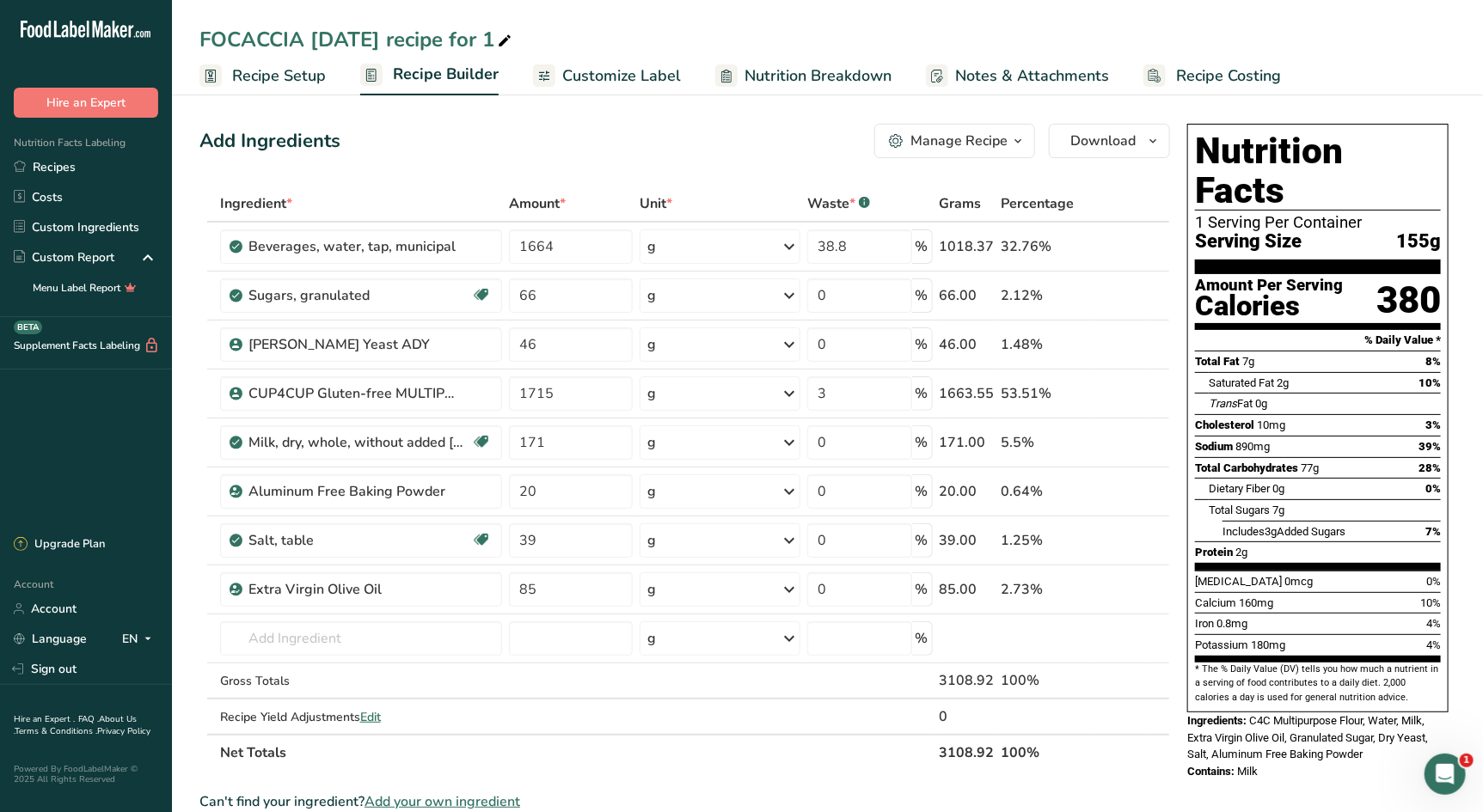
drag, startPoint x: 1184, startPoint y: 71, endPoint x: 1268, endPoint y: 146, distance: 112.6
click at [1184, 71] on span "Recipe Costing" at bounding box center [1228, 76] width 105 height 23
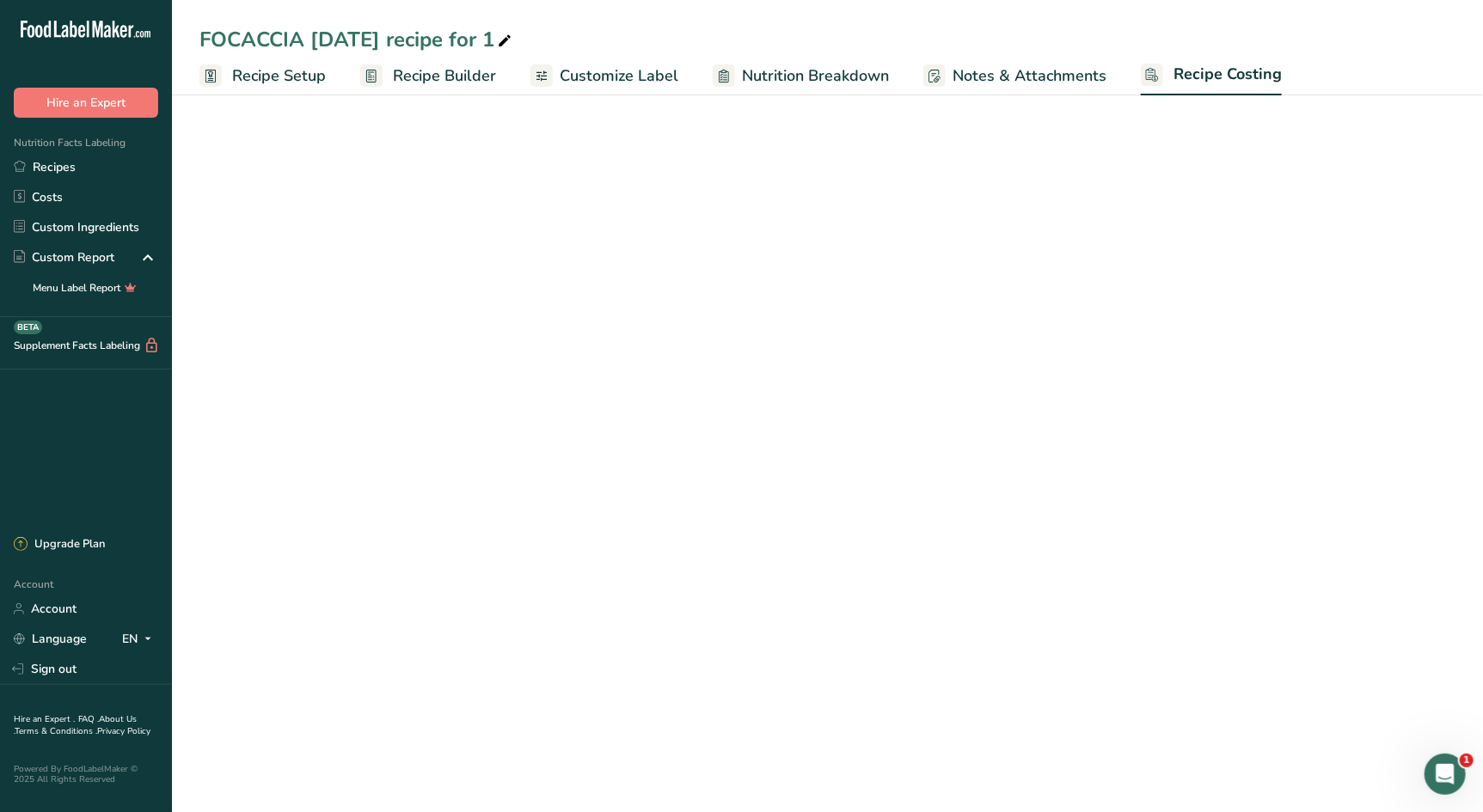
select select "12"
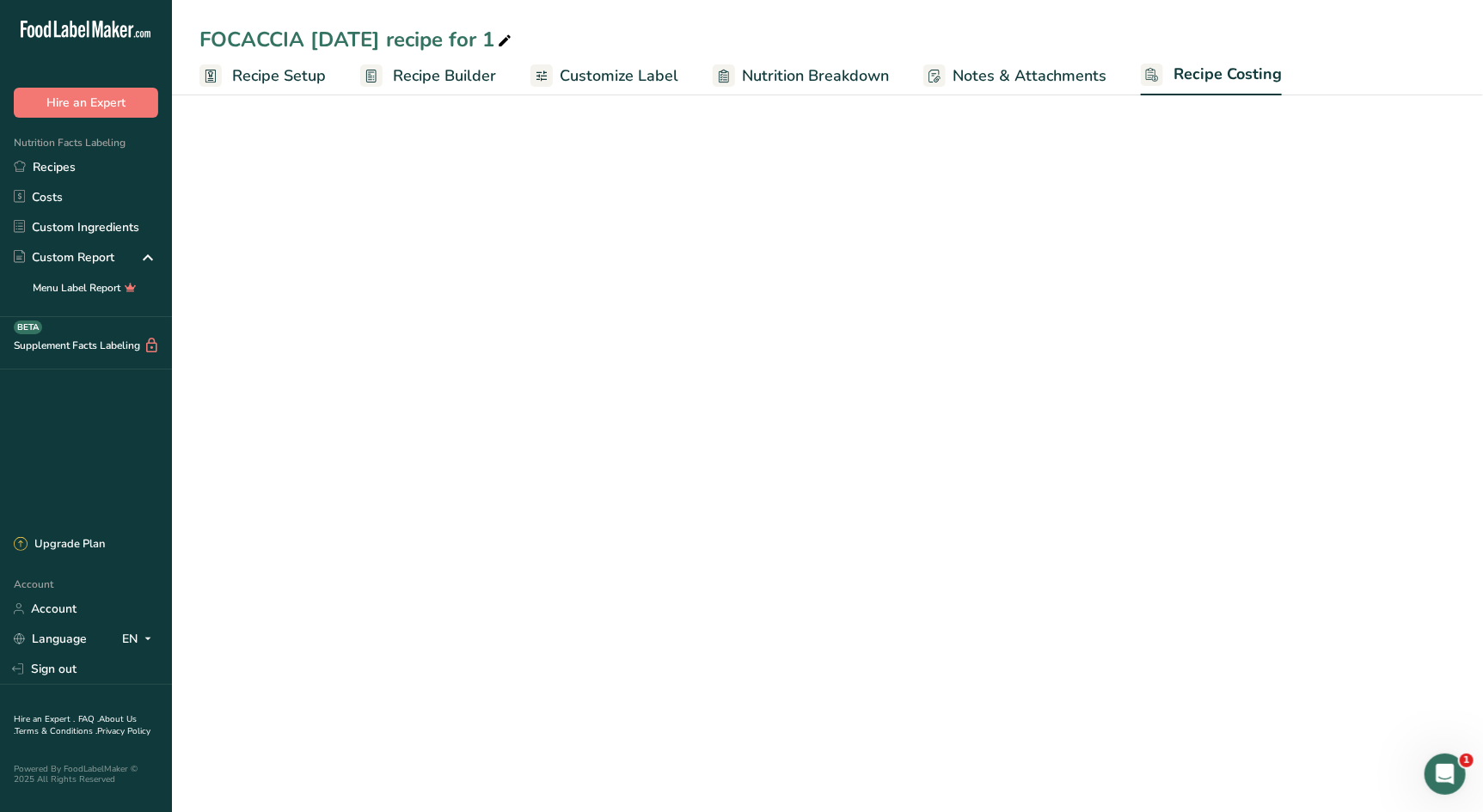
select select "12"
select select "1"
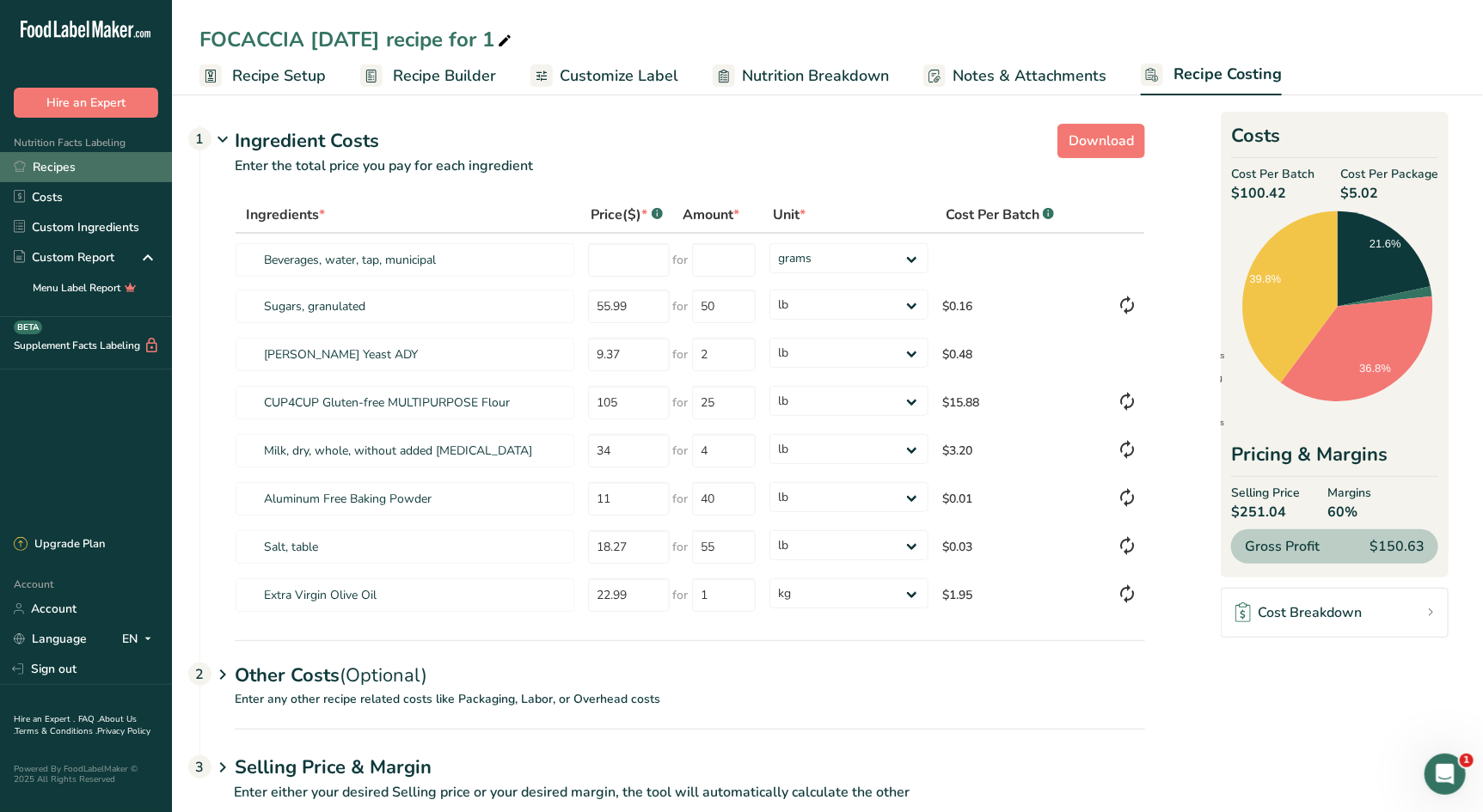
click at [57, 161] on link "Recipes" at bounding box center [86, 167] width 172 height 30
